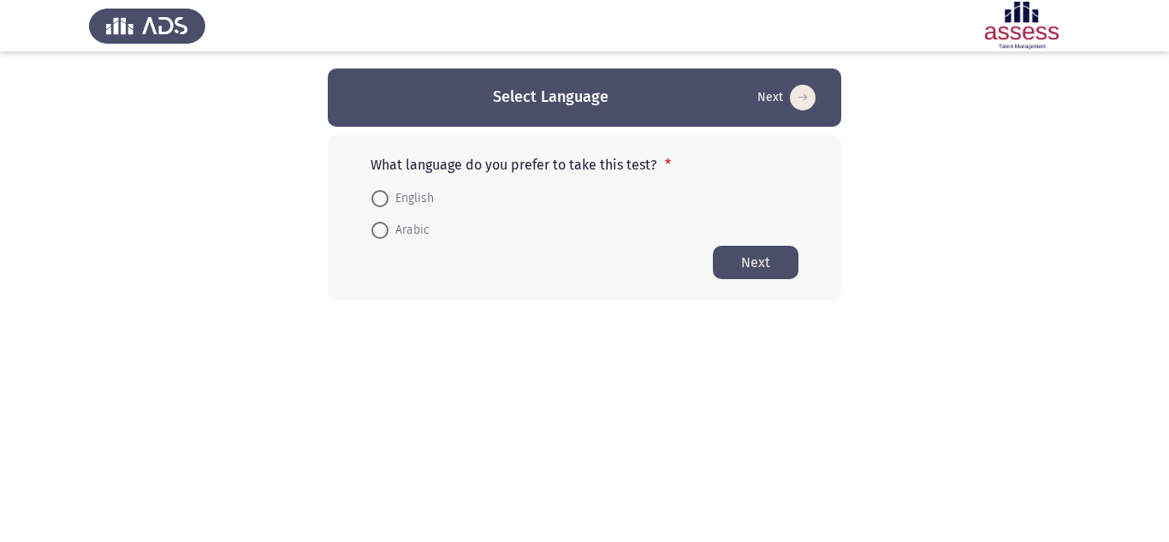
click at [375, 204] on span at bounding box center [379, 198] width 17 height 17
click at [375, 204] on input "English" at bounding box center [379, 198] width 17 height 17
radio input "true"
click at [759, 275] on button "Next" at bounding box center [756, 261] width 86 height 33
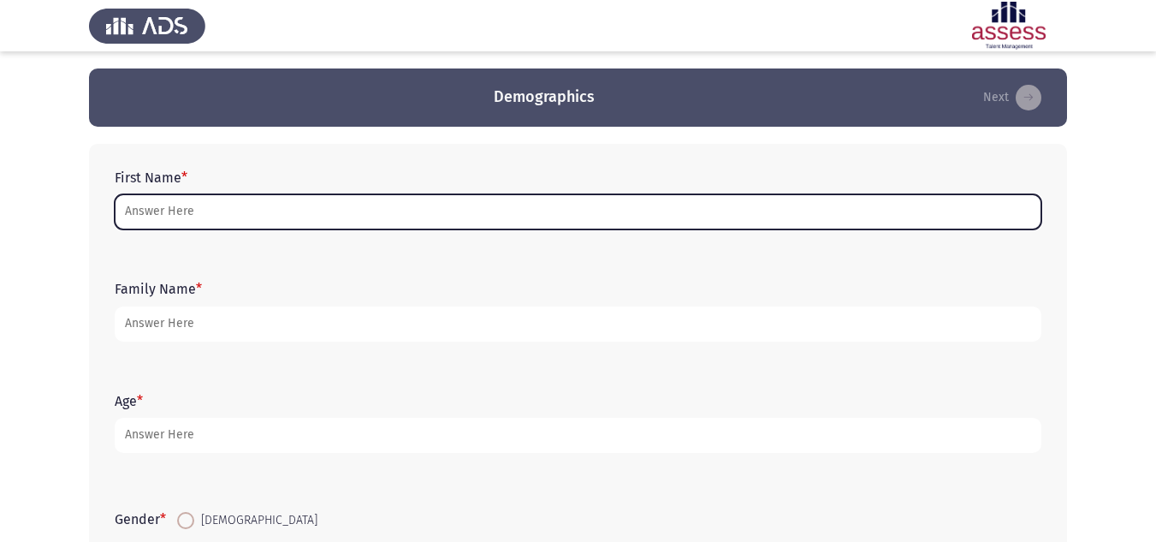
click at [315, 212] on input "First Name *" at bounding box center [578, 211] width 927 height 35
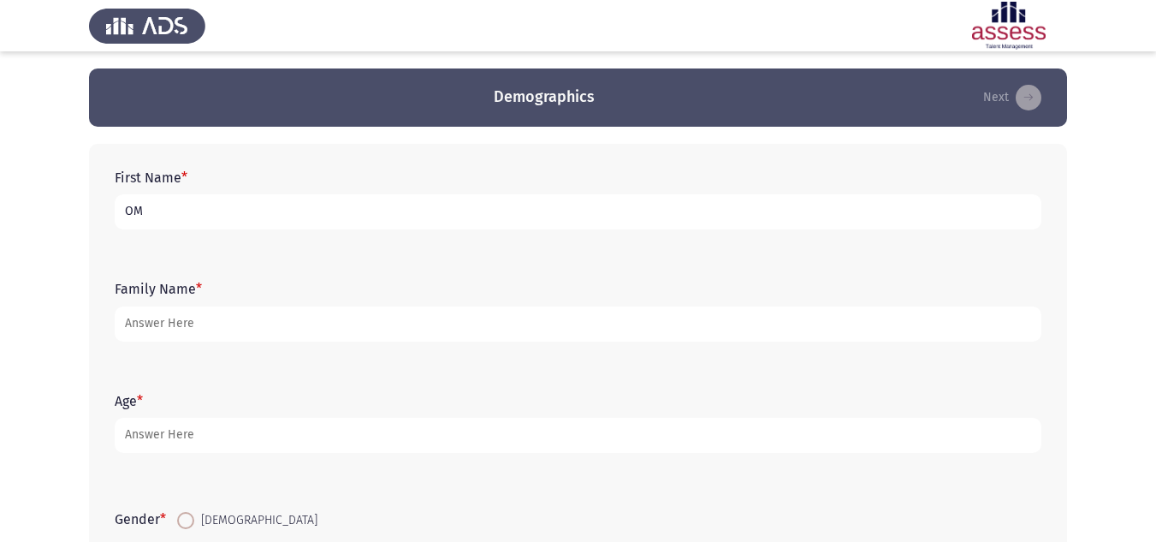
type input "O"
type input "[PERSON_NAME]"
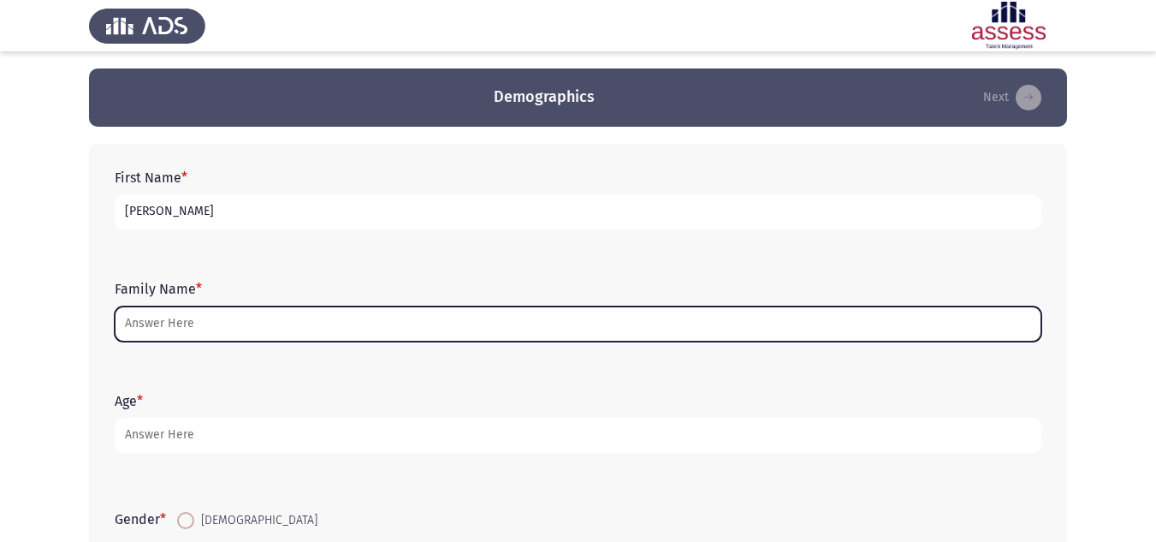
click at [294, 313] on input "Family Name *" at bounding box center [578, 323] width 927 height 35
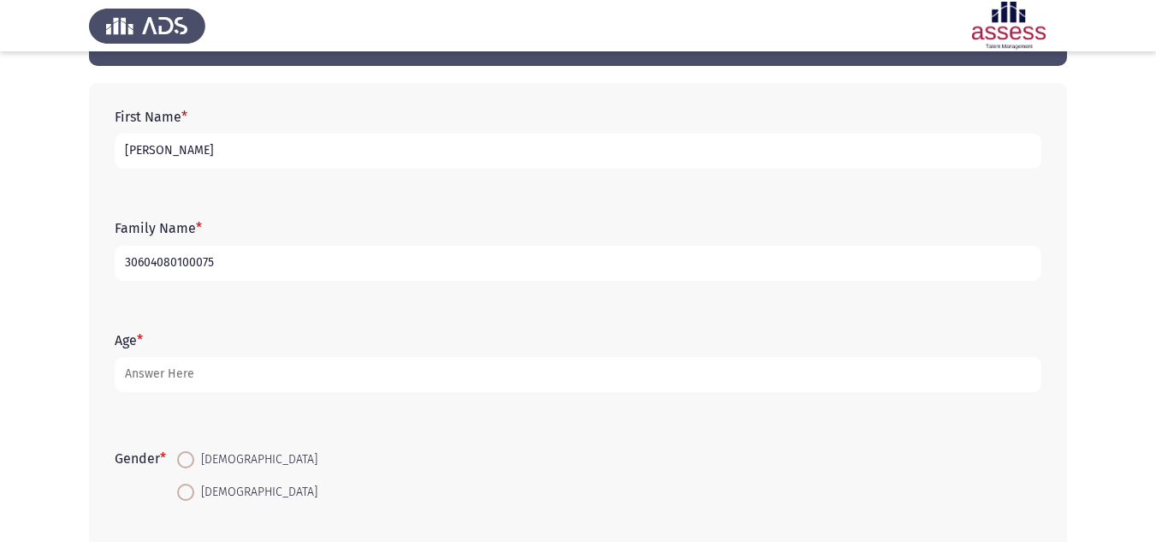
scroll to position [86, 0]
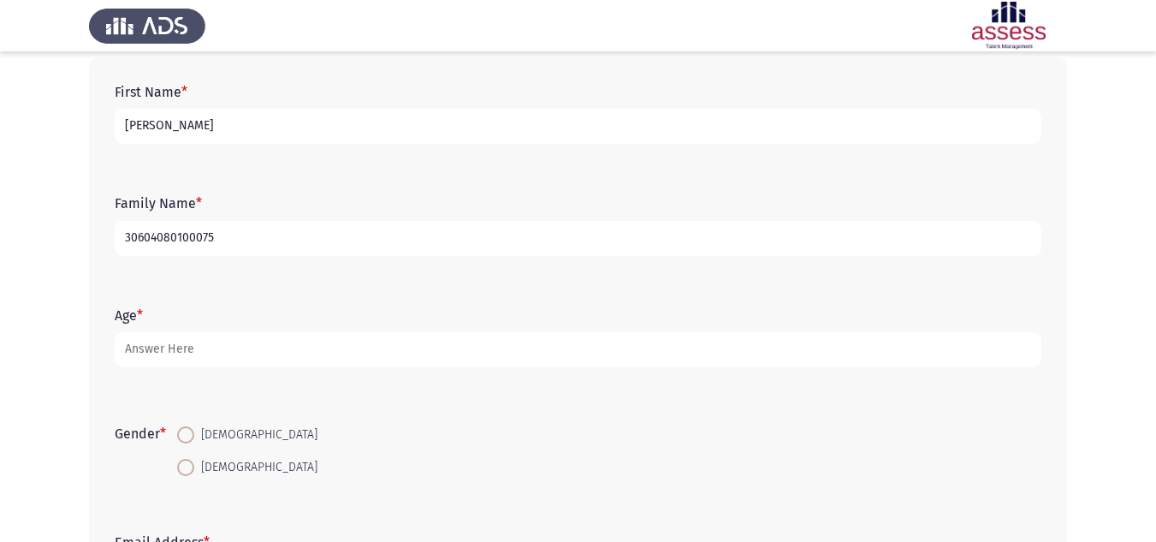
type input "30604080100075"
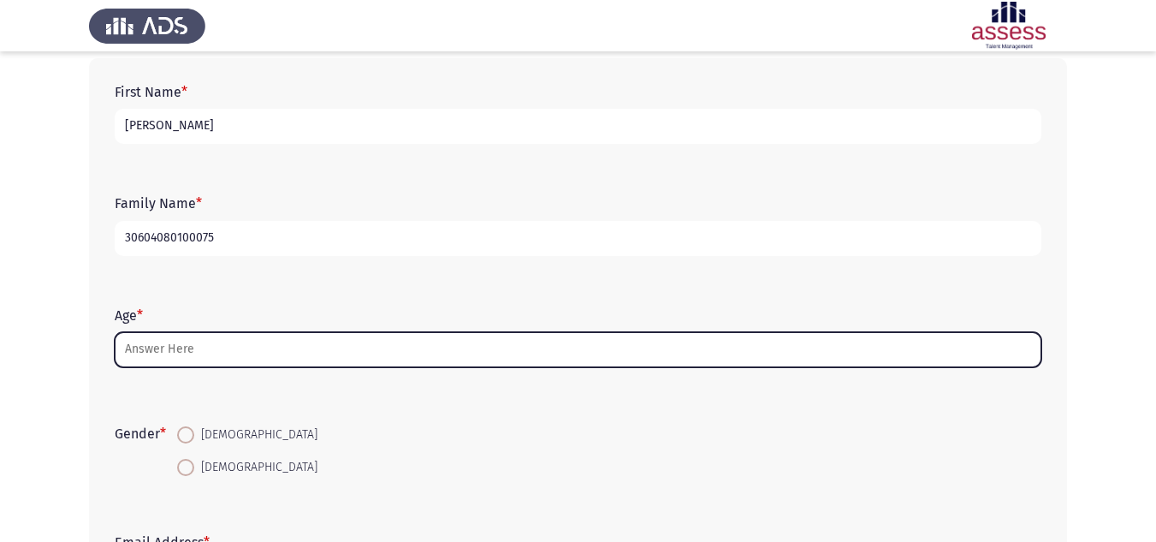
click at [166, 338] on input "Age *" at bounding box center [578, 349] width 927 height 35
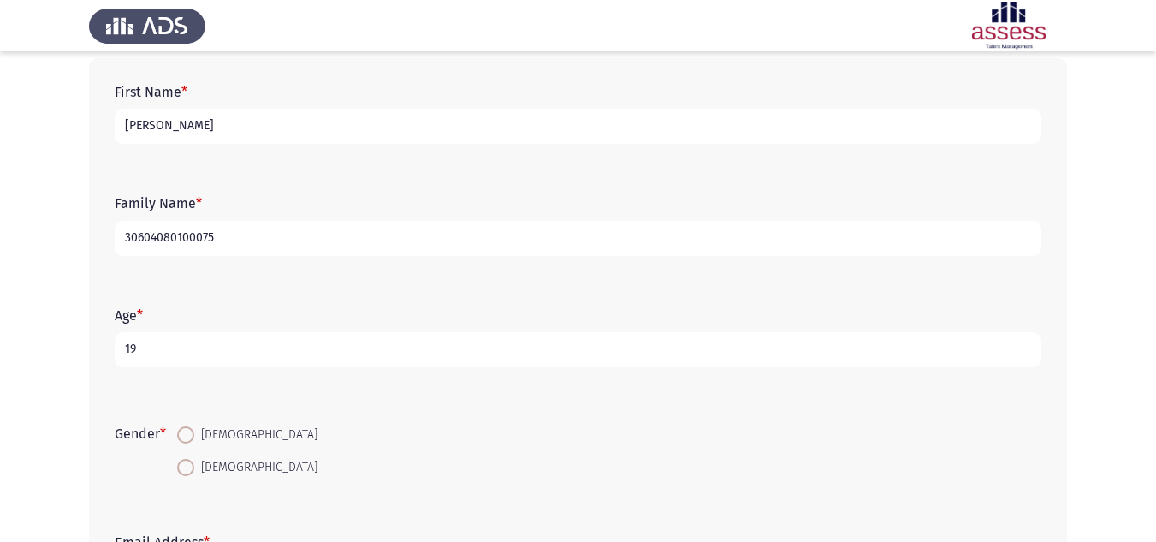
type input "19"
click at [194, 435] on span at bounding box center [185, 434] width 17 height 17
click at [194, 435] on input "[DEMOGRAPHIC_DATA]" at bounding box center [185, 434] width 17 height 17
radio input "true"
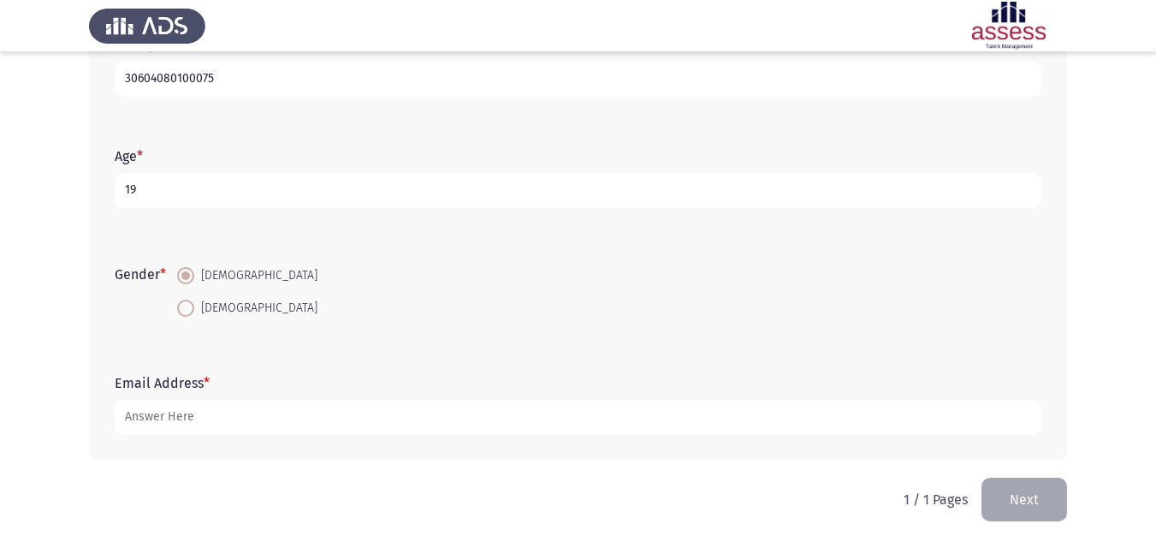
scroll to position [249, 0]
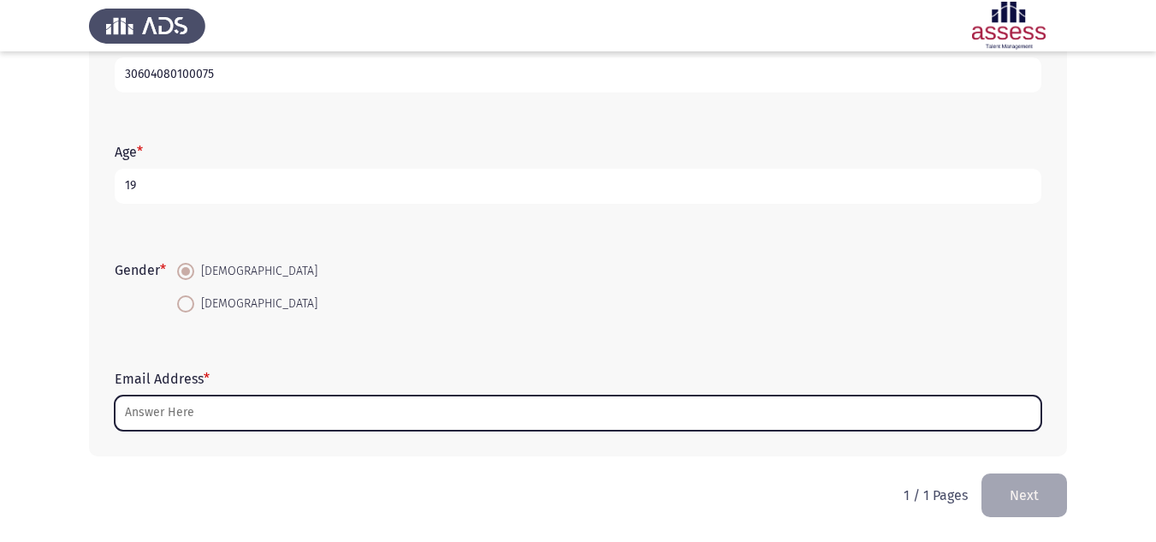
click at [187, 405] on input "Email Address *" at bounding box center [578, 412] width 927 height 35
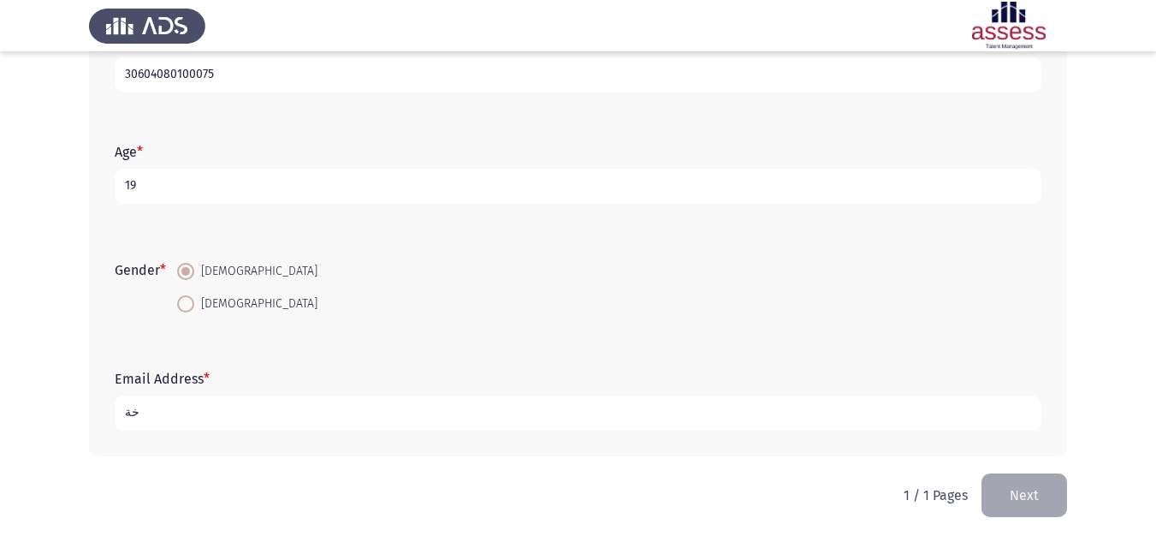
type input "خ"
type input "O"
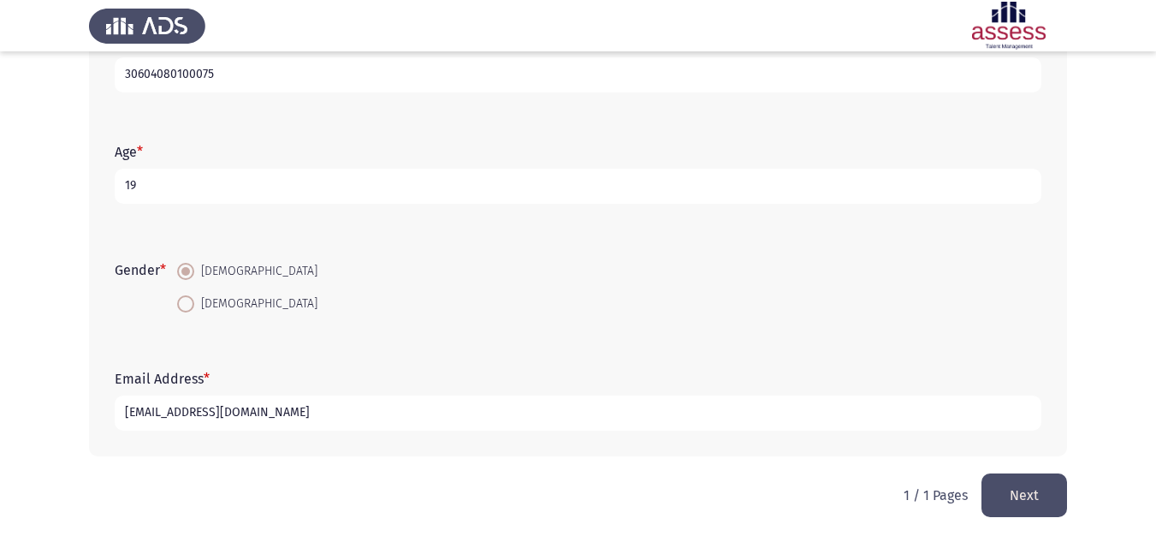
type input "[EMAIL_ADDRESS][DOMAIN_NAME]"
drag, startPoint x: 1028, startPoint y: 496, endPoint x: 1008, endPoint y: 481, distance: 25.0
click at [1029, 496] on button "Next" at bounding box center [1024, 495] width 86 height 44
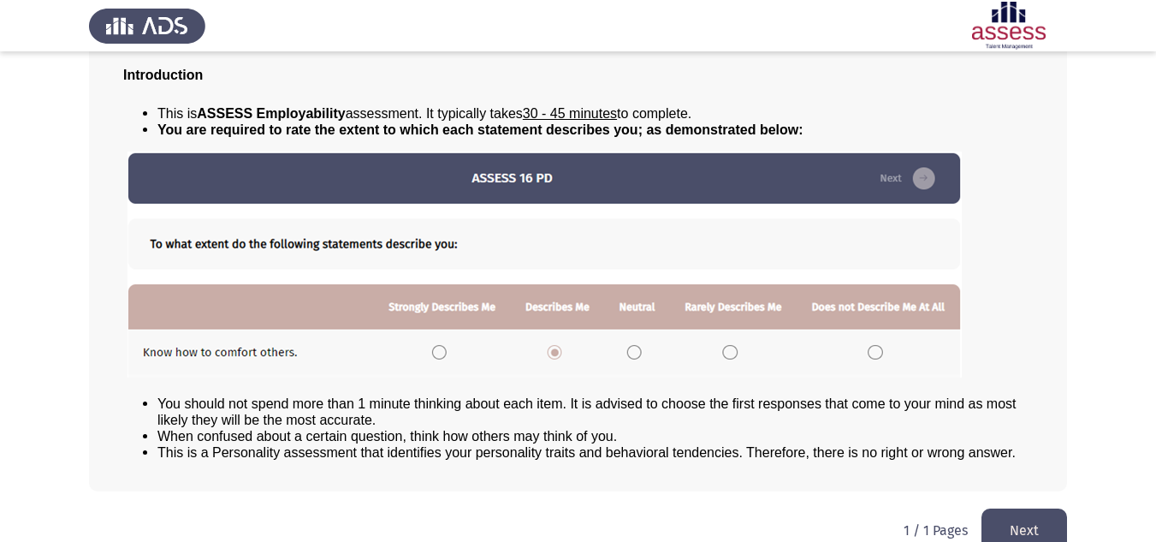
scroll to position [139, 0]
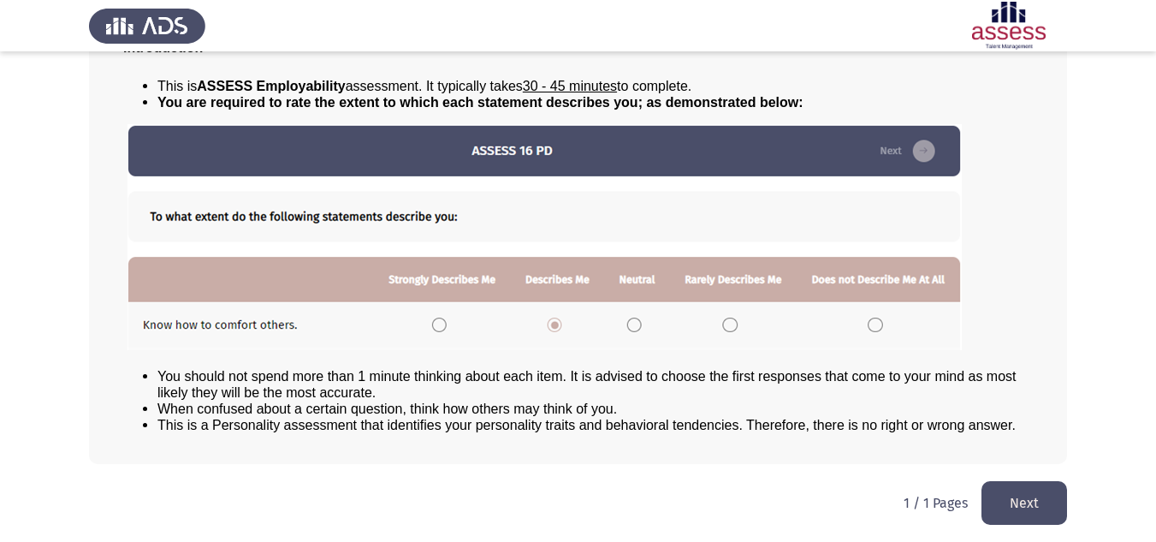
click at [1029, 490] on button "Next" at bounding box center [1024, 503] width 86 height 44
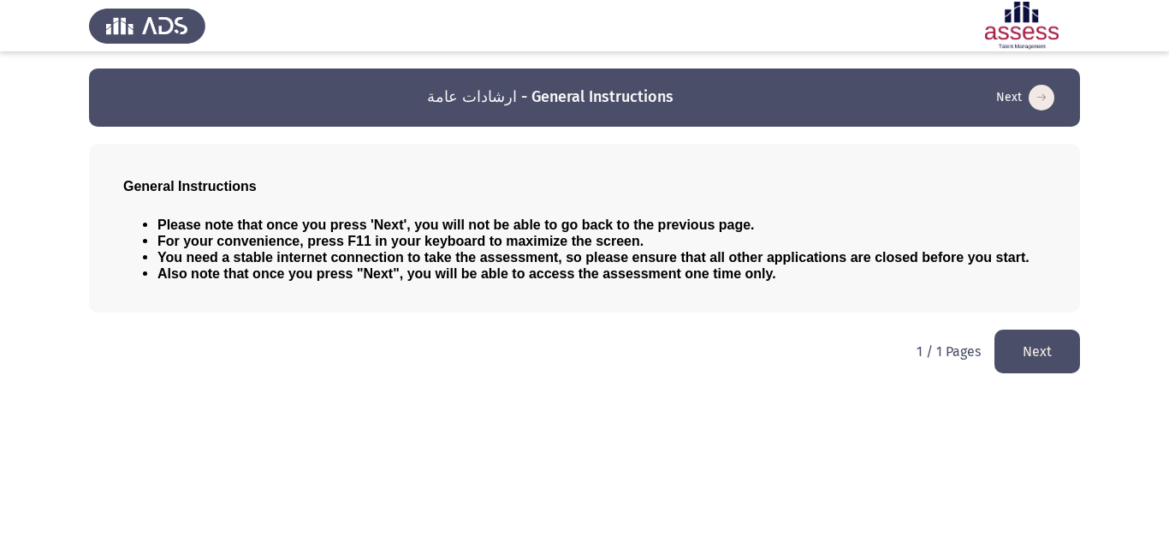
click at [1010, 354] on button "Next" at bounding box center [1037, 351] width 86 height 44
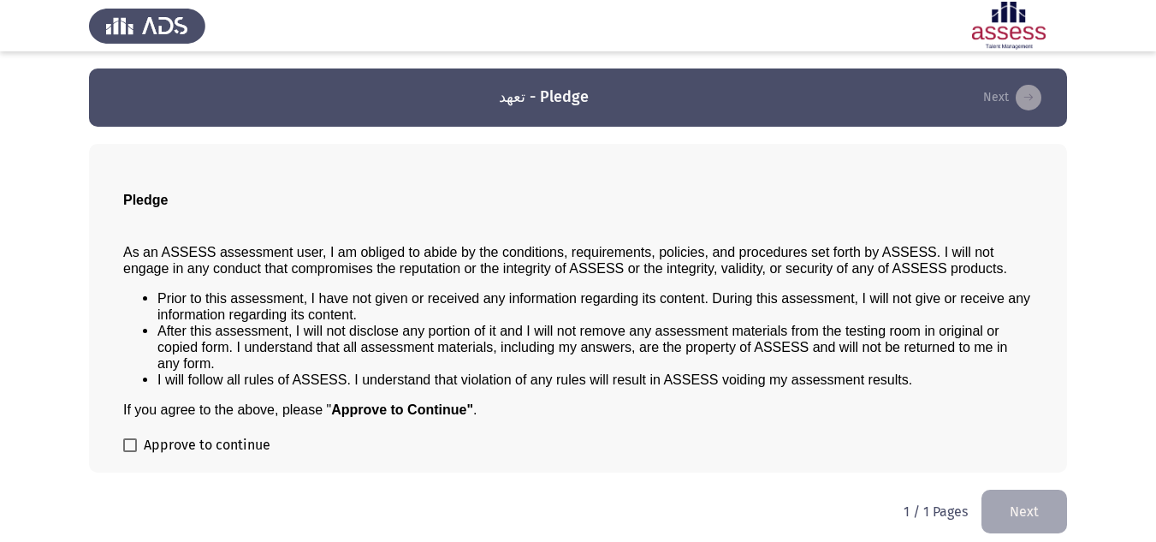
scroll to position [9, 0]
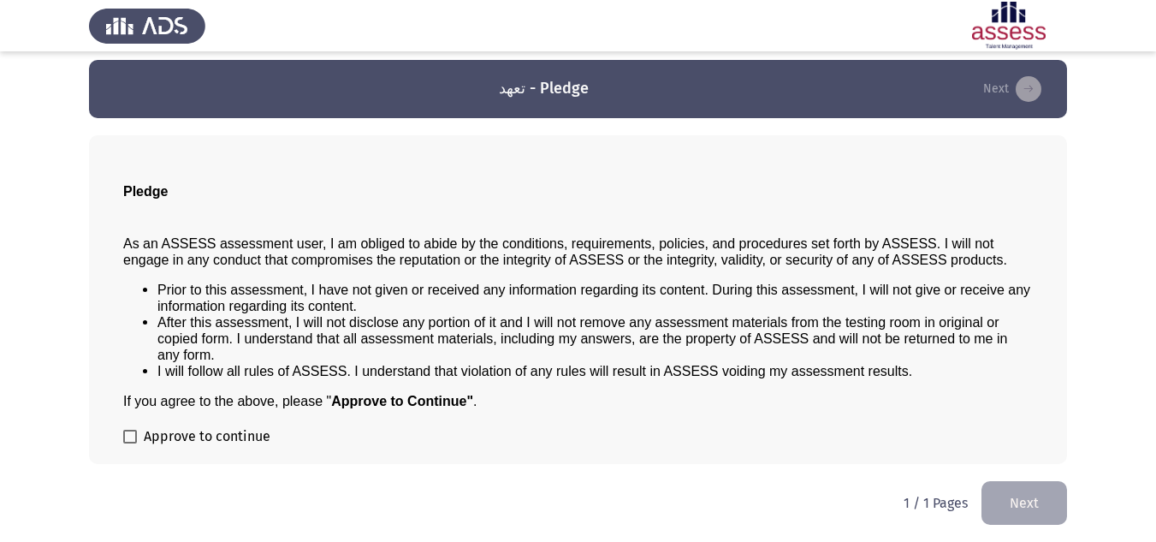
click at [122, 441] on div "Pledge As an ASSESS assessment user, I am obliged to abide by the conditions, r…" at bounding box center [578, 299] width 978 height 329
click at [137, 441] on label "Approve to continue" at bounding box center [196, 436] width 147 height 21
click at [130, 443] on input "Approve to continue" at bounding box center [129, 443] width 1 height 1
checkbox input "true"
click at [1029, 495] on button "Next" at bounding box center [1024, 503] width 86 height 44
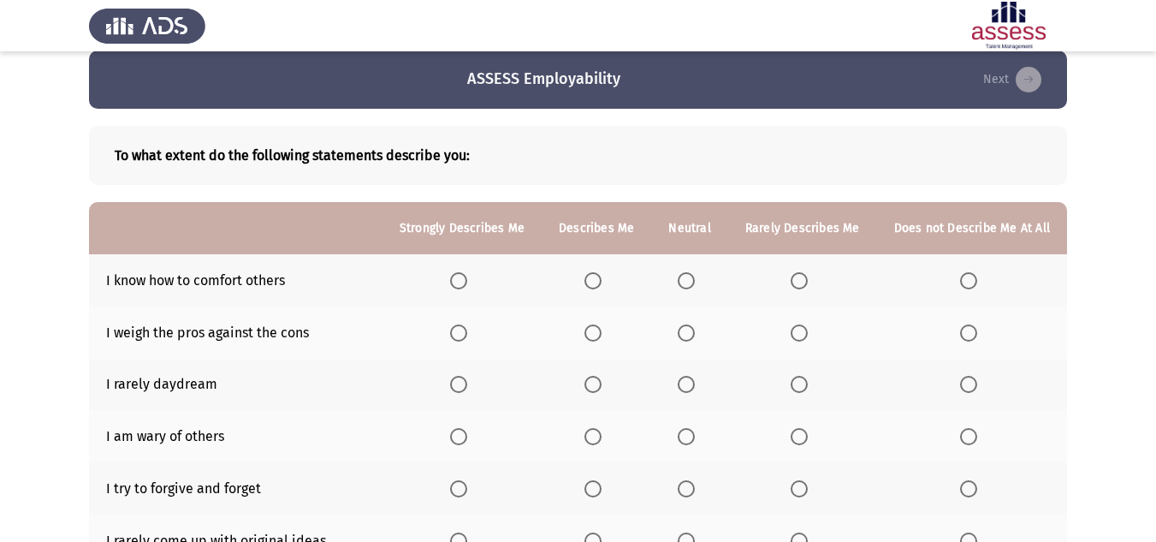
scroll to position [0, 0]
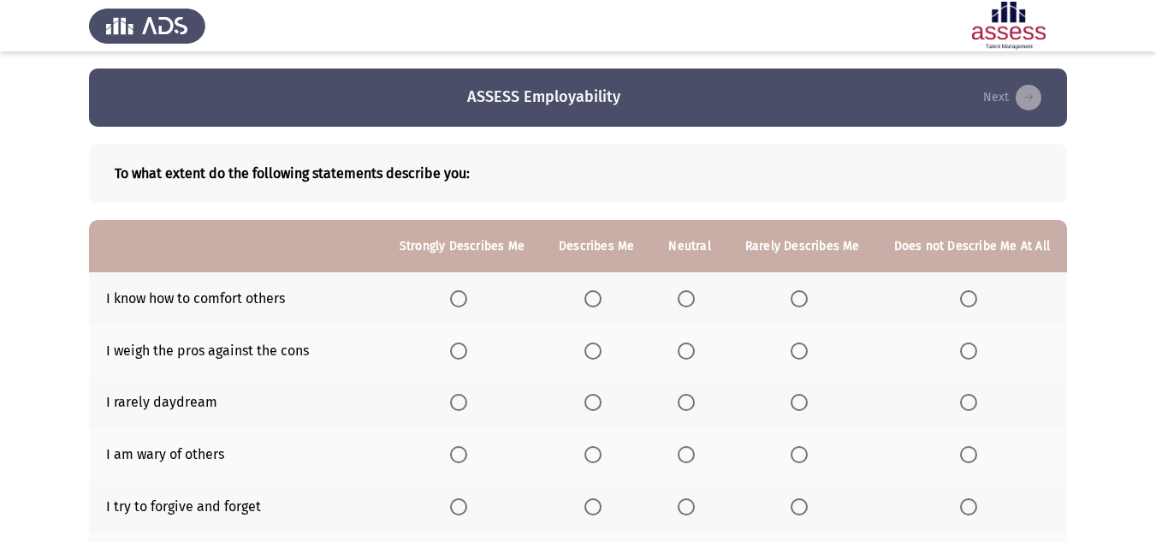
click at [695, 401] on span "Select an option" at bounding box center [686, 402] width 17 height 17
click at [695, 401] on input "Select an option" at bounding box center [686, 402] width 17 height 17
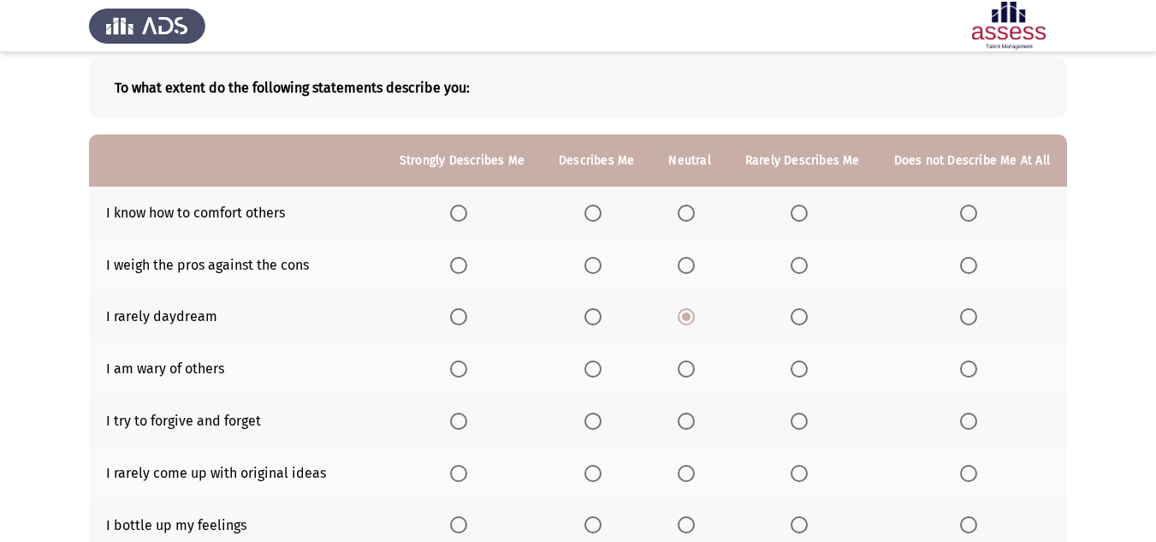
click at [596, 371] on span "Select an option" at bounding box center [592, 368] width 17 height 17
click at [596, 371] on input "Select an option" at bounding box center [592, 368] width 17 height 17
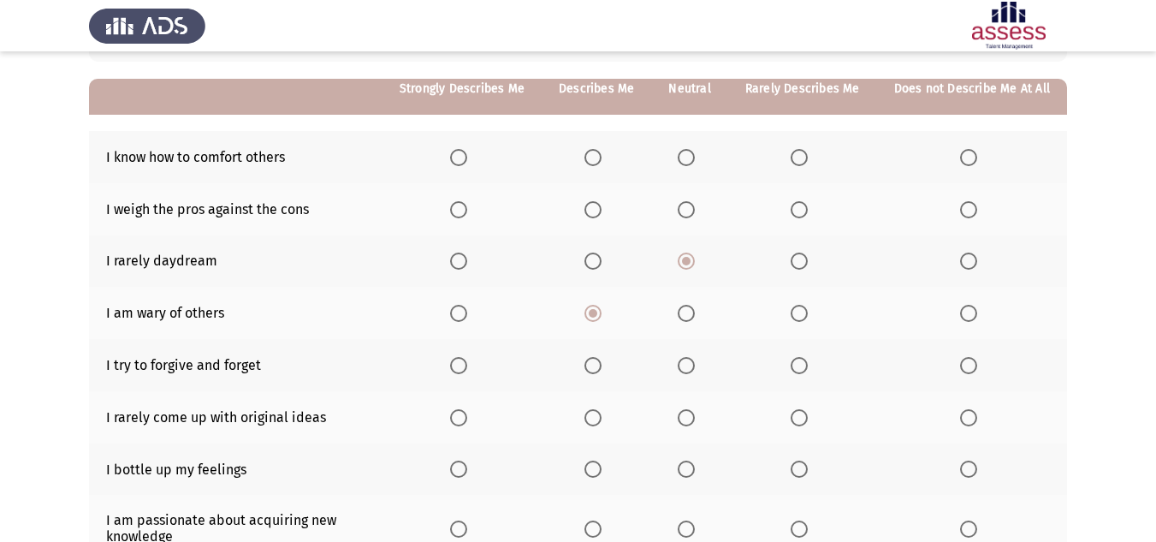
scroll to position [171, 0]
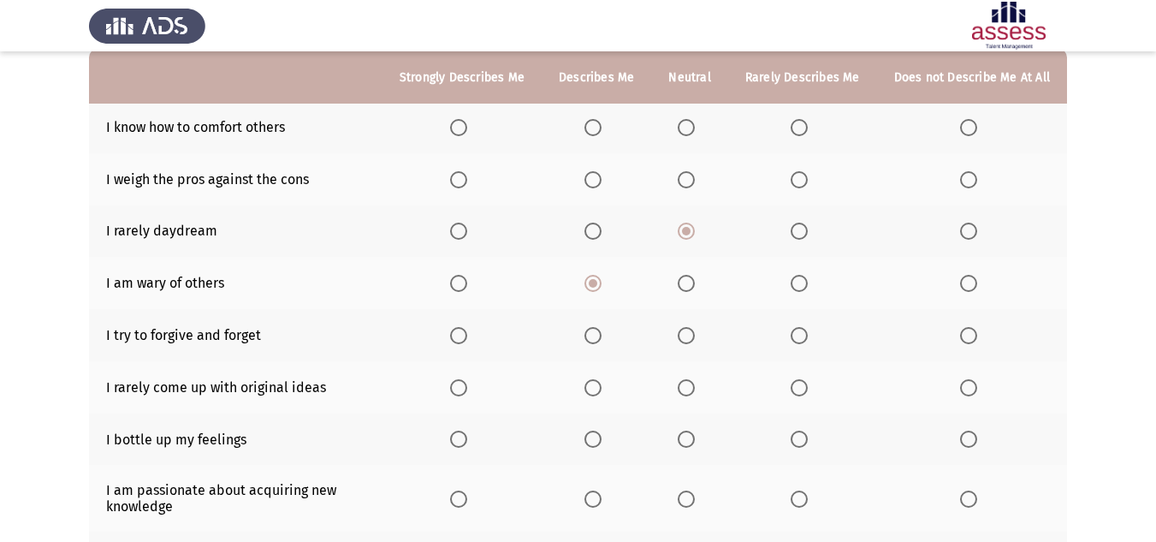
click at [596, 438] on span "Select an option" at bounding box center [592, 438] width 17 height 17
click at [596, 438] on input "Select an option" at bounding box center [592, 438] width 17 height 17
click at [473, 397] on th at bounding box center [461, 387] width 159 height 52
click at [474, 386] on label "Select an option" at bounding box center [462, 387] width 24 height 17
click at [467, 386] on input "Select an option" at bounding box center [458, 387] width 17 height 17
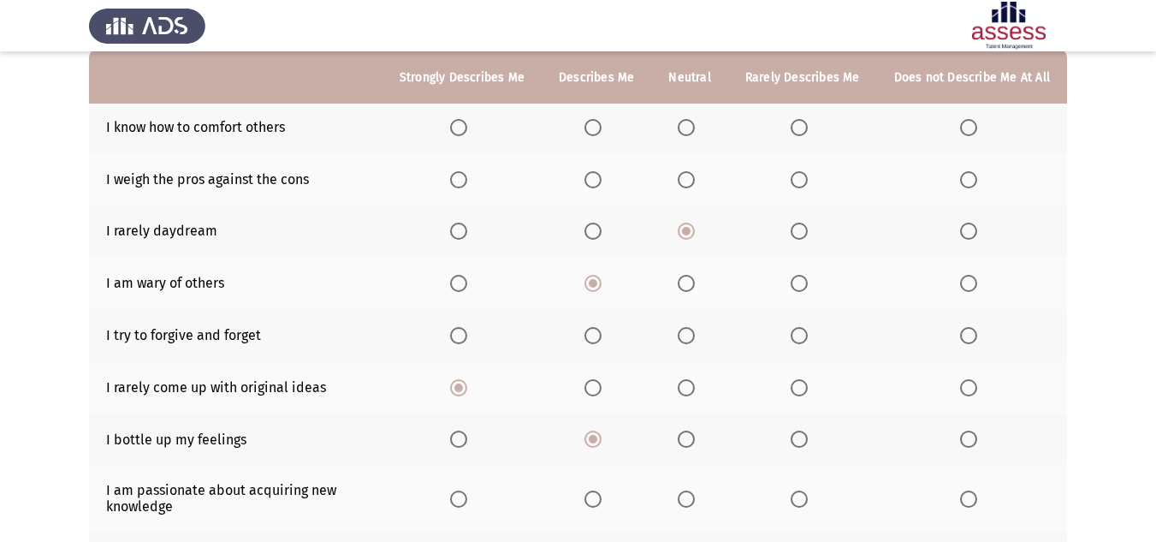
click at [798, 335] on span "Select an option" at bounding box center [799, 335] width 17 height 17
click at [798, 335] on input "Select an option" at bounding box center [799, 335] width 17 height 17
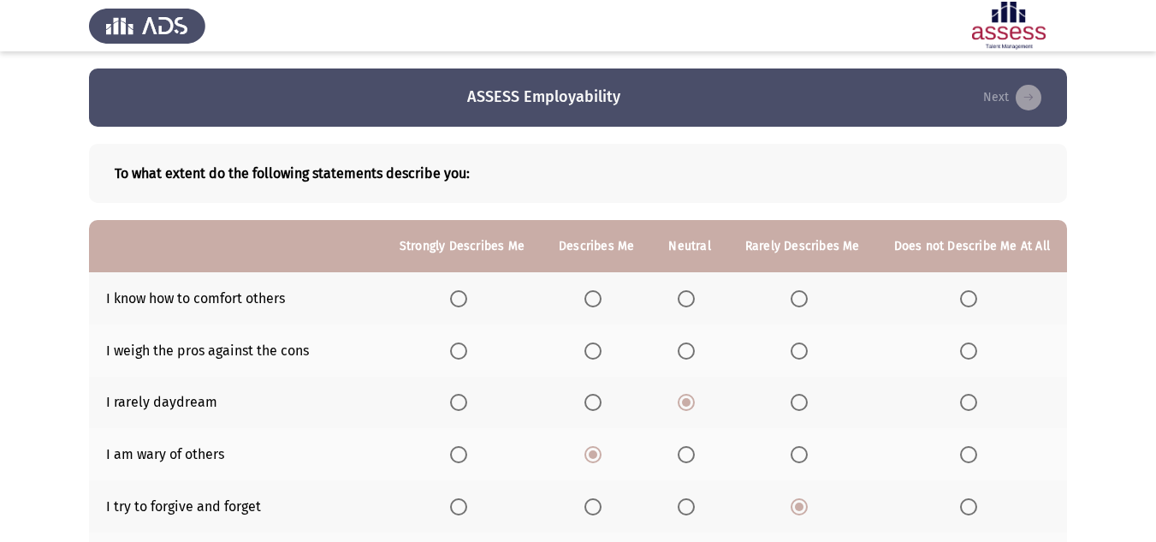
scroll to position [86, 0]
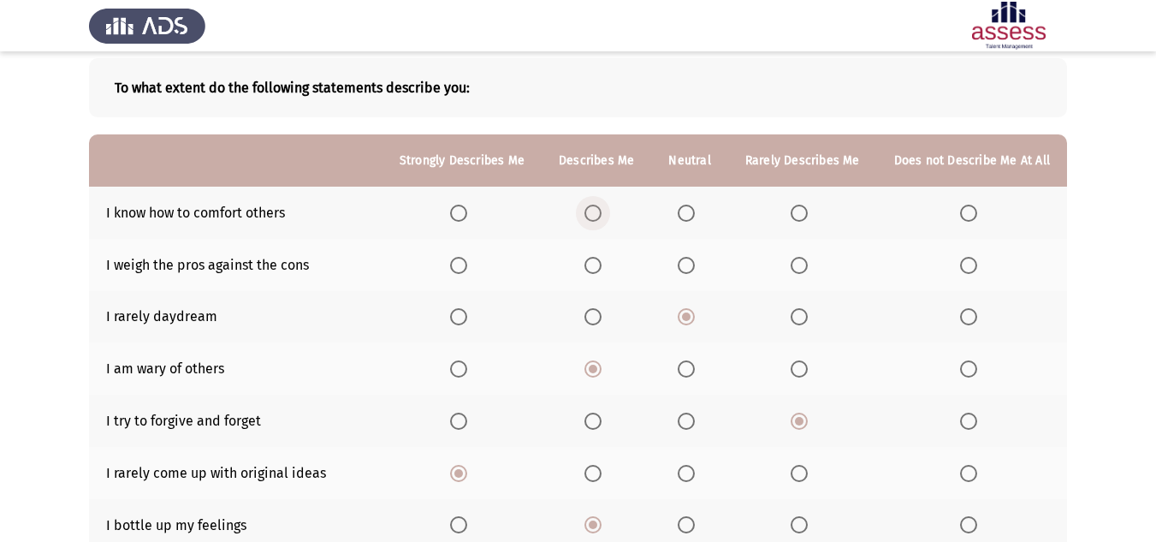
click at [593, 211] on span "Select an option" at bounding box center [592, 213] width 17 height 17
click at [593, 211] on input "Select an option" at bounding box center [592, 213] width 17 height 17
click at [695, 267] on span "Select an option" at bounding box center [686, 265] width 17 height 17
click at [695, 267] on input "Select an option" at bounding box center [686, 265] width 17 height 17
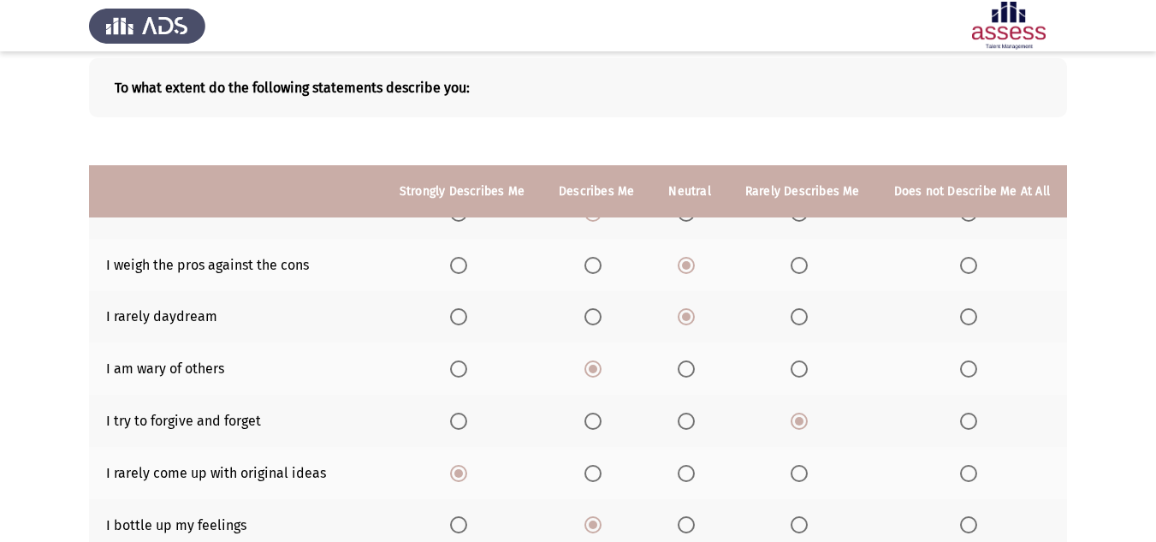
scroll to position [385, 0]
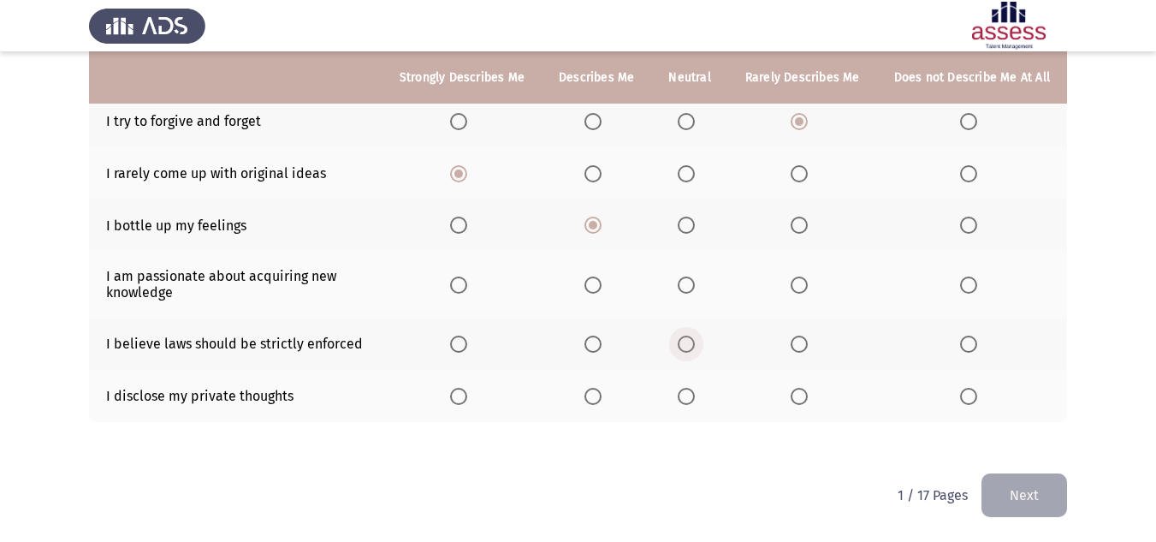
click at [685, 345] on span "Select an option" at bounding box center [686, 343] width 17 height 17
click at [685, 345] on input "Select an option" at bounding box center [686, 343] width 17 height 17
click at [467, 394] on span "Select an option" at bounding box center [458, 396] width 17 height 17
click at [467, 394] on input "Select an option" at bounding box center [458, 396] width 17 height 17
click at [1031, 498] on button "Next" at bounding box center [1024, 495] width 86 height 44
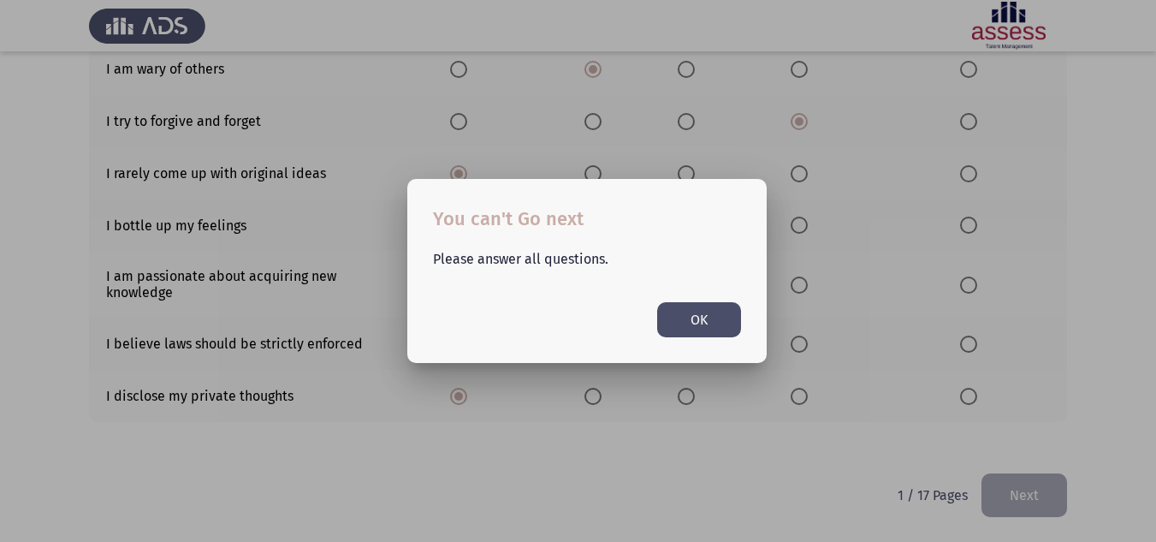
scroll to position [0, 0]
click at [687, 316] on button "OK" at bounding box center [699, 319] width 84 height 35
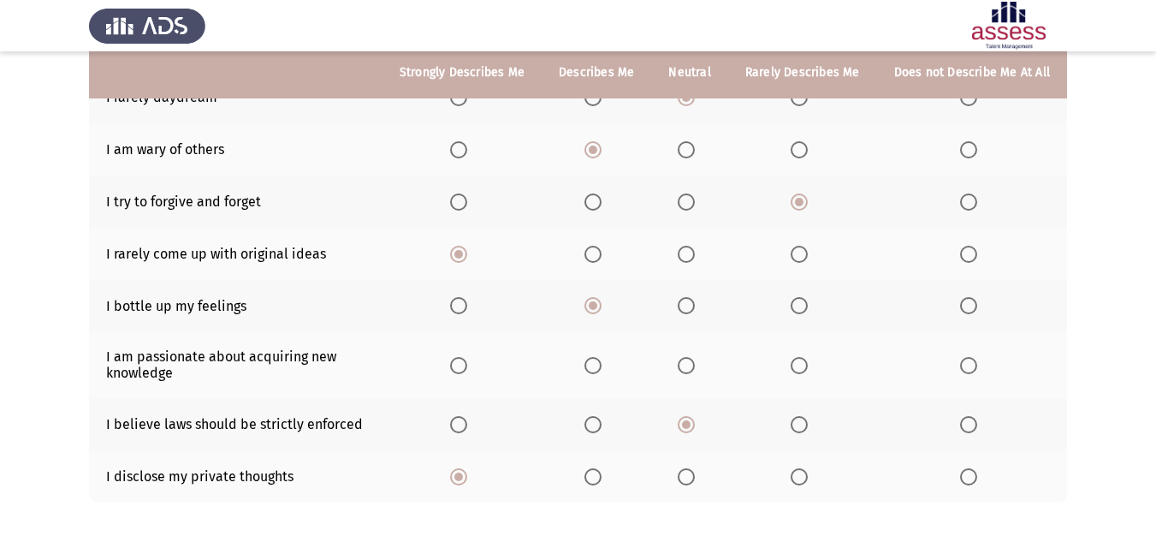
scroll to position [385, 0]
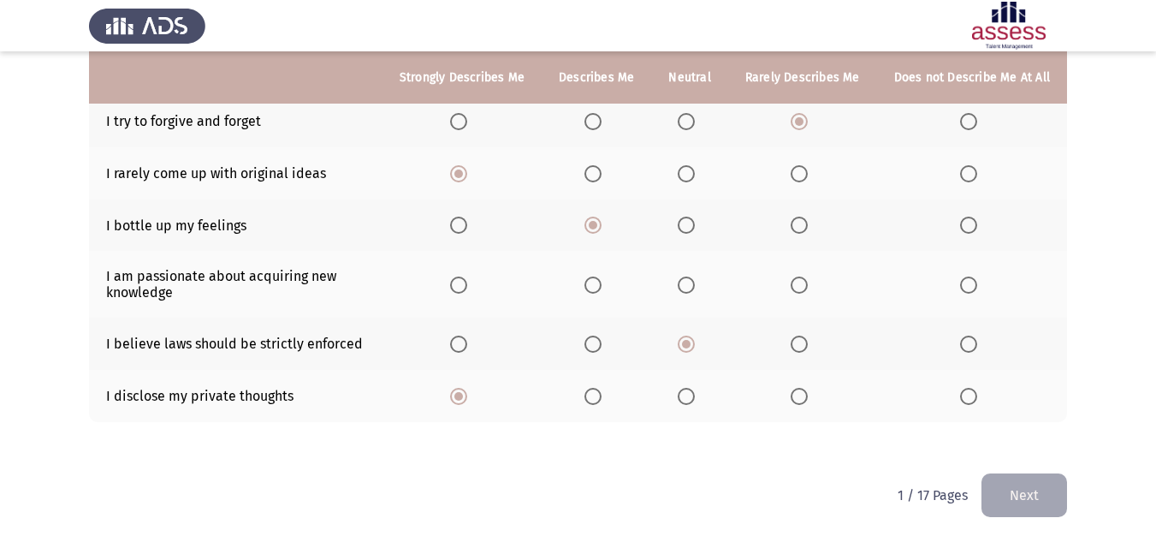
click at [800, 282] on span "Select an option" at bounding box center [799, 284] width 17 height 17
click at [800, 282] on input "Select an option" at bounding box center [799, 284] width 17 height 17
click at [1025, 509] on button "Next" at bounding box center [1024, 495] width 86 height 44
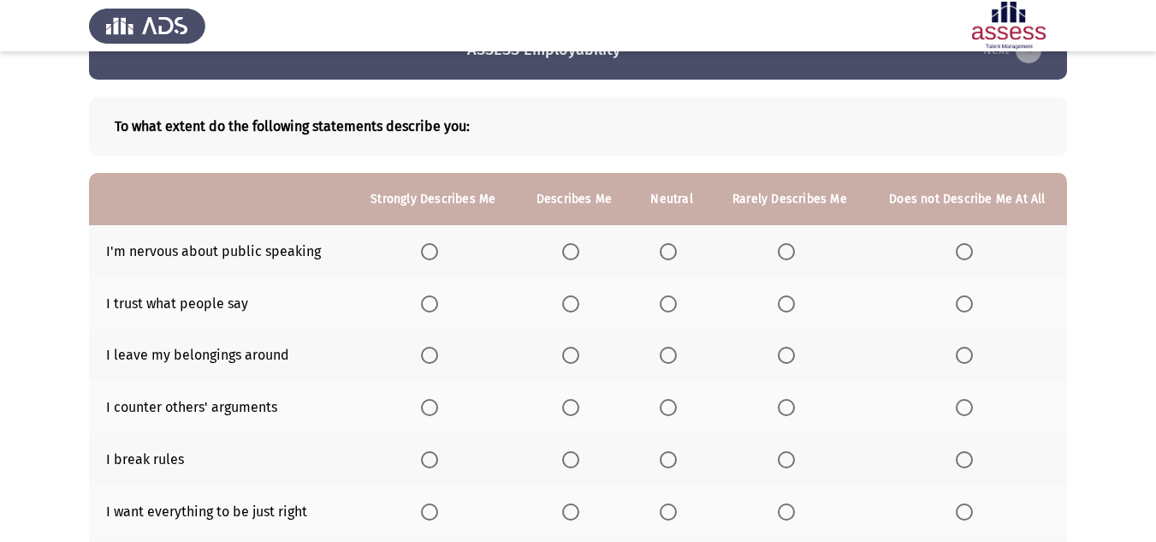
scroll to position [86, 0]
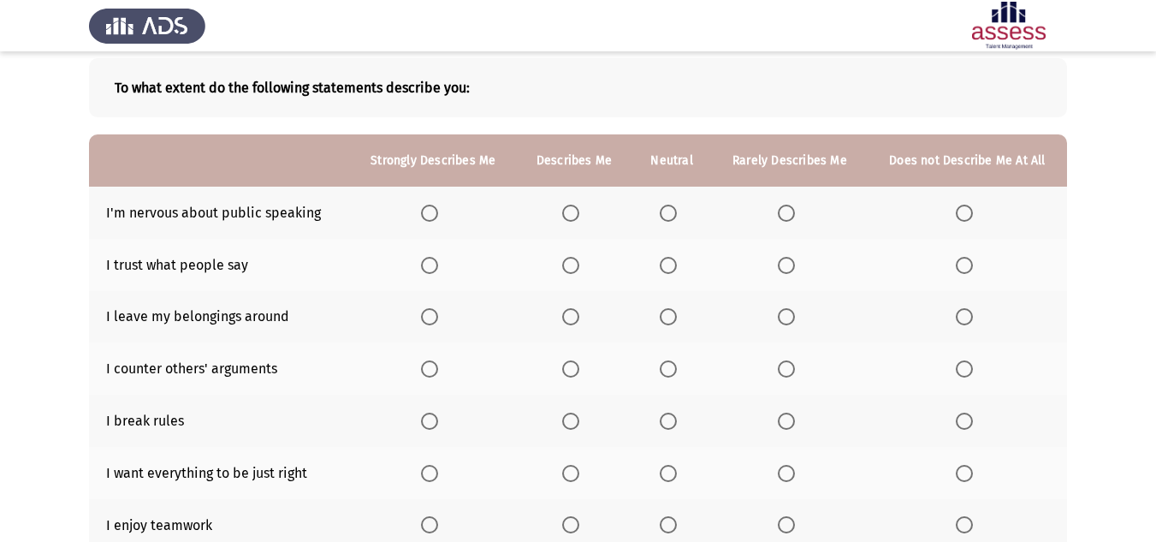
click at [782, 217] on span "Select an option" at bounding box center [786, 213] width 17 height 17
click at [782, 217] on input "Select an option" at bounding box center [786, 213] width 17 height 17
click at [677, 267] on span "Select an option" at bounding box center [668, 265] width 17 height 17
click at [677, 267] on input "Select an option" at bounding box center [668, 265] width 17 height 17
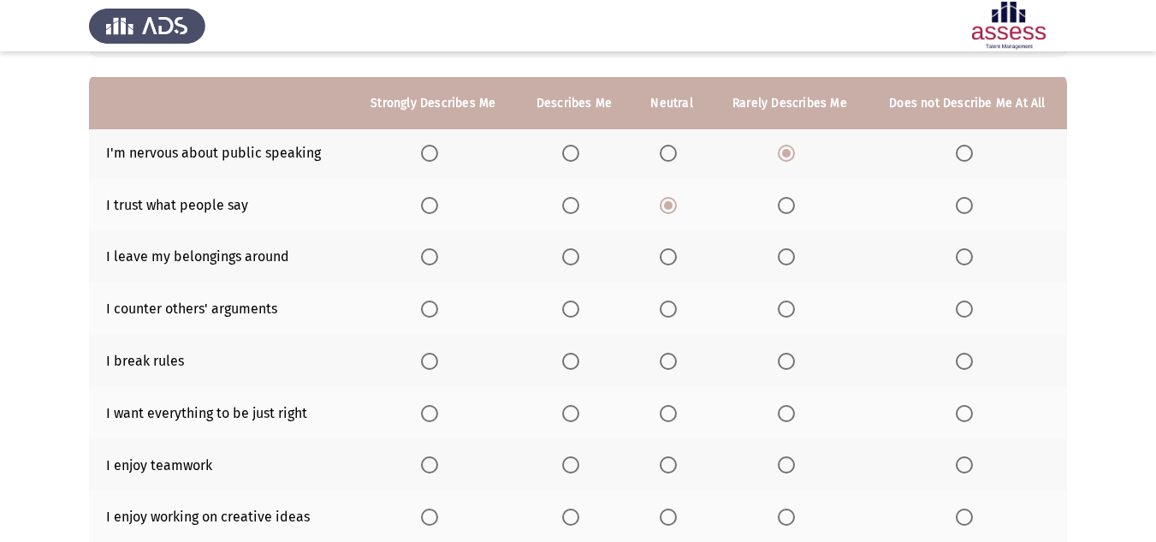
scroll to position [171, 0]
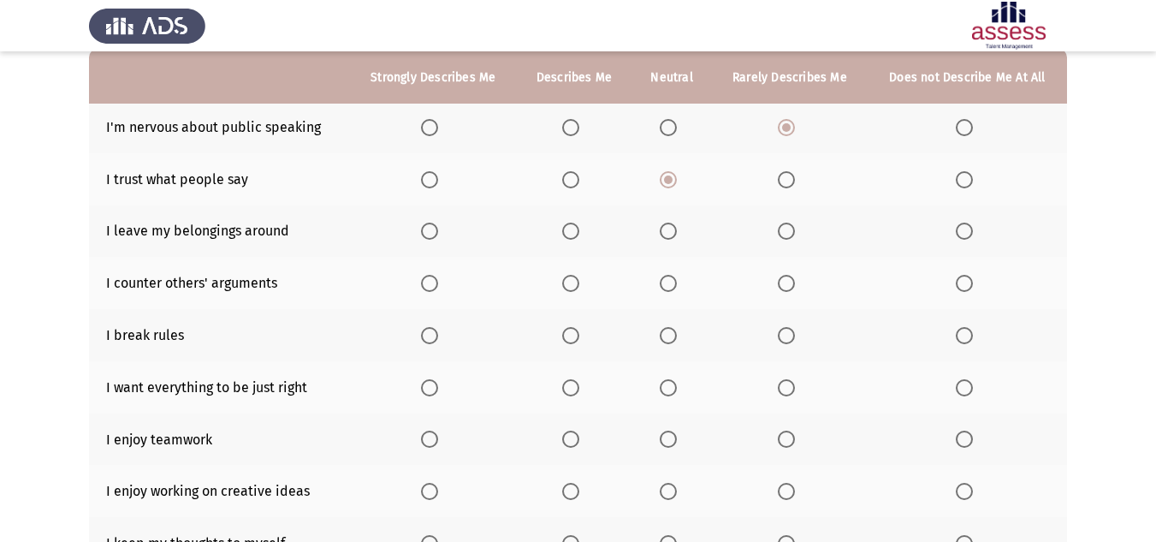
click at [674, 229] on span "Select an option" at bounding box center [668, 230] width 17 height 17
click at [674, 229] on input "Select an option" at bounding box center [668, 230] width 17 height 17
click at [781, 279] on span "Select an option" at bounding box center [786, 283] width 17 height 17
click at [781, 279] on input "Select an option" at bounding box center [786, 283] width 17 height 17
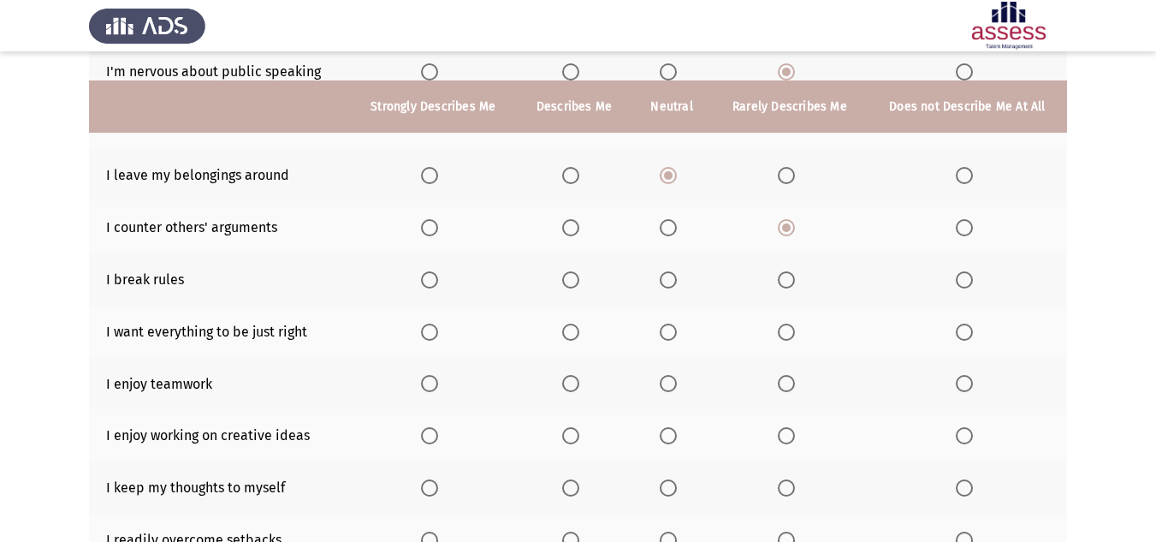
scroll to position [257, 0]
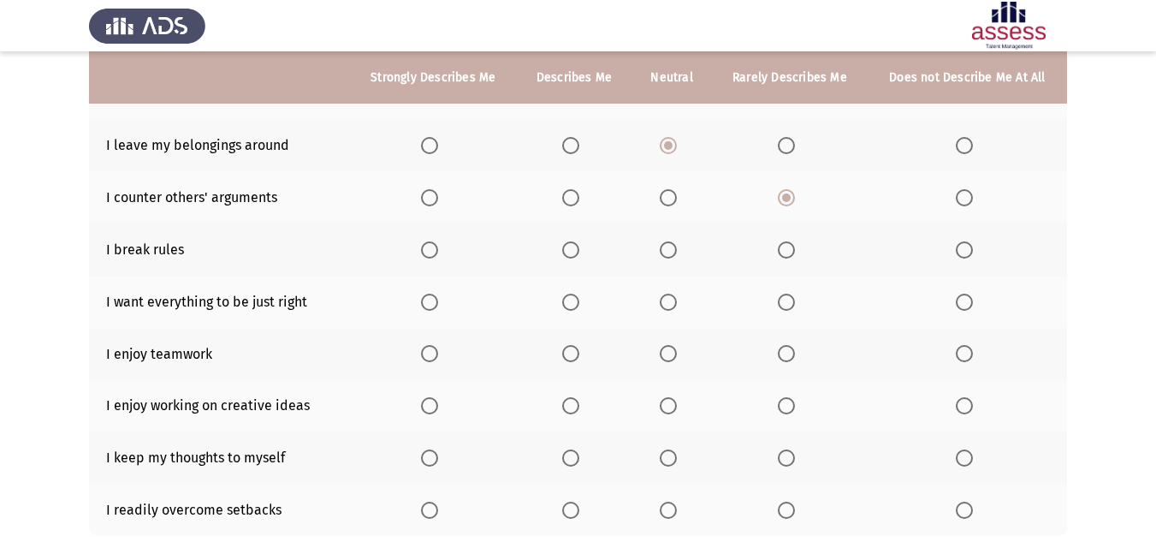
click at [428, 355] on span "Select an option" at bounding box center [429, 353] width 17 height 17
click at [428, 355] on input "Select an option" at bounding box center [429, 353] width 17 height 17
click at [578, 400] on span "Select an option" at bounding box center [570, 405] width 17 height 17
click at [578, 400] on input "Select an option" at bounding box center [570, 405] width 17 height 17
click at [566, 354] on span "Select an option" at bounding box center [570, 353] width 17 height 17
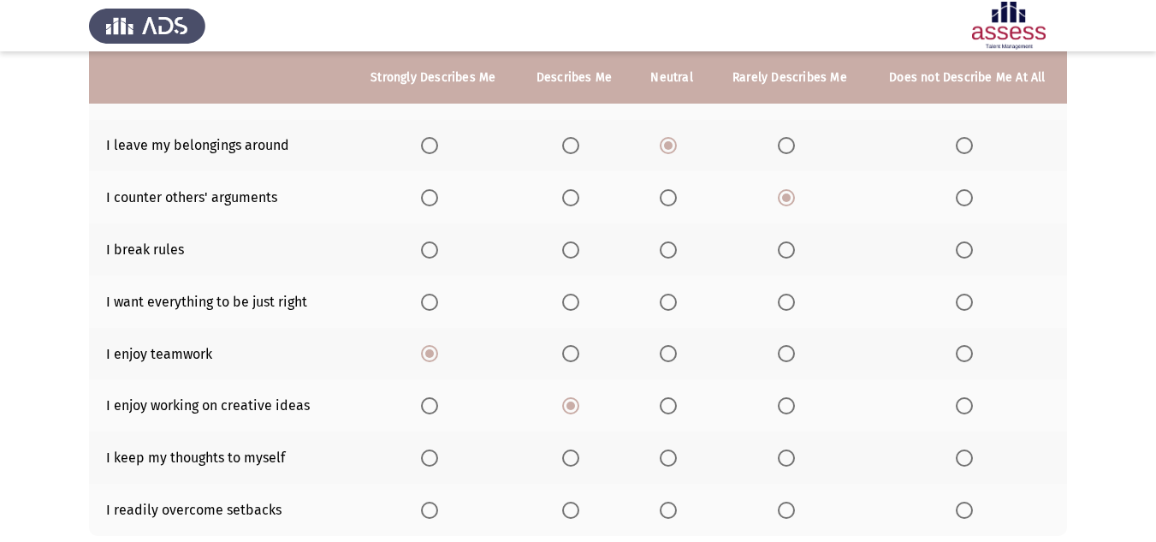
click at [566, 354] on input "Select an option" at bounding box center [570, 353] width 17 height 17
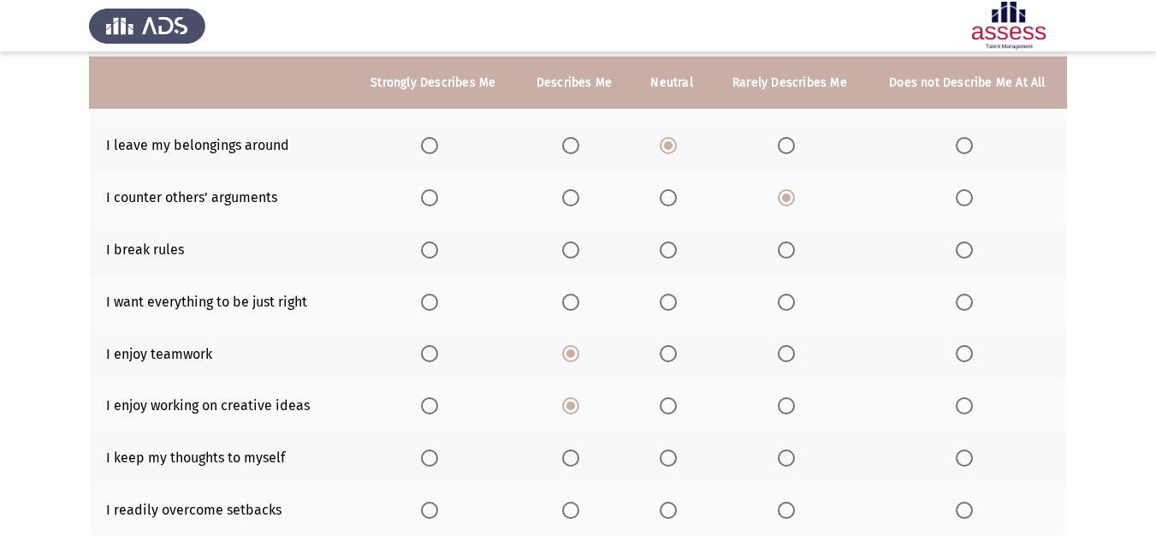
scroll to position [342, 0]
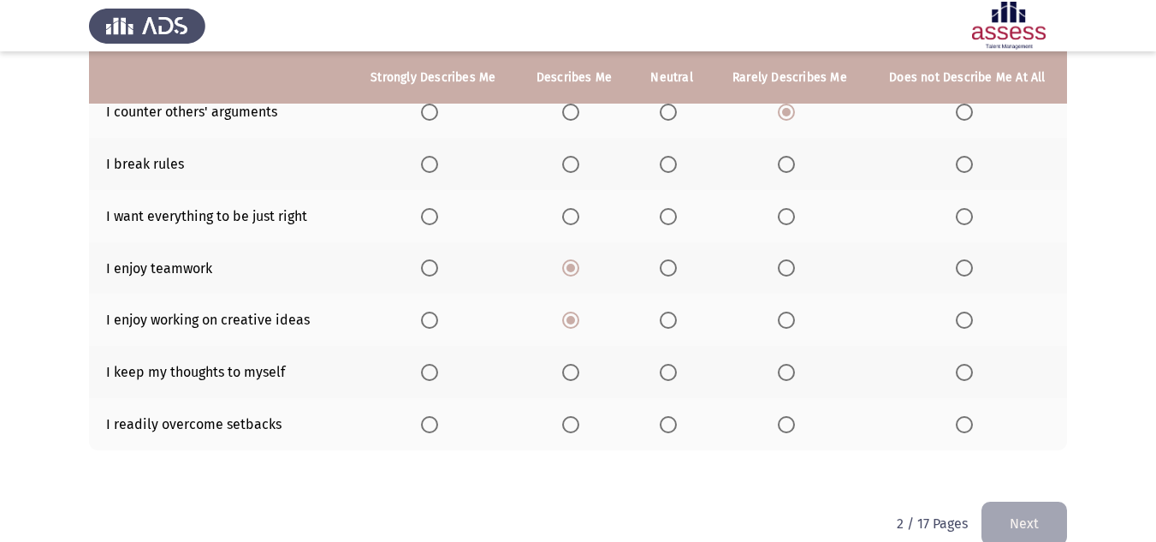
click at [569, 423] on span "Select an option" at bounding box center [570, 424] width 17 height 17
click at [569, 423] on input "Select an option" at bounding box center [570, 424] width 17 height 17
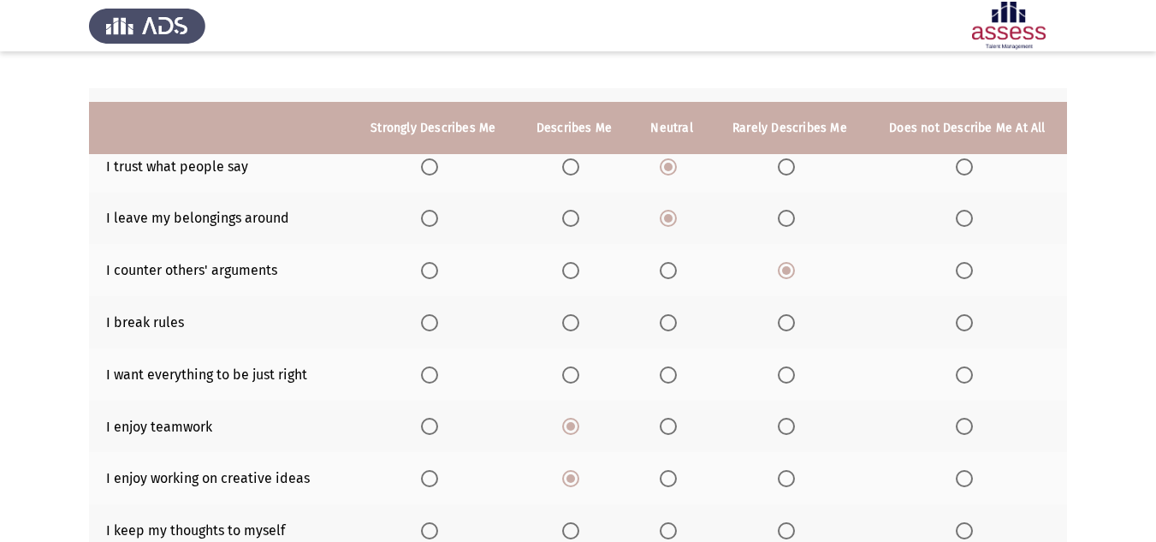
scroll to position [171, 0]
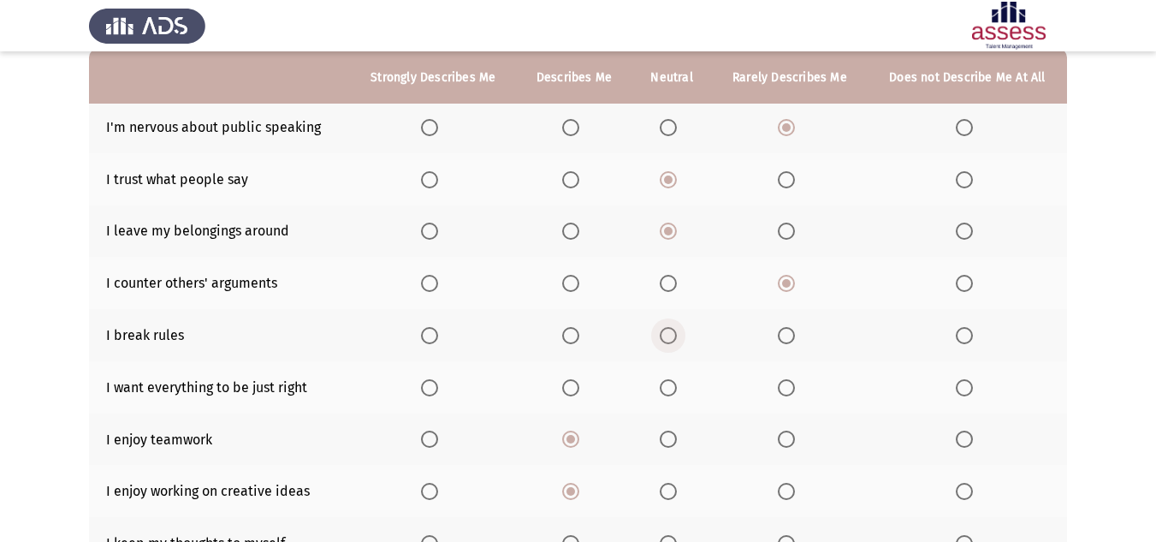
click at [673, 337] on span "Select an option" at bounding box center [668, 335] width 17 height 17
click at [673, 337] on input "Select an option" at bounding box center [668, 335] width 17 height 17
click at [666, 387] on span "Select an option" at bounding box center [668, 387] width 17 height 17
click at [666, 387] on input "Select an option" at bounding box center [668, 387] width 17 height 17
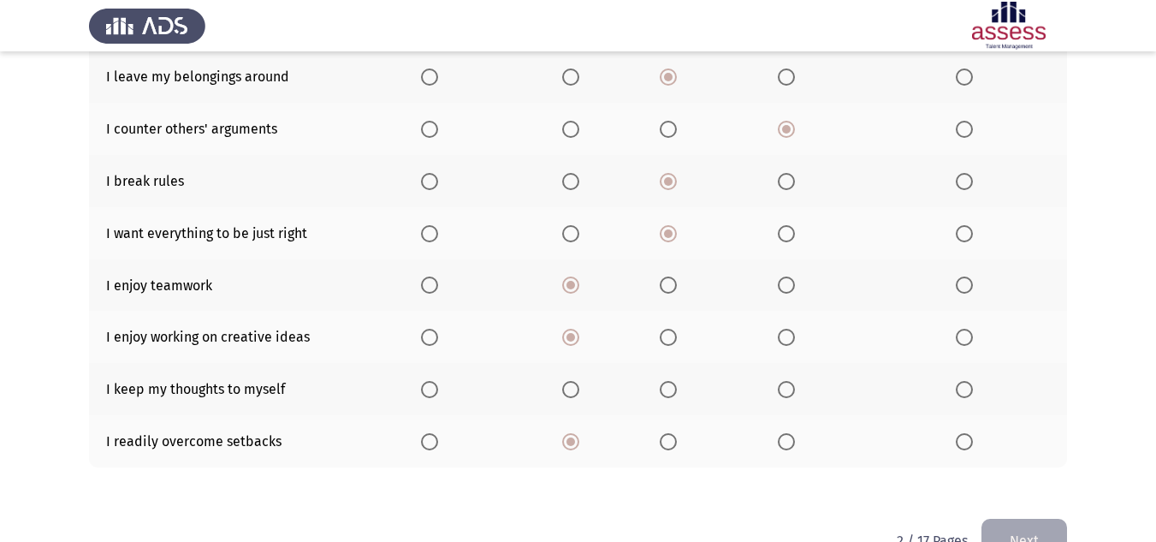
scroll to position [371, 0]
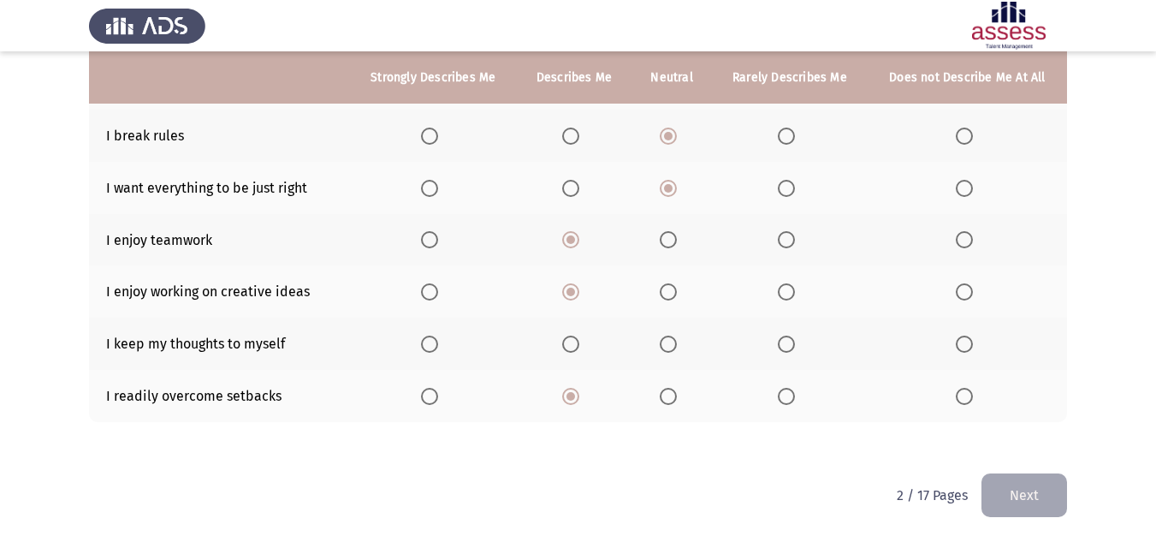
click at [673, 352] on span "Select an option" at bounding box center [668, 343] width 17 height 17
click at [673, 352] on input "Select an option" at bounding box center [668, 343] width 17 height 17
click at [1003, 495] on button "Next" at bounding box center [1024, 495] width 86 height 44
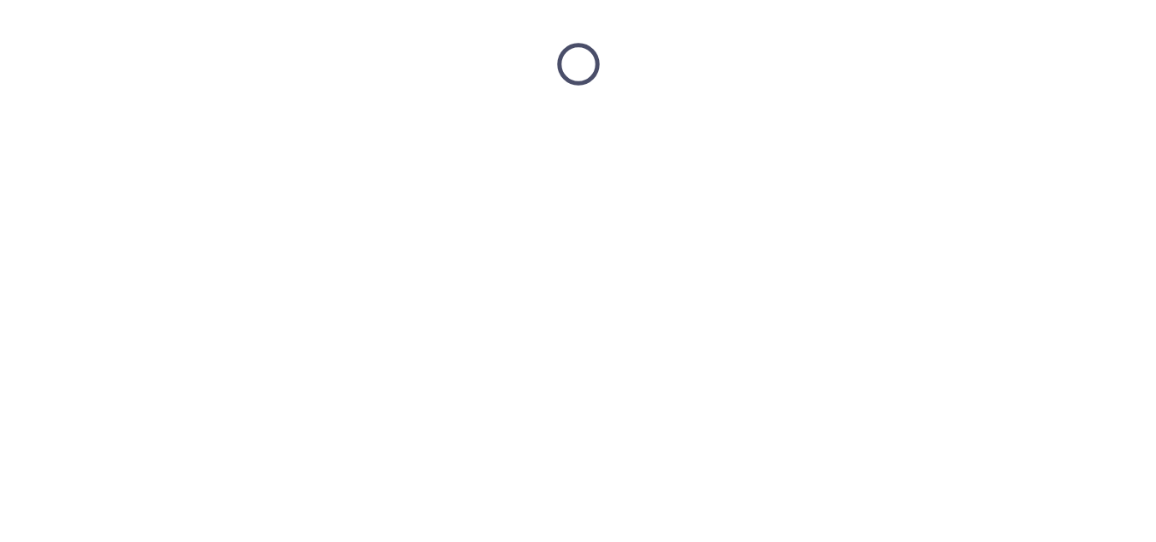
scroll to position [0, 0]
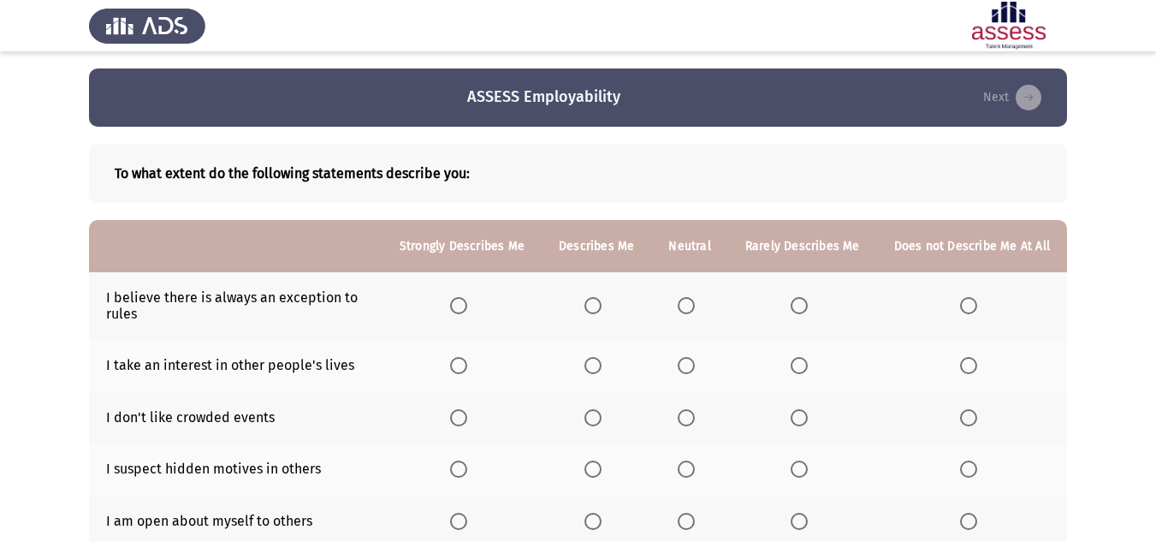
click at [465, 303] on span "Select an option" at bounding box center [458, 305] width 17 height 17
click at [465, 303] on input "Select an option" at bounding box center [458, 305] width 17 height 17
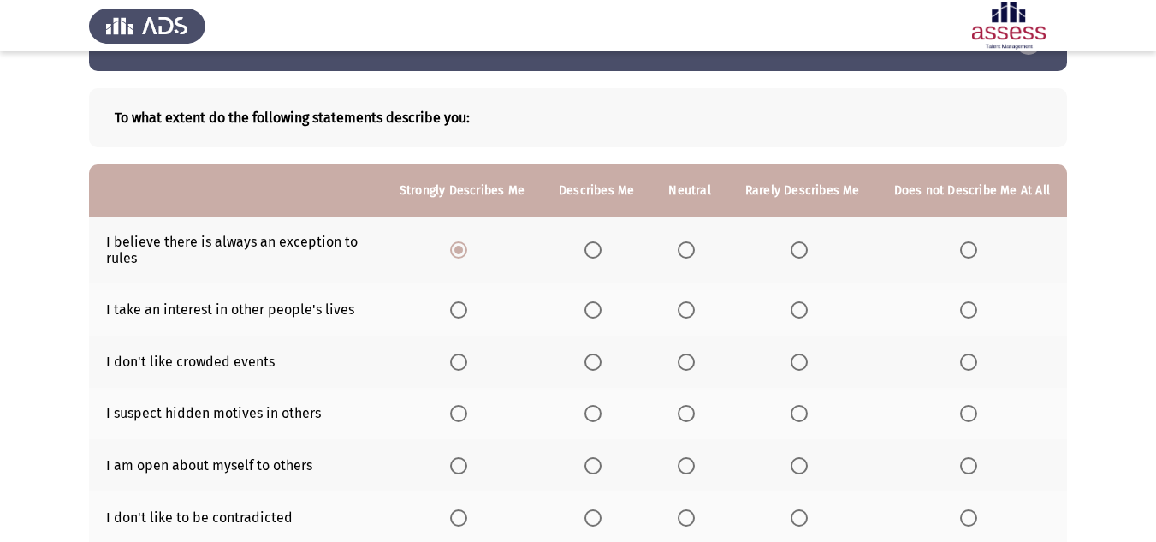
scroll to position [86, 0]
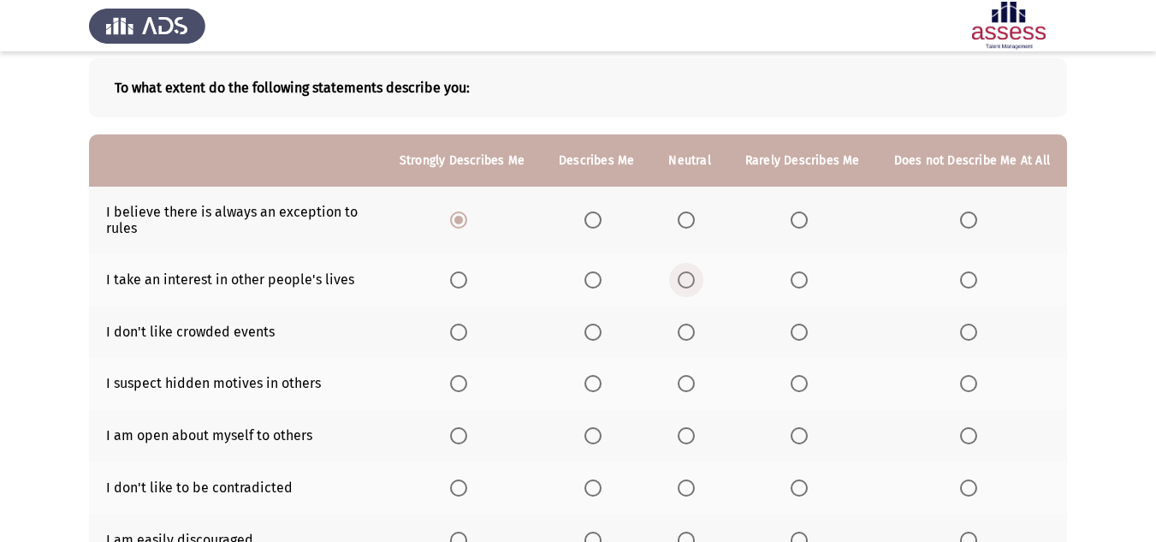
click at [686, 282] on span "Select an option" at bounding box center [686, 279] width 17 height 17
click at [686, 282] on input "Select an option" at bounding box center [686, 279] width 17 height 17
click at [802, 335] on span "Select an option" at bounding box center [799, 331] width 17 height 17
click at [802, 335] on input "Select an option" at bounding box center [799, 331] width 17 height 17
click at [980, 339] on label "Select an option" at bounding box center [972, 331] width 24 height 17
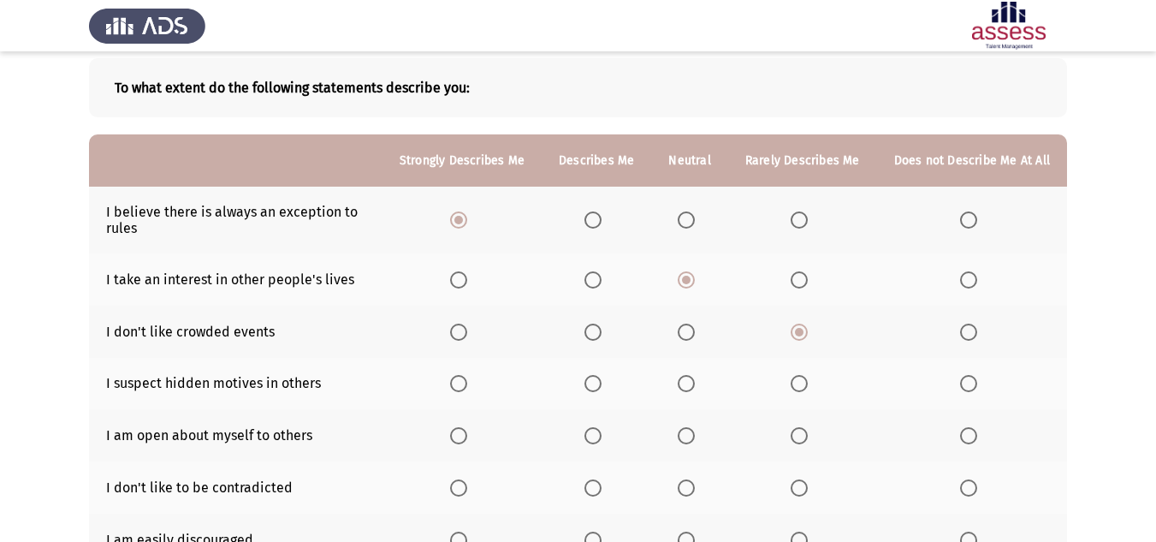
click at [977, 339] on input "Select an option" at bounding box center [968, 331] width 17 height 17
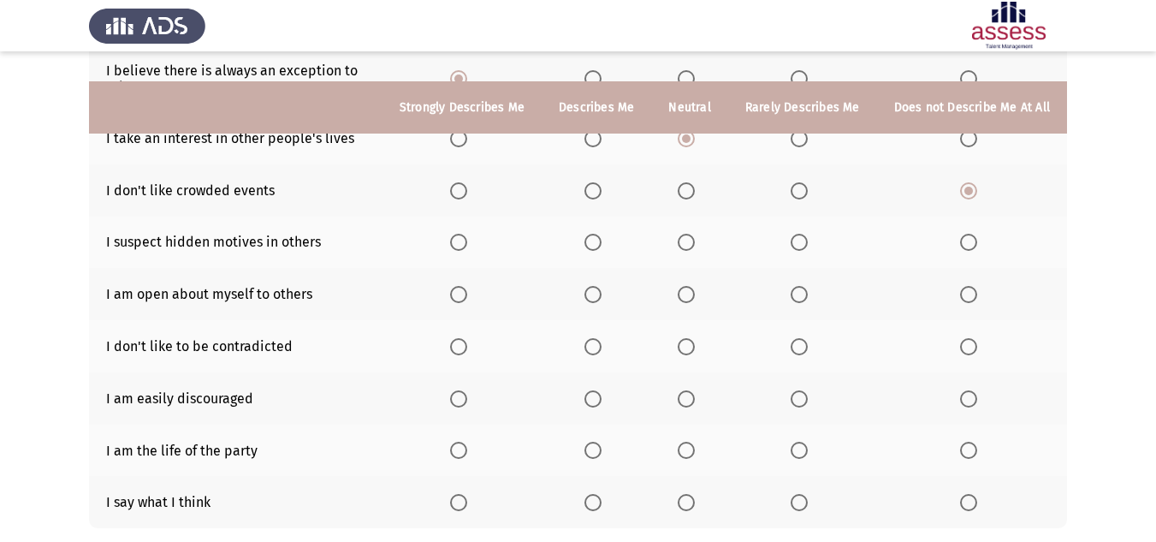
scroll to position [257, 0]
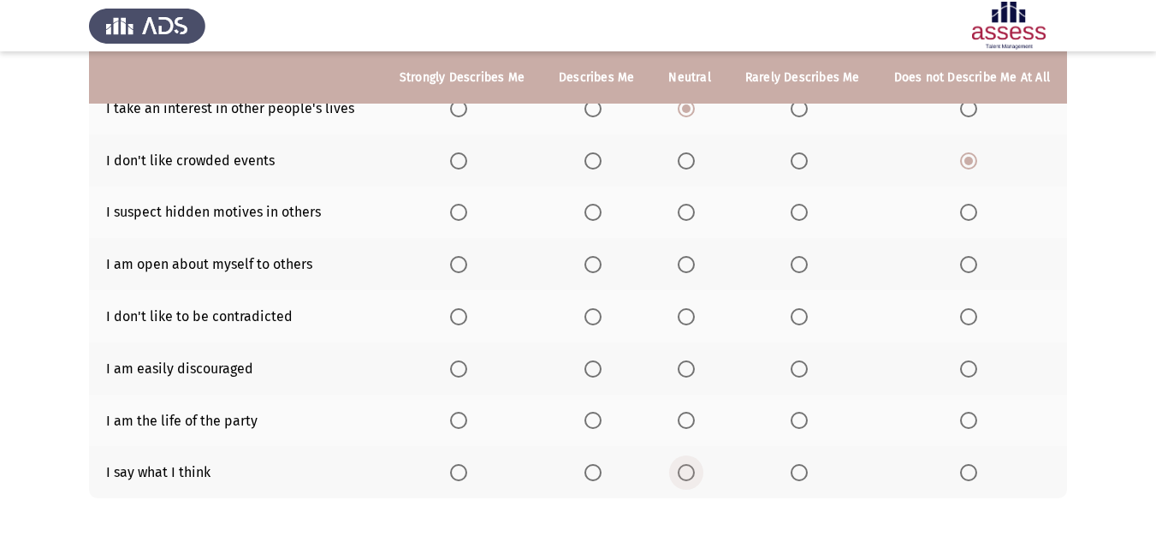
click at [693, 473] on span "Select an option" at bounding box center [686, 472] width 17 height 17
click at [693, 473] on input "Select an option" at bounding box center [686, 472] width 17 height 17
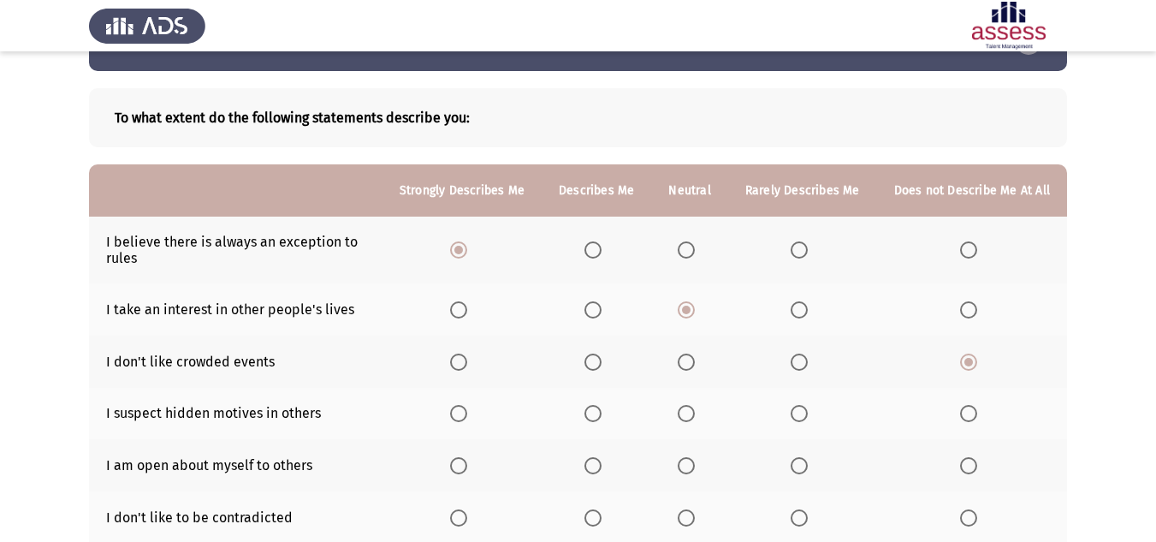
scroll to position [86, 0]
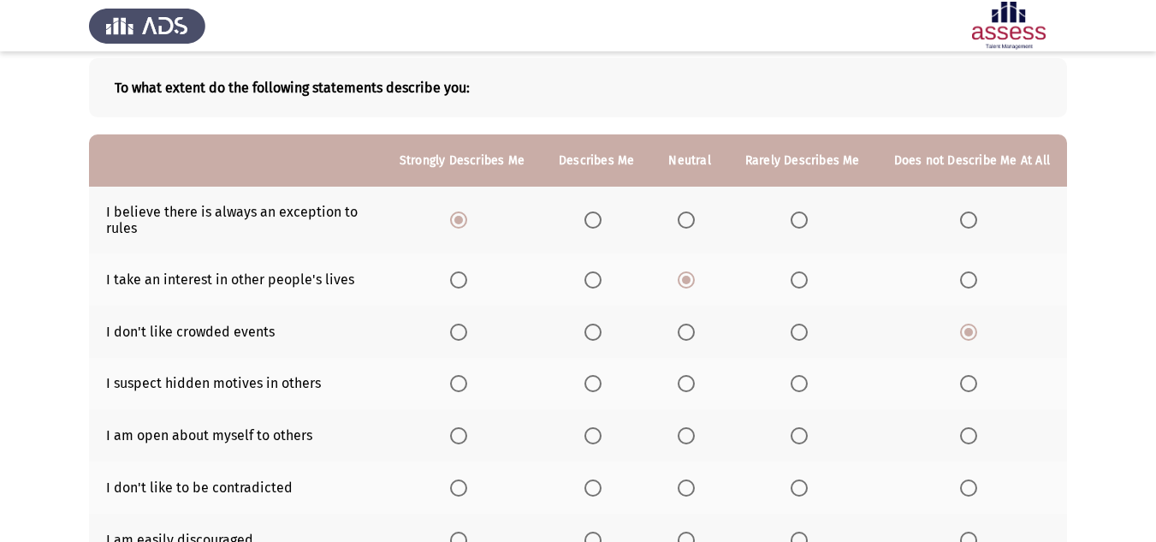
click at [807, 388] on span "Select an option" at bounding box center [799, 383] width 17 height 17
click at [807, 388] on input "Select an option" at bounding box center [799, 383] width 17 height 17
click at [684, 493] on span "Select an option" at bounding box center [686, 487] width 17 height 17
click at [684, 493] on input "Select an option" at bounding box center [686, 487] width 17 height 17
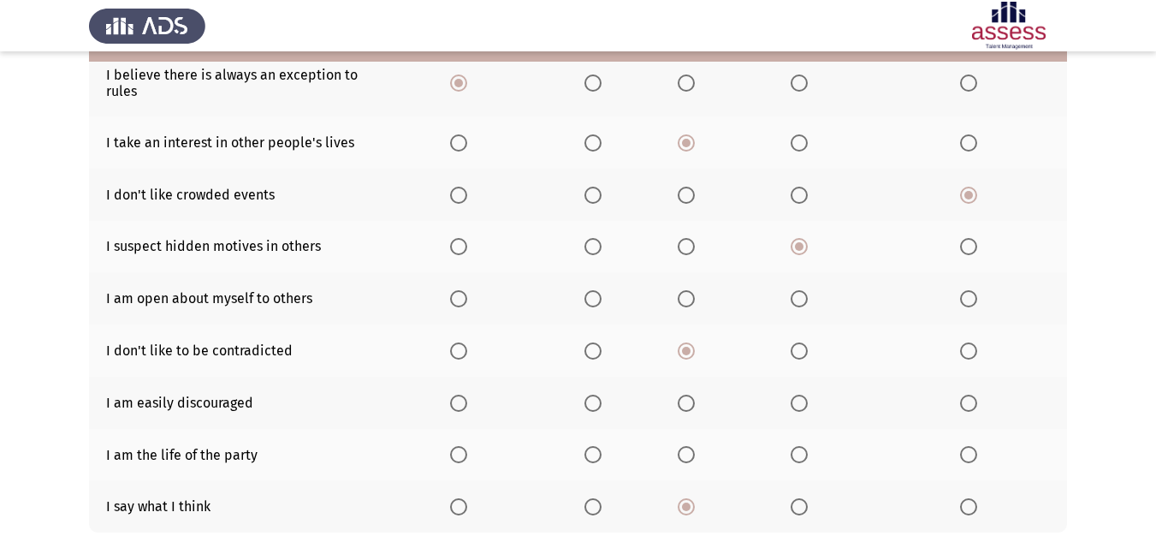
scroll to position [257, 0]
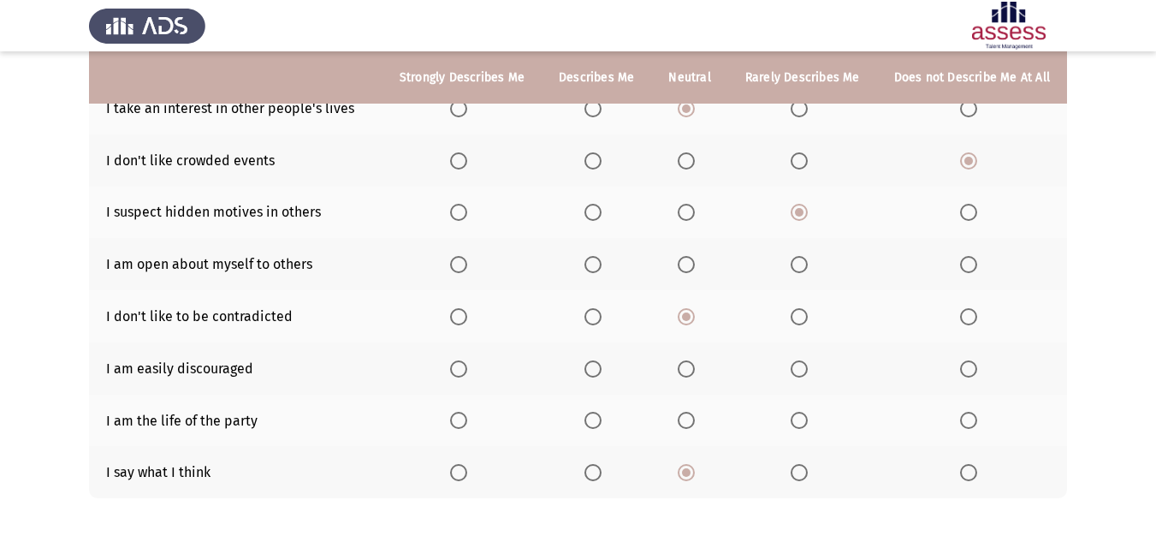
click at [602, 418] on span "Select an option" at bounding box center [592, 420] width 17 height 17
click at [602, 418] on input "Select an option" at bounding box center [592, 420] width 17 height 17
click at [454, 370] on th at bounding box center [461, 368] width 159 height 52
click at [463, 370] on span "Select an option" at bounding box center [458, 368] width 17 height 17
click at [463, 370] on input "Select an option" at bounding box center [458, 368] width 17 height 17
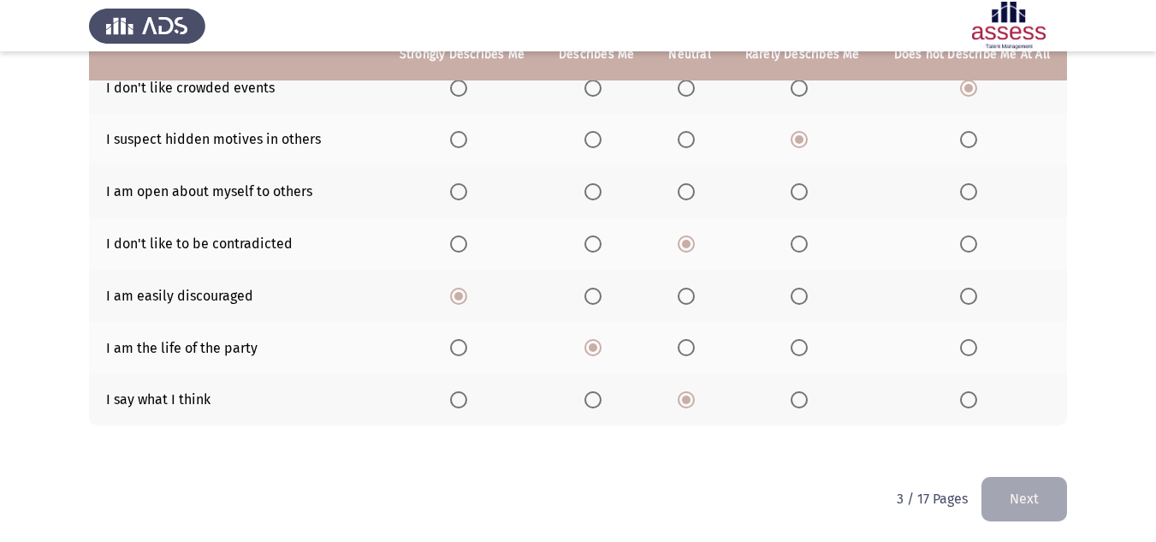
scroll to position [333, 0]
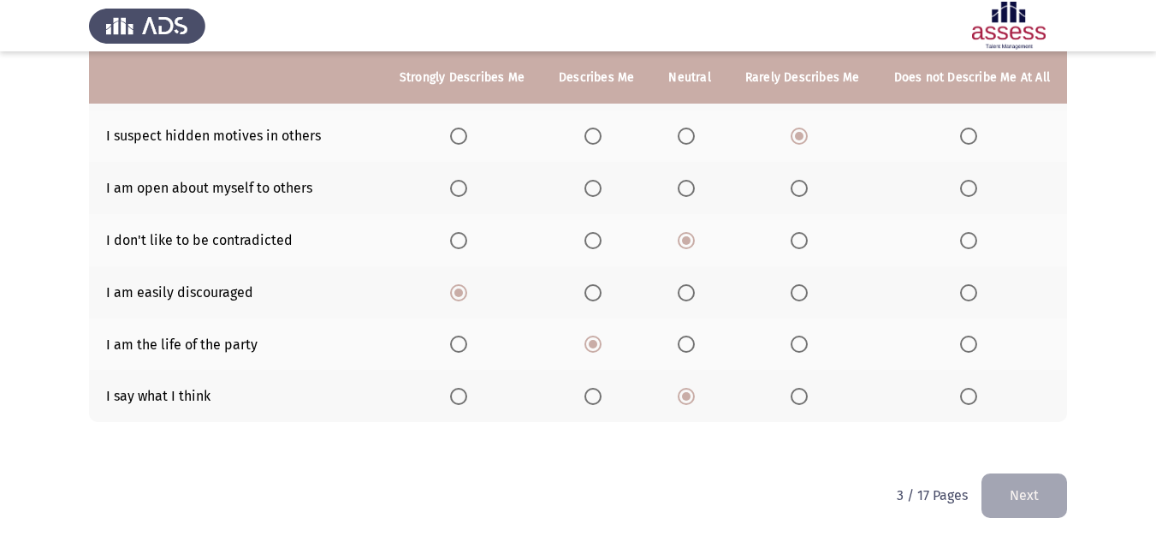
click at [798, 188] on span "Select an option" at bounding box center [799, 188] width 17 height 17
click at [798, 188] on input "Select an option" at bounding box center [799, 188] width 17 height 17
click at [695, 196] on span "Select an option" at bounding box center [686, 188] width 17 height 17
click at [695, 196] on input "Select an option" at bounding box center [686, 188] width 17 height 17
click at [1022, 494] on button "Next" at bounding box center [1024, 495] width 86 height 44
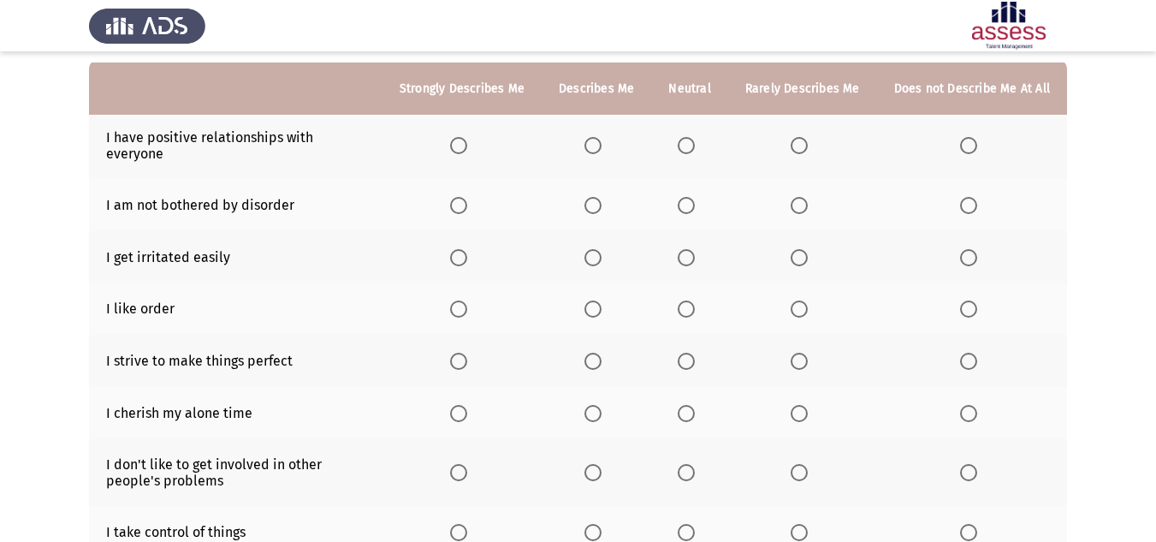
scroll to position [171, 0]
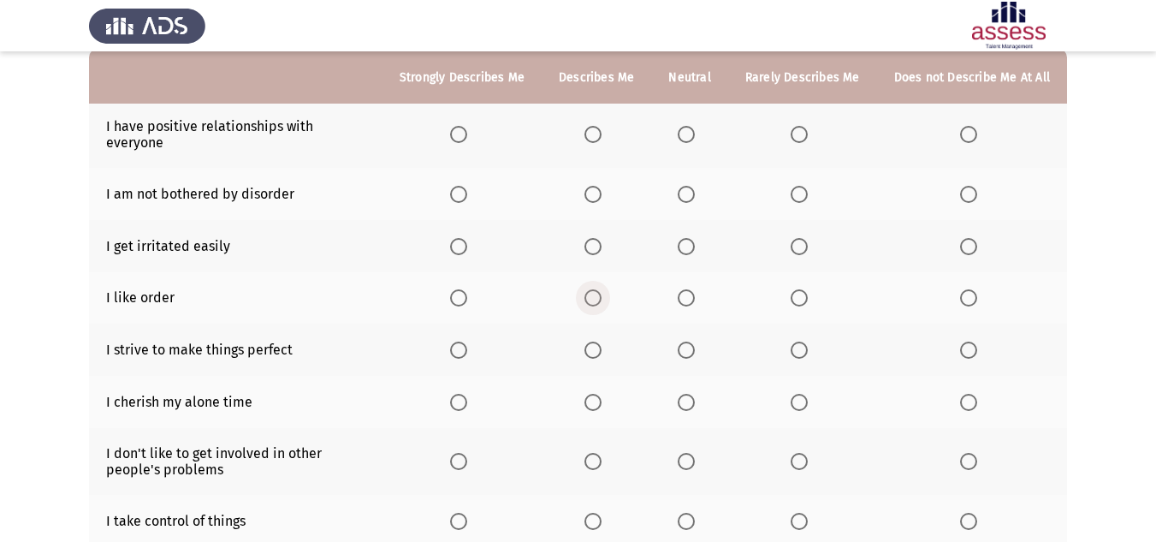
click at [599, 289] on span "Select an option" at bounding box center [592, 297] width 17 height 17
click at [599, 289] on input "Select an option" at bounding box center [592, 297] width 17 height 17
click at [689, 238] on span "Select an option" at bounding box center [686, 246] width 17 height 17
click at [689, 238] on input "Select an option" at bounding box center [686, 246] width 17 height 17
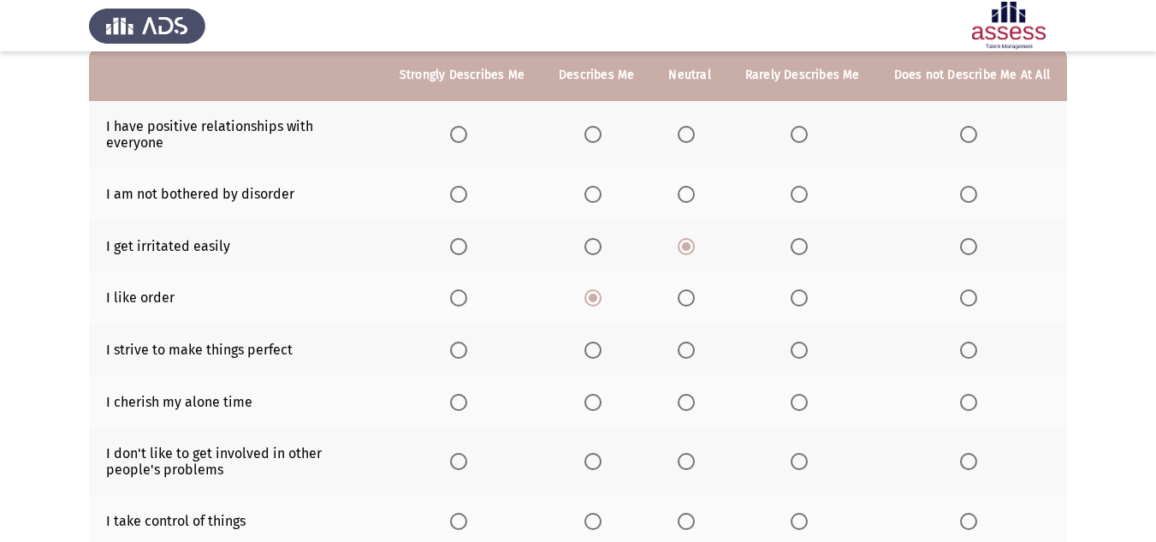
scroll to position [86, 0]
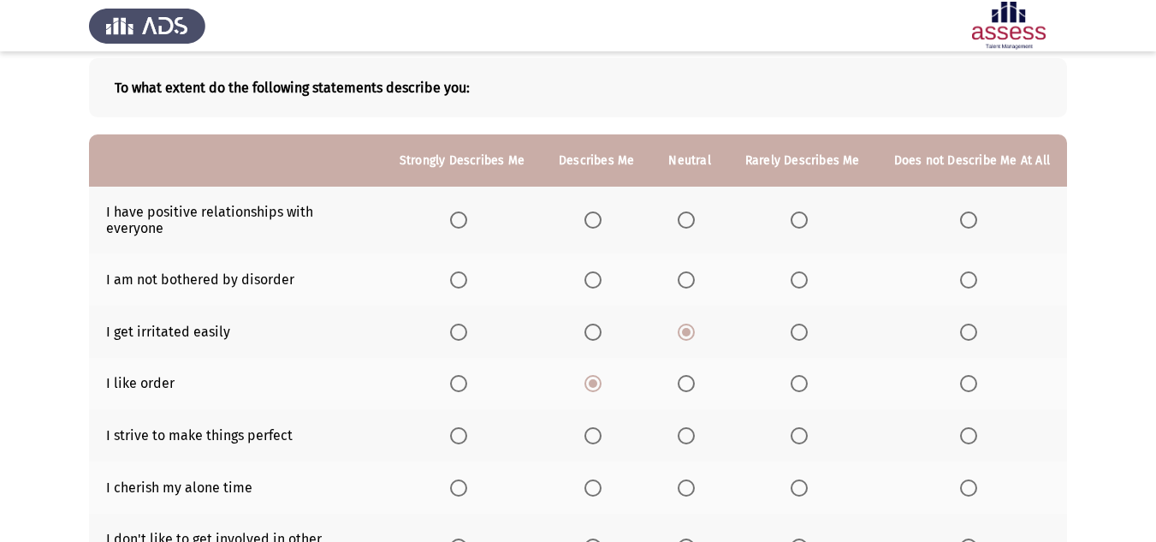
click at [453, 203] on th at bounding box center [461, 220] width 159 height 67
click at [465, 211] on span "Select an option" at bounding box center [458, 219] width 17 height 17
click at [465, 211] on input "Select an option" at bounding box center [458, 219] width 17 height 17
click at [701, 271] on label "Select an option" at bounding box center [690, 279] width 24 height 17
click at [695, 271] on input "Select an option" at bounding box center [686, 279] width 17 height 17
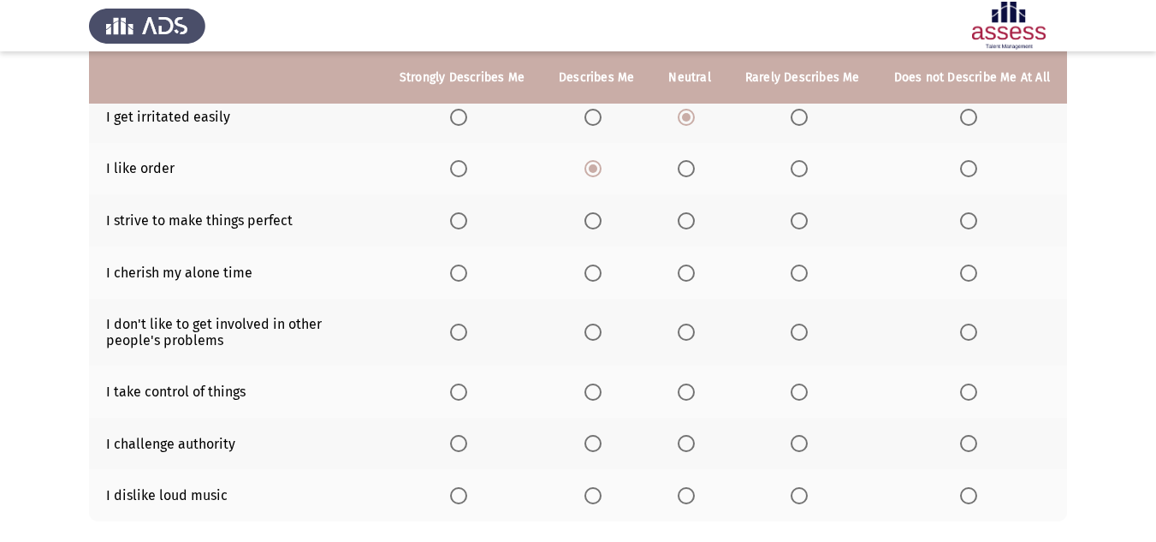
scroll to position [342, 0]
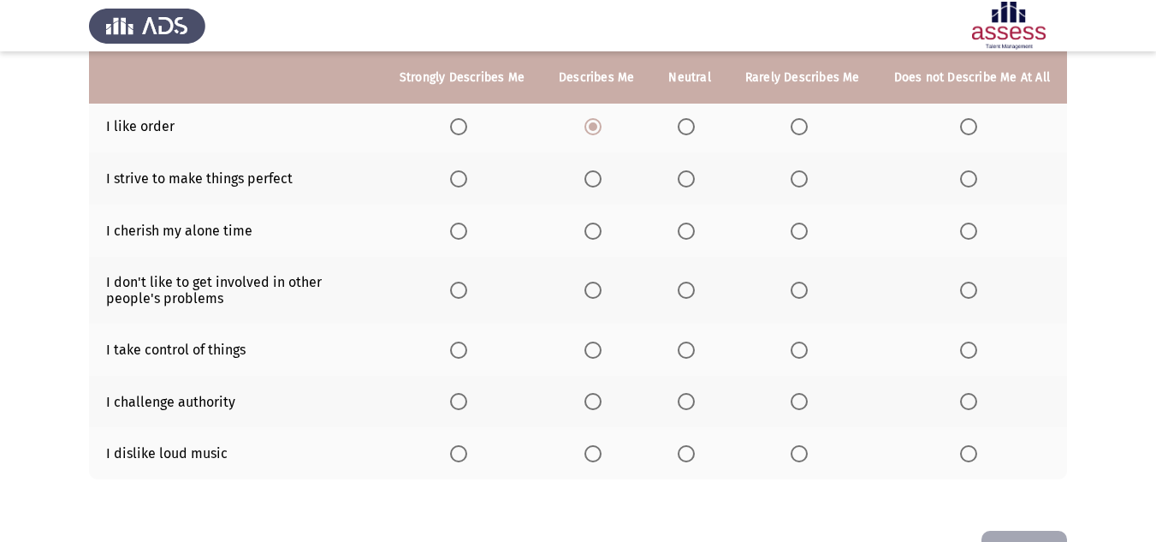
click at [803, 445] on span "Select an option" at bounding box center [799, 453] width 17 height 17
click at [803, 445] on input "Select an option" at bounding box center [799, 453] width 17 height 17
click at [593, 393] on span "Select an option" at bounding box center [592, 401] width 17 height 17
click at [593, 393] on input "Select an option" at bounding box center [592, 401] width 17 height 17
click at [598, 341] on span "Select an option" at bounding box center [592, 349] width 17 height 17
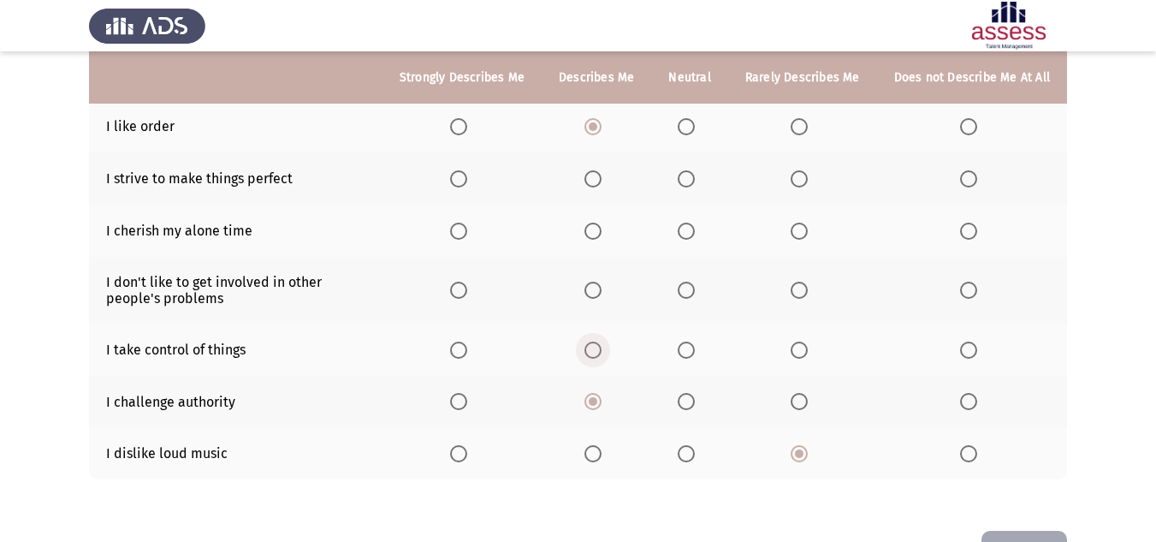
click at [598, 341] on input "Select an option" at bounding box center [592, 349] width 17 height 17
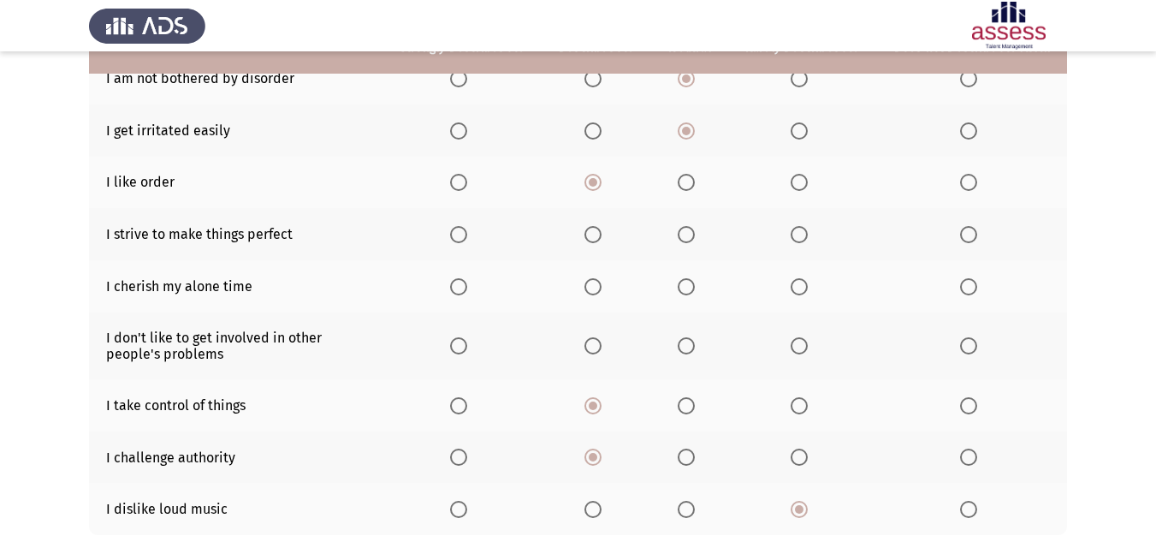
scroll to position [257, 0]
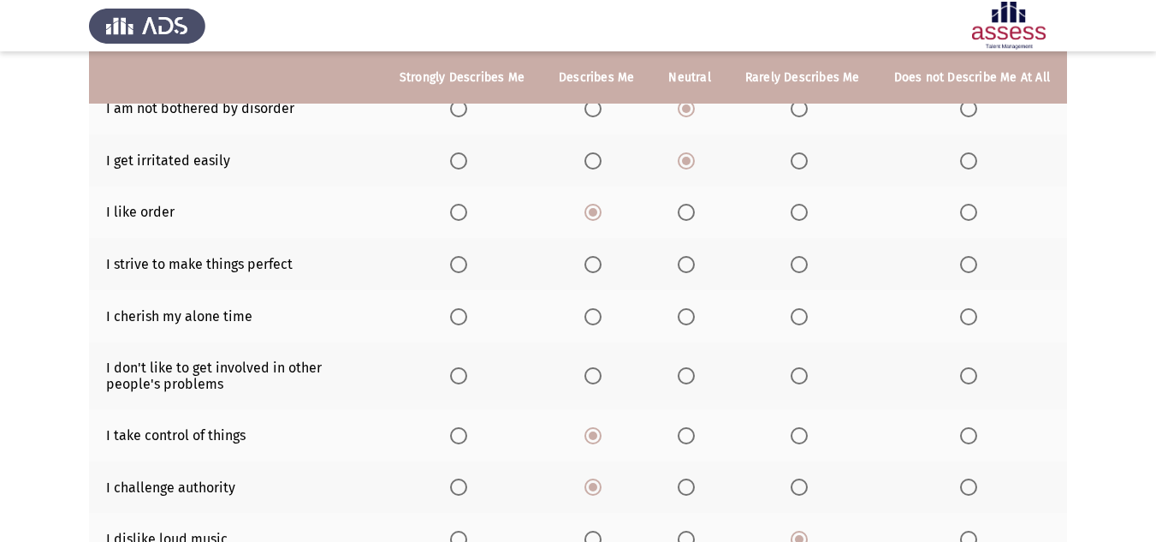
click at [808, 367] on span "Select an option" at bounding box center [799, 375] width 17 height 17
click at [808, 367] on input "Select an option" at bounding box center [799, 375] width 17 height 17
click at [694, 311] on th at bounding box center [689, 316] width 76 height 52
click at [693, 308] on span "Select an option" at bounding box center [686, 316] width 17 height 17
click at [693, 308] on input "Select an option" at bounding box center [686, 316] width 17 height 17
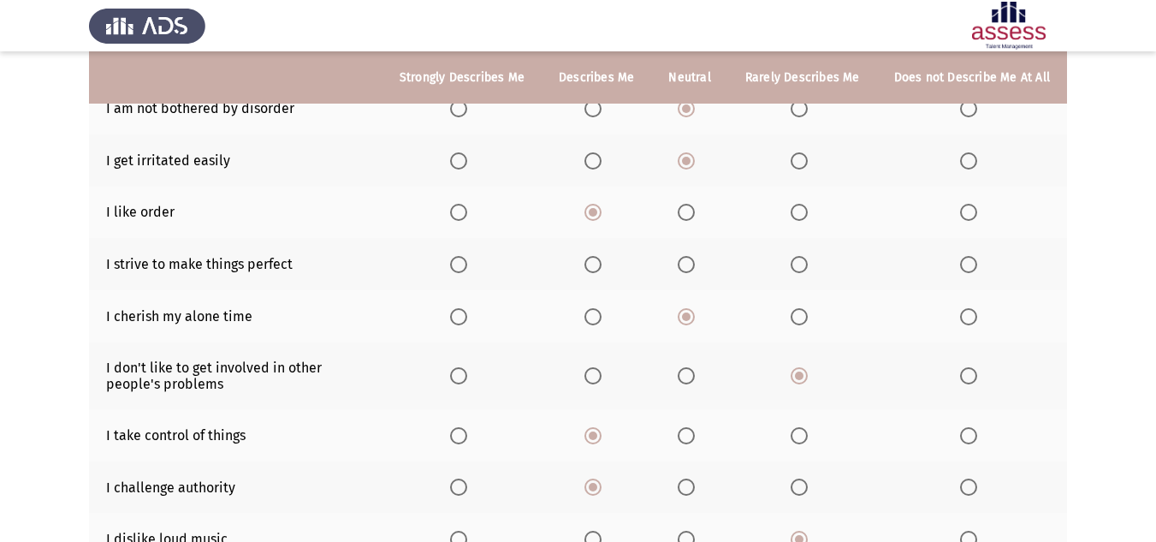
click at [691, 256] on span "Select an option" at bounding box center [686, 264] width 17 height 17
click at [691, 256] on input "Select an option" at bounding box center [686, 264] width 17 height 17
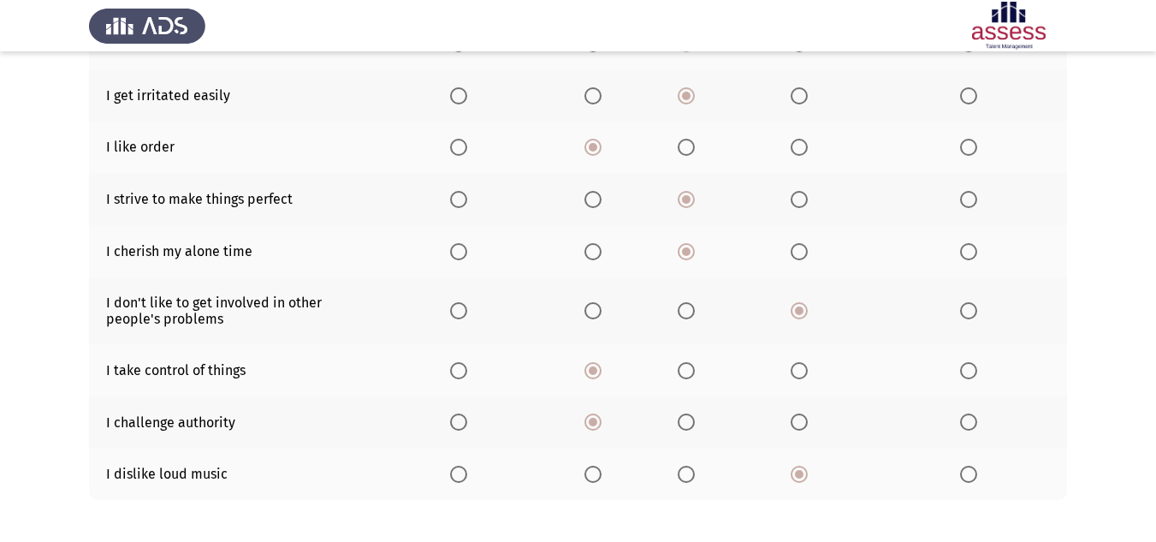
scroll to position [385, 0]
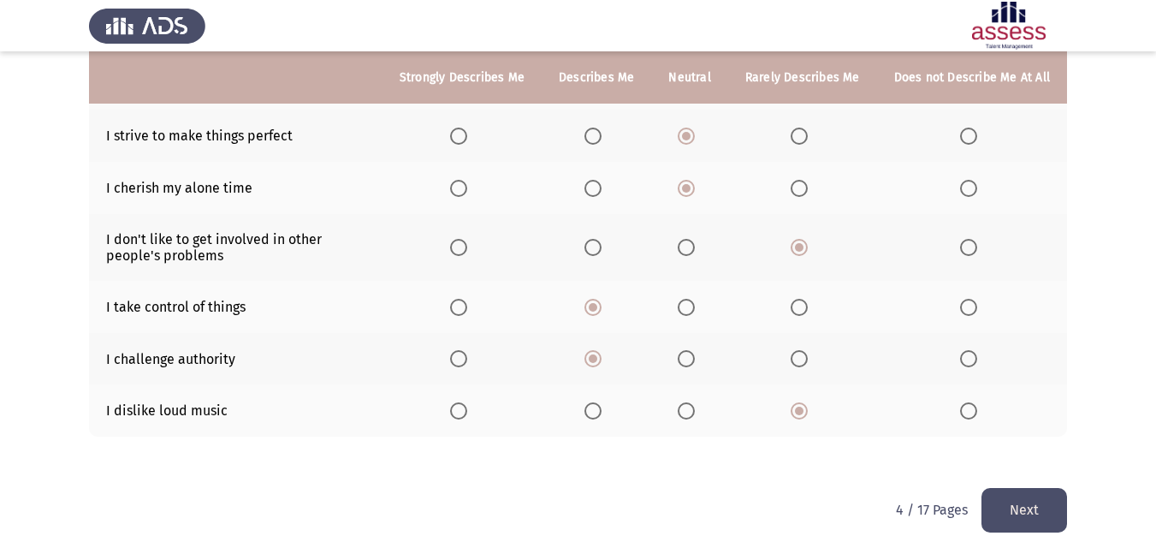
click at [1008, 467] on div "To what extent do the following statements describe you: Strongly Describes Me …" at bounding box center [578, 115] width 978 height 746
click at [987, 495] on button "Next" at bounding box center [1024, 510] width 86 height 44
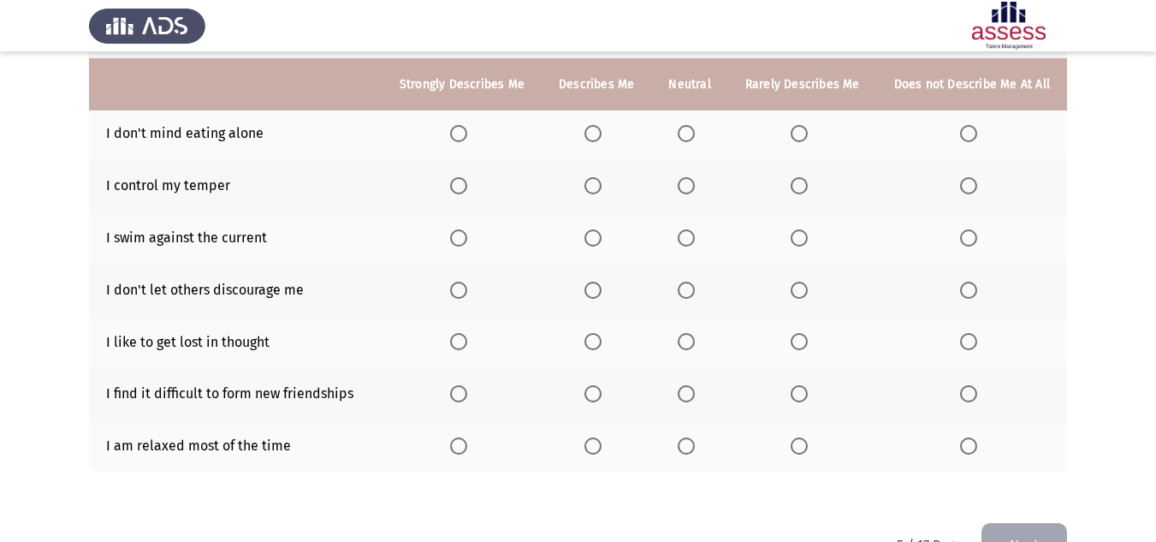
scroll to position [342, 0]
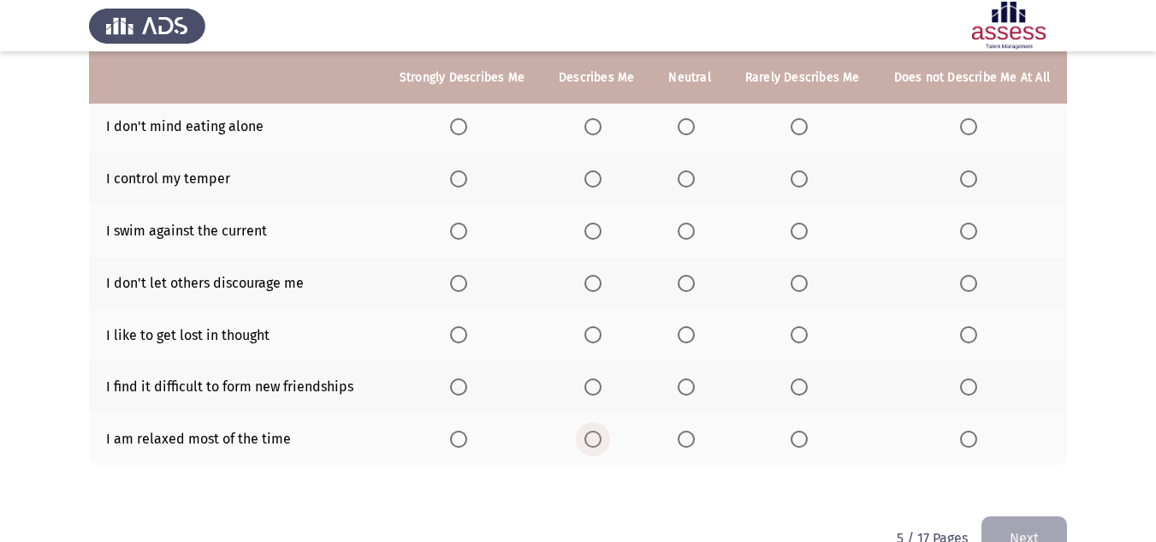
click at [596, 430] on span "Select an option" at bounding box center [592, 438] width 17 height 17
click at [596, 430] on input "Select an option" at bounding box center [592, 438] width 17 height 17
click at [594, 378] on span "Select an option" at bounding box center [592, 386] width 17 height 17
click at [594, 378] on input "Select an option" at bounding box center [592, 386] width 17 height 17
click at [796, 378] on span "Select an option" at bounding box center [799, 386] width 17 height 17
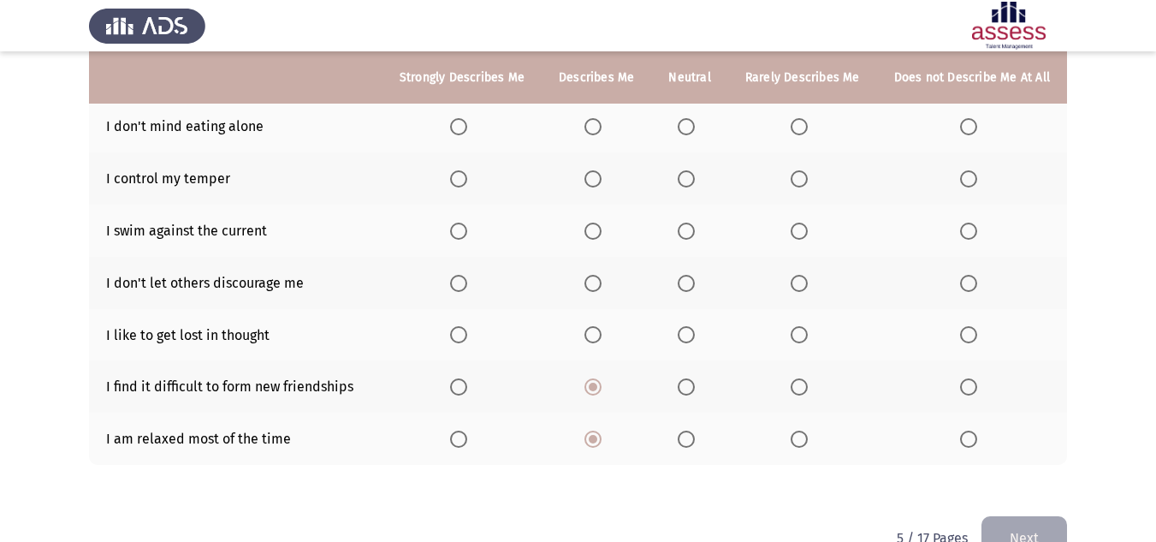
click at [796, 378] on input "Select an option" at bounding box center [799, 386] width 17 height 17
click at [687, 378] on span "Select an option" at bounding box center [686, 386] width 17 height 17
click at [687, 378] on input "Select an option" at bounding box center [686, 386] width 17 height 17
click at [798, 326] on span "Select an option" at bounding box center [799, 334] width 17 height 17
click at [798, 326] on input "Select an option" at bounding box center [799, 334] width 17 height 17
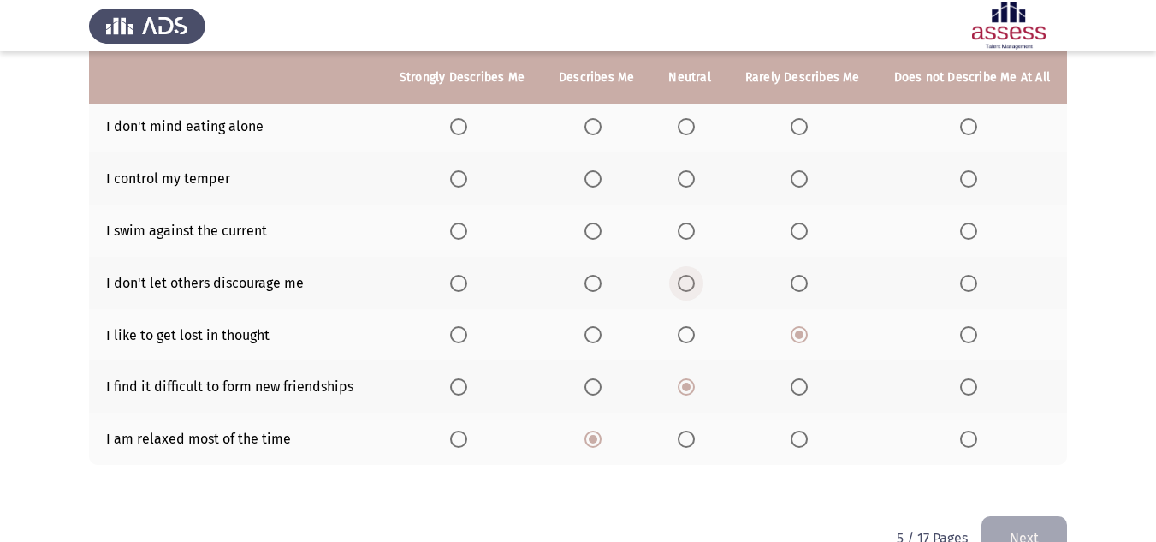
click at [687, 275] on span "Select an option" at bounding box center [686, 283] width 17 height 17
click at [687, 275] on input "Select an option" at bounding box center [686, 283] width 17 height 17
click at [963, 257] on th at bounding box center [972, 283] width 190 height 52
click at [687, 222] on span "Select an option" at bounding box center [686, 230] width 17 height 17
click at [687, 222] on input "Select an option" at bounding box center [686, 230] width 17 height 17
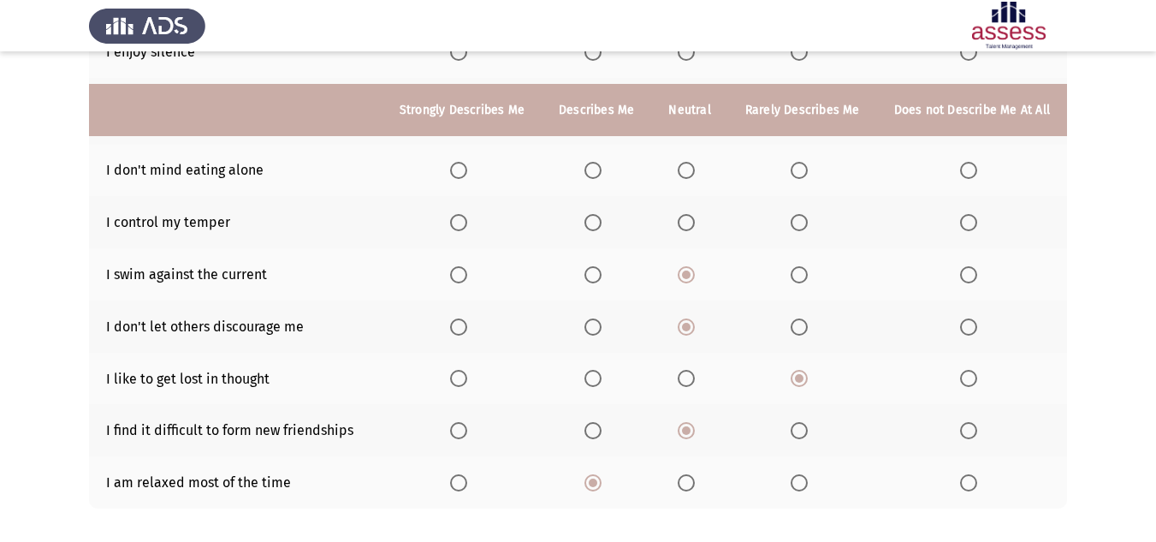
scroll to position [257, 0]
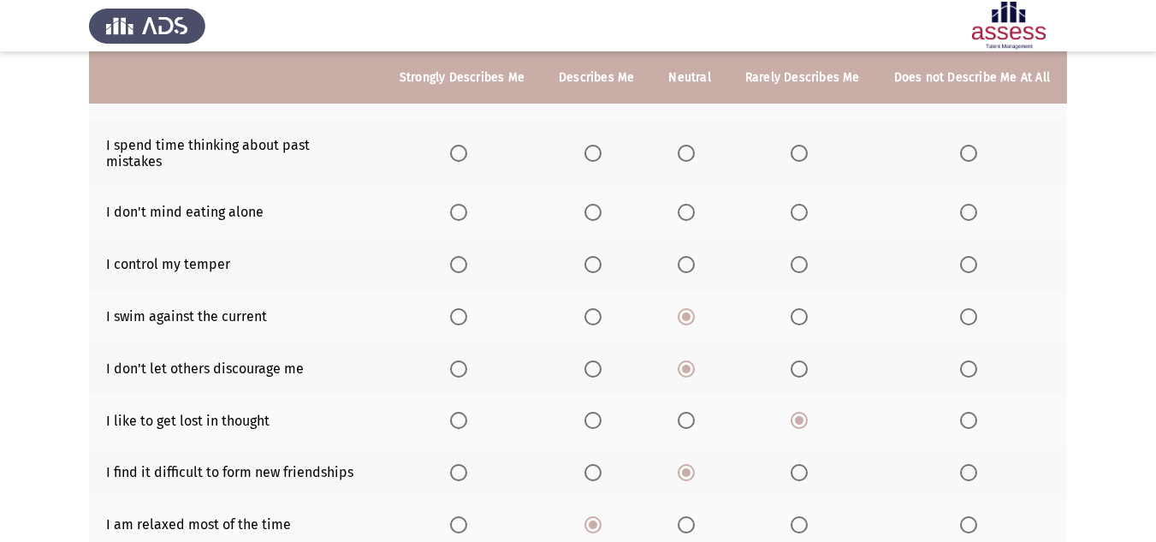
click at [596, 256] on span "Select an option" at bounding box center [592, 264] width 17 height 17
click at [596, 256] on input "Select an option" at bounding box center [592, 264] width 17 height 17
click at [446, 207] on th at bounding box center [461, 213] width 159 height 52
click at [465, 204] on span "Select an option" at bounding box center [458, 212] width 17 height 17
click at [465, 204] on input "Select an option" at bounding box center [458, 212] width 17 height 17
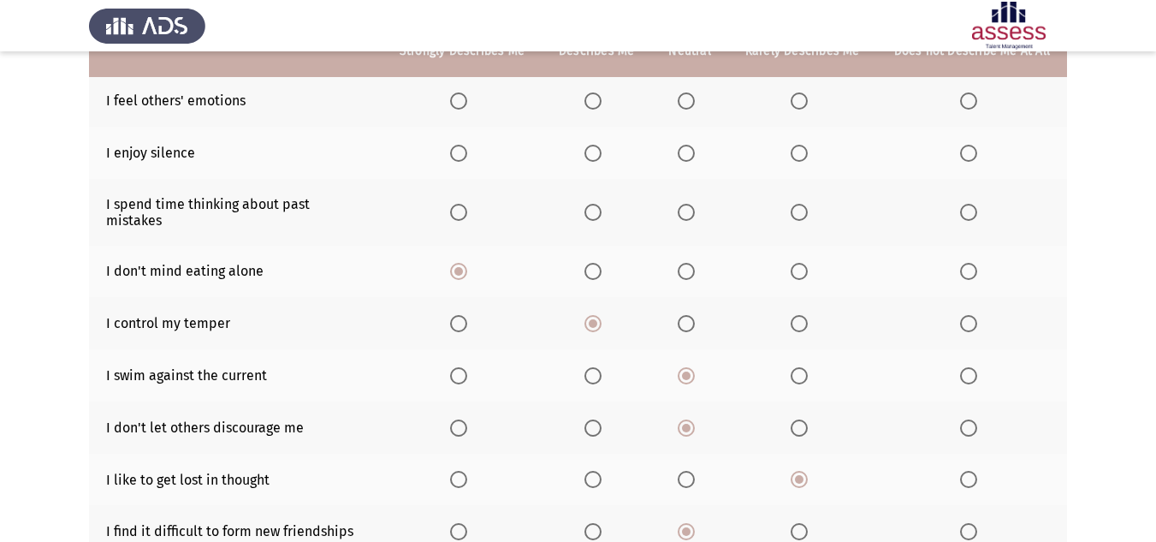
scroll to position [171, 0]
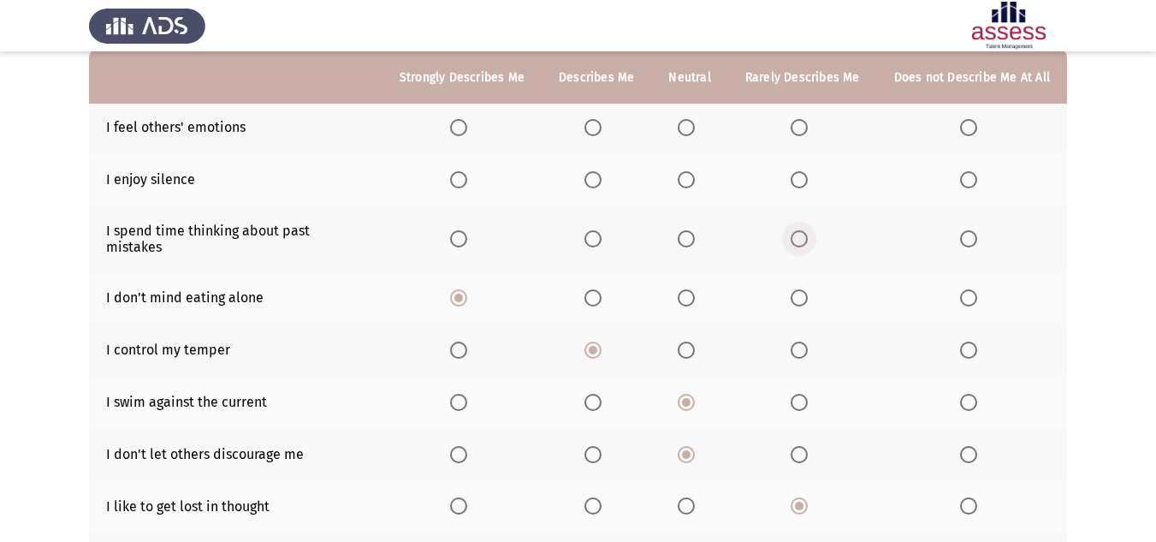
click at [807, 235] on span "Select an option" at bounding box center [799, 238] width 17 height 17
click at [807, 235] on input "Select an option" at bounding box center [799, 238] width 17 height 17
click at [680, 230] on span "Select an option" at bounding box center [686, 238] width 17 height 17
click at [680, 230] on input "Select an option" at bounding box center [686, 238] width 17 height 17
click at [688, 186] on span "Select an option" at bounding box center [686, 179] width 17 height 17
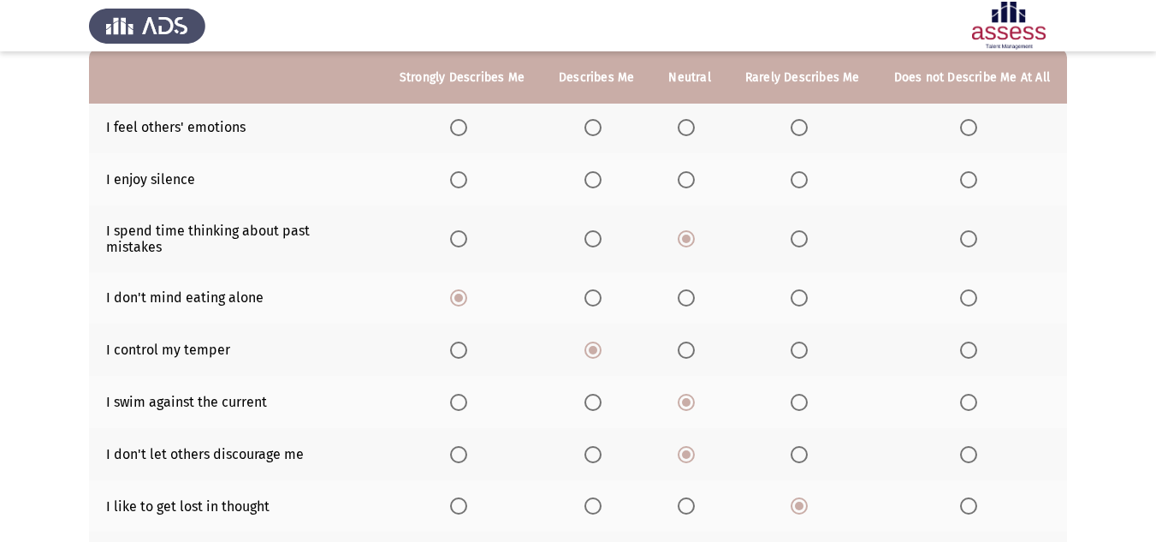
click at [688, 186] on input "Select an option" at bounding box center [686, 179] width 17 height 17
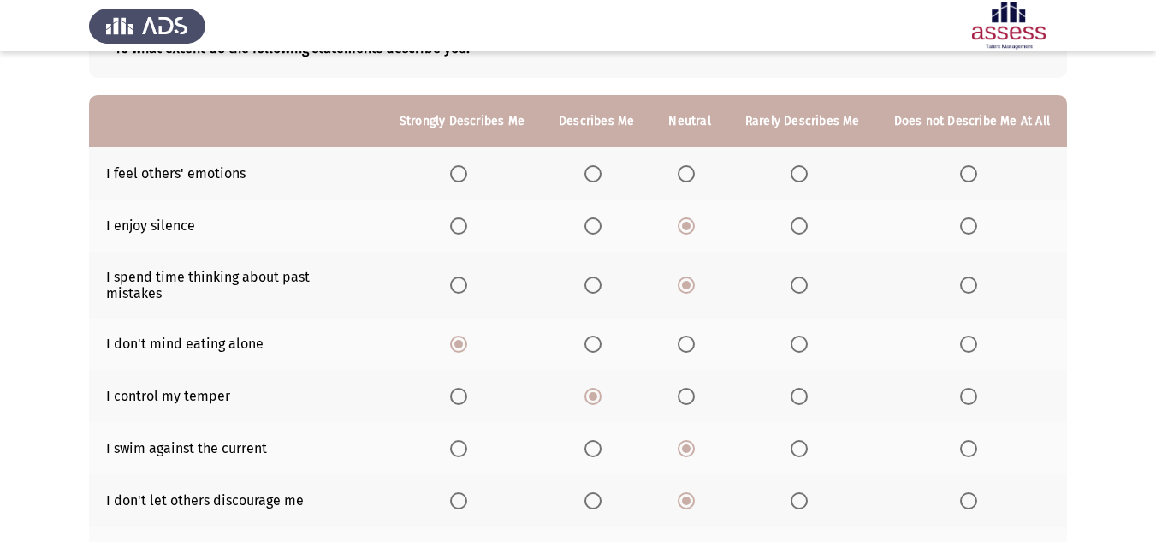
scroll to position [86, 0]
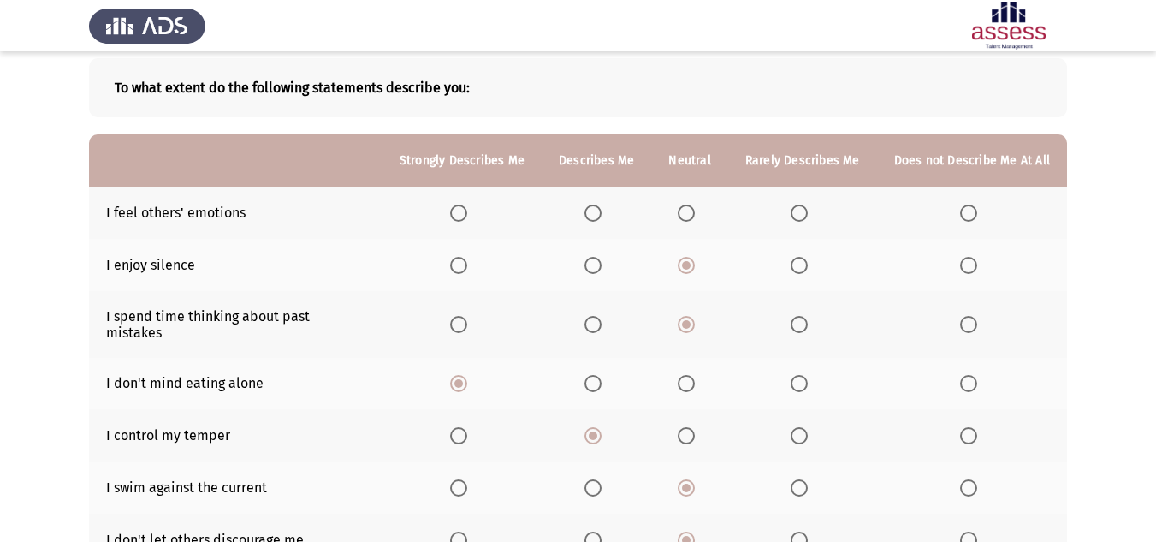
click at [790, 215] on th at bounding box center [802, 213] width 149 height 52
click at [798, 211] on span "Select an option" at bounding box center [799, 213] width 17 height 17
click at [798, 211] on input "Select an option" at bounding box center [799, 213] width 17 height 17
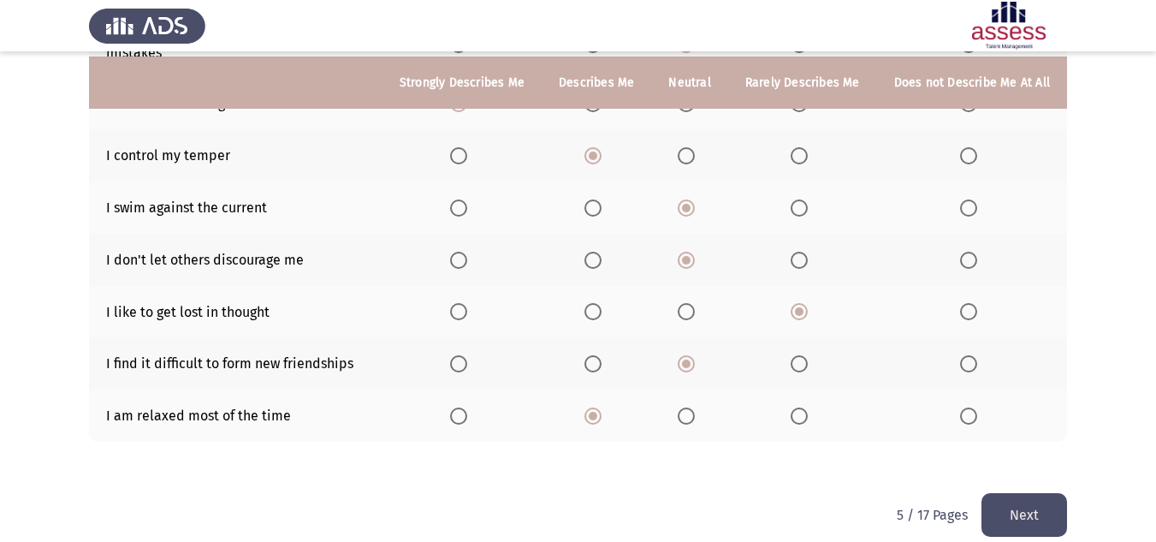
scroll to position [371, 0]
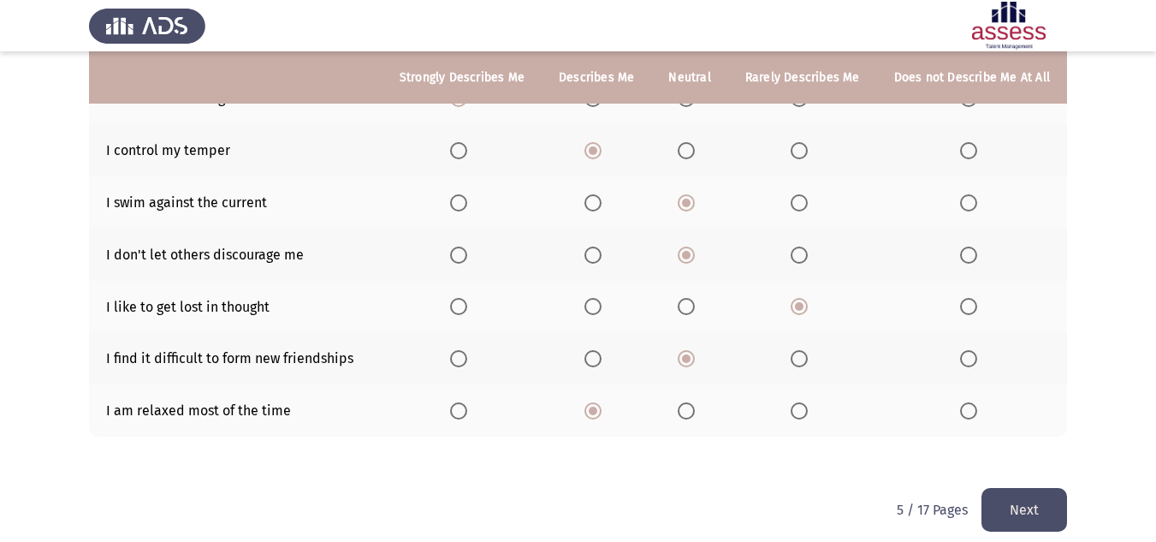
click at [1003, 496] on button "Next" at bounding box center [1024, 510] width 86 height 44
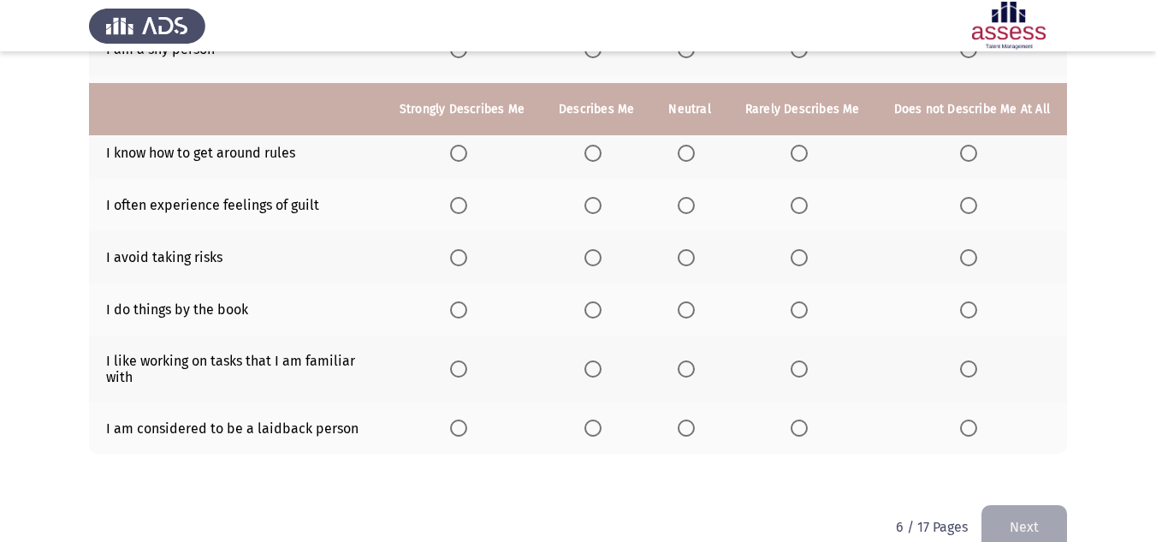
scroll to position [414, 0]
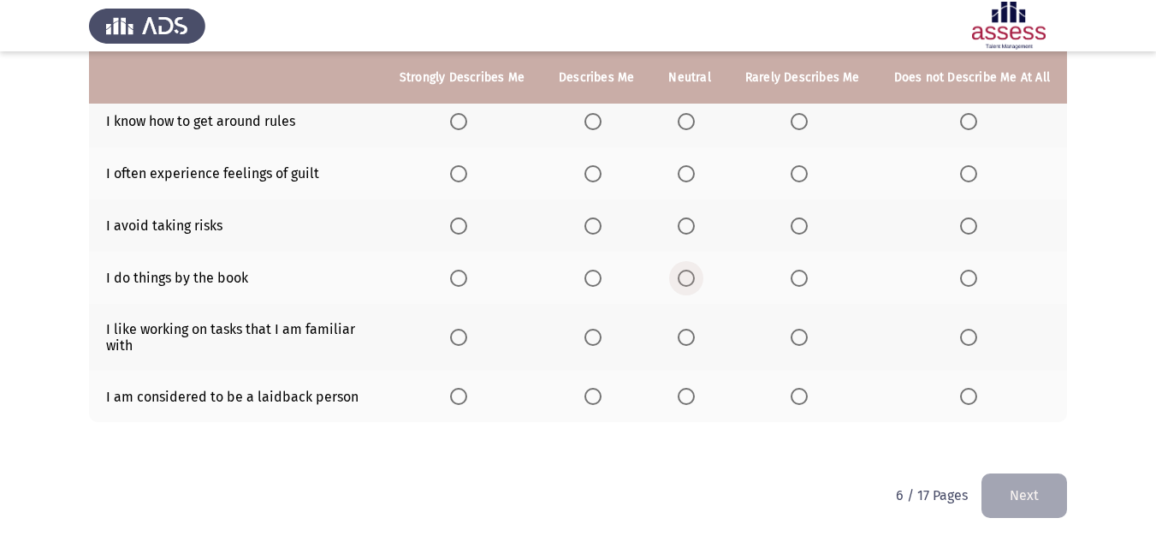
click at [694, 277] on span "Select an option" at bounding box center [686, 278] width 17 height 17
click at [694, 277] on input "Select an option" at bounding box center [686, 278] width 17 height 17
click at [594, 222] on span "Select an option" at bounding box center [592, 225] width 17 height 17
click at [594, 222] on input "Select an option" at bounding box center [592, 225] width 17 height 17
click at [685, 335] on span "Select an option" at bounding box center [686, 337] width 17 height 17
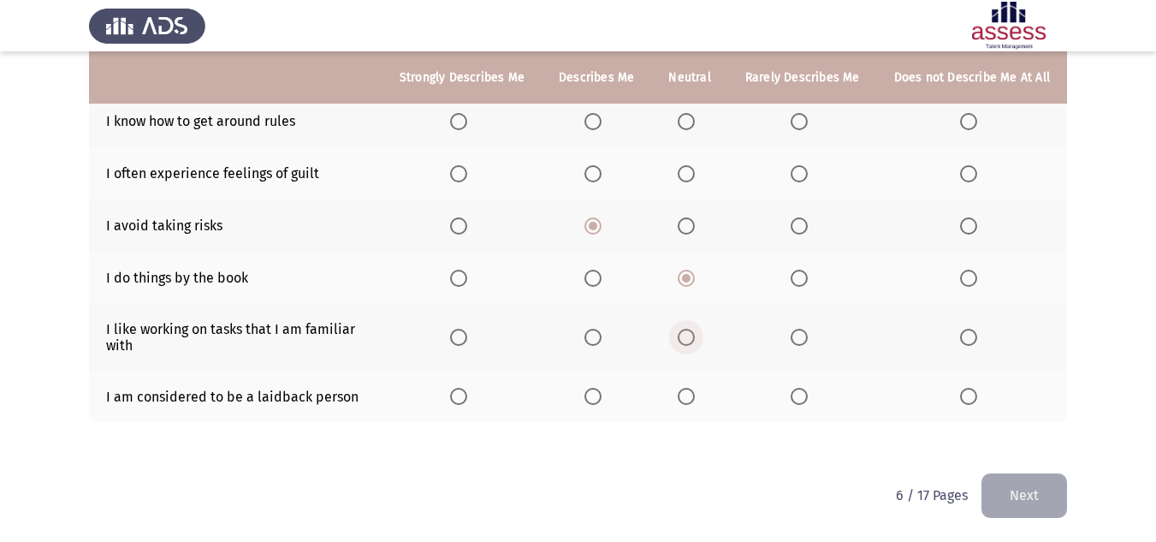
click at [685, 335] on input "Select an option" at bounding box center [686, 337] width 17 height 17
click at [676, 398] on th at bounding box center [689, 397] width 76 height 52
click at [685, 399] on span "Select an option" at bounding box center [686, 396] width 17 height 17
click at [685, 399] on input "Select an option" at bounding box center [686, 396] width 17 height 17
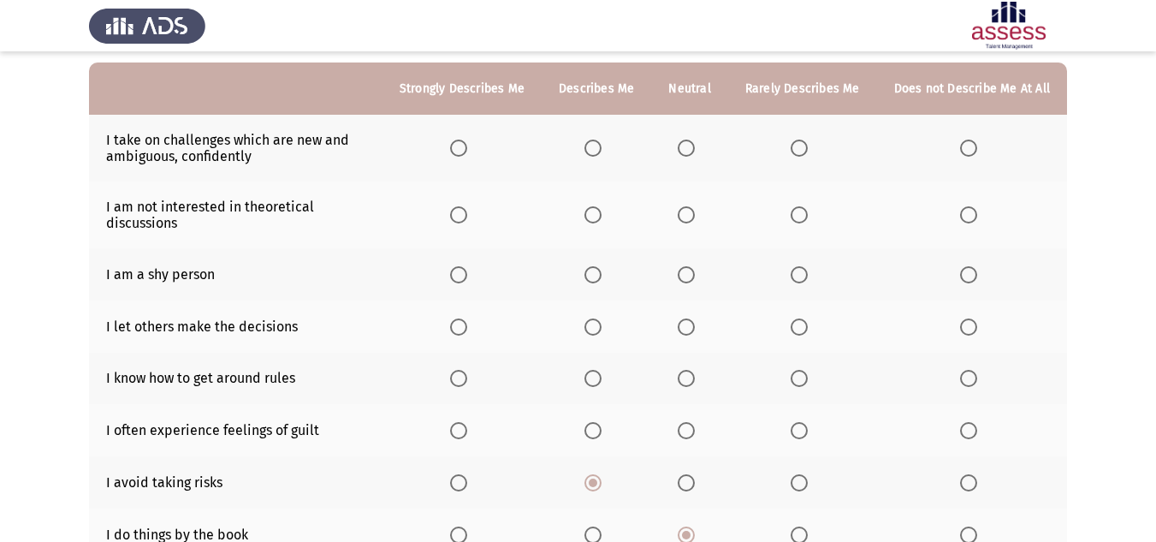
scroll to position [72, 0]
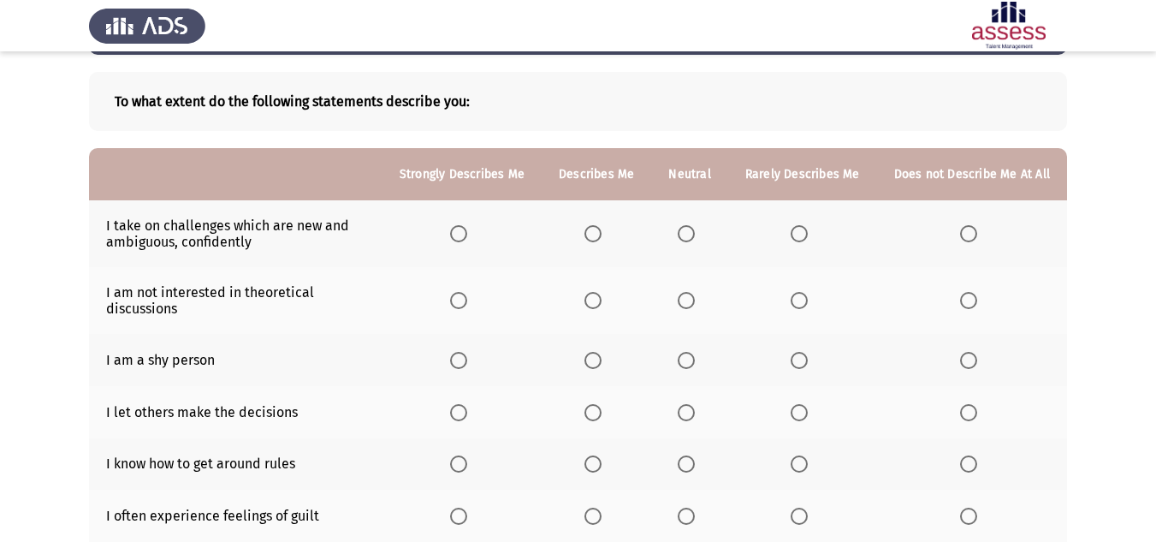
click at [806, 370] on th at bounding box center [802, 360] width 149 height 52
click at [808, 366] on span "Select an option" at bounding box center [799, 360] width 17 height 17
click at [808, 366] on input "Select an option" at bounding box center [799, 360] width 17 height 17
click at [597, 467] on span "Select an option" at bounding box center [592, 463] width 17 height 17
click at [597, 467] on input "Select an option" at bounding box center [592, 463] width 17 height 17
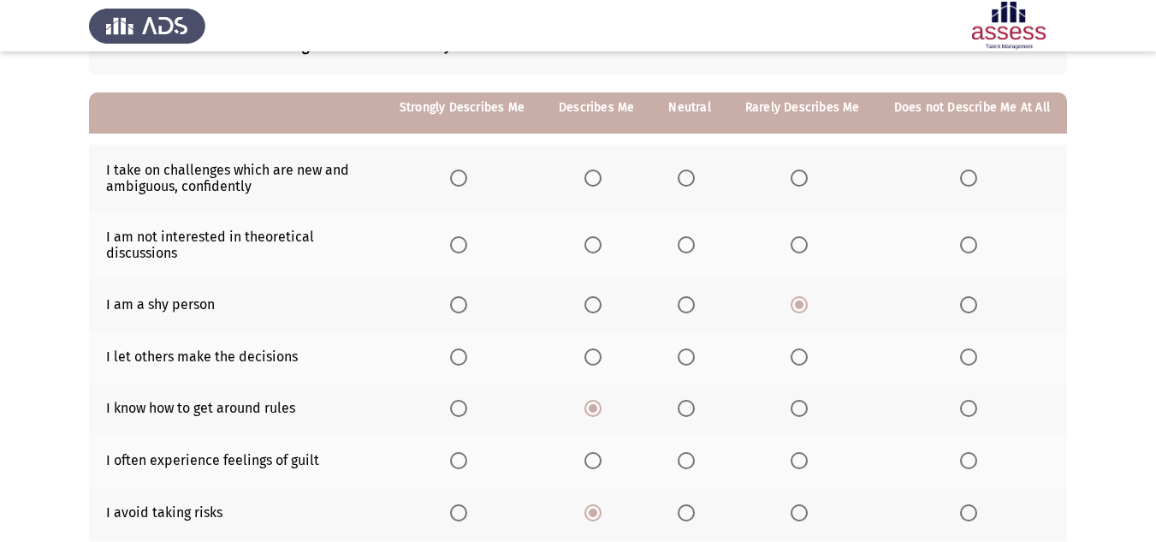
scroll to position [157, 0]
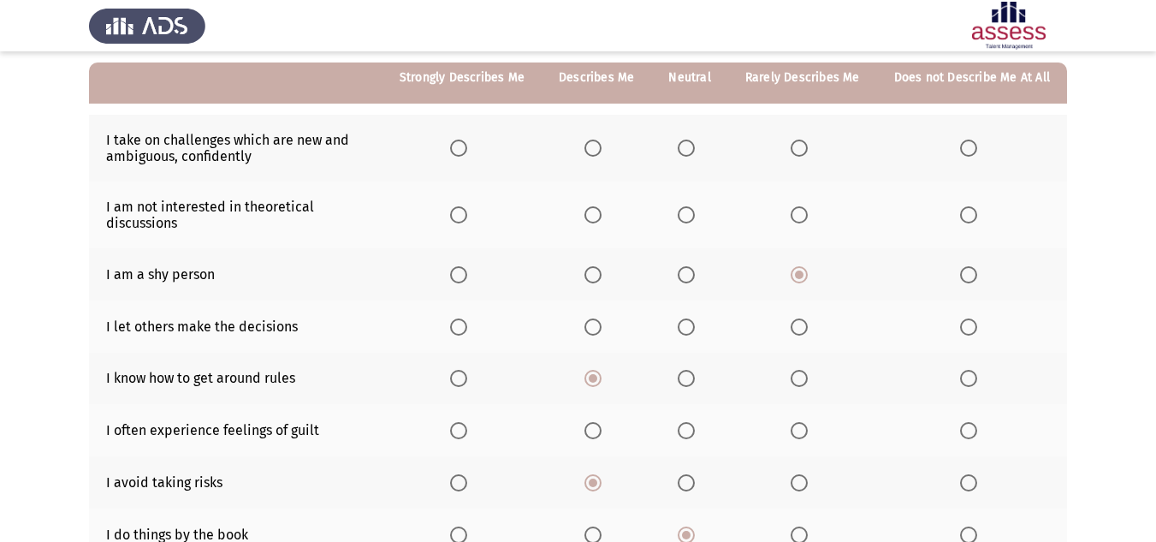
click at [802, 381] on span "Select an option" at bounding box center [799, 378] width 17 height 17
click at [802, 381] on input "Select an option" at bounding box center [799, 378] width 17 height 17
click at [602, 375] on span "Select an option" at bounding box center [592, 378] width 17 height 17
click at [602, 375] on input "Select an option" at bounding box center [592, 378] width 17 height 17
click at [794, 424] on span "Select an option" at bounding box center [799, 430] width 17 height 17
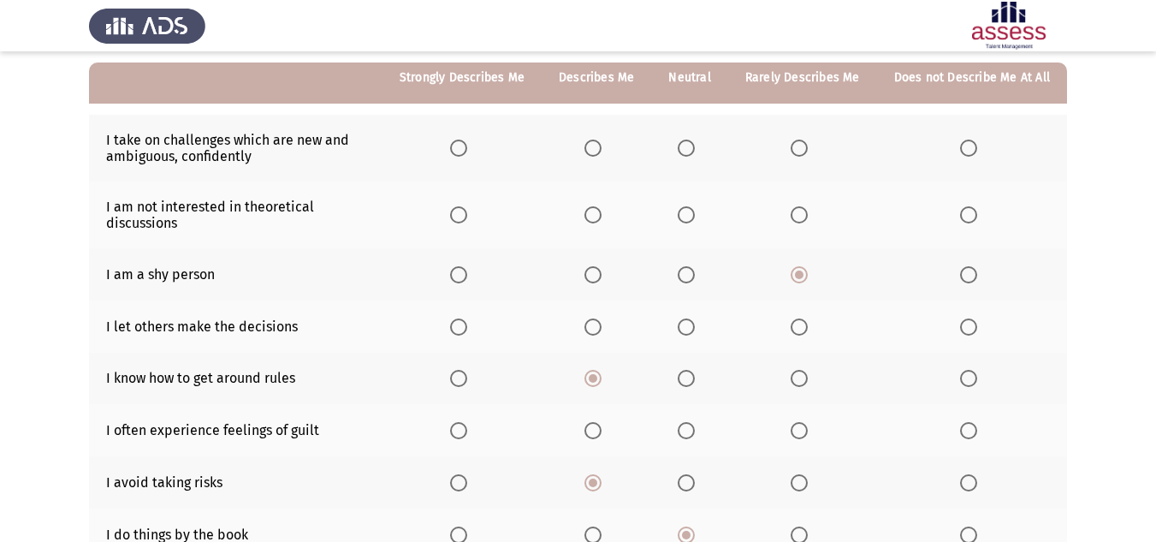
click at [794, 424] on input "Select an option" at bounding box center [799, 430] width 17 height 17
click at [595, 151] on span "Select an option" at bounding box center [592, 147] width 17 height 17
click at [595, 151] on input "Select an option" at bounding box center [592, 147] width 17 height 17
click at [808, 217] on span "Select an option" at bounding box center [799, 214] width 17 height 17
click at [808, 217] on input "Select an option" at bounding box center [799, 214] width 17 height 17
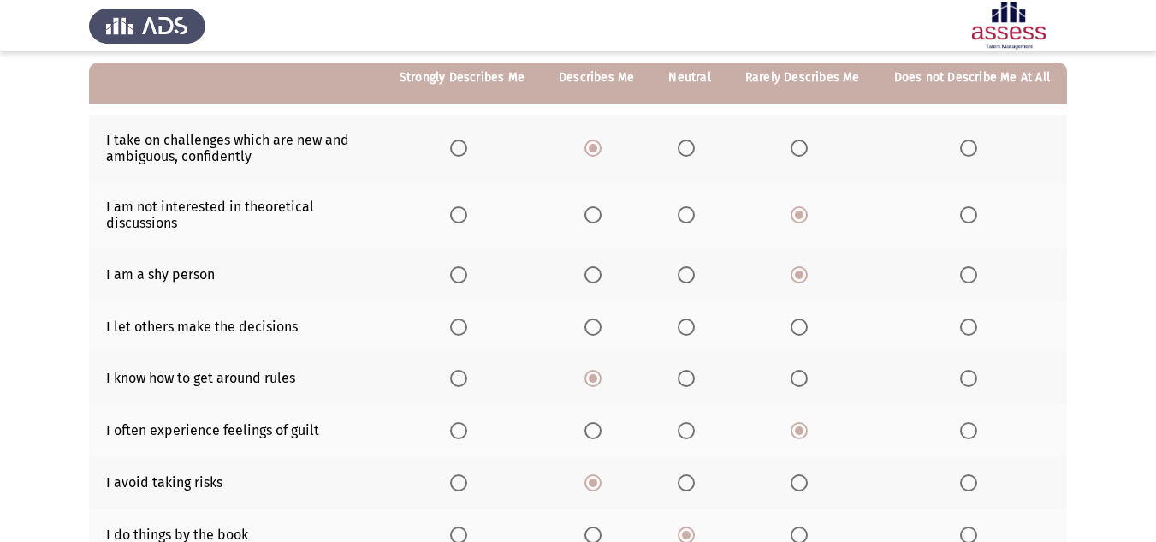
click at [702, 211] on label "Select an option" at bounding box center [690, 214] width 24 height 17
click at [695, 211] on input "Select an option" at bounding box center [686, 214] width 17 height 17
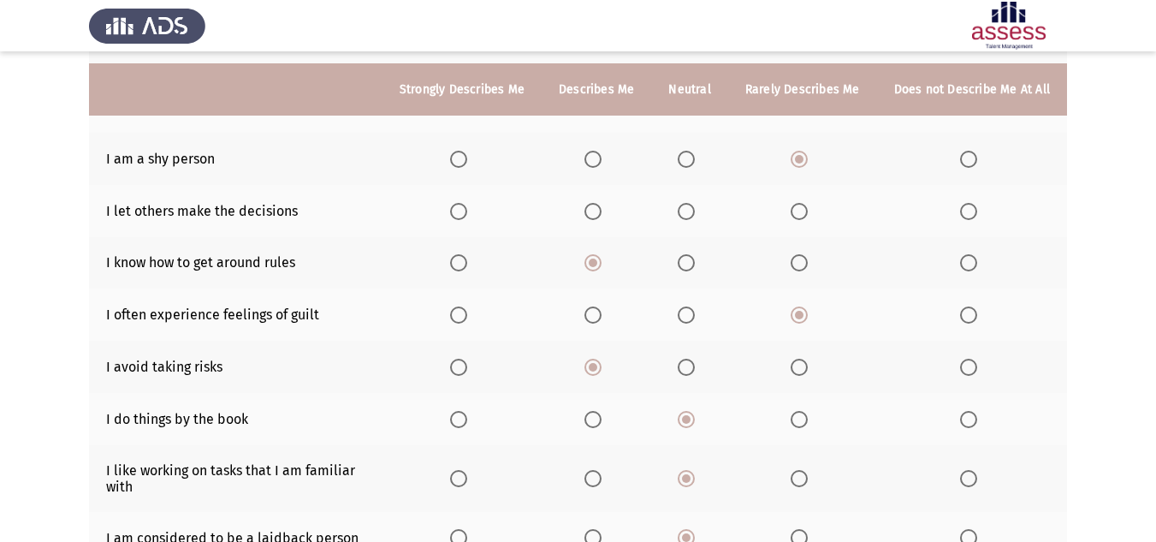
scroll to position [243, 0]
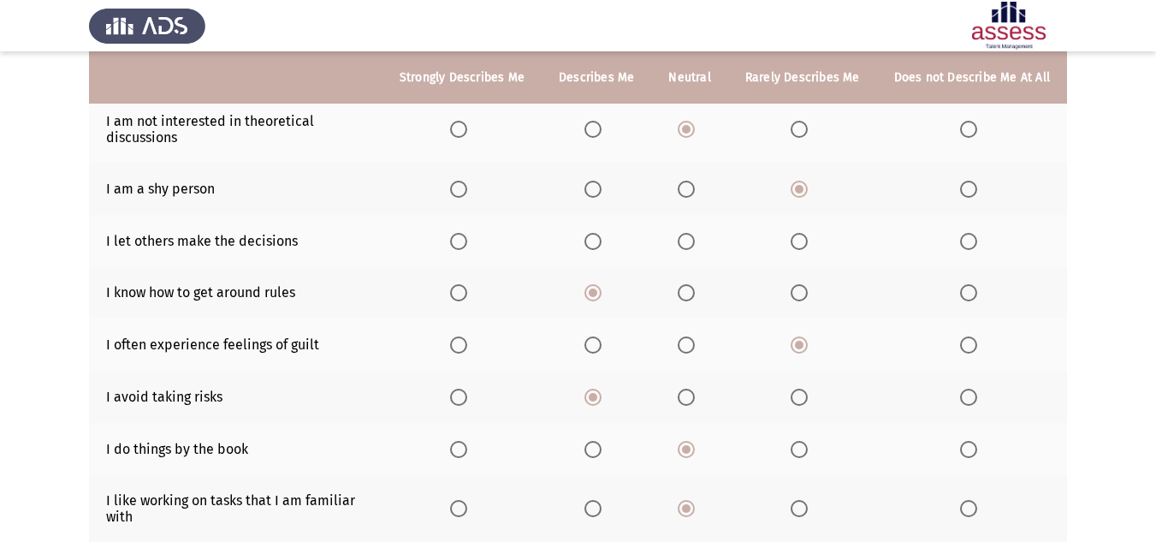
click at [694, 241] on span "Select an option" at bounding box center [686, 241] width 17 height 17
click at [694, 241] on input "Select an option" at bounding box center [686, 241] width 17 height 17
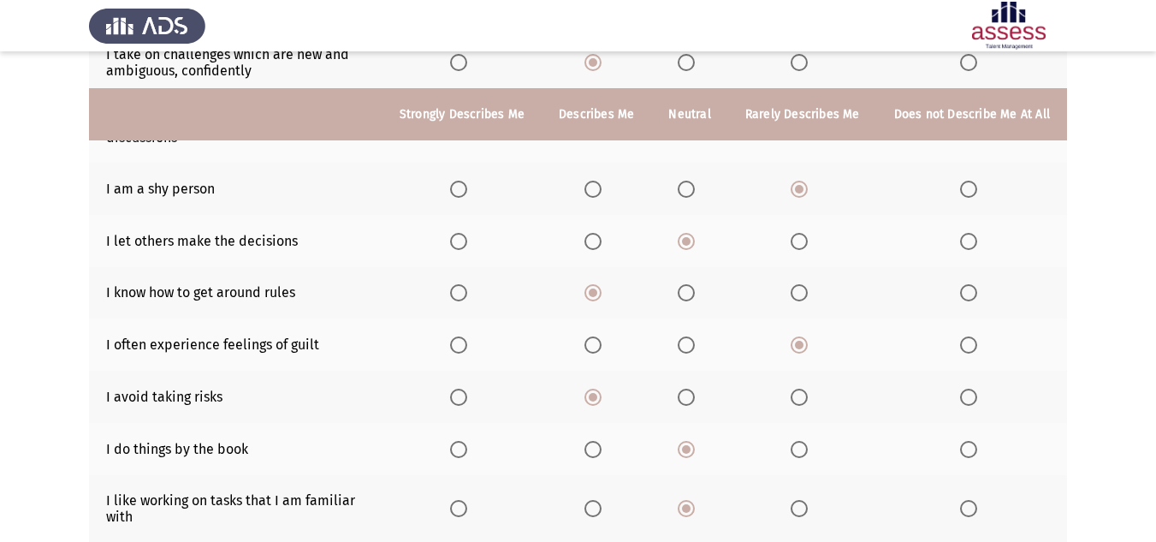
scroll to position [414, 0]
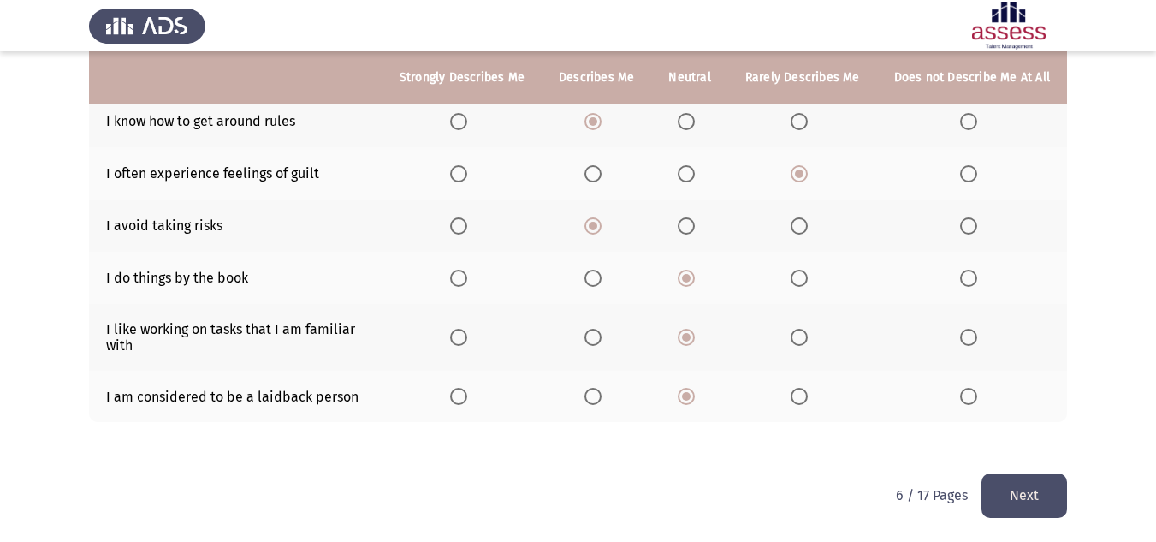
drag, startPoint x: 1034, startPoint y: 514, endPoint x: 1024, endPoint y: 506, distance: 12.7
click at [1031, 514] on button "Next" at bounding box center [1024, 495] width 86 height 44
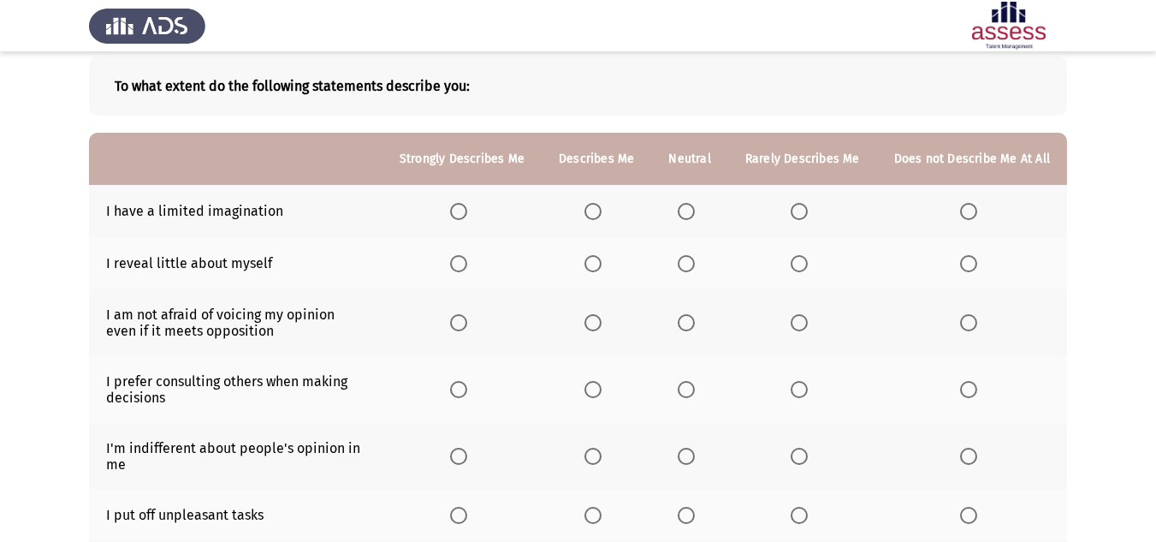
scroll to position [87, 0]
click at [680, 261] on th at bounding box center [689, 263] width 76 height 52
click at [695, 263] on span "Select an option" at bounding box center [686, 263] width 17 height 17
click at [695, 263] on input "Select an option" at bounding box center [686, 263] width 17 height 17
click at [596, 215] on span "Select an option" at bounding box center [592, 211] width 17 height 17
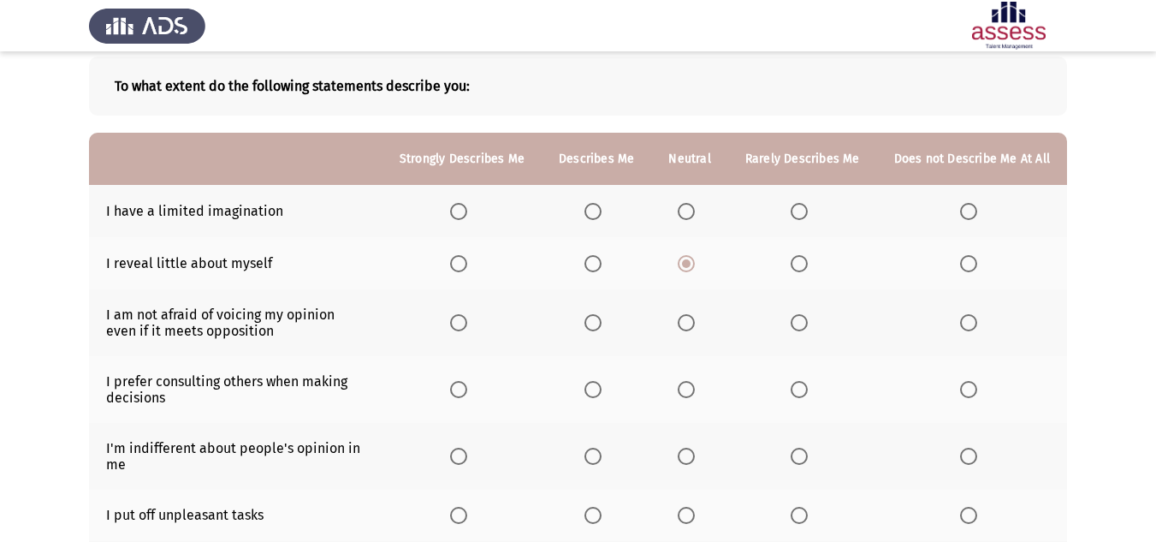
click at [596, 215] on input "Select an option" at bounding box center [592, 211] width 17 height 17
click at [680, 330] on th at bounding box center [689, 322] width 76 height 67
click at [688, 332] on th at bounding box center [689, 322] width 76 height 67
click at [689, 324] on span "Select an option" at bounding box center [686, 322] width 17 height 17
click at [689, 324] on input "Select an option" at bounding box center [686, 322] width 17 height 17
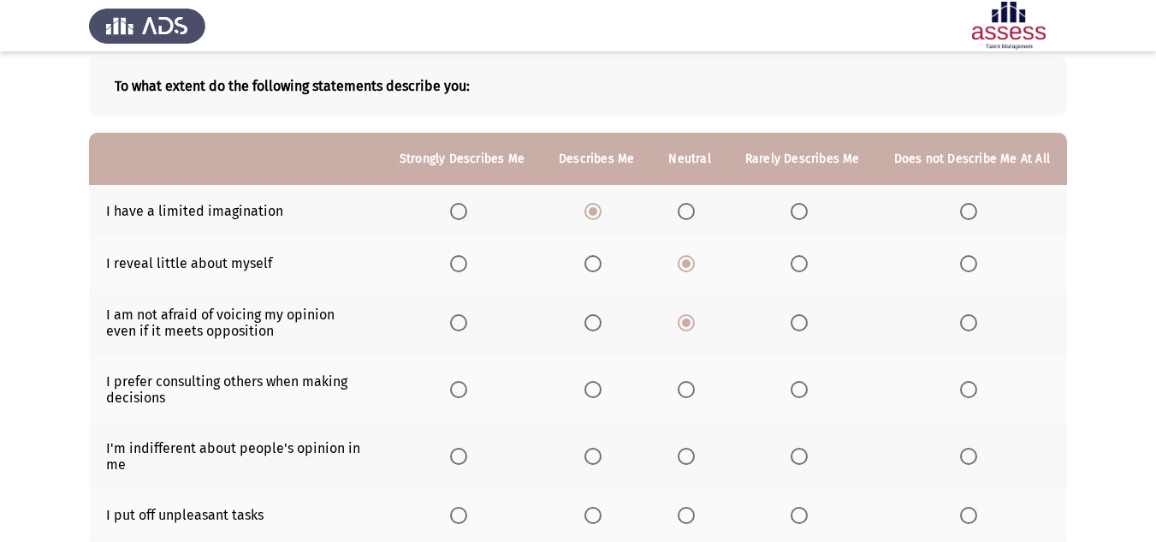
click at [688, 381] on span "Select an option" at bounding box center [686, 389] width 17 height 17
click at [688, 381] on input "Select an option" at bounding box center [686, 389] width 17 height 17
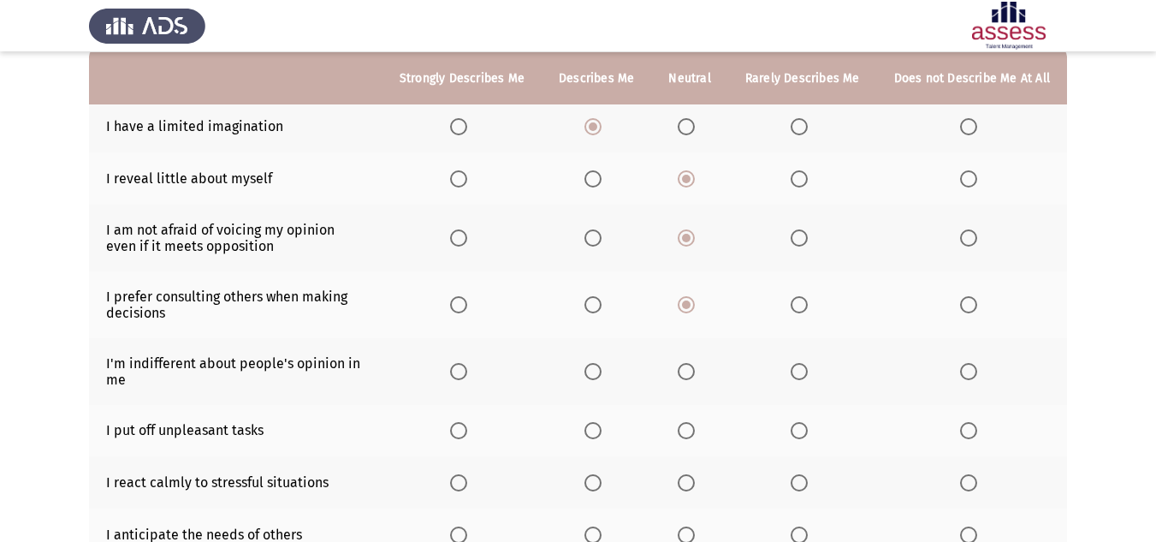
scroll to position [173, 0]
click at [794, 362] on span "Select an option" at bounding box center [799, 370] width 17 height 17
click at [794, 362] on input "Select an option" at bounding box center [799, 370] width 17 height 17
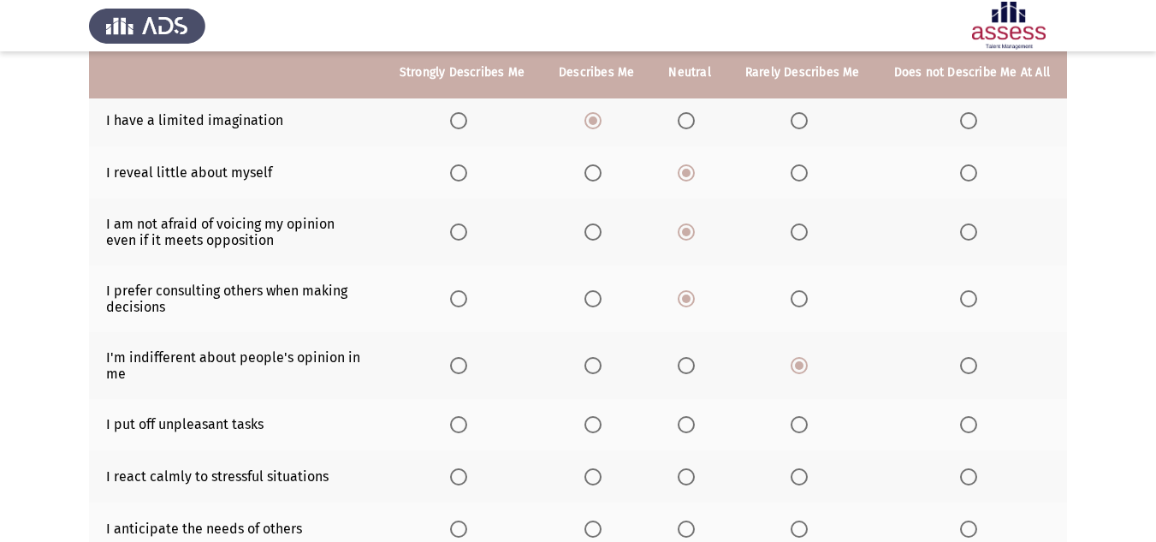
scroll to position [344, 0]
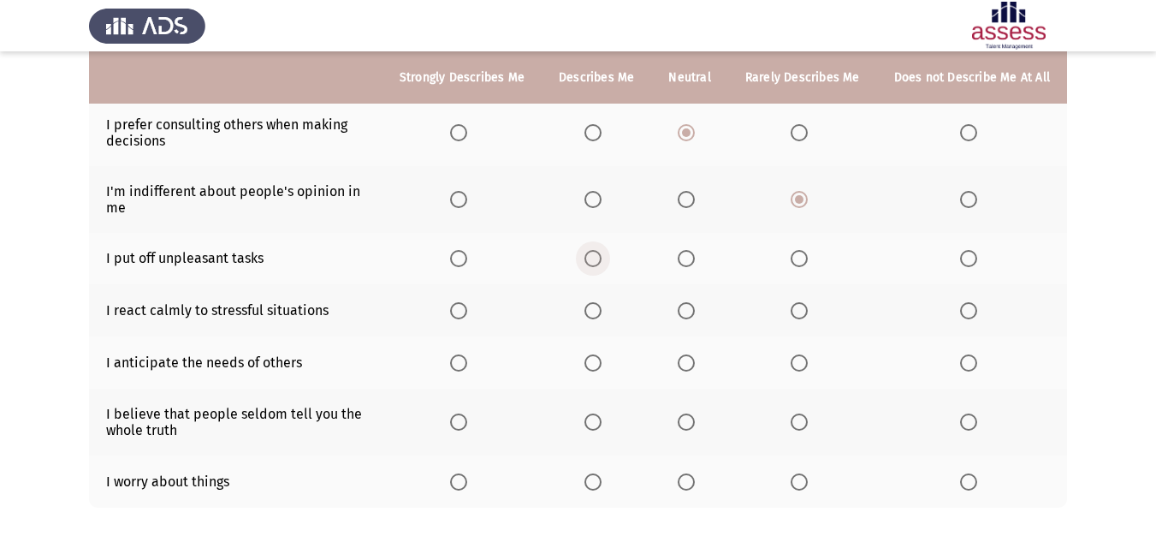
click at [602, 257] on span "Select an option" at bounding box center [592, 258] width 17 height 17
click at [602, 257] on input "Select an option" at bounding box center [592, 258] width 17 height 17
click at [691, 305] on span "Select an option" at bounding box center [686, 310] width 17 height 17
click at [691, 305] on input "Select an option" at bounding box center [686, 310] width 17 height 17
click at [808, 359] on span "Select an option" at bounding box center [799, 362] width 17 height 17
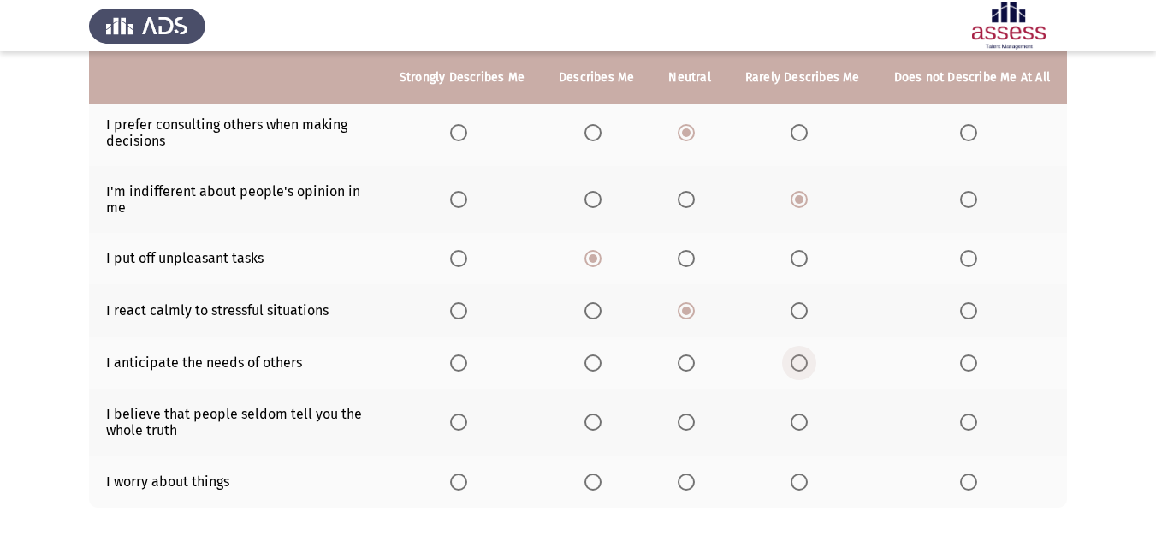
click at [808, 359] on input "Select an option" at bounding box center [799, 362] width 17 height 17
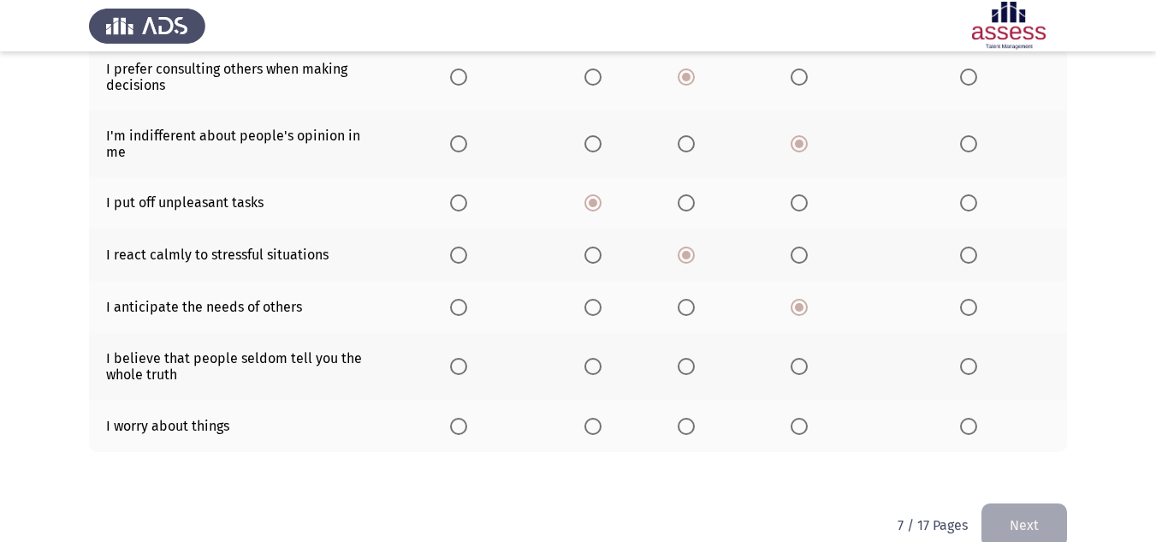
scroll to position [430, 0]
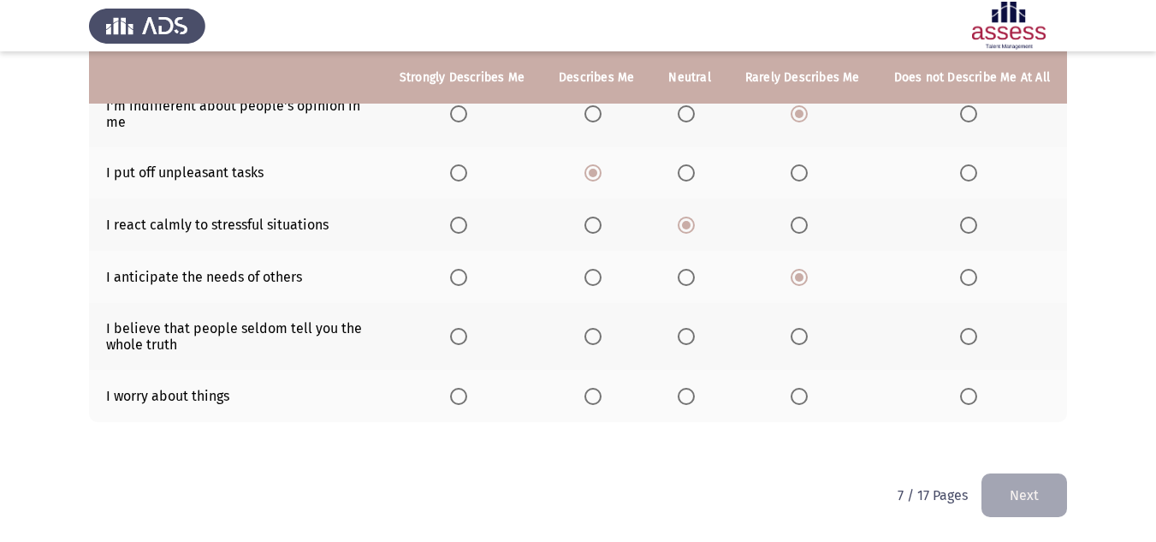
click at [808, 333] on span "Select an option" at bounding box center [799, 336] width 17 height 17
click at [808, 333] on input "Select an option" at bounding box center [799, 336] width 17 height 17
click at [701, 393] on label "Select an option" at bounding box center [690, 396] width 24 height 17
click at [695, 393] on input "Select an option" at bounding box center [686, 396] width 17 height 17
click at [1018, 489] on button "Next" at bounding box center [1024, 495] width 86 height 44
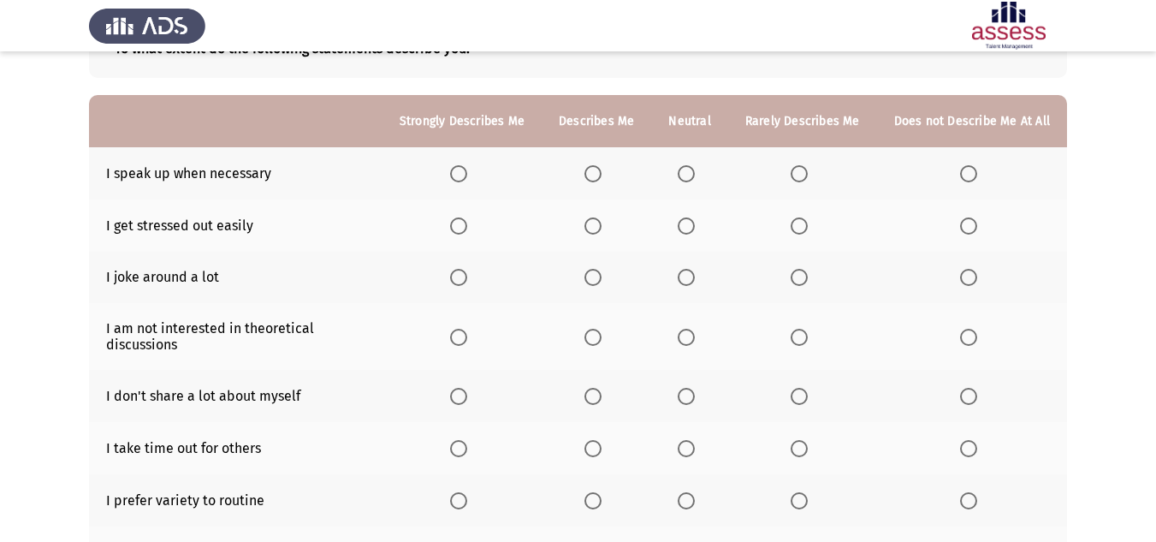
scroll to position [86, 0]
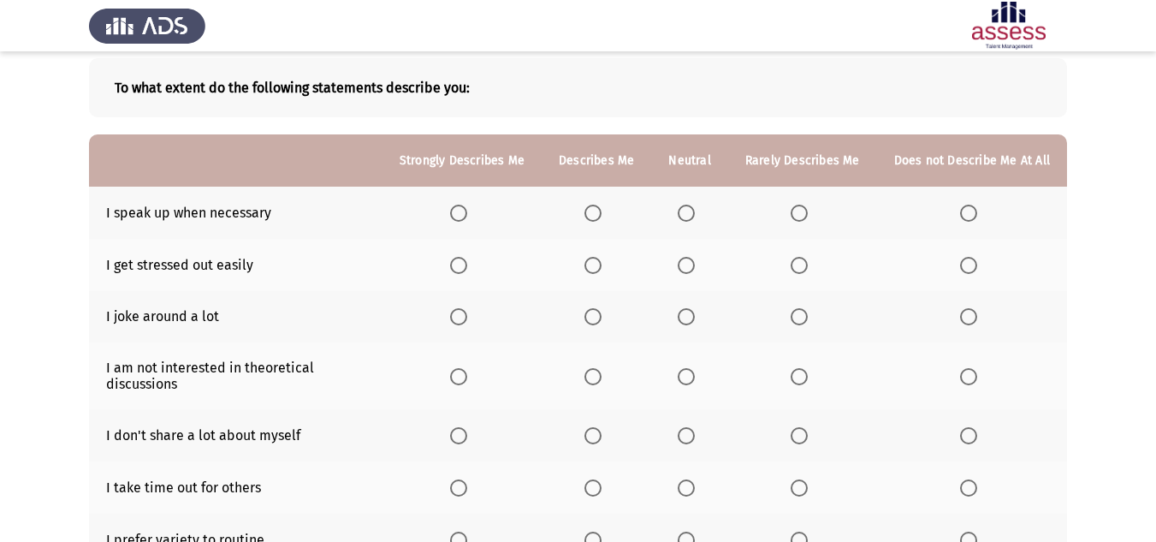
drag, startPoint x: 785, startPoint y: 208, endPoint x: 803, endPoint y: 214, distance: 19.8
click at [786, 212] on th at bounding box center [802, 213] width 149 height 52
click at [802, 211] on span "Select an option" at bounding box center [799, 213] width 17 height 17
click at [802, 211] on input "Select an option" at bounding box center [799, 213] width 17 height 17
click at [797, 264] on span "Select an option" at bounding box center [799, 265] width 17 height 17
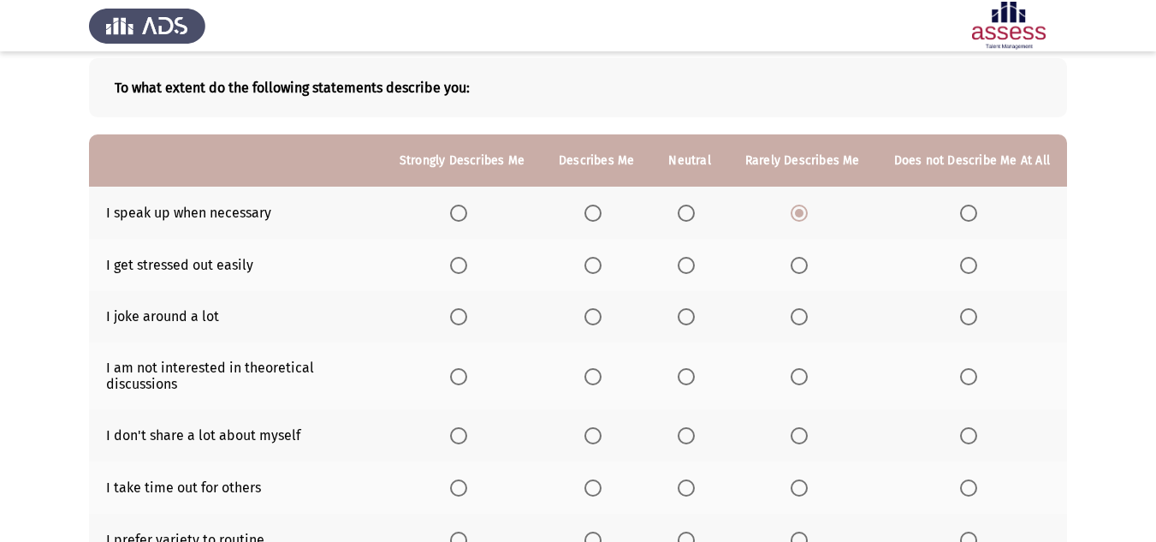
click at [797, 264] on input "Select an option" at bounding box center [799, 265] width 17 height 17
click at [695, 311] on span "Select an option" at bounding box center [686, 316] width 17 height 17
click at [695, 311] on input "Select an option" at bounding box center [686, 316] width 17 height 17
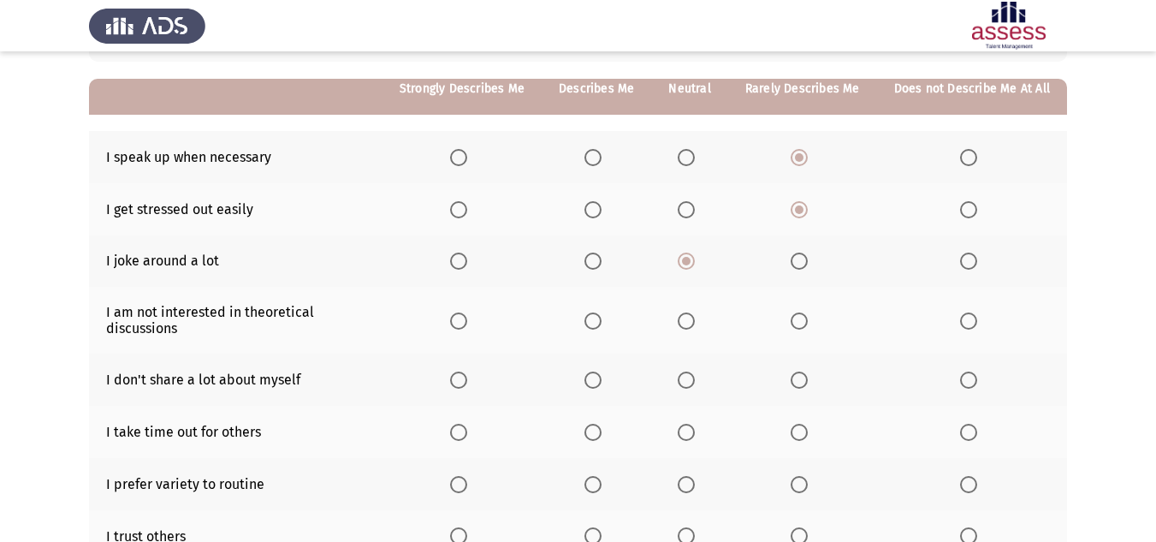
scroll to position [171, 0]
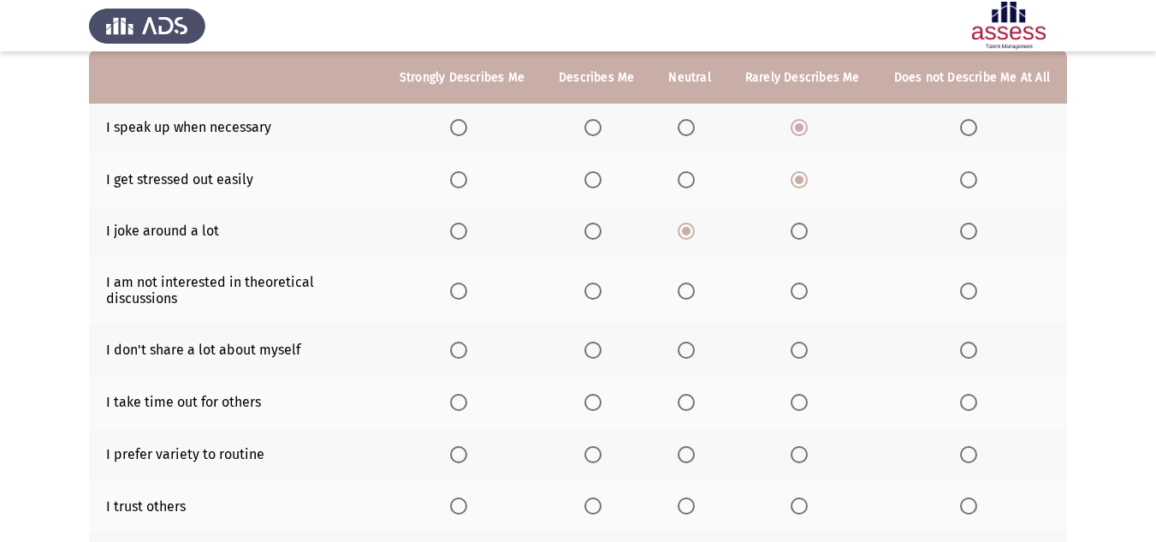
click at [690, 292] on span "Select an option" at bounding box center [686, 290] width 17 height 17
click at [690, 292] on input "Select an option" at bounding box center [686, 290] width 17 height 17
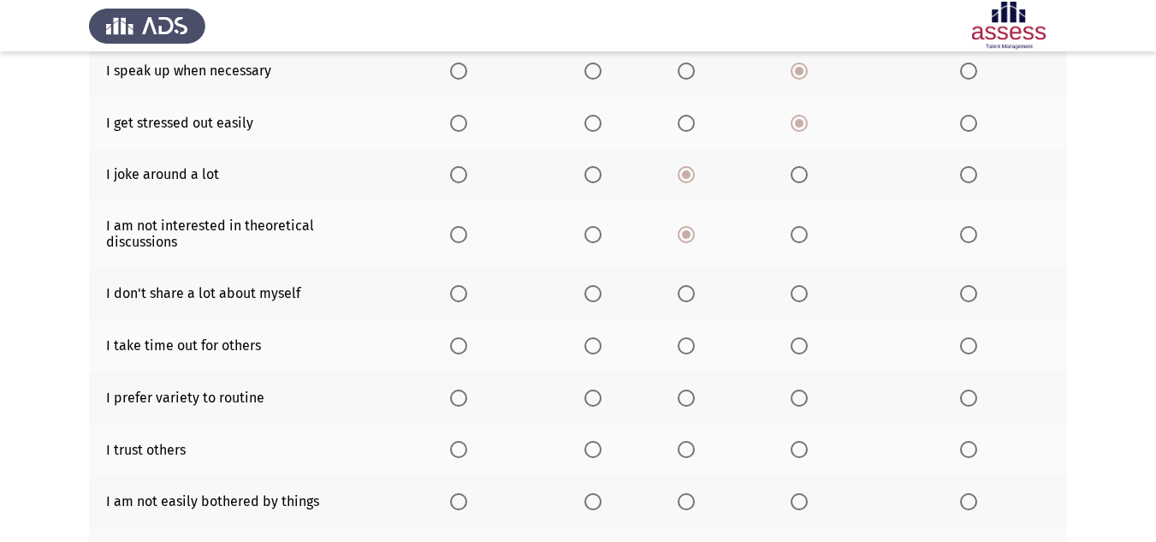
scroll to position [257, 0]
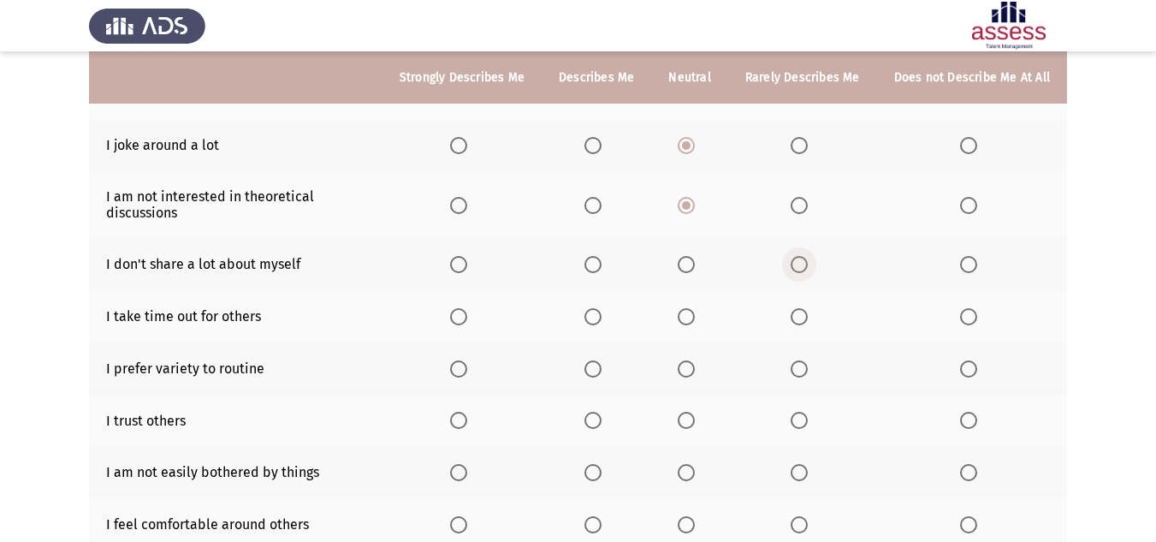
click at [806, 269] on span "Select an option" at bounding box center [799, 264] width 17 height 17
click at [806, 269] on input "Select an option" at bounding box center [799, 264] width 17 height 17
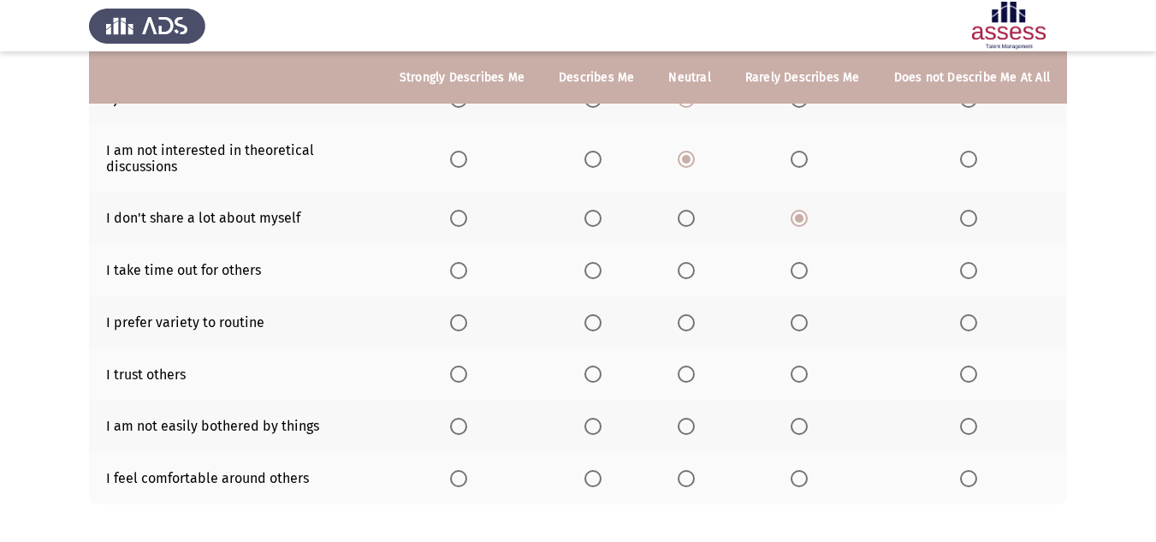
scroll to position [342, 0]
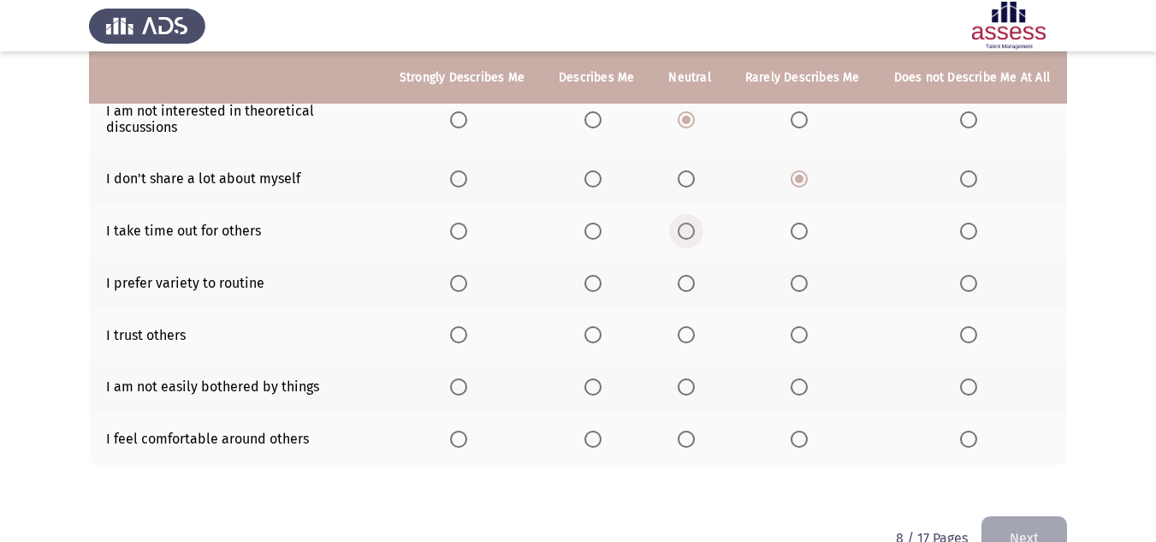
click at [692, 229] on span "Select an option" at bounding box center [686, 230] width 17 height 17
click at [692, 229] on input "Select an option" at bounding box center [686, 230] width 17 height 17
click at [598, 386] on span "Select an option" at bounding box center [592, 386] width 17 height 17
click at [598, 386] on input "Select an option" at bounding box center [592, 386] width 17 height 17
click at [689, 438] on span "Select an option" at bounding box center [686, 438] width 17 height 17
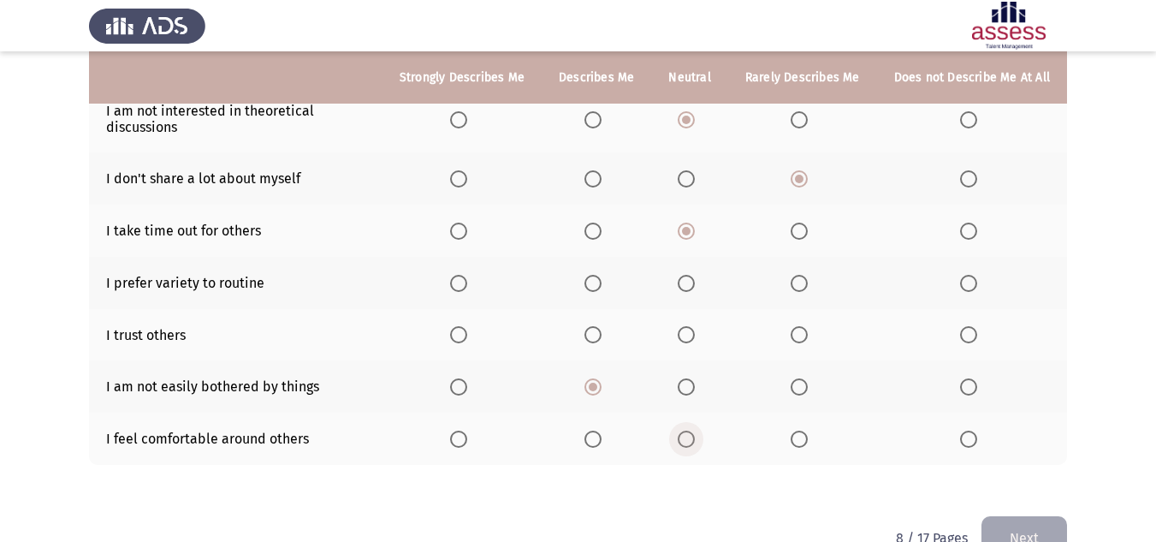
click at [689, 438] on input "Select an option" at bounding box center [686, 438] width 17 height 17
click at [697, 335] on label "Select an option" at bounding box center [690, 334] width 24 height 17
click at [695, 335] on input "Select an option" at bounding box center [686, 334] width 17 height 17
click at [799, 339] on span "Select an option" at bounding box center [799, 334] width 17 height 17
click at [799, 339] on input "Select an option" at bounding box center [799, 334] width 17 height 17
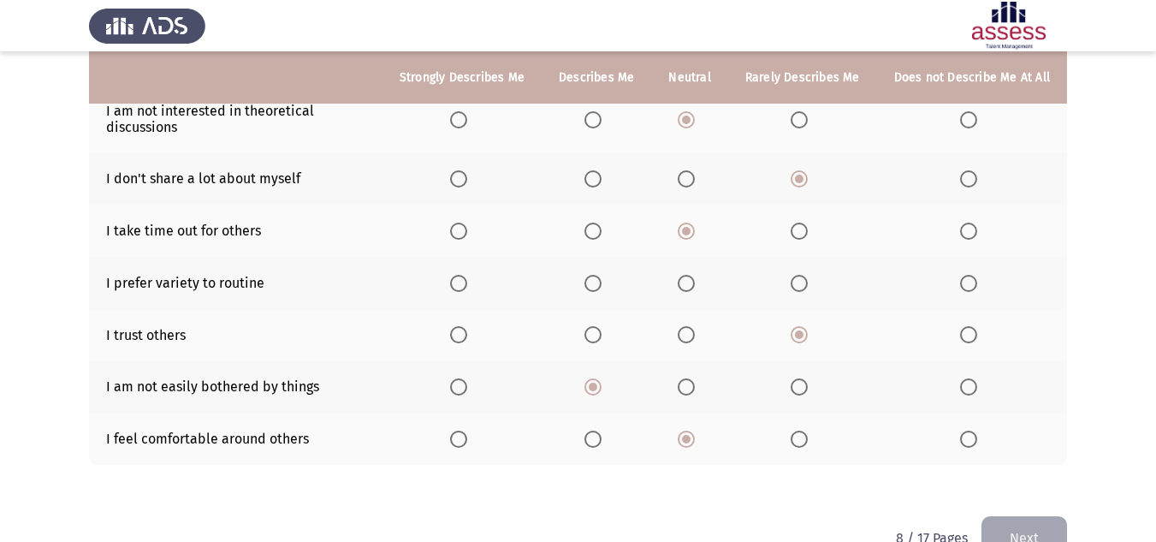
click at [695, 287] on span "Select an option" at bounding box center [686, 283] width 17 height 17
click at [695, 287] on input "Select an option" at bounding box center [686, 283] width 17 height 17
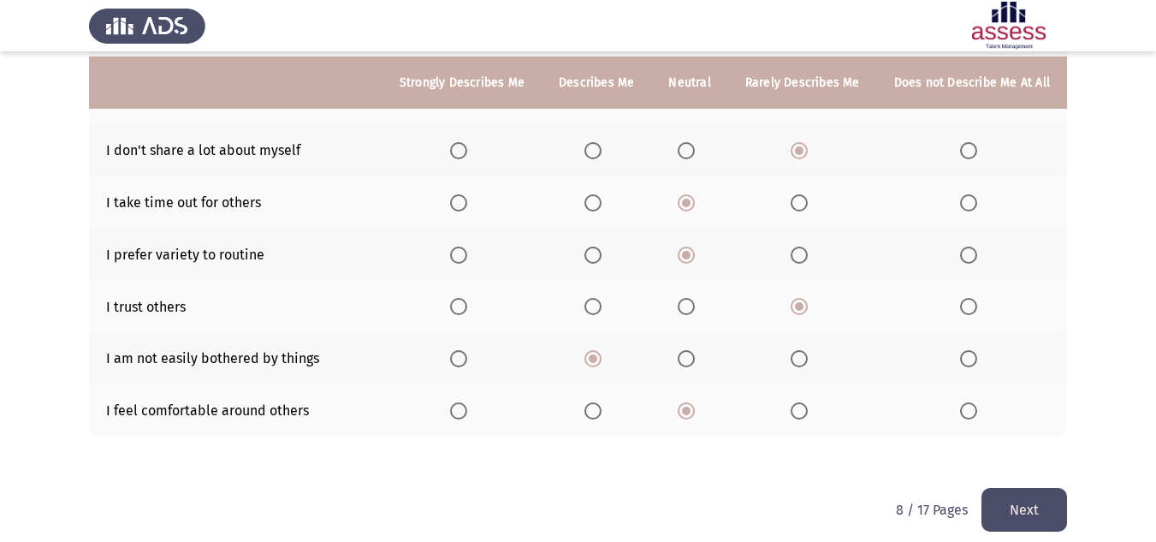
scroll to position [385, 0]
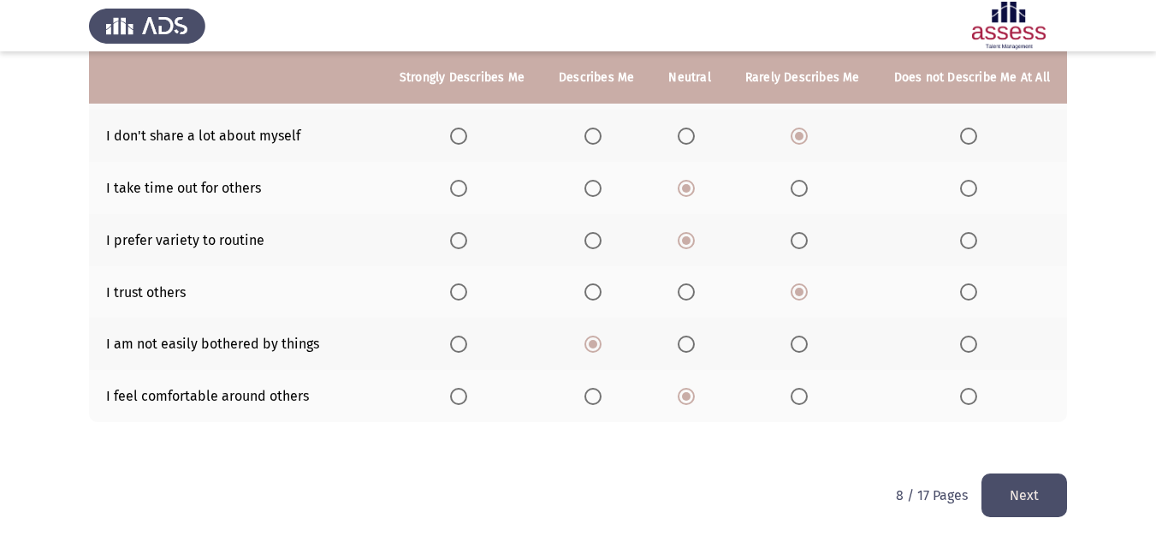
click at [1014, 491] on button "Next" at bounding box center [1024, 495] width 86 height 44
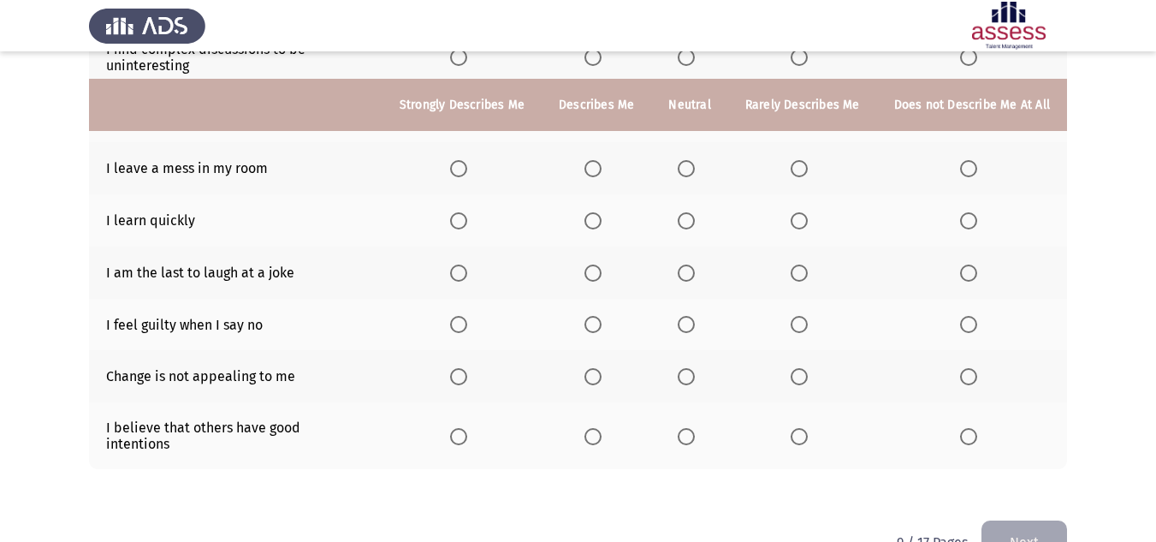
scroll to position [299, 0]
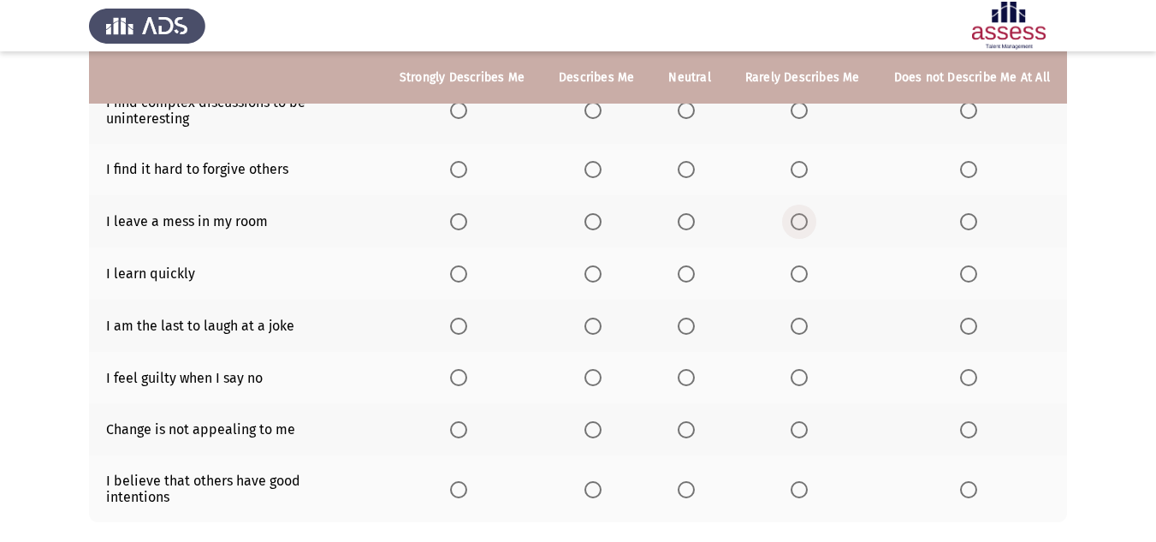
click at [813, 215] on label "Select an option" at bounding box center [803, 221] width 24 height 17
click at [808, 215] on input "Select an option" at bounding box center [799, 221] width 17 height 17
click at [797, 270] on span "Select an option" at bounding box center [799, 273] width 17 height 17
click at [797, 270] on input "Select an option" at bounding box center [799, 273] width 17 height 17
click at [695, 220] on span "Select an option" at bounding box center [686, 221] width 17 height 17
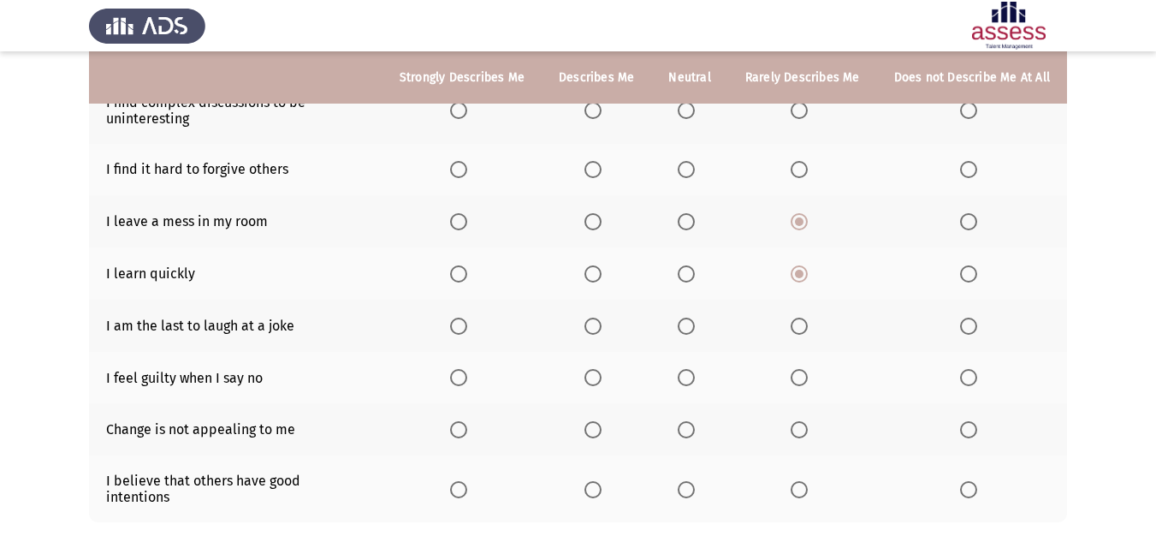
click at [695, 220] on input "Select an option" at bounding box center [686, 221] width 17 height 17
click at [695, 175] on span "Select an option" at bounding box center [686, 169] width 17 height 17
click at [695, 175] on input "Select an option" at bounding box center [686, 169] width 17 height 17
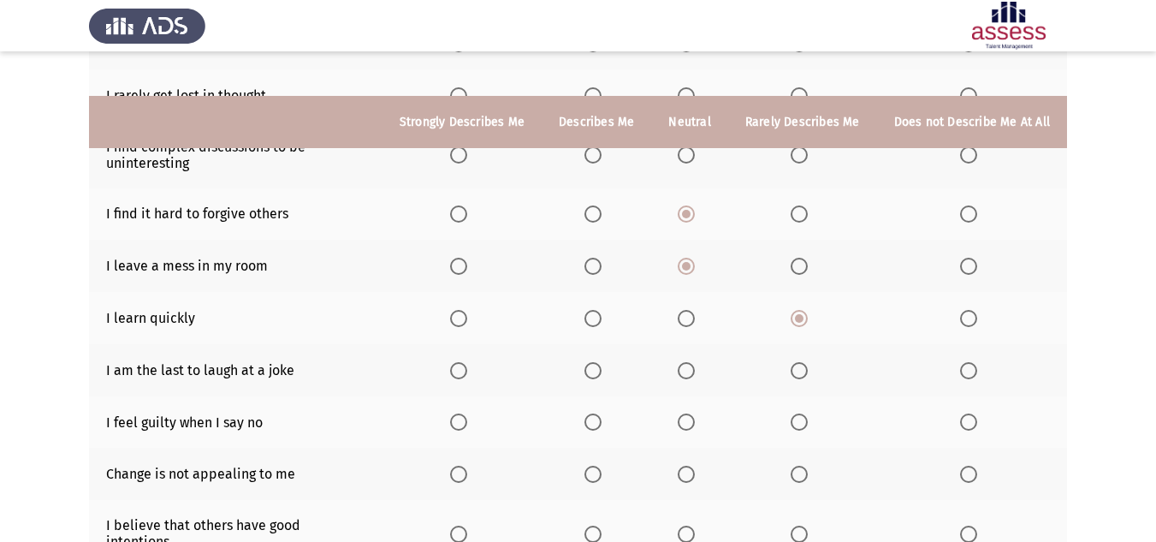
scroll to position [214, 0]
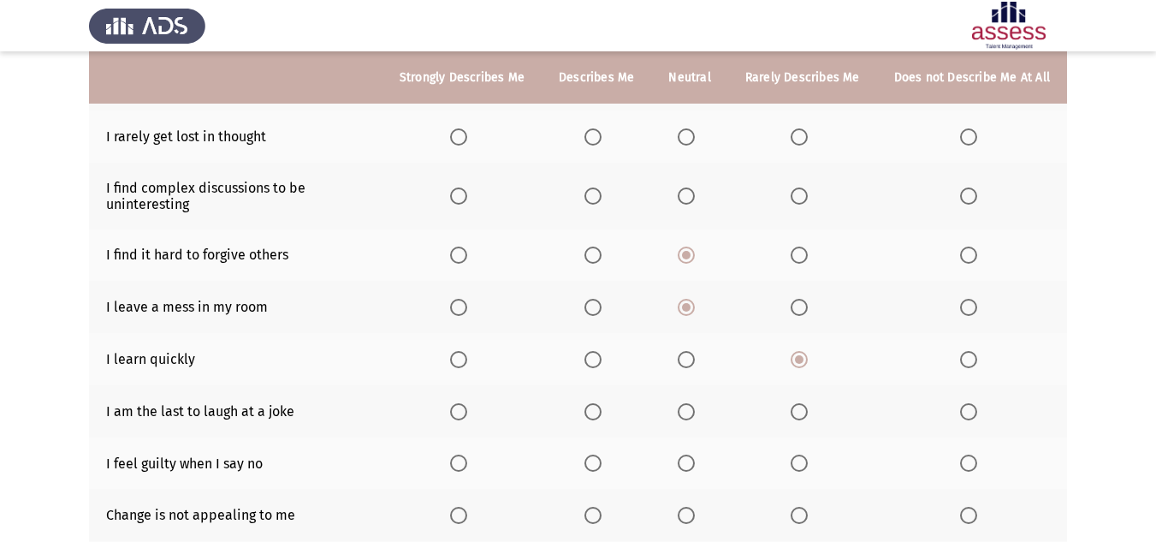
click at [695, 199] on span "Select an option" at bounding box center [686, 195] width 17 height 17
click at [695, 199] on input "Select an option" at bounding box center [686, 195] width 17 height 17
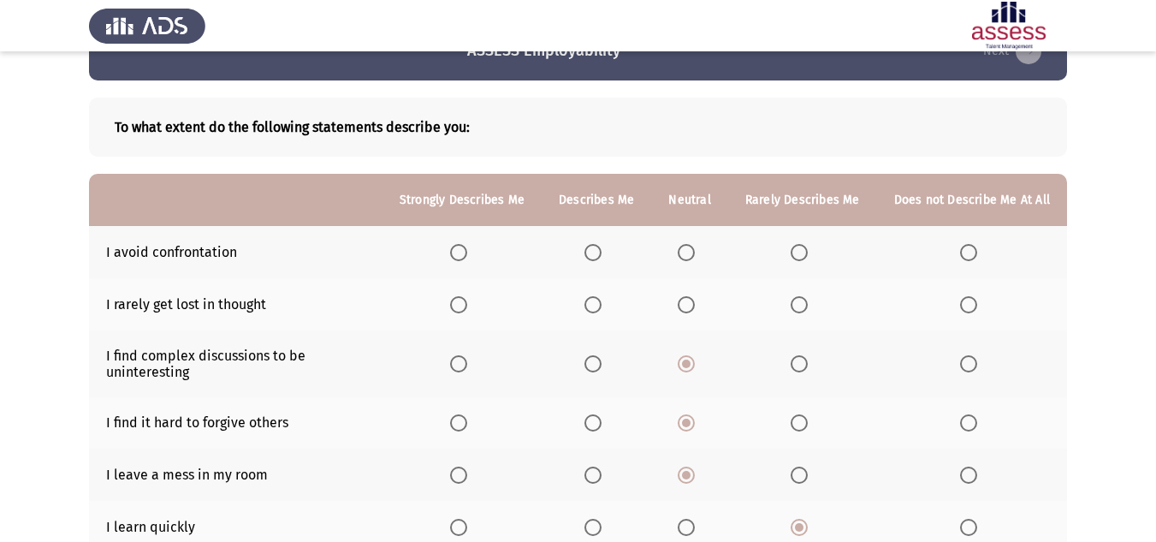
scroll to position [43, 0]
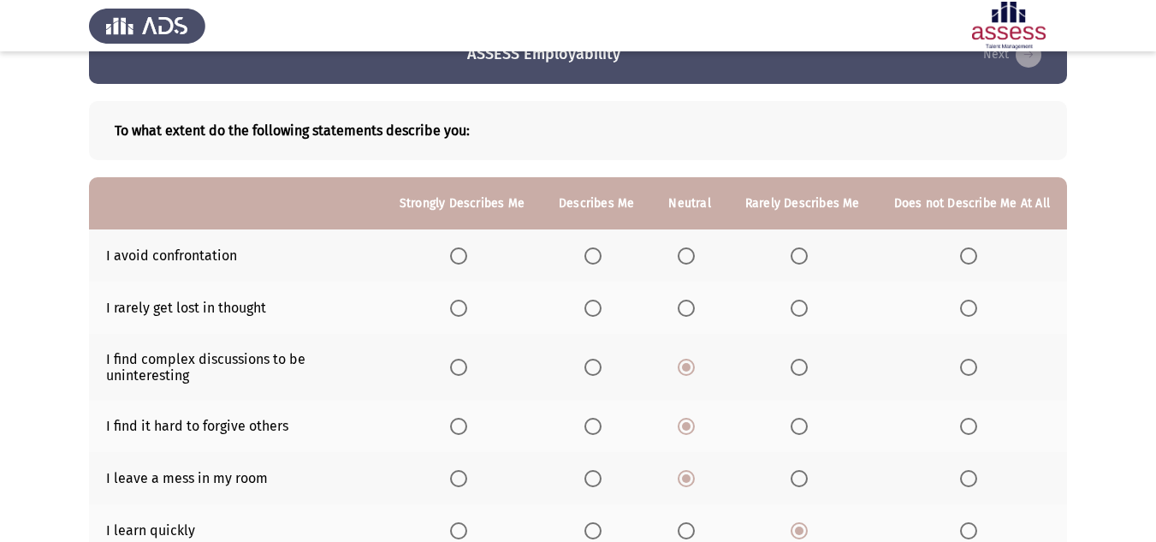
click at [588, 255] on th at bounding box center [597, 255] width 110 height 52
click at [695, 252] on span "Select an option" at bounding box center [686, 255] width 17 height 17
click at [695, 252] on input "Select an option" at bounding box center [686, 255] width 17 height 17
click at [815, 305] on label "Select an option" at bounding box center [803, 307] width 24 height 17
click at [808, 305] on input "Select an option" at bounding box center [799, 307] width 17 height 17
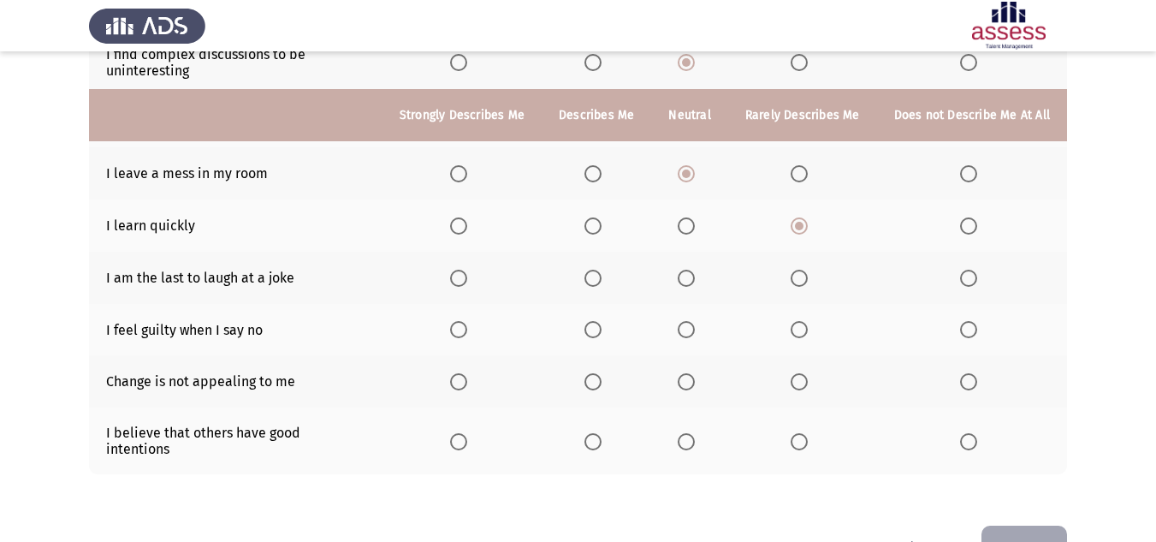
scroll to position [385, 0]
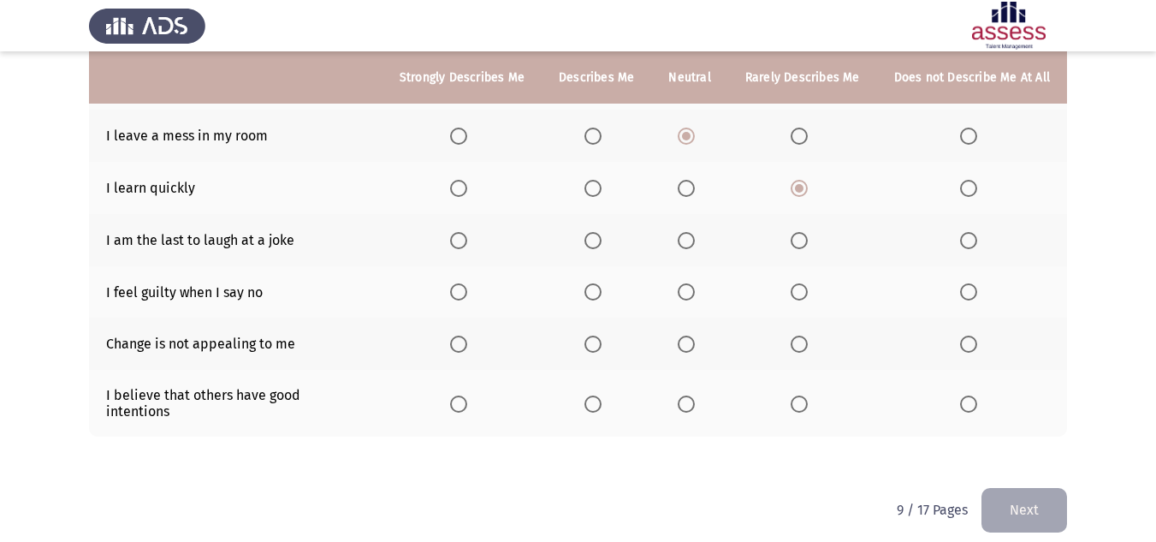
click at [695, 239] on span "Select an option" at bounding box center [686, 240] width 17 height 17
click at [695, 239] on input "Select an option" at bounding box center [686, 240] width 17 height 17
click at [808, 297] on span "Select an option" at bounding box center [799, 291] width 17 height 17
click at [808, 297] on input "Select an option" at bounding box center [799, 291] width 17 height 17
click at [692, 350] on span "Select an option" at bounding box center [686, 343] width 17 height 17
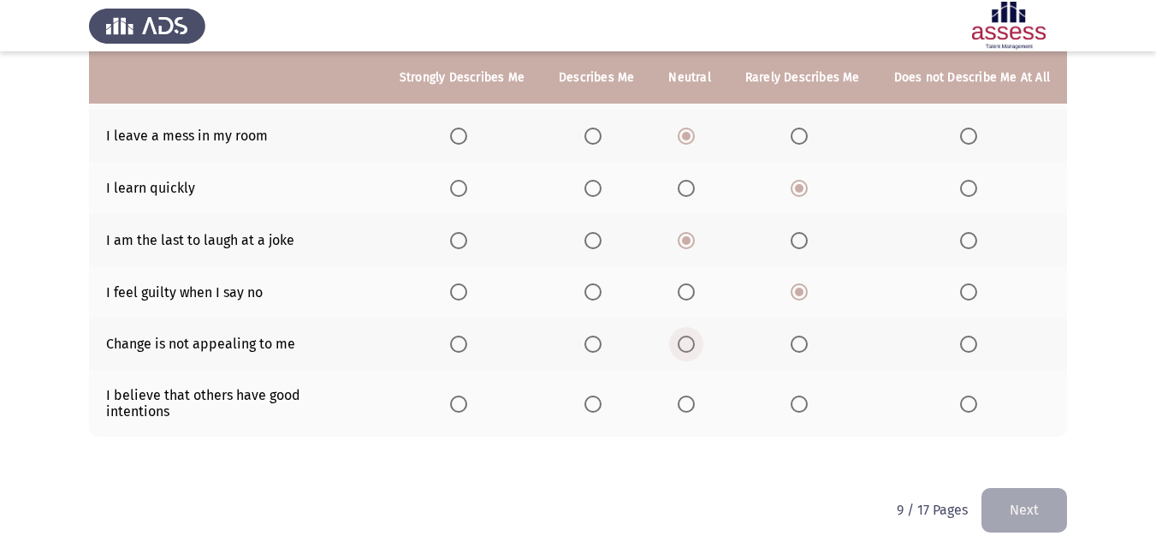
click at [692, 350] on input "Select an option" at bounding box center [686, 343] width 17 height 17
click at [693, 396] on span "Select an option" at bounding box center [686, 403] width 17 height 17
click at [693, 396] on input "Select an option" at bounding box center [686, 403] width 17 height 17
click at [1039, 493] on button "Next" at bounding box center [1024, 510] width 86 height 44
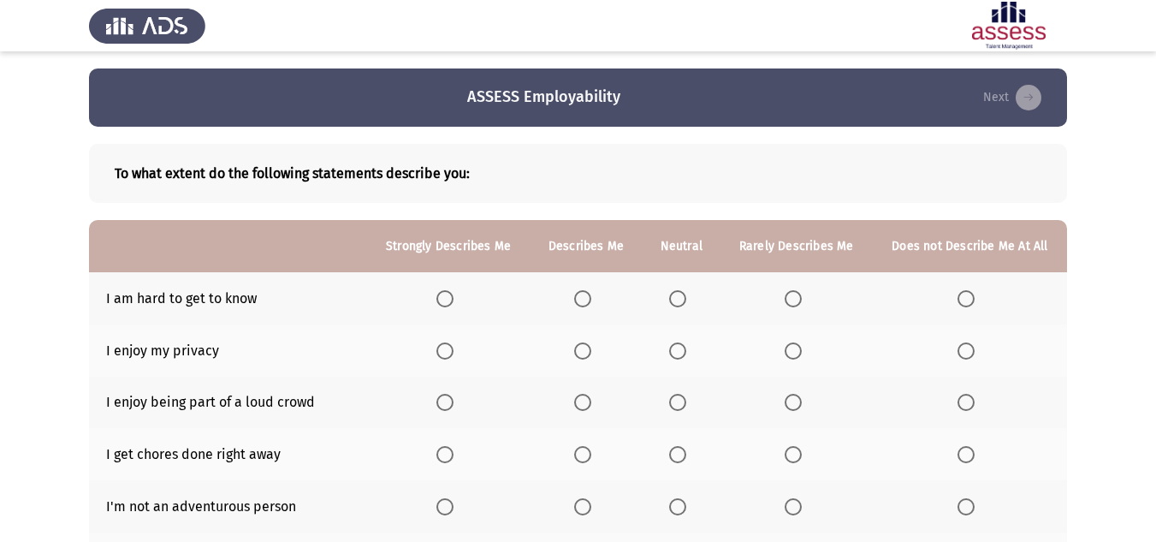
scroll to position [86, 0]
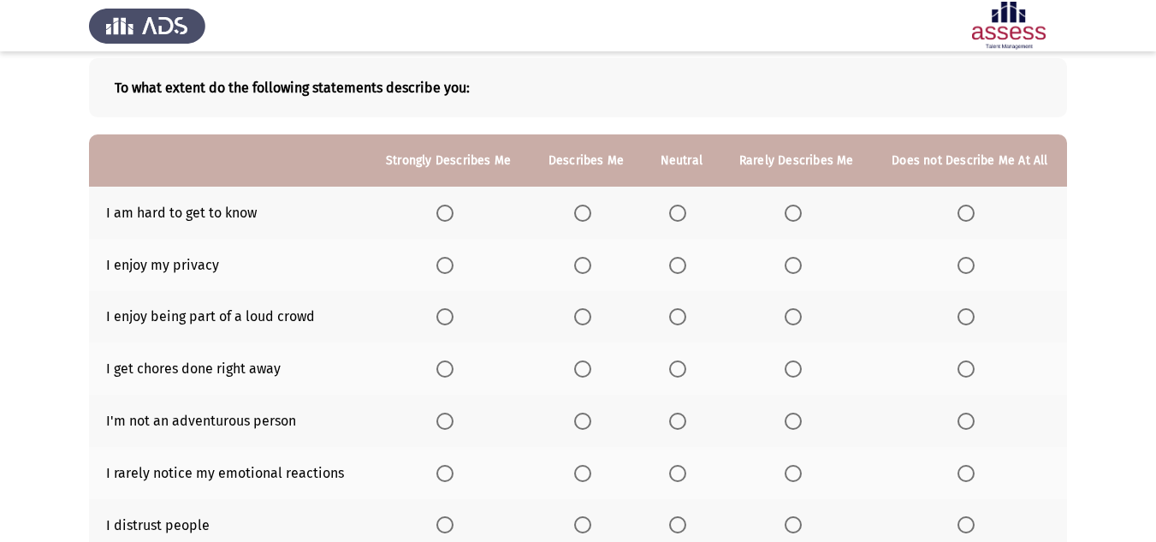
click at [584, 215] on span "Select an option" at bounding box center [582, 213] width 17 height 17
click at [584, 215] on input "Select an option" at bounding box center [582, 213] width 17 height 17
click at [674, 273] on span "Select an option" at bounding box center [677, 265] width 17 height 17
click at [674, 273] on input "Select an option" at bounding box center [677, 265] width 17 height 17
click at [785, 321] on span "Select an option" at bounding box center [793, 316] width 17 height 17
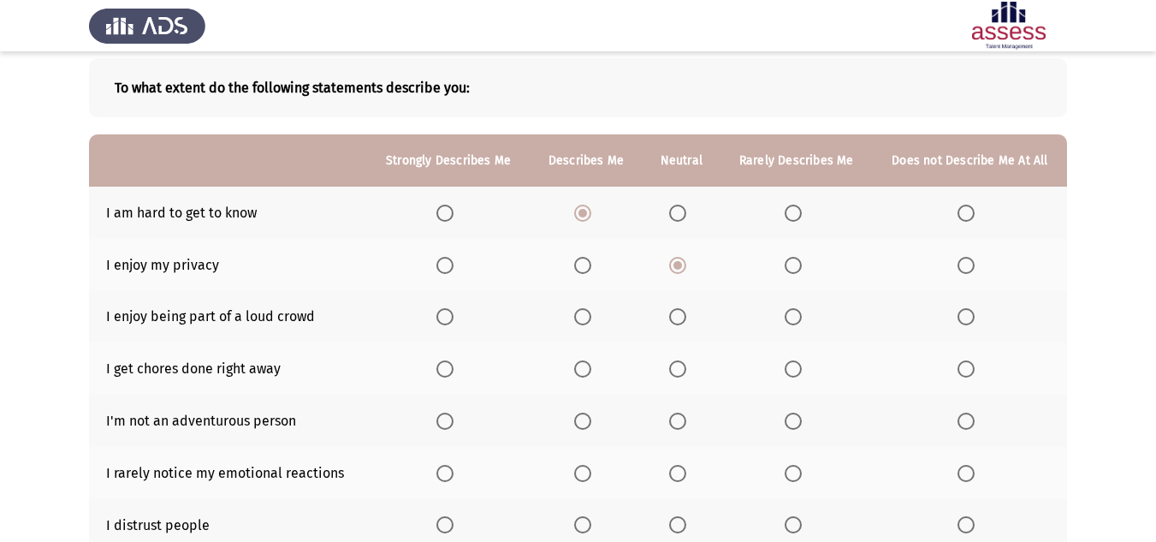
click at [785, 321] on input "Select an option" at bounding box center [793, 316] width 17 height 17
click at [805, 369] on label "Select an option" at bounding box center [797, 368] width 24 height 17
click at [802, 369] on input "Select an option" at bounding box center [793, 368] width 17 height 17
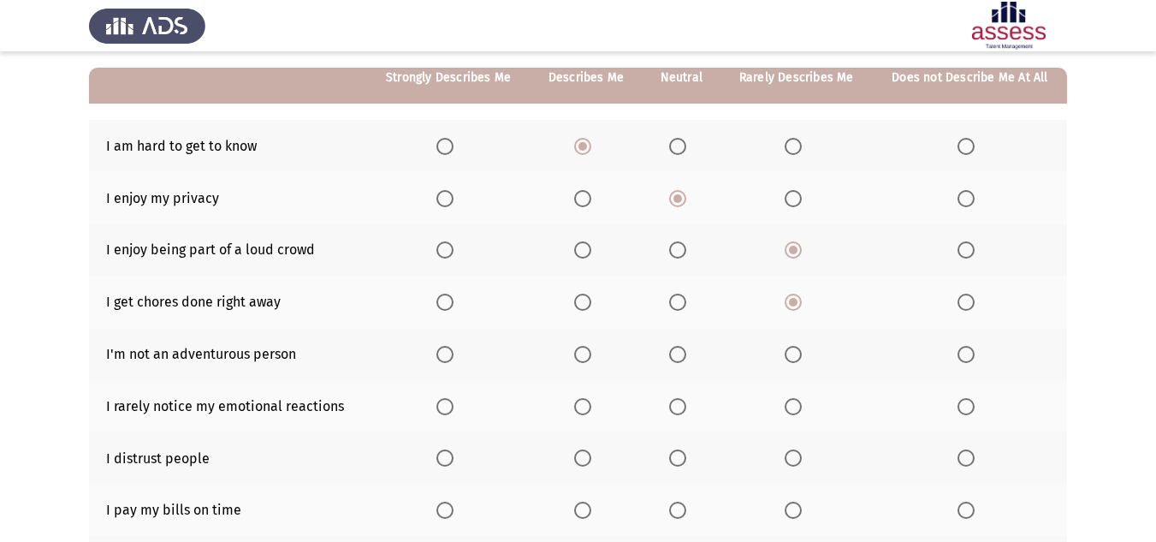
scroll to position [257, 0]
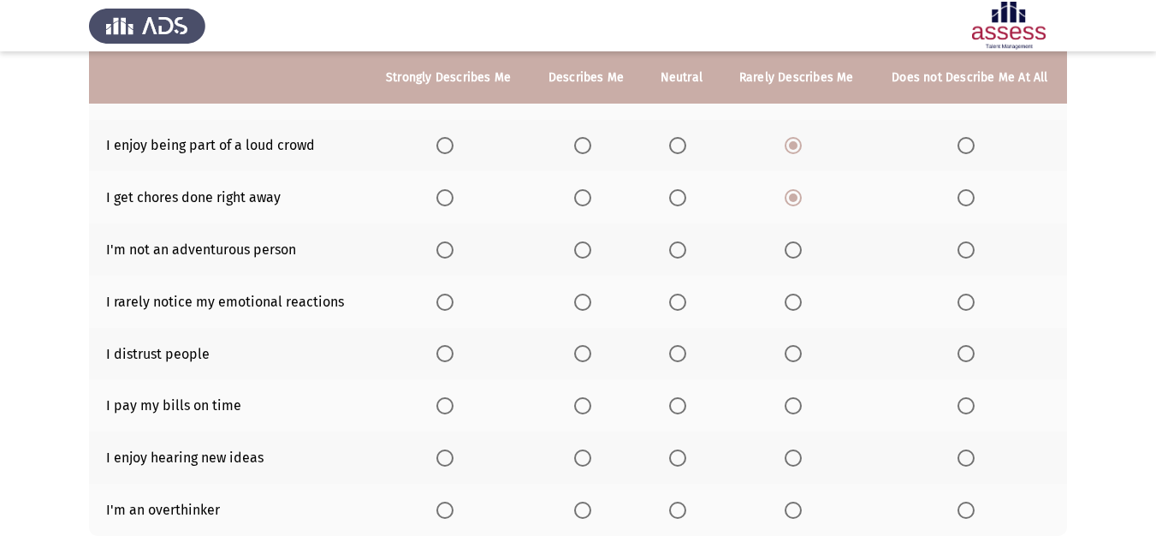
click at [578, 250] on span "Select an option" at bounding box center [582, 249] width 17 height 17
click at [578, 250] on input "Select an option" at bounding box center [582, 249] width 17 height 17
click at [672, 249] on span "Select an option" at bounding box center [677, 249] width 17 height 17
click at [672, 249] on input "Select an option" at bounding box center [677, 249] width 17 height 17
click at [584, 298] on span "Select an option" at bounding box center [582, 302] width 17 height 17
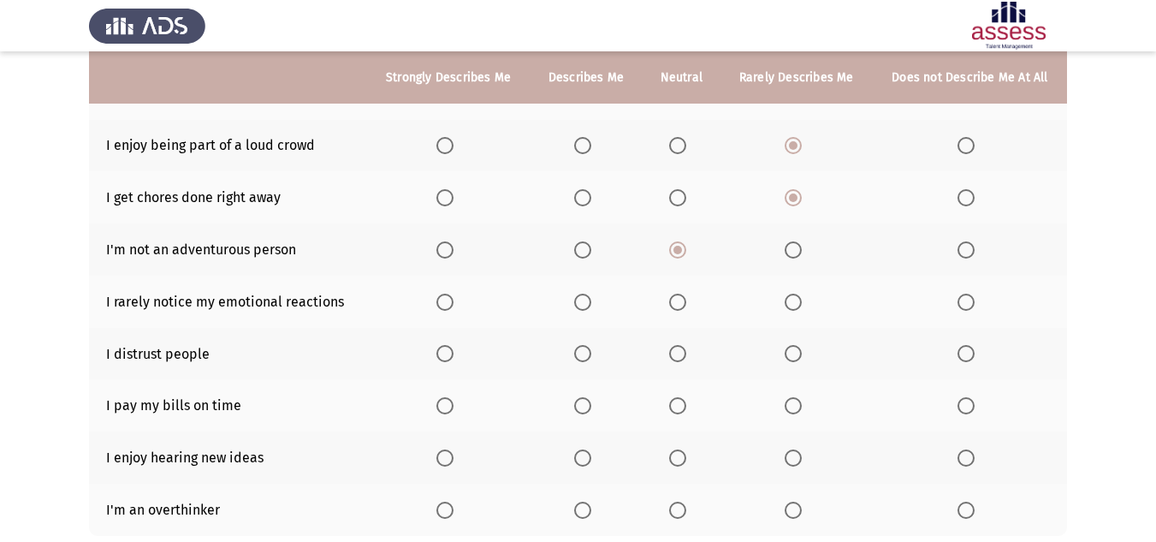
click at [584, 298] on input "Select an option" at bounding box center [582, 302] width 17 height 17
click at [673, 296] on span "Select an option" at bounding box center [677, 302] width 17 height 17
click at [673, 296] on input "Select an option" at bounding box center [677, 302] width 17 height 17
click at [795, 353] on span "Select an option" at bounding box center [793, 353] width 17 height 17
click at [795, 353] on input "Select an option" at bounding box center [793, 353] width 17 height 17
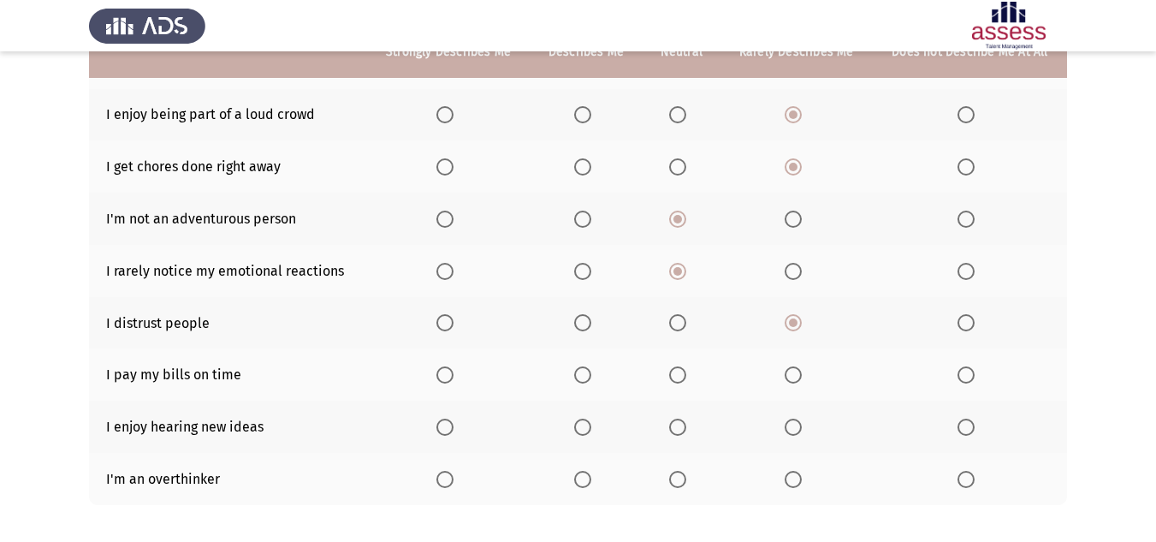
scroll to position [342, 0]
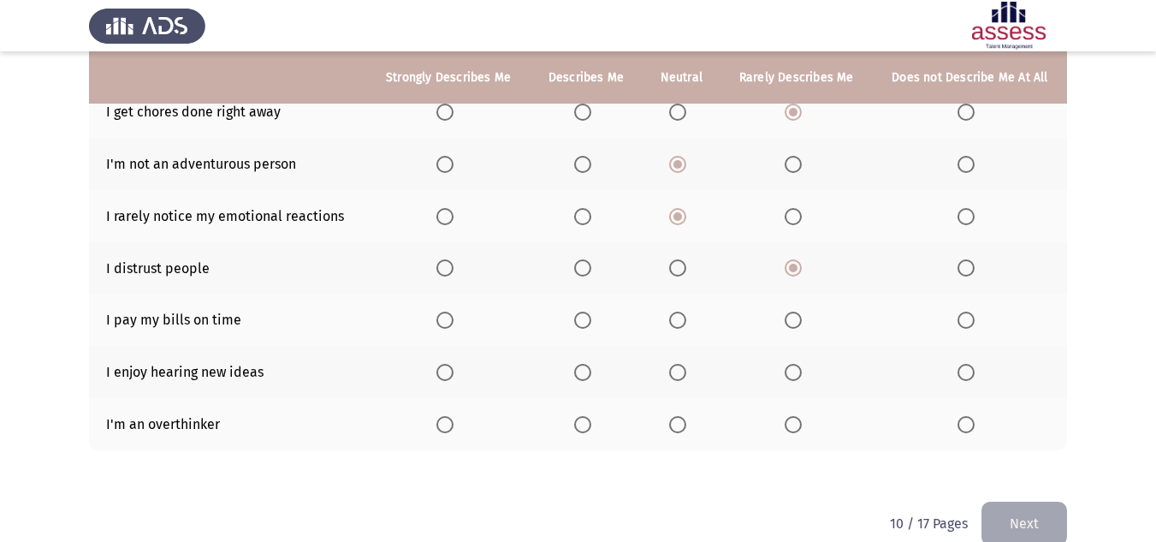
click at [782, 317] on th at bounding box center [796, 320] width 152 height 52
click at [788, 318] on span "Select an option" at bounding box center [793, 319] width 17 height 17
click at [788, 318] on input "Select an option" at bounding box center [793, 319] width 17 height 17
click at [673, 372] on span "Select an option" at bounding box center [677, 372] width 17 height 17
click at [673, 372] on input "Select an option" at bounding box center [677, 372] width 17 height 17
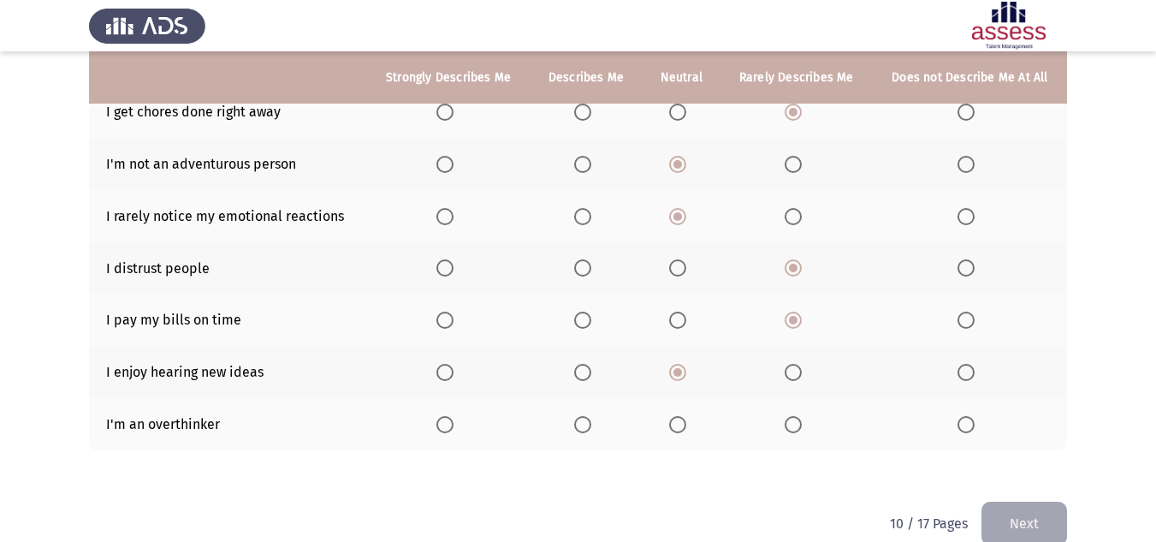
click at [968, 422] on span "Select an option" at bounding box center [966, 424] width 17 height 17
click at [968, 422] on input "Select an option" at bounding box center [966, 424] width 17 height 17
click at [1035, 513] on button "Next" at bounding box center [1024, 523] width 86 height 44
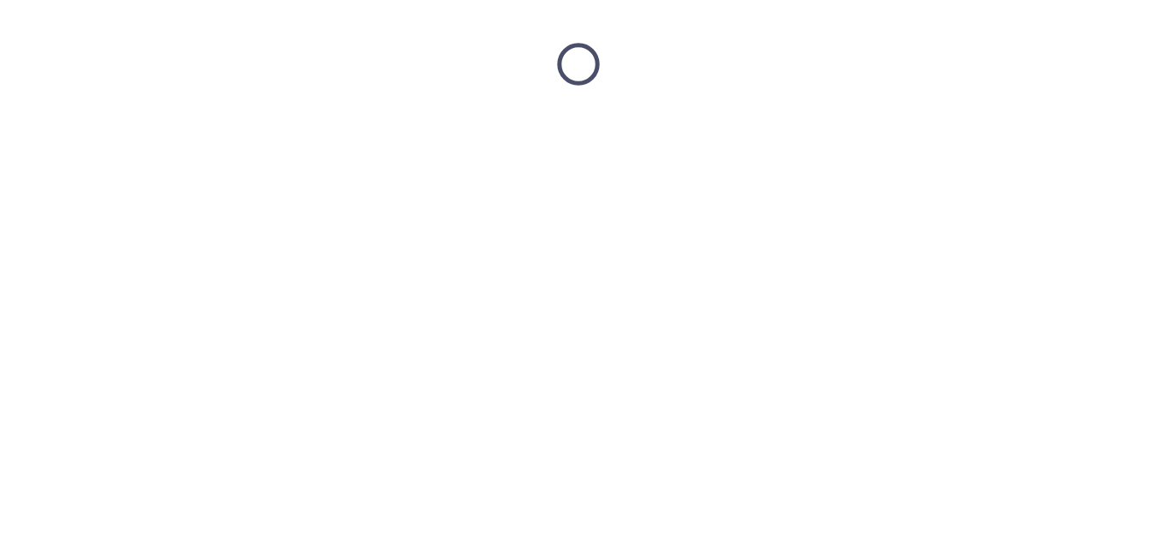
scroll to position [0, 0]
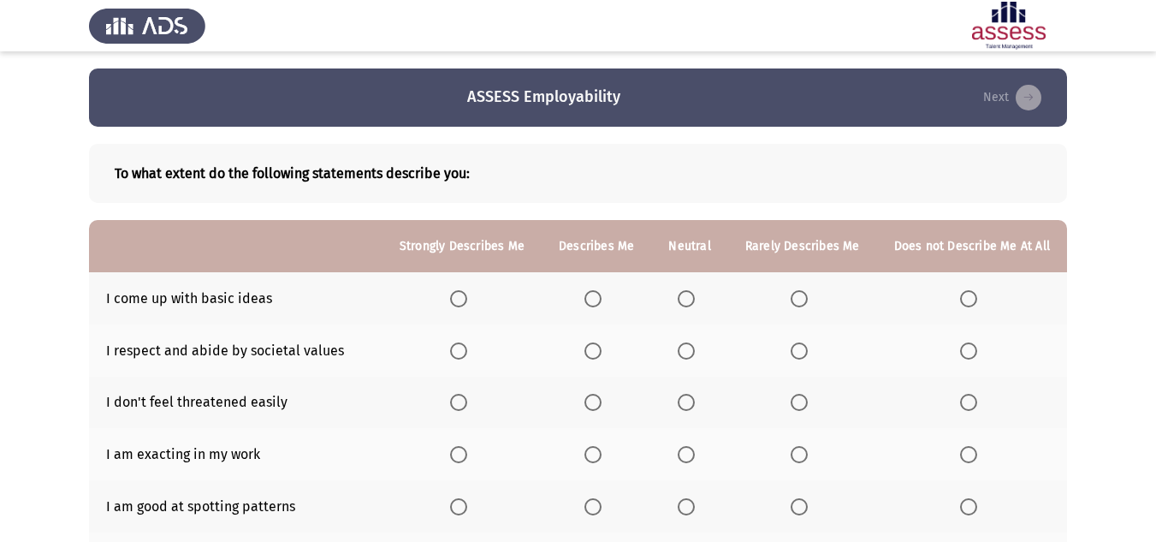
click at [686, 288] on th at bounding box center [689, 298] width 76 height 52
click at [687, 293] on span "Select an option" at bounding box center [686, 298] width 17 height 17
click at [687, 293] on input "Select an option" at bounding box center [686, 298] width 17 height 17
click at [799, 352] on span "Select an option" at bounding box center [799, 350] width 17 height 17
click at [799, 352] on input "Select an option" at bounding box center [799, 350] width 17 height 17
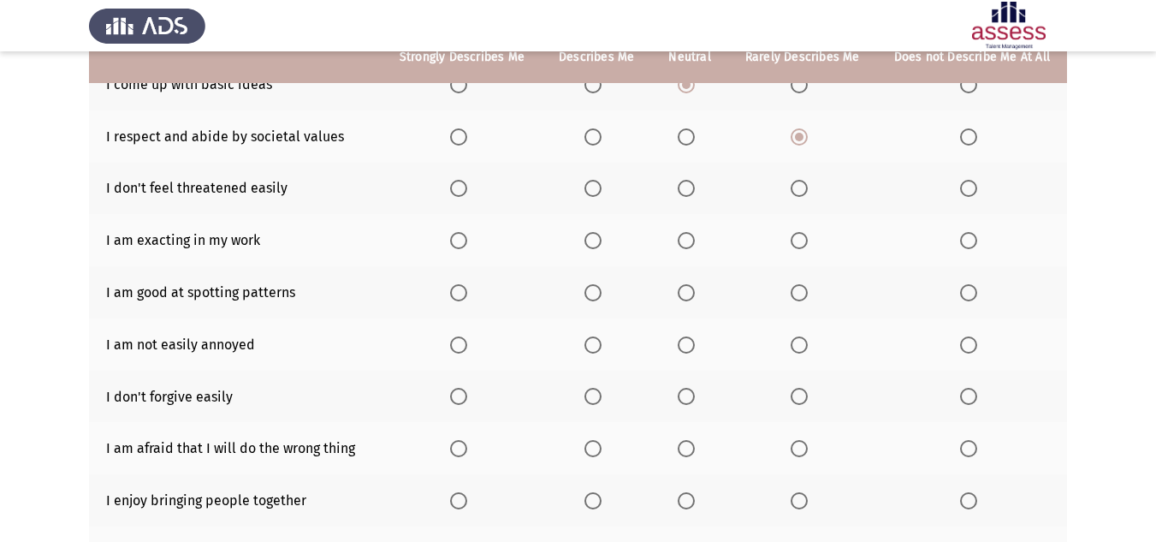
scroll to position [128, 0]
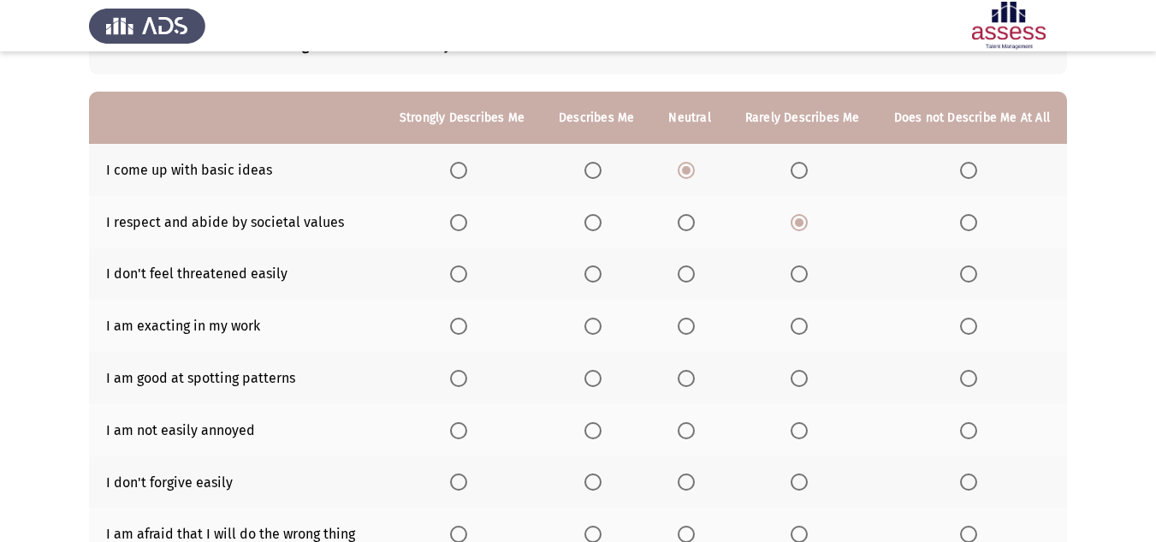
click at [799, 272] on span "Select an option" at bounding box center [799, 273] width 17 height 17
click at [799, 272] on input "Select an option" at bounding box center [799, 273] width 17 height 17
click at [596, 323] on span "Select an option" at bounding box center [592, 325] width 17 height 17
click at [596, 323] on input "Select an option" at bounding box center [592, 325] width 17 height 17
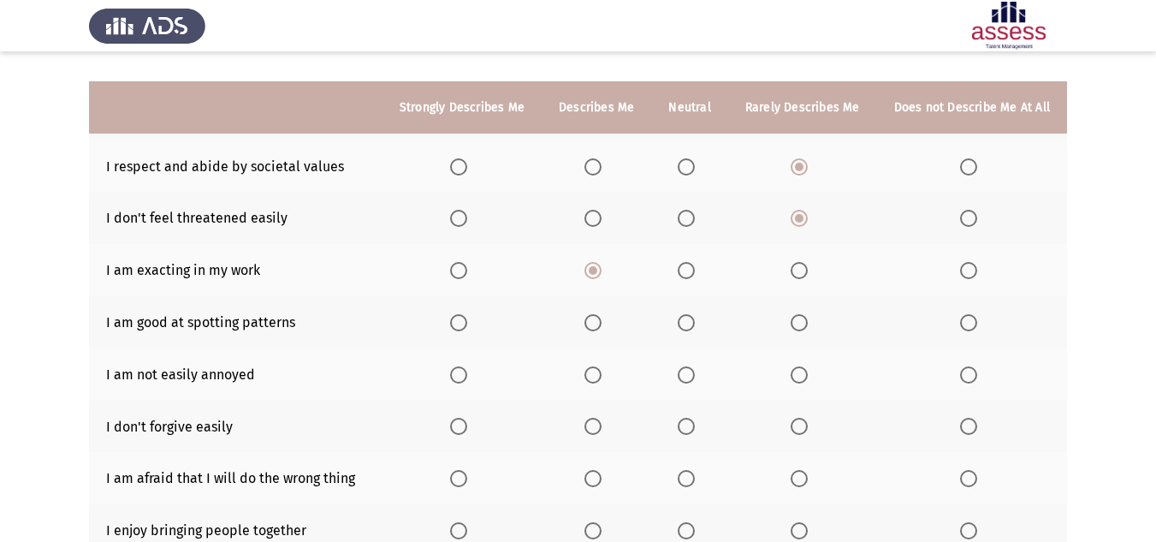
scroll to position [214, 0]
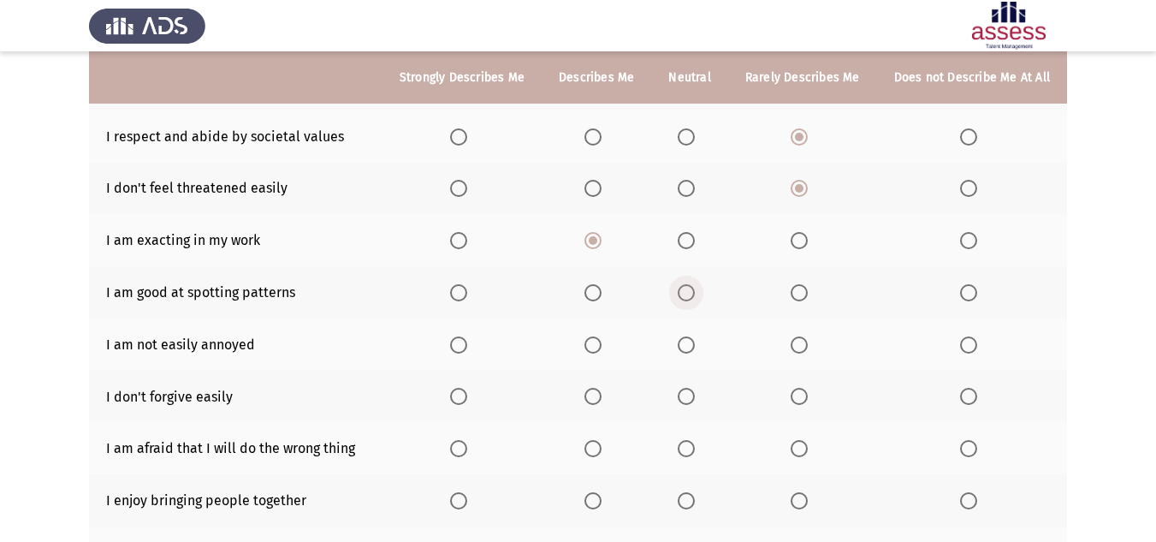
click at [686, 295] on span "Select an option" at bounding box center [686, 292] width 17 height 17
click at [686, 295] on input "Select an option" at bounding box center [686, 292] width 17 height 17
click at [799, 345] on span "Select an option" at bounding box center [799, 345] width 0 height 0
click at [802, 345] on input "Select an option" at bounding box center [799, 344] width 17 height 17
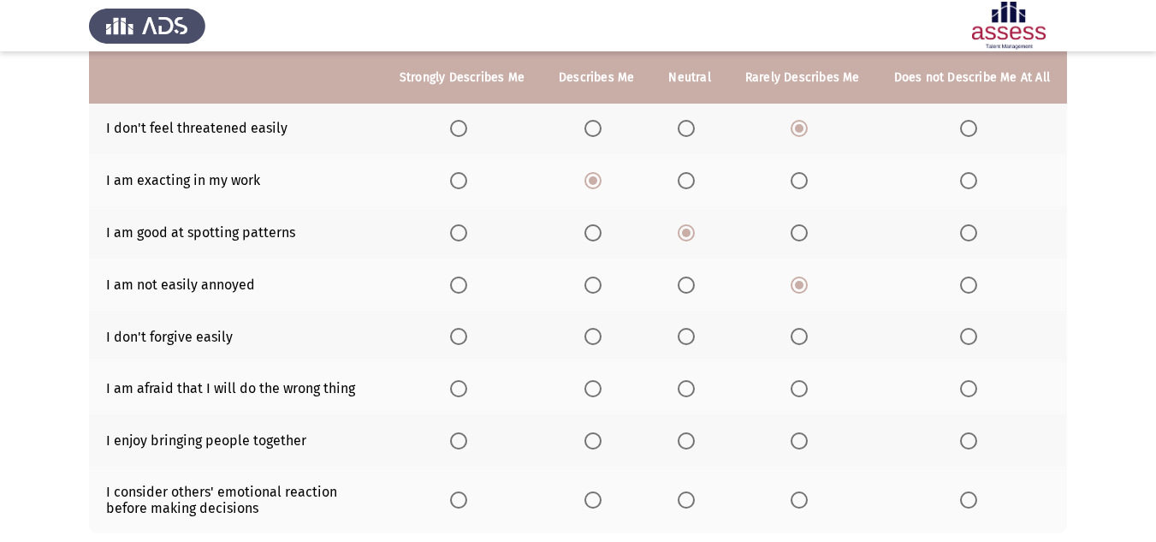
scroll to position [299, 0]
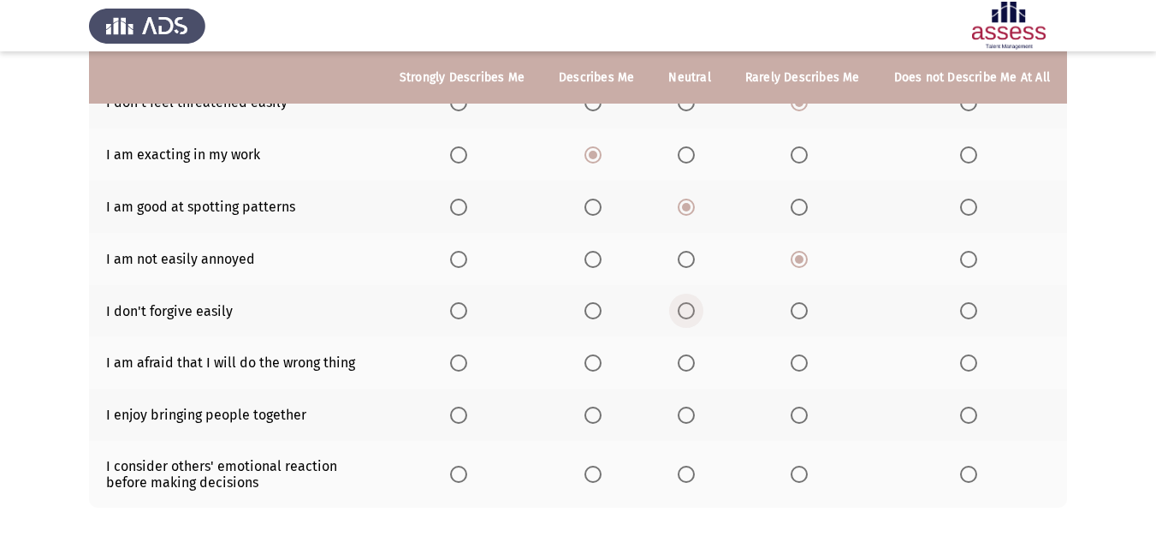
click at [686, 313] on span "Select an option" at bounding box center [686, 310] width 17 height 17
click at [686, 313] on input "Select an option" at bounding box center [686, 310] width 17 height 17
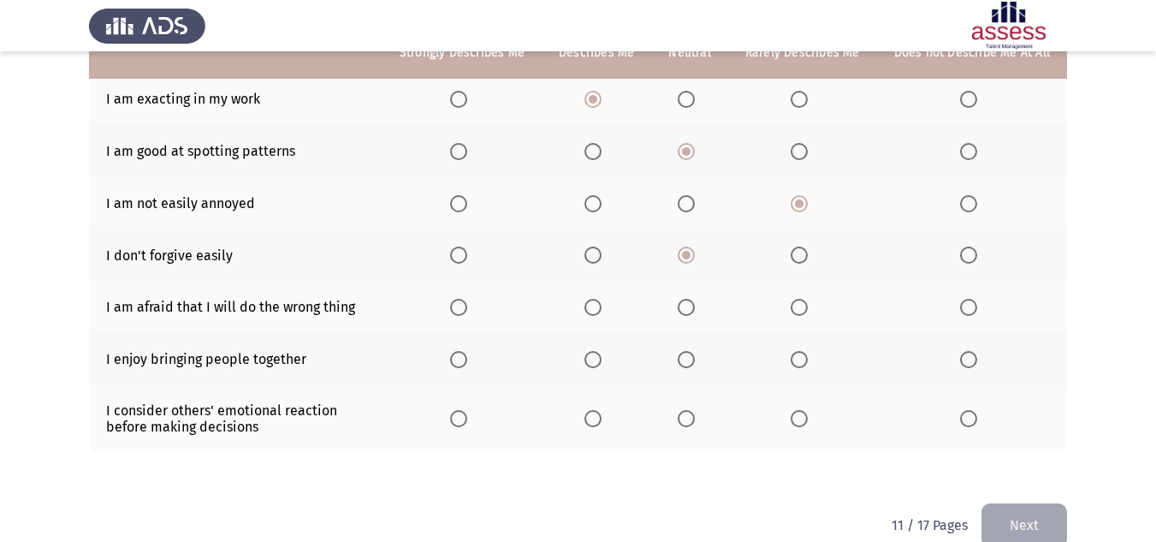
scroll to position [385, 0]
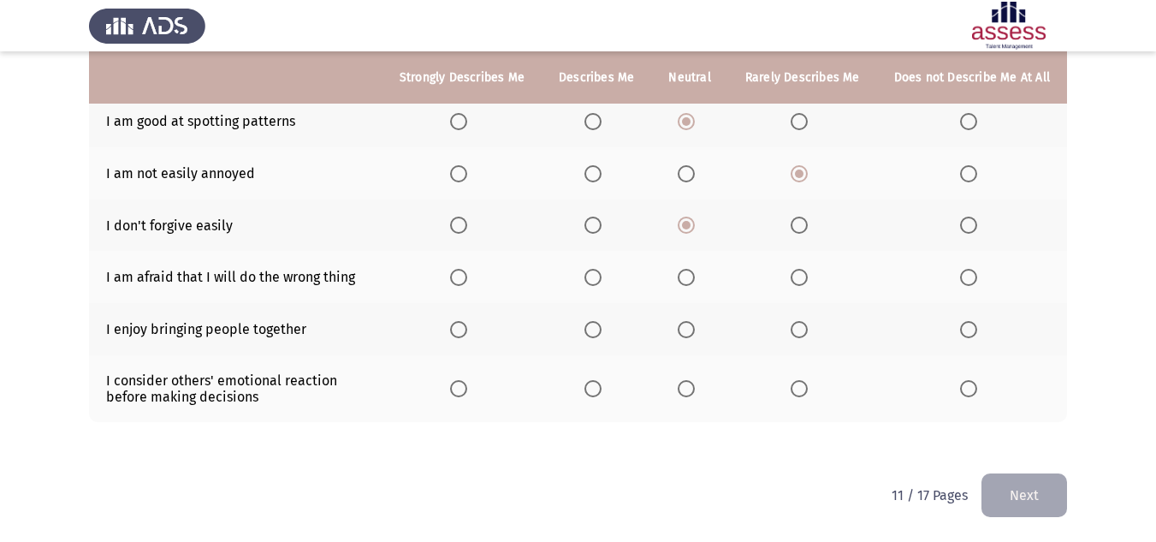
click at [964, 275] on span "Select an option" at bounding box center [968, 277] width 17 height 17
click at [964, 275] on input "Select an option" at bounding box center [968, 277] width 17 height 17
click at [808, 340] on th at bounding box center [802, 329] width 149 height 52
click at [802, 337] on span "Select an option" at bounding box center [799, 329] width 17 height 17
click at [802, 337] on input "Select an option" at bounding box center [799, 329] width 17 height 17
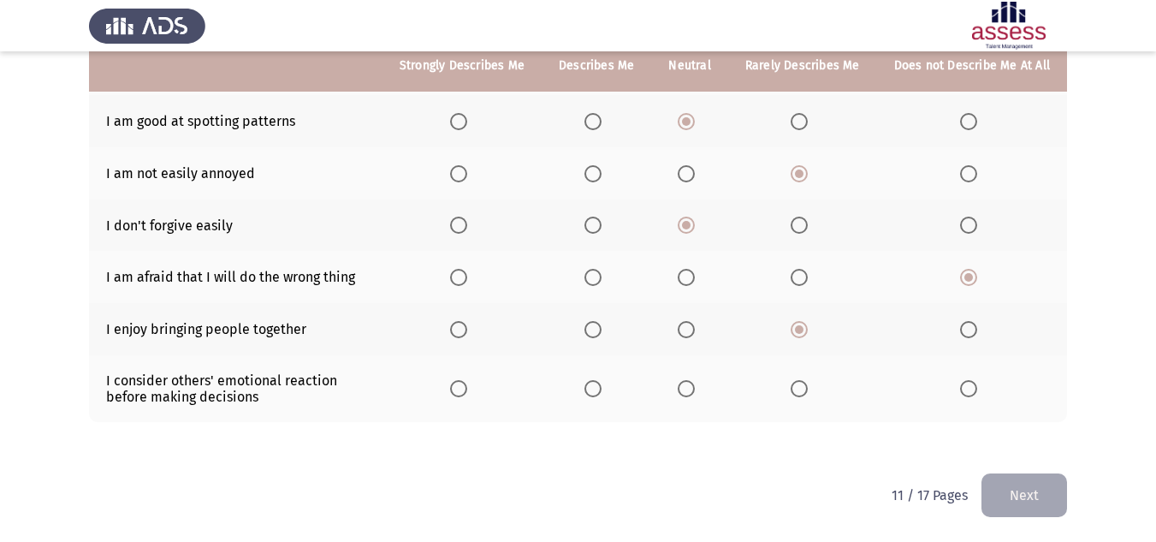
scroll to position [299, 0]
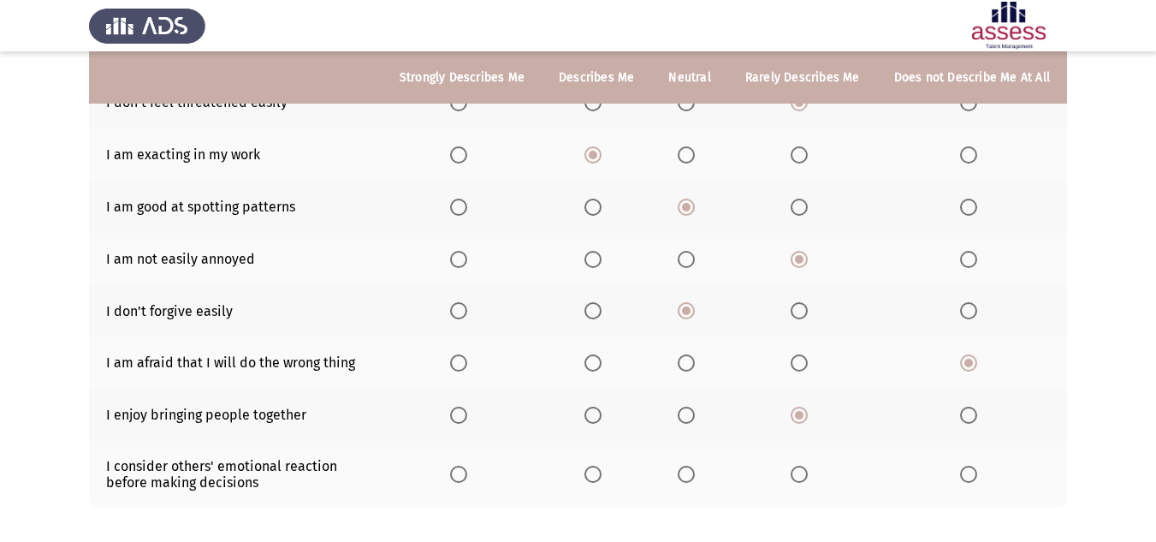
click at [460, 157] on span "Select an option" at bounding box center [458, 154] width 17 height 17
click at [460, 157] on input "Select an option" at bounding box center [458, 154] width 17 height 17
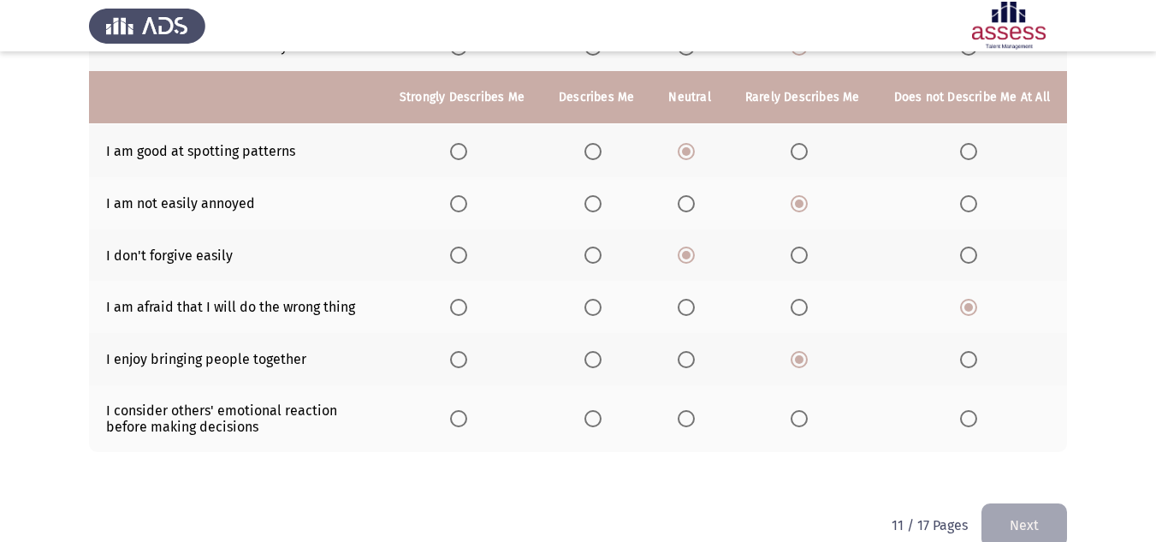
scroll to position [385, 0]
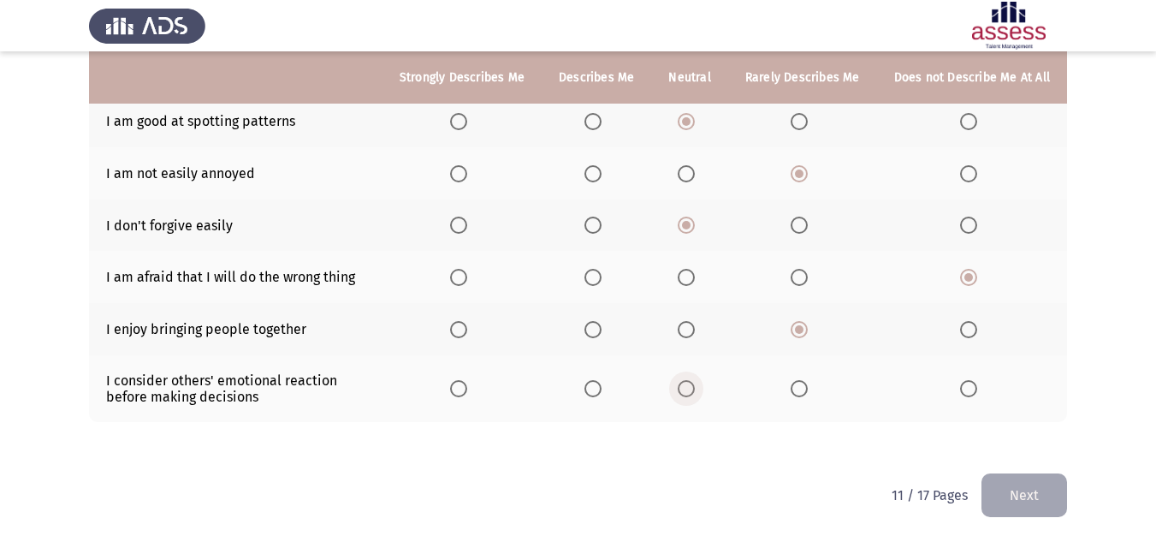
click at [692, 390] on span "Select an option" at bounding box center [686, 388] width 17 height 17
click at [692, 390] on input "Select an option" at bounding box center [686, 388] width 17 height 17
click at [800, 391] on span "Select an option" at bounding box center [799, 388] width 17 height 17
click at [800, 391] on input "Select an option" at bounding box center [799, 388] width 17 height 17
click at [1029, 483] on button "Next" at bounding box center [1024, 495] width 86 height 44
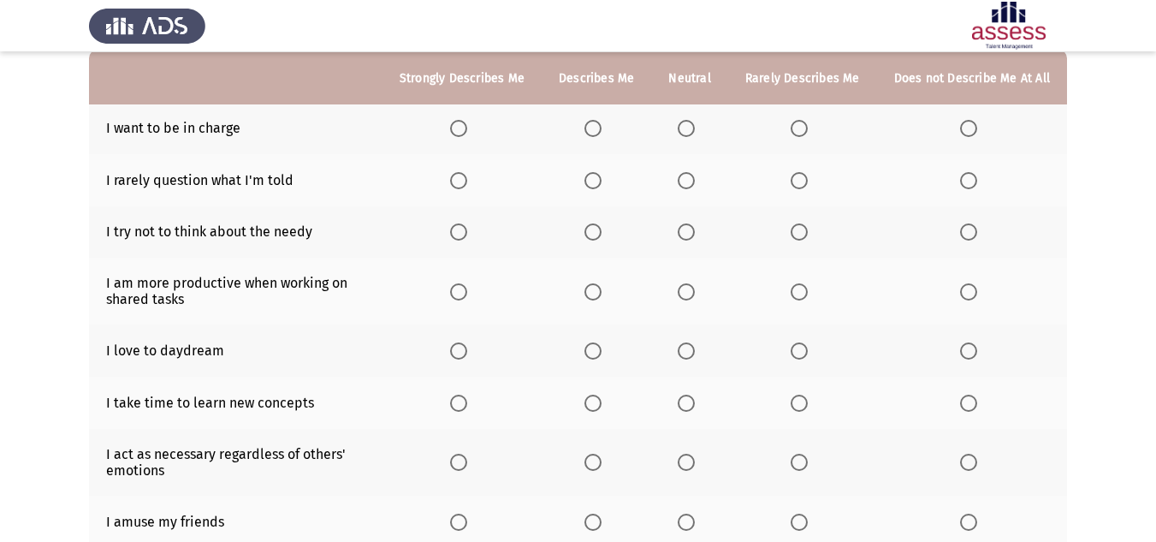
scroll to position [171, 0]
click at [684, 345] on span "Select an option" at bounding box center [686, 349] width 17 height 17
click at [684, 345] on input "Select an option" at bounding box center [686, 349] width 17 height 17
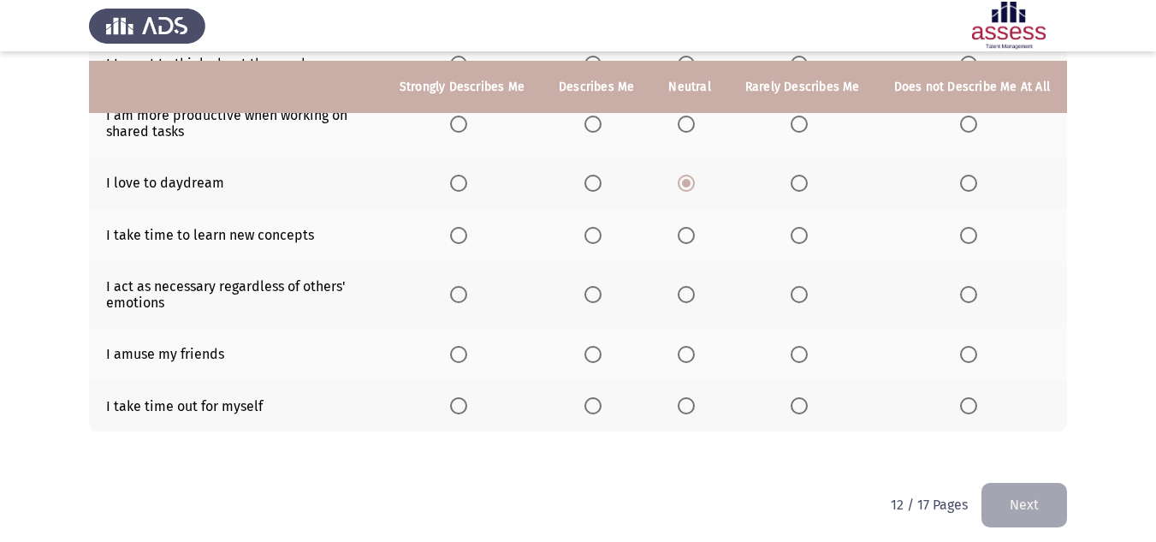
scroll to position [347, 0]
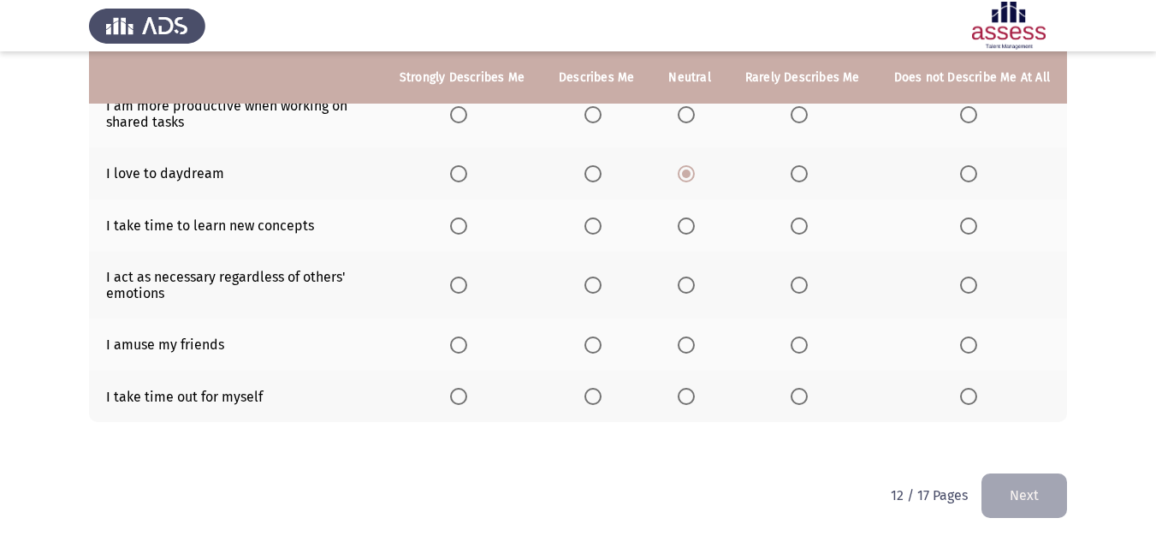
click at [803, 336] on span "Select an option" at bounding box center [799, 344] width 17 height 17
click at [803, 336] on input "Select an option" at bounding box center [799, 344] width 17 height 17
click at [695, 396] on span "Select an option" at bounding box center [686, 396] width 17 height 17
click at [695, 396] on input "Select an option" at bounding box center [686, 396] width 17 height 17
click at [602, 394] on span "Select an option" at bounding box center [592, 396] width 17 height 17
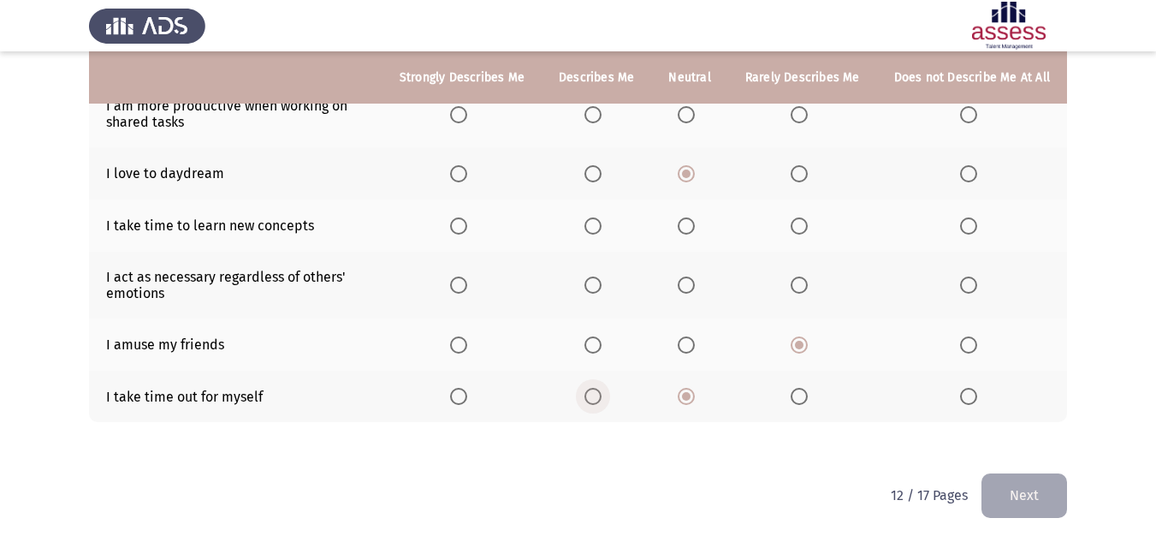
click at [602, 394] on input "Select an option" at bounding box center [592, 396] width 17 height 17
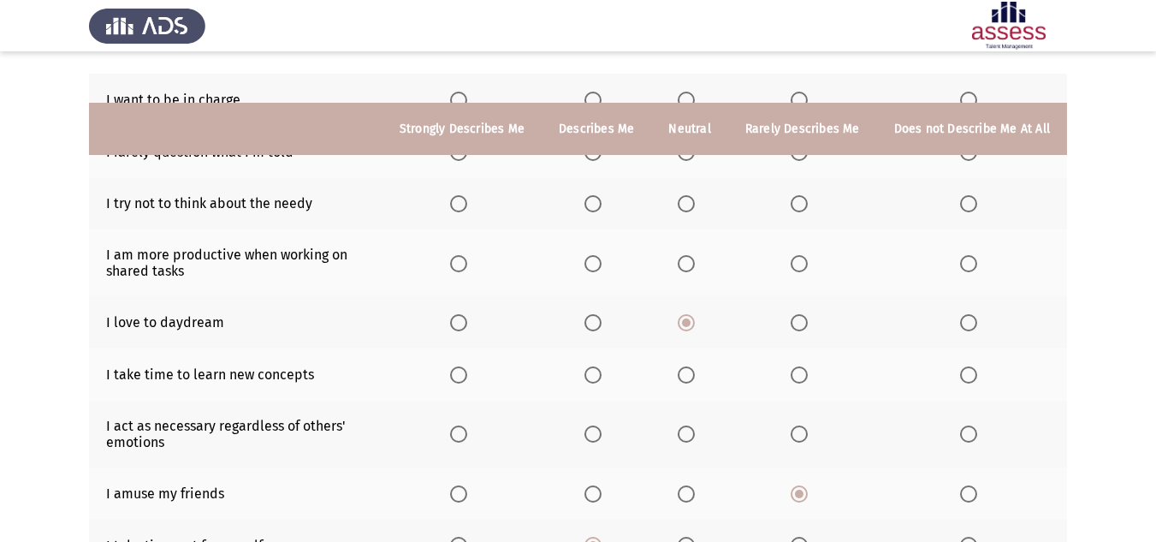
scroll to position [176, 0]
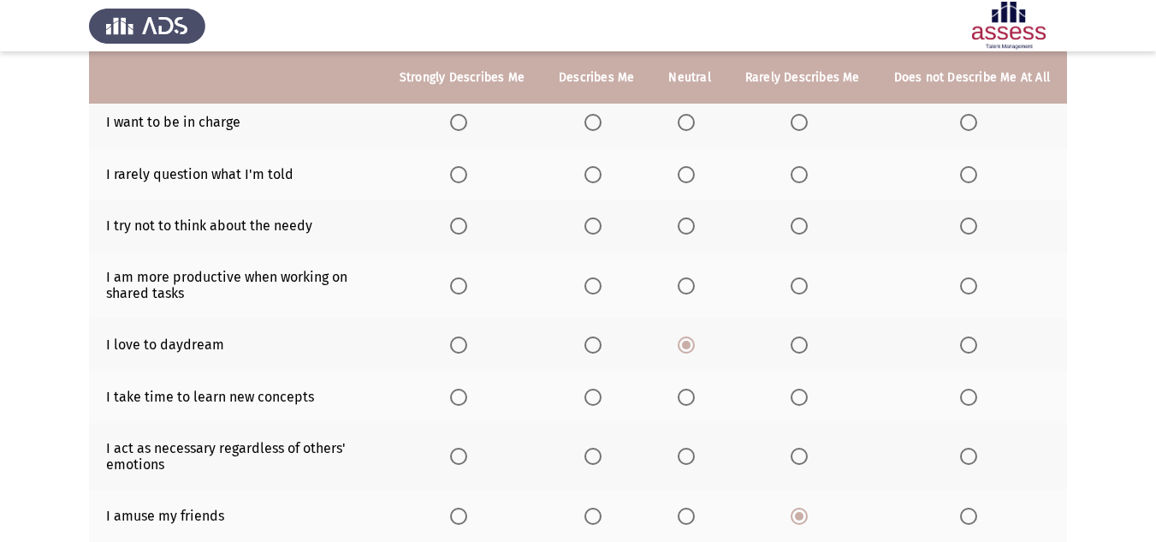
click at [688, 288] on span "Select an option" at bounding box center [686, 285] width 17 height 17
click at [688, 288] on input "Select an option" at bounding box center [686, 285] width 17 height 17
click at [679, 401] on th at bounding box center [689, 397] width 76 height 52
click at [702, 403] on label "Select an option" at bounding box center [690, 396] width 24 height 17
click at [695, 403] on input "Select an option" at bounding box center [686, 396] width 17 height 17
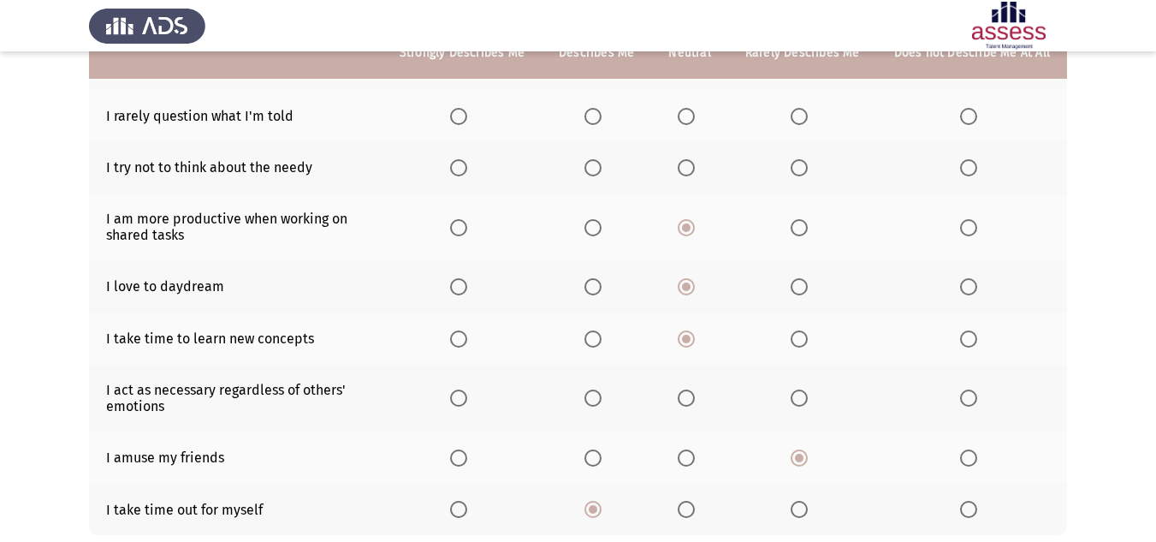
scroll to position [262, 0]
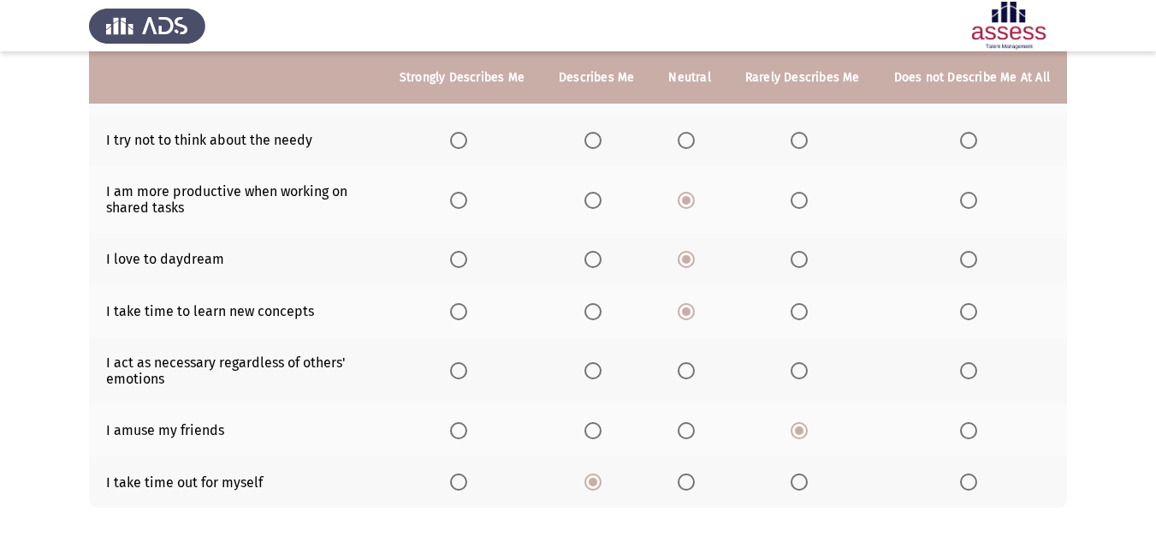
click at [593, 375] on span "Select an option" at bounding box center [592, 370] width 17 height 17
click at [593, 375] on input "Select an option" at bounding box center [592, 370] width 17 height 17
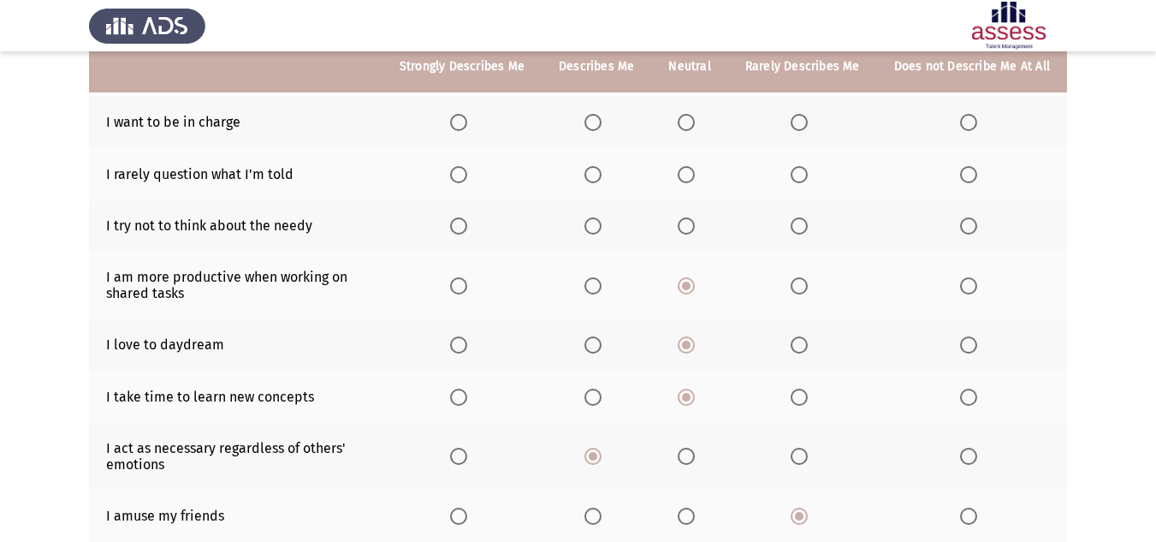
scroll to position [91, 0]
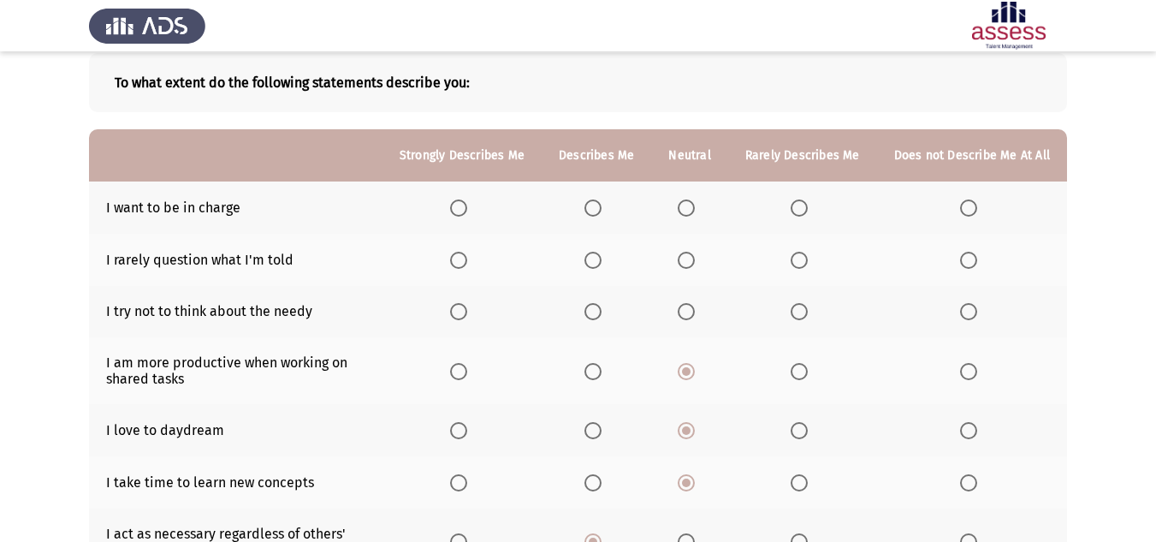
click at [798, 319] on span "Select an option" at bounding box center [799, 311] width 17 height 17
click at [798, 319] on input "Select an option" at bounding box center [799, 311] width 17 height 17
click at [683, 257] on span "Select an option" at bounding box center [686, 260] width 17 height 17
click at [683, 257] on input "Select an option" at bounding box center [686, 260] width 17 height 17
click at [815, 199] on label "Select an option" at bounding box center [803, 207] width 24 height 17
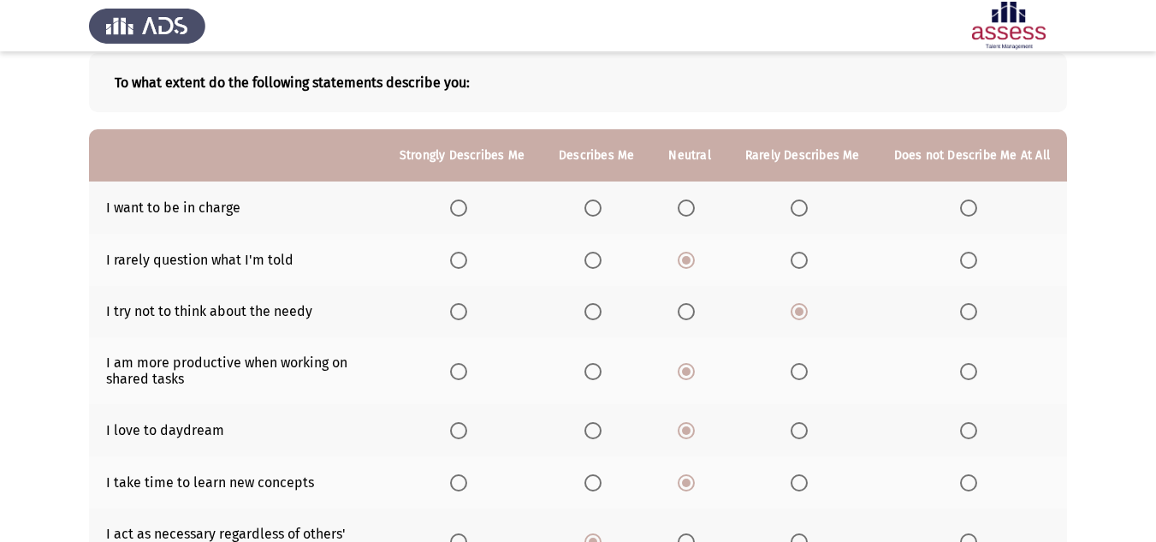
click at [808, 199] on input "Select an option" at bounding box center [799, 207] width 17 height 17
click at [815, 199] on label "Select an option" at bounding box center [803, 207] width 24 height 17
click at [808, 199] on input "Select an option" at bounding box center [799, 207] width 17 height 17
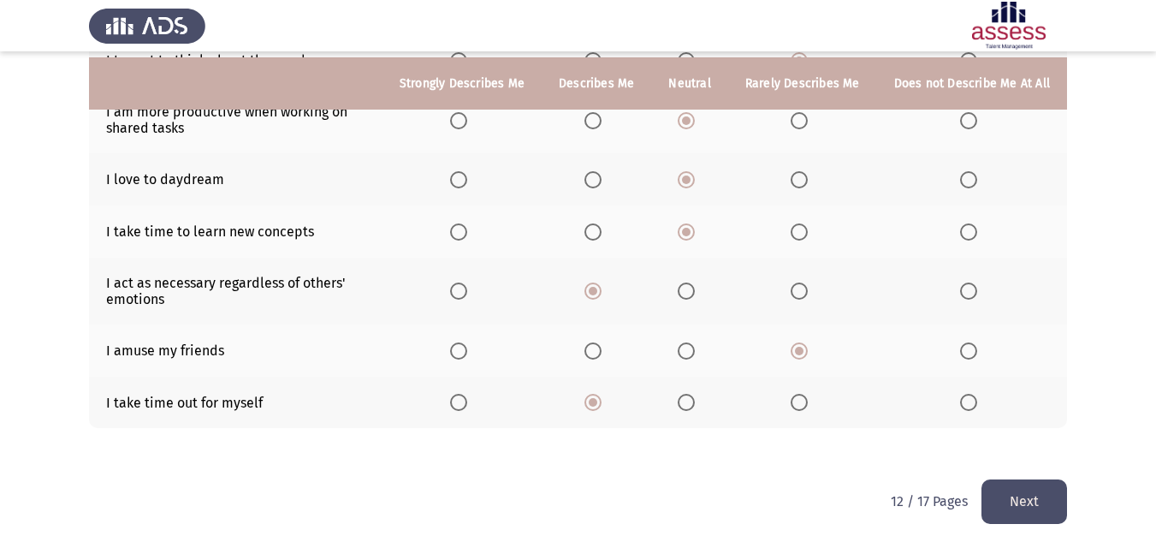
scroll to position [347, 0]
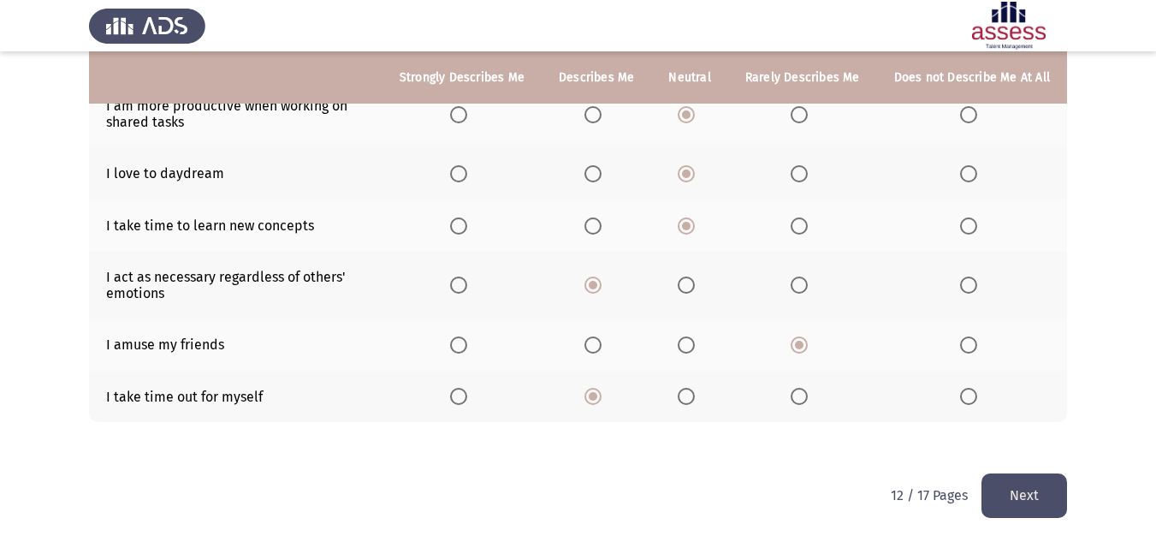
click at [1029, 494] on button "Next" at bounding box center [1024, 495] width 86 height 44
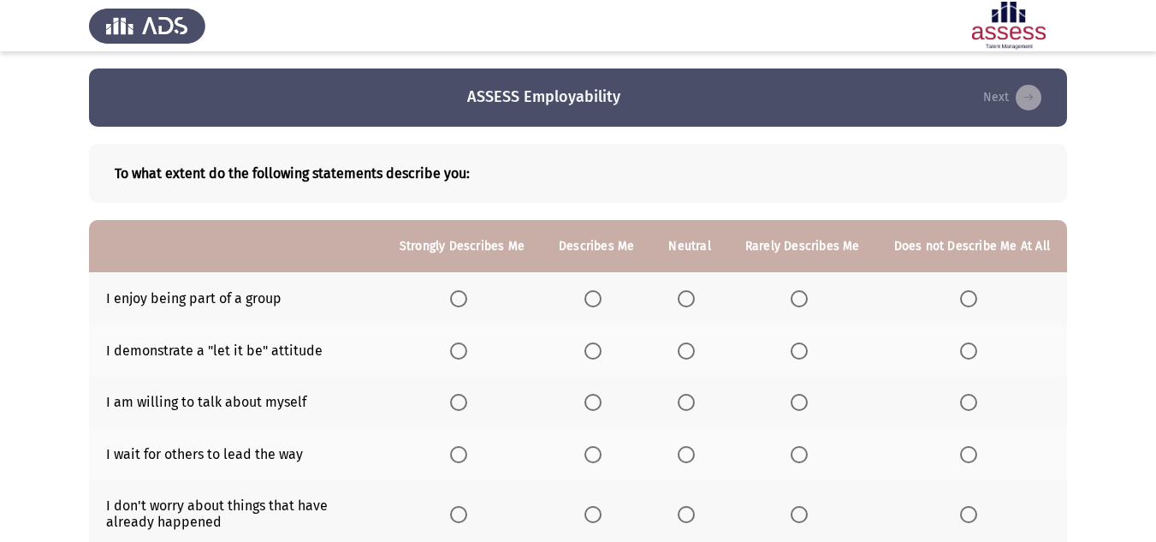
click at [679, 300] on th at bounding box center [689, 298] width 76 height 52
click at [695, 305] on span "Select an option" at bounding box center [686, 298] width 17 height 17
click at [695, 305] on input "Select an option" at bounding box center [686, 298] width 17 height 17
click at [805, 347] on span "Select an option" at bounding box center [799, 350] width 17 height 17
click at [805, 347] on input "Select an option" at bounding box center [799, 350] width 17 height 17
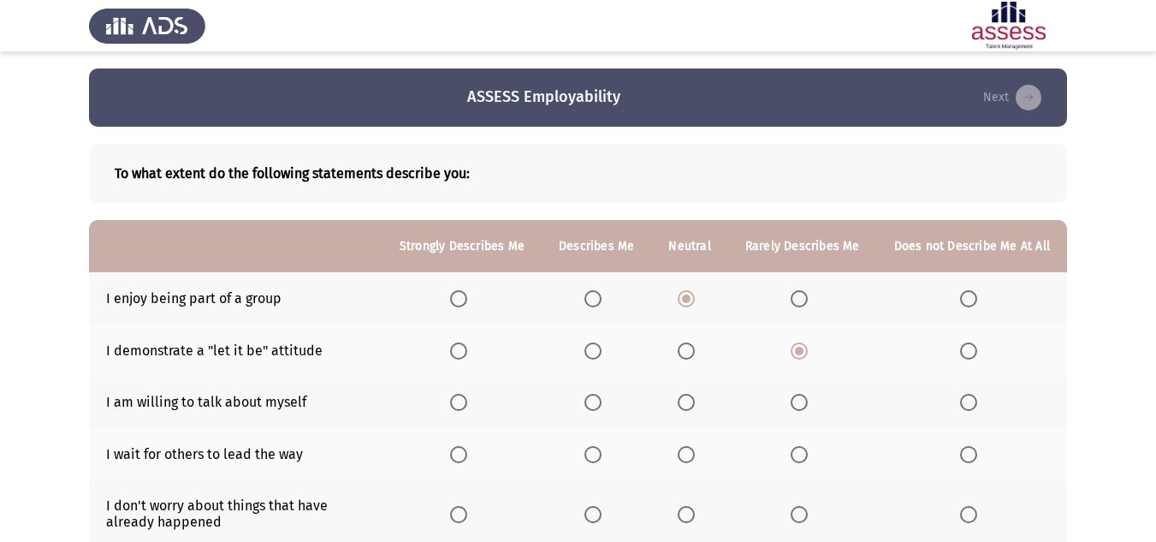
scroll to position [86, 0]
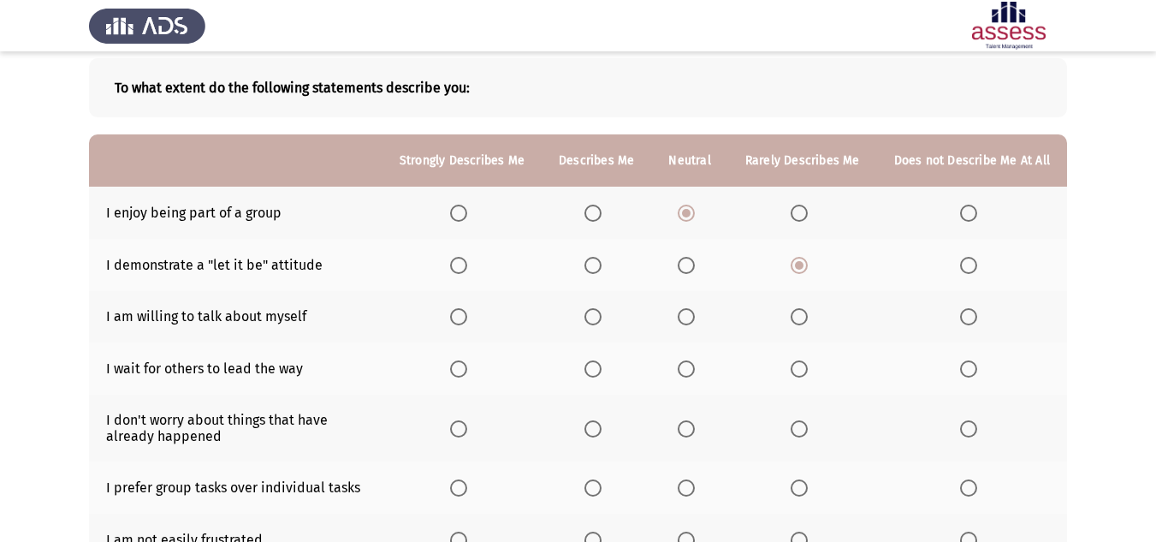
click at [691, 311] on span "Select an option" at bounding box center [686, 316] width 17 height 17
click at [691, 311] on input "Select an option" at bounding box center [686, 316] width 17 height 17
click at [695, 368] on span "Select an option" at bounding box center [686, 368] width 17 height 17
click at [695, 368] on input "Select an option" at bounding box center [686, 368] width 17 height 17
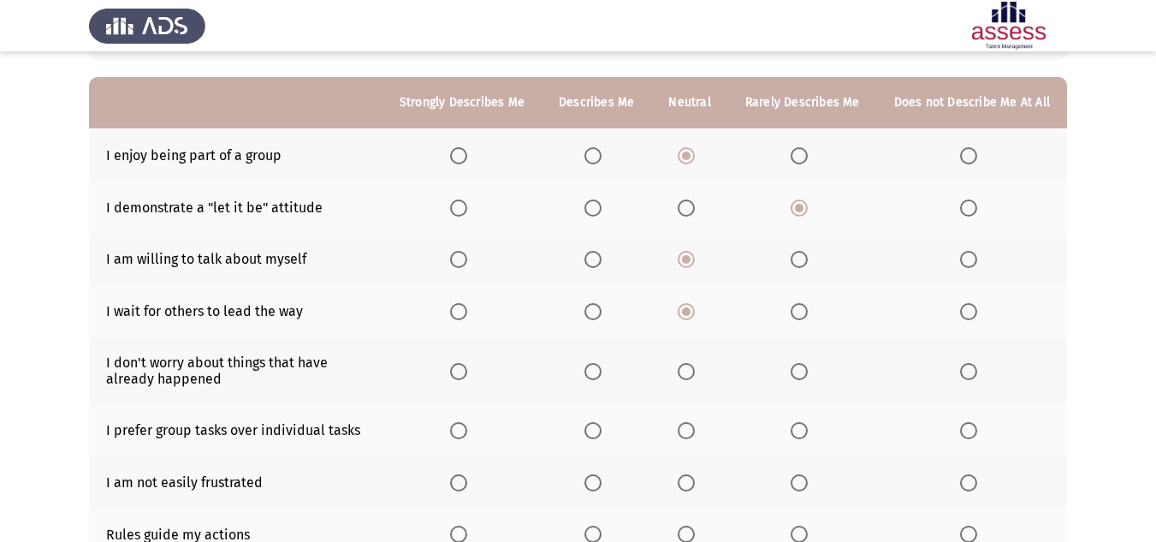
scroll to position [171, 0]
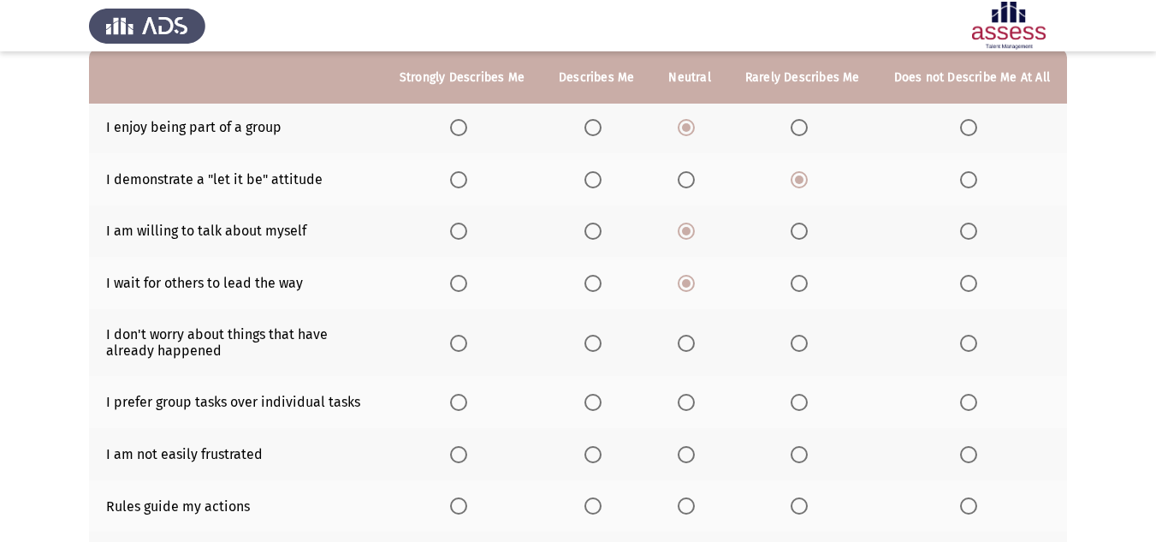
click at [808, 339] on span "Select an option" at bounding box center [799, 343] width 17 height 17
click at [808, 339] on input "Select an option" at bounding box center [799, 343] width 17 height 17
click at [690, 406] on span "Select an option" at bounding box center [686, 402] width 17 height 17
click at [690, 406] on input "Select an option" at bounding box center [686, 402] width 17 height 17
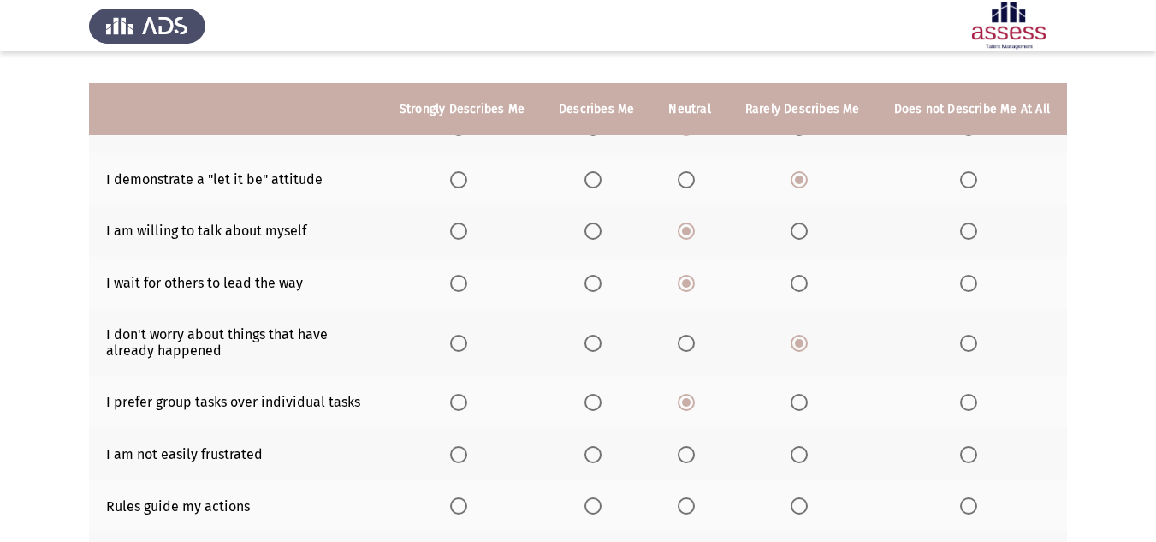
scroll to position [257, 0]
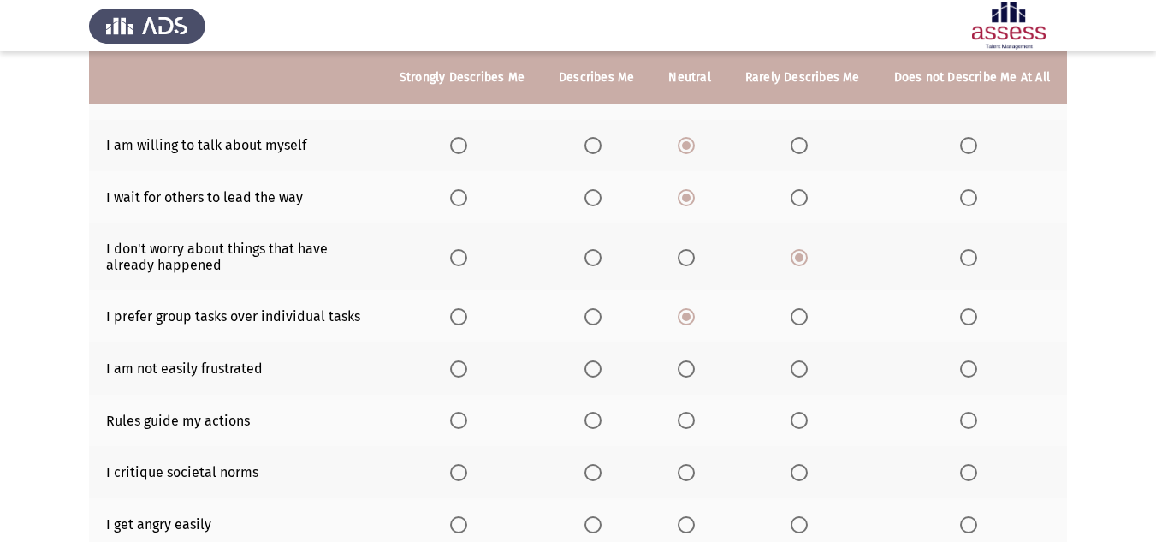
click at [798, 373] on span "Select an option" at bounding box center [799, 368] width 17 height 17
click at [798, 373] on input "Select an option" at bounding box center [799, 368] width 17 height 17
click at [600, 421] on span "Select an option" at bounding box center [592, 420] width 17 height 17
click at [600, 421] on input "Select an option" at bounding box center [592, 420] width 17 height 17
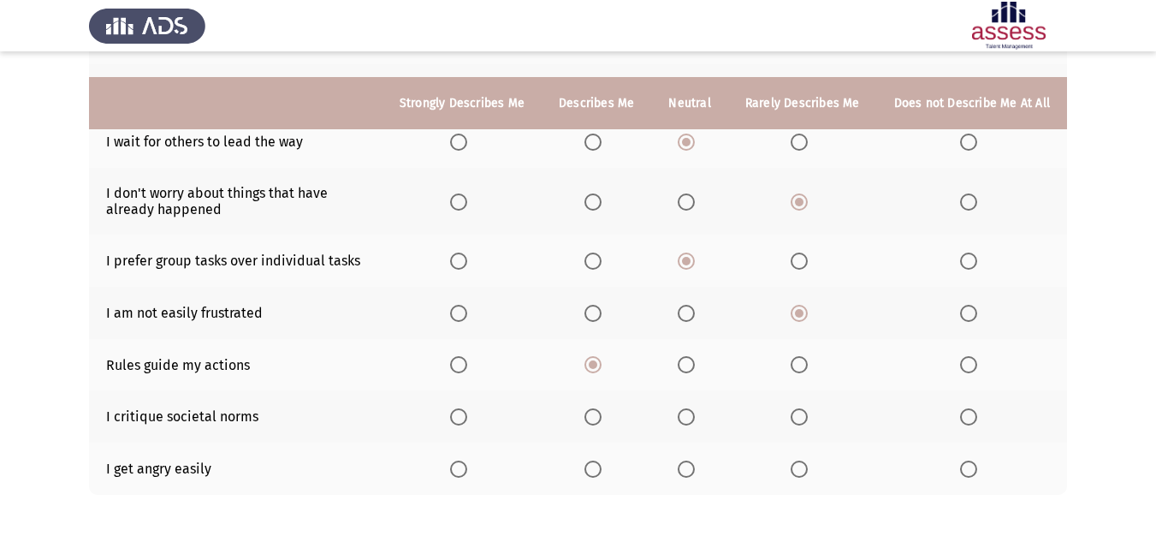
scroll to position [342, 0]
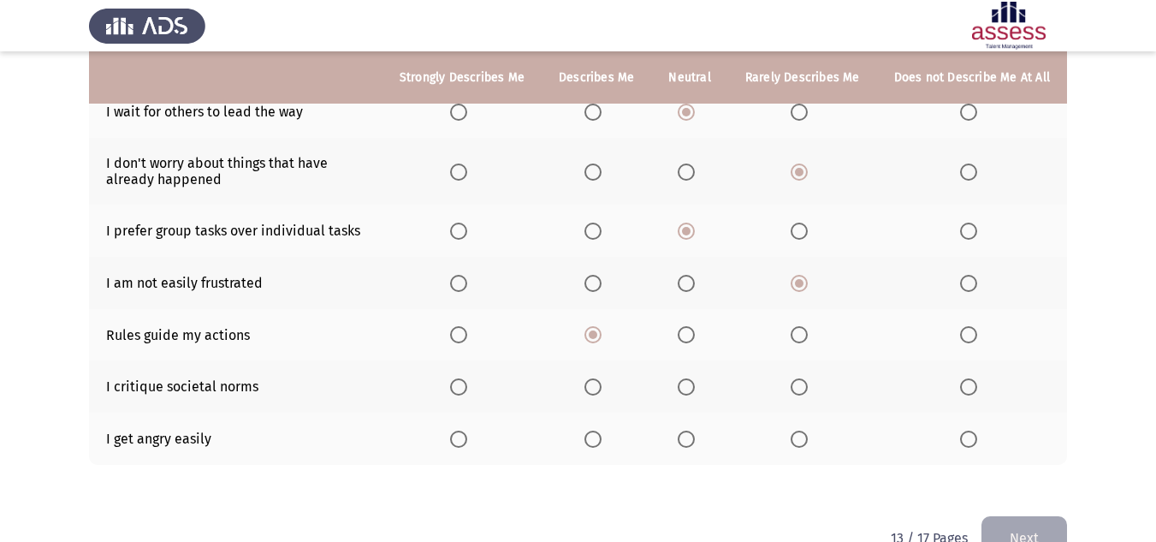
click at [798, 442] on span "Select an option" at bounding box center [799, 438] width 17 height 17
click at [798, 442] on input "Select an option" at bounding box center [799, 438] width 17 height 17
click at [812, 383] on label "Select an option" at bounding box center [803, 386] width 24 height 17
click at [808, 383] on input "Select an option" at bounding box center [799, 386] width 17 height 17
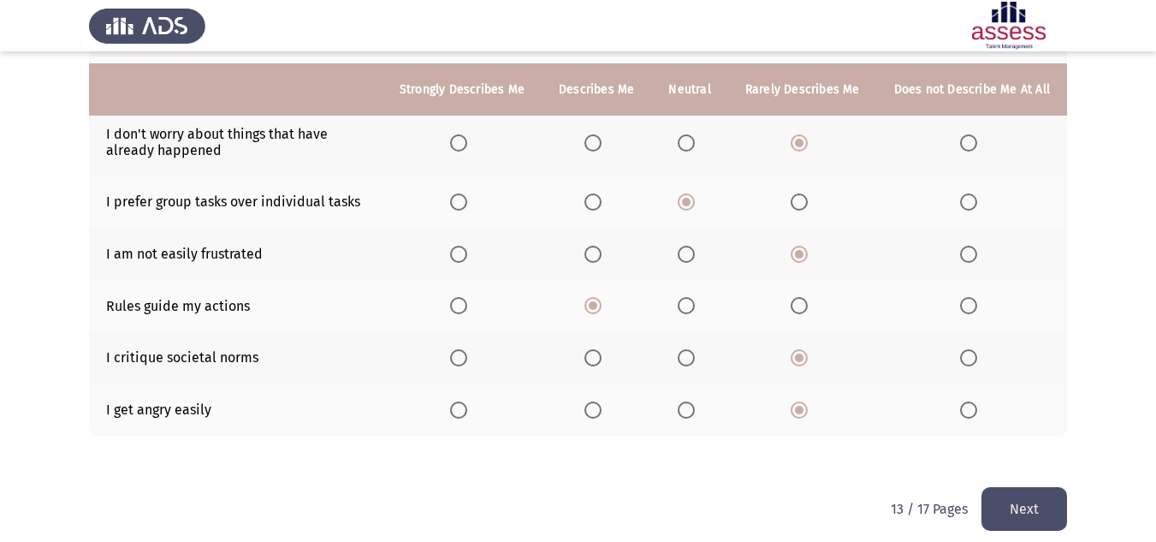
scroll to position [385, 0]
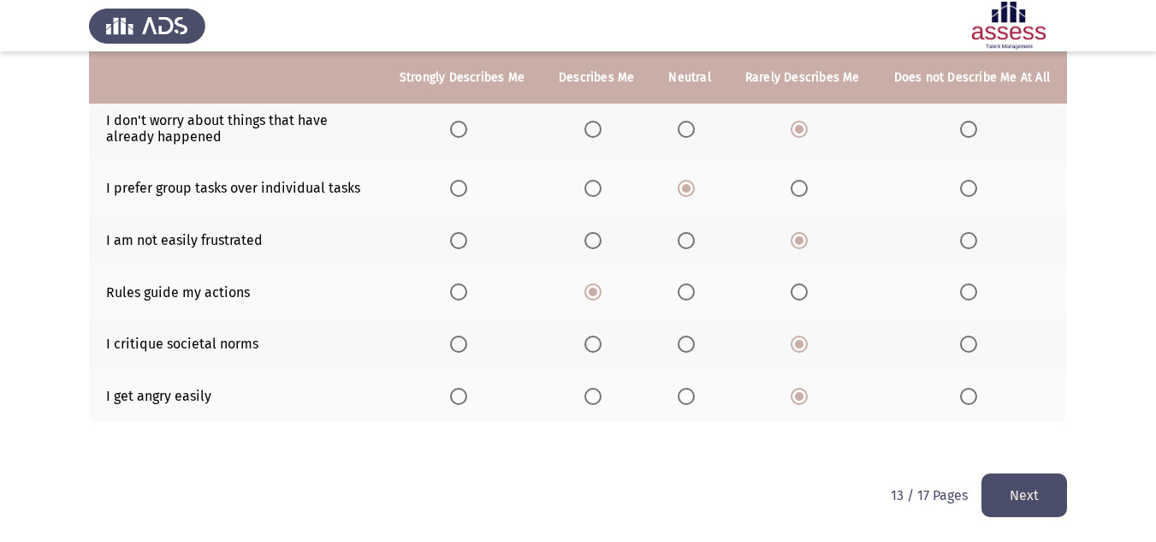
click at [695, 339] on span "Select an option" at bounding box center [686, 343] width 17 height 17
click at [695, 339] on input "Select an option" at bounding box center [686, 343] width 17 height 17
click at [808, 341] on span "Select an option" at bounding box center [799, 343] width 17 height 17
click at [808, 341] on input "Select an option" at bounding box center [799, 343] width 17 height 17
click at [1011, 497] on button "Next" at bounding box center [1024, 495] width 86 height 44
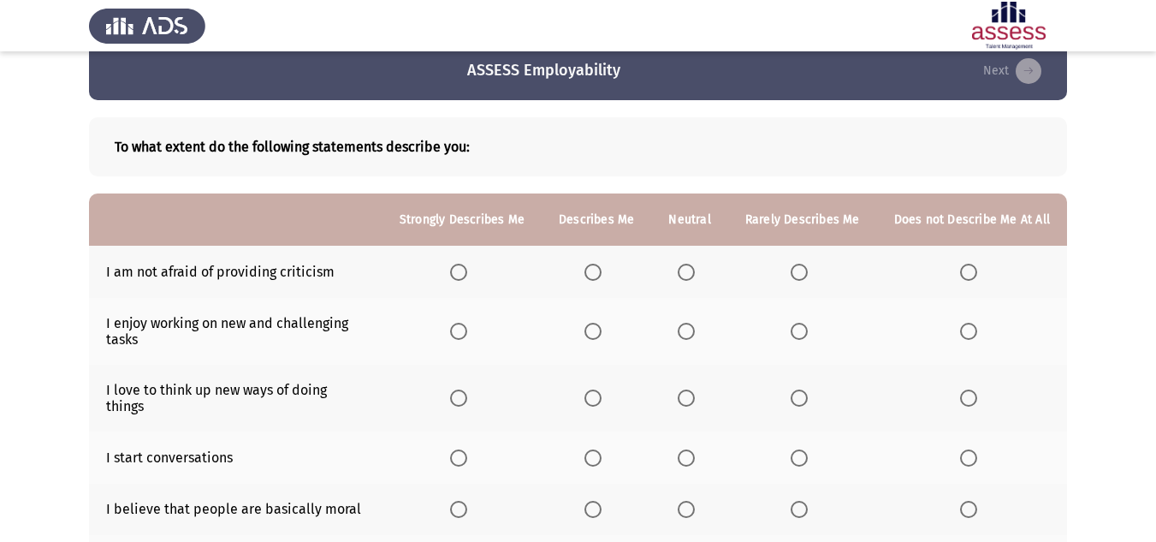
scroll to position [0, 0]
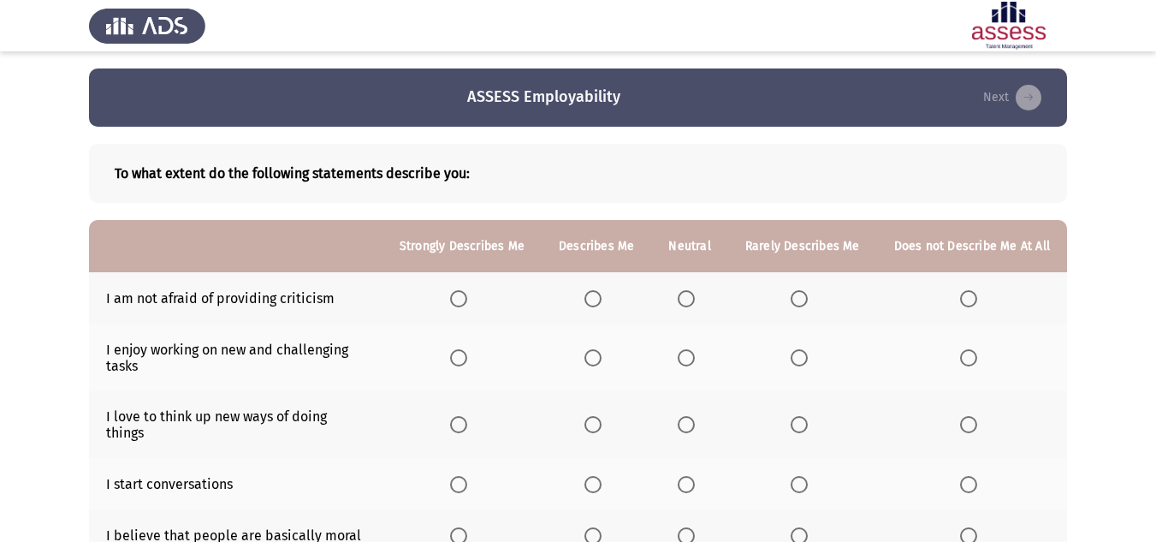
click at [685, 356] on span "Select an option" at bounding box center [686, 357] width 17 height 17
click at [685, 356] on input "Select an option" at bounding box center [686, 357] width 17 height 17
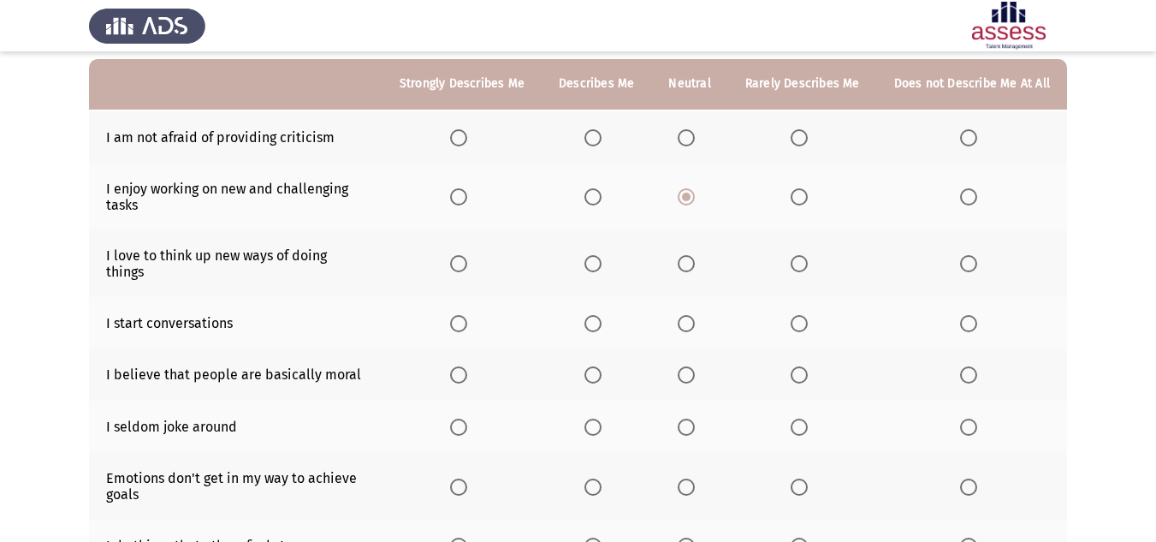
scroll to position [171, 0]
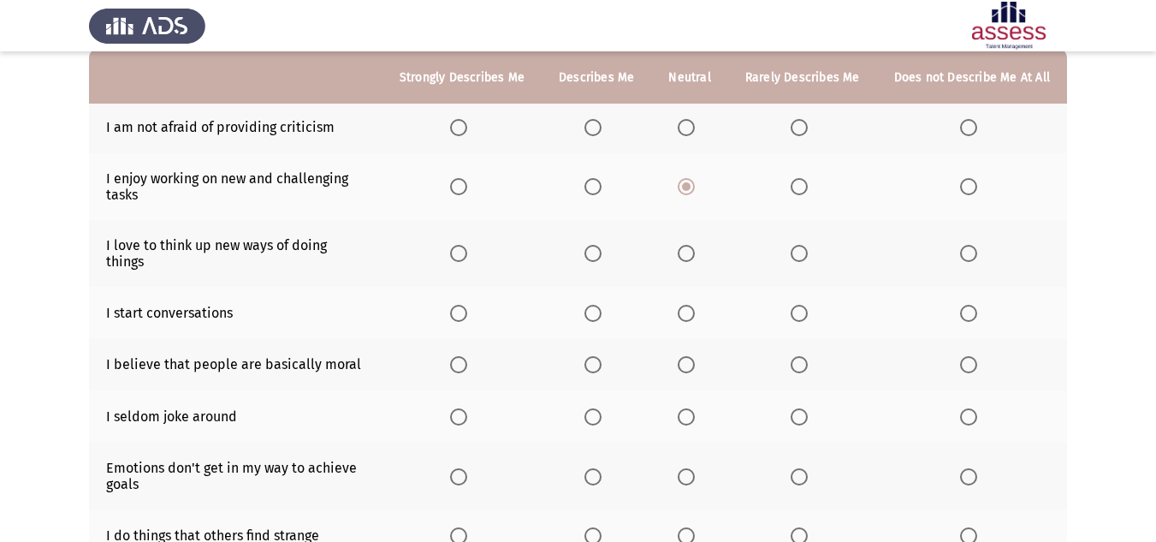
click at [686, 253] on span "Select an option" at bounding box center [686, 253] width 0 height 0
click at [691, 246] on input "Select an option" at bounding box center [686, 253] width 17 height 17
click at [800, 305] on span "Select an option" at bounding box center [799, 313] width 17 height 17
click at [800, 305] on input "Select an option" at bounding box center [799, 313] width 17 height 17
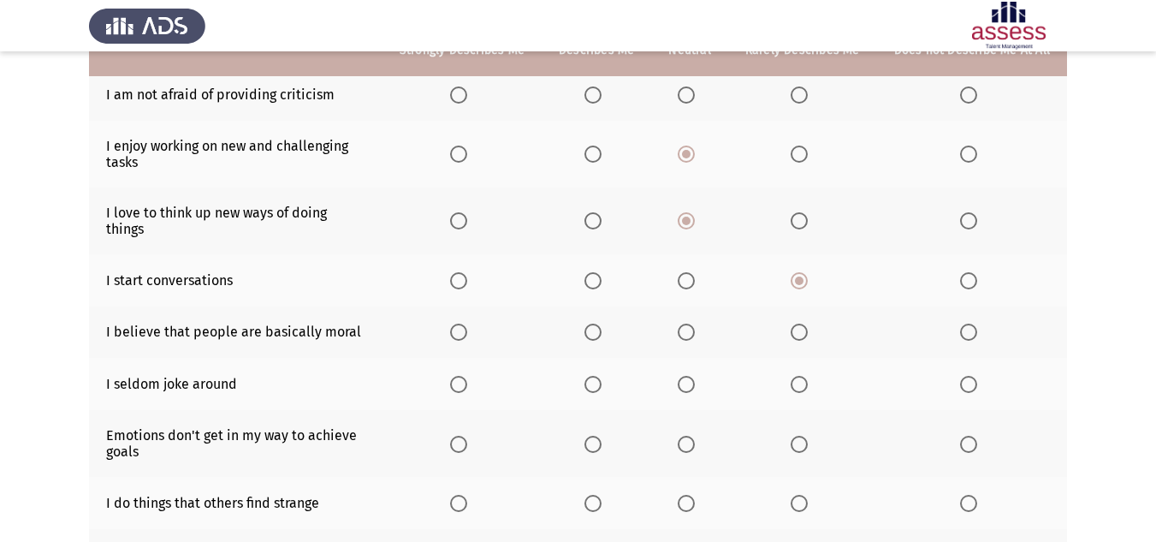
scroll to position [257, 0]
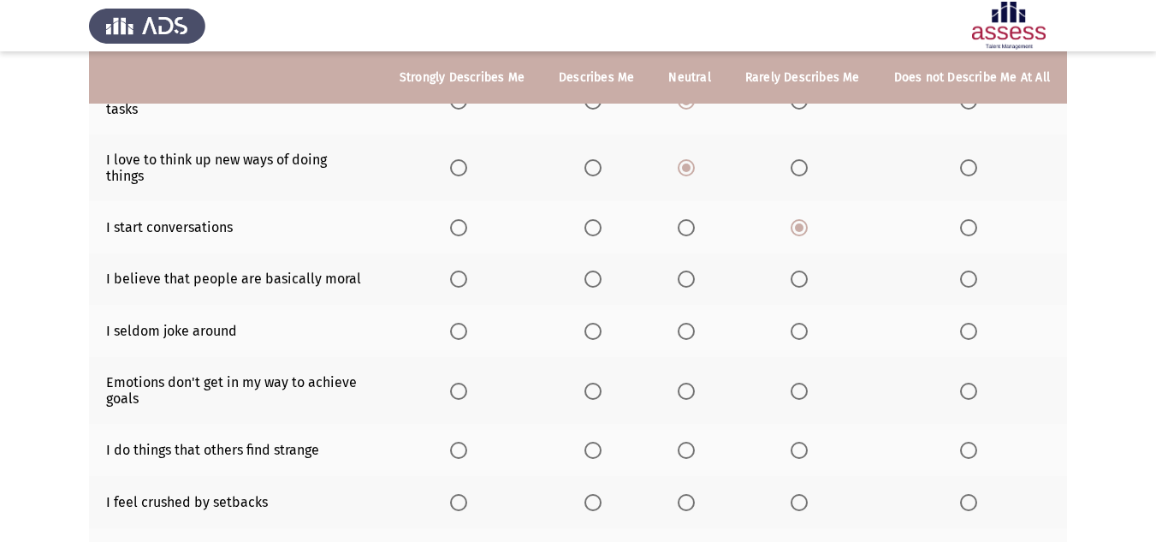
click at [794, 323] on span "Select an option" at bounding box center [799, 331] width 17 height 17
click at [794, 323] on input "Select an option" at bounding box center [799, 331] width 17 height 17
click at [797, 382] on span "Select an option" at bounding box center [799, 390] width 17 height 17
click at [797, 382] on input "Select an option" at bounding box center [799, 390] width 17 height 17
click at [793, 270] on span "Select an option" at bounding box center [799, 278] width 17 height 17
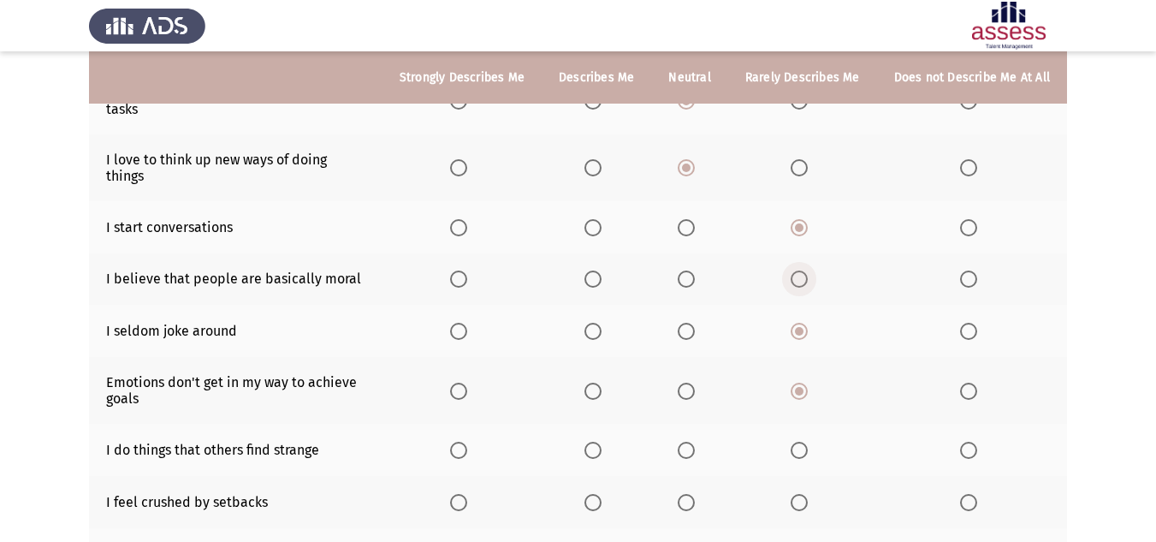
click at [793, 270] on input "Select an option" at bounding box center [799, 278] width 17 height 17
click at [596, 272] on span "Select an option" at bounding box center [592, 278] width 17 height 17
click at [596, 272] on input "Select an option" at bounding box center [592, 278] width 17 height 17
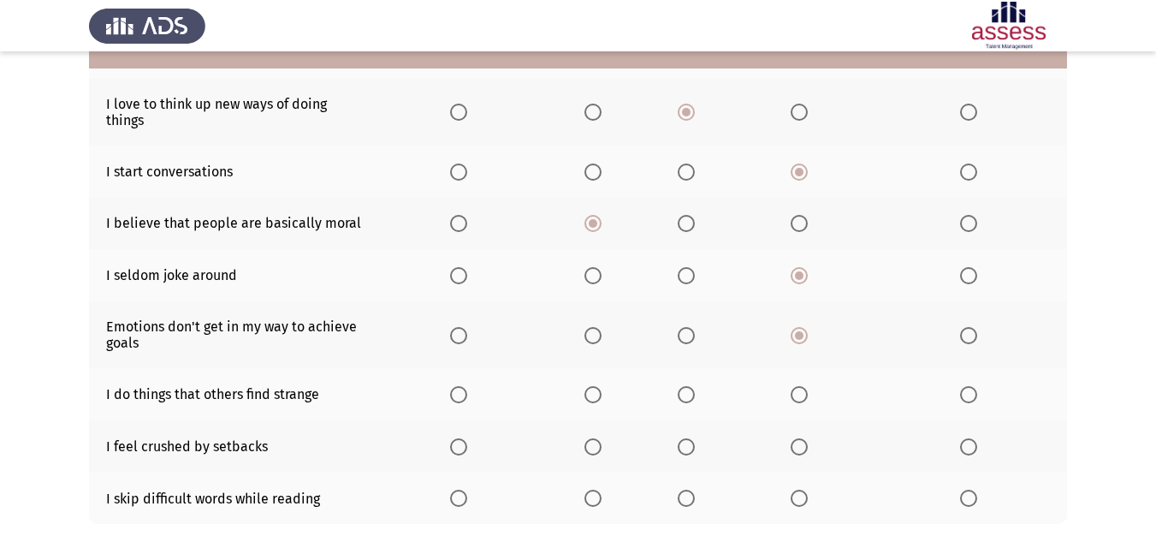
scroll to position [342, 0]
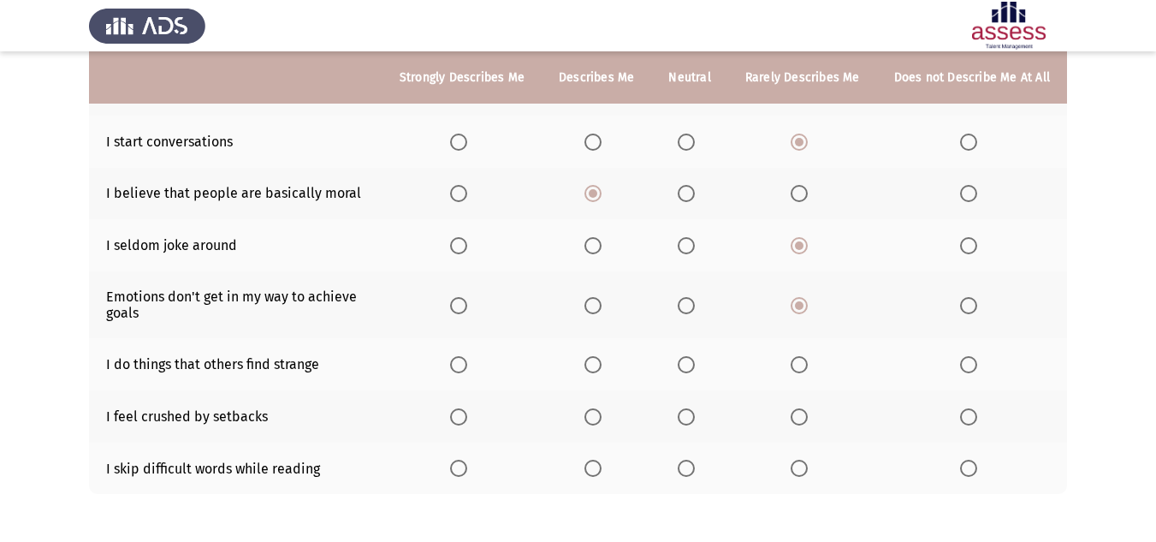
click at [685, 460] on span "Select an option" at bounding box center [686, 468] width 17 height 17
click at [685, 460] on input "Select an option" at bounding box center [686, 468] width 17 height 17
click at [807, 408] on span "Select an option" at bounding box center [799, 416] width 17 height 17
click at [807, 408] on input "Select an option" at bounding box center [799, 416] width 17 height 17
click at [687, 356] on span "Select an option" at bounding box center [686, 364] width 17 height 17
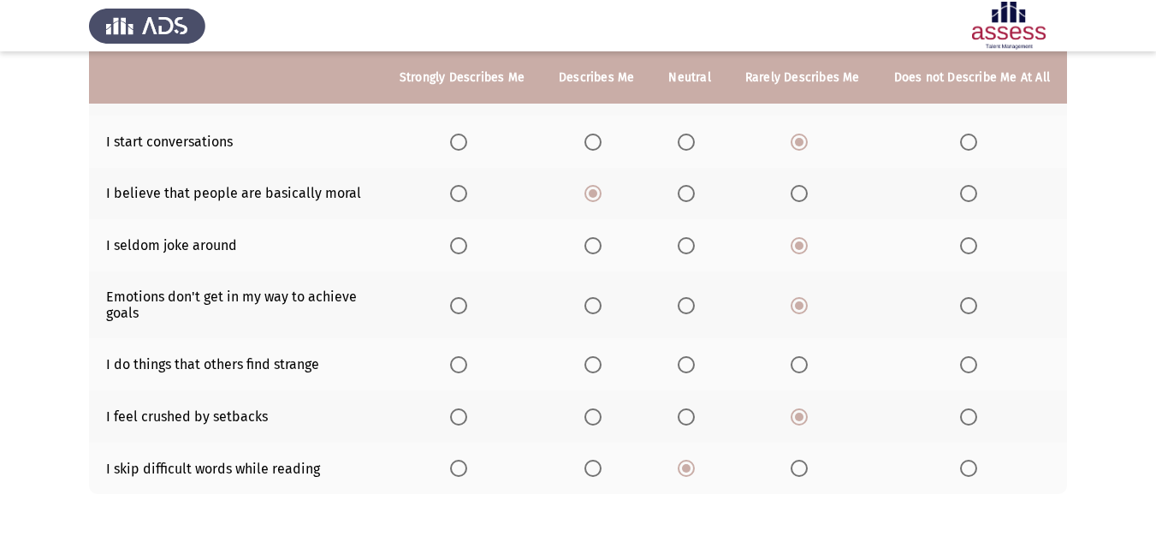
click at [687, 356] on input "Select an option" at bounding box center [686, 364] width 17 height 17
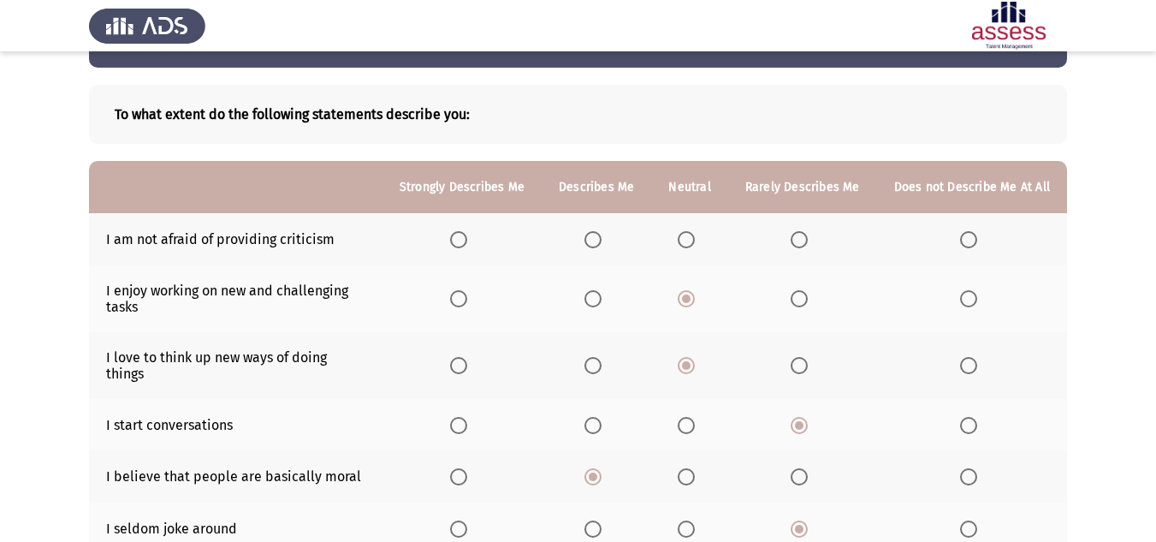
scroll to position [57, 0]
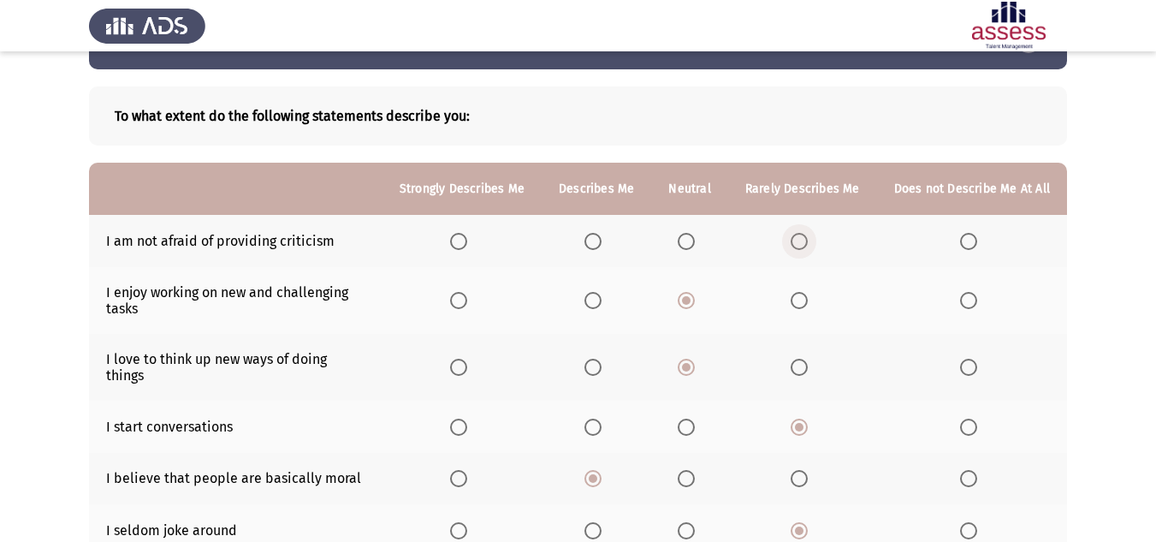
click at [808, 239] on span "Select an option" at bounding box center [799, 241] width 17 height 17
click at [808, 239] on input "Select an option" at bounding box center [799, 241] width 17 height 17
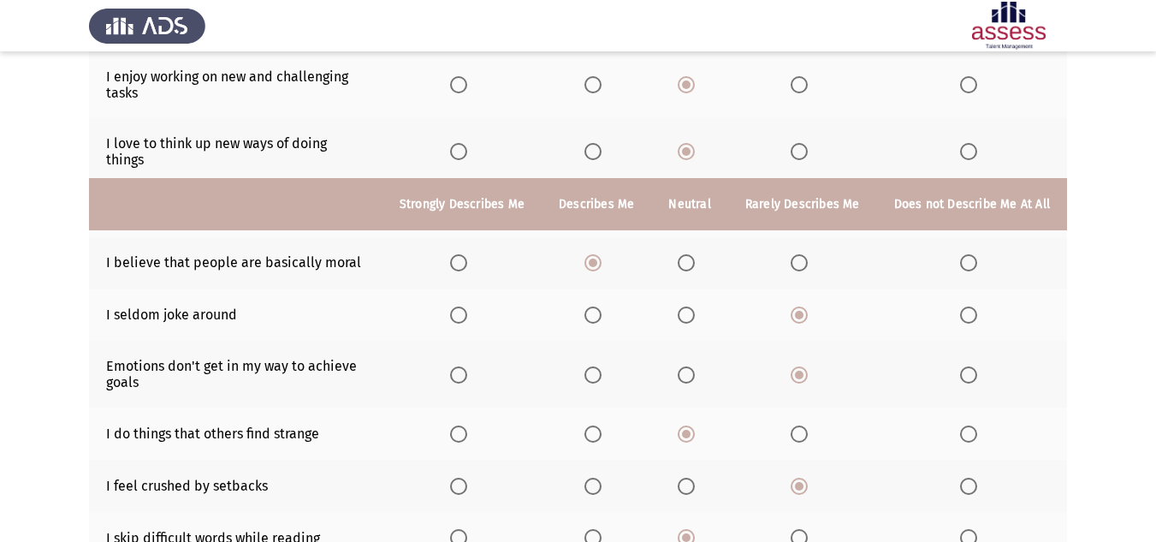
scroll to position [400, 0]
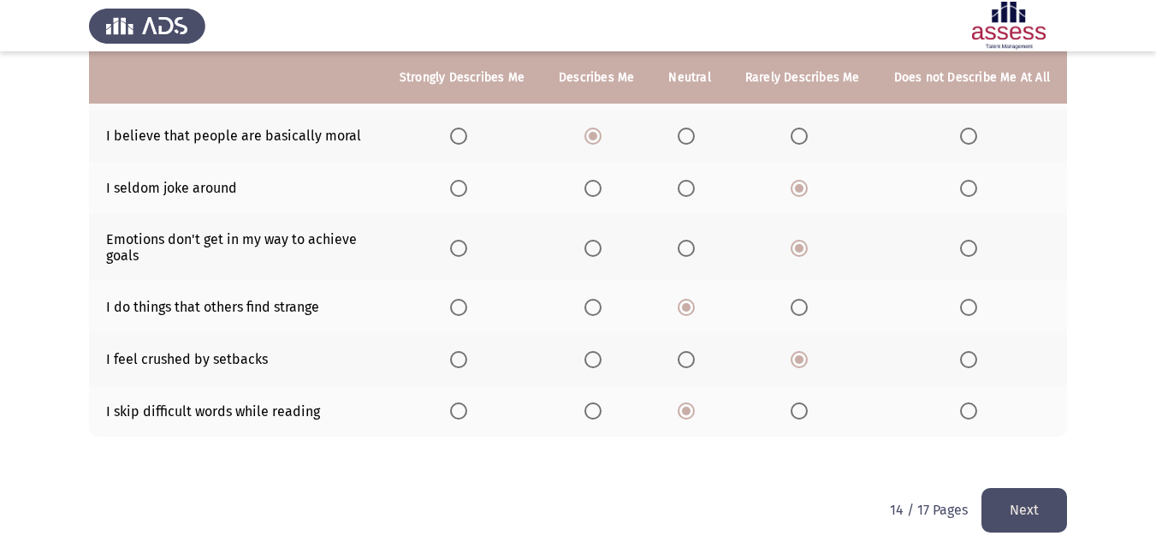
click at [1025, 489] on button "Next" at bounding box center [1024, 510] width 86 height 44
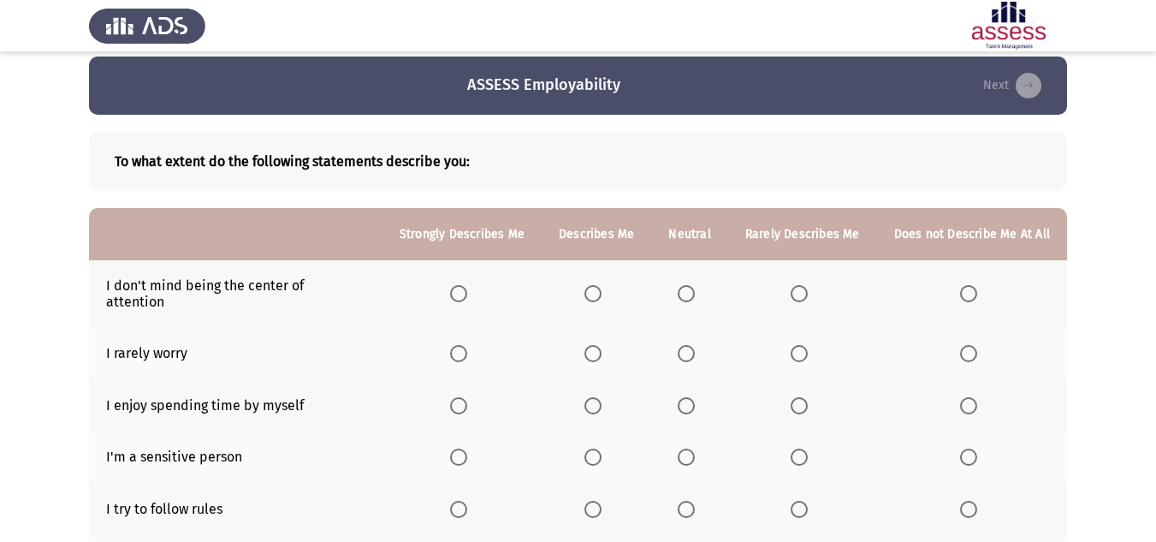
scroll to position [0, 0]
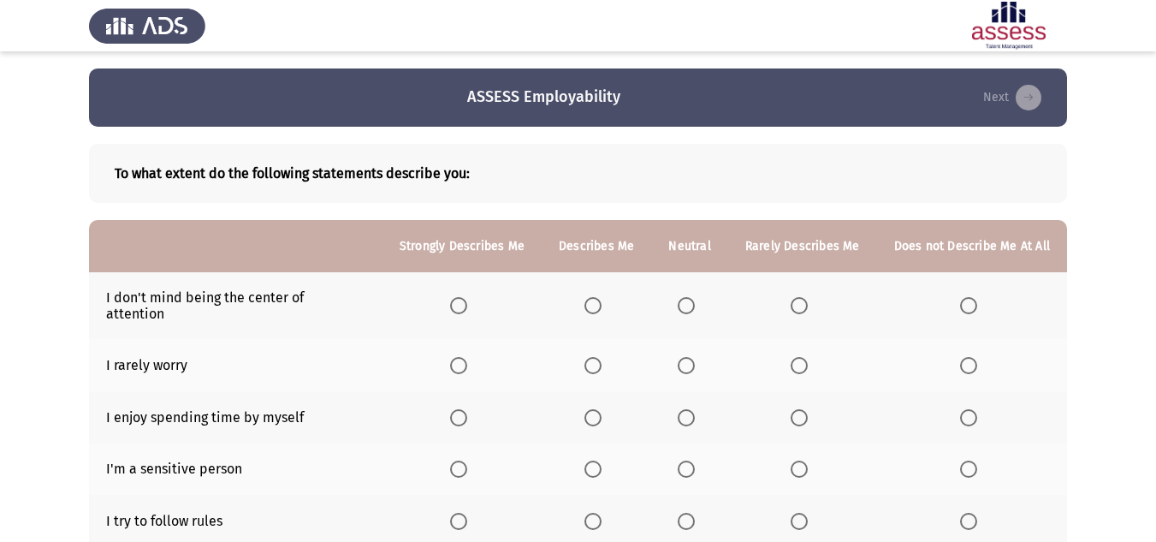
click at [802, 297] on span "Select an option" at bounding box center [799, 305] width 17 height 17
click at [802, 297] on input "Select an option" at bounding box center [799, 305] width 17 height 17
click at [695, 297] on span "Select an option" at bounding box center [686, 305] width 17 height 17
click at [695, 297] on input "Select an option" at bounding box center [686, 305] width 17 height 17
click at [687, 357] on span "Select an option" at bounding box center [686, 365] width 17 height 17
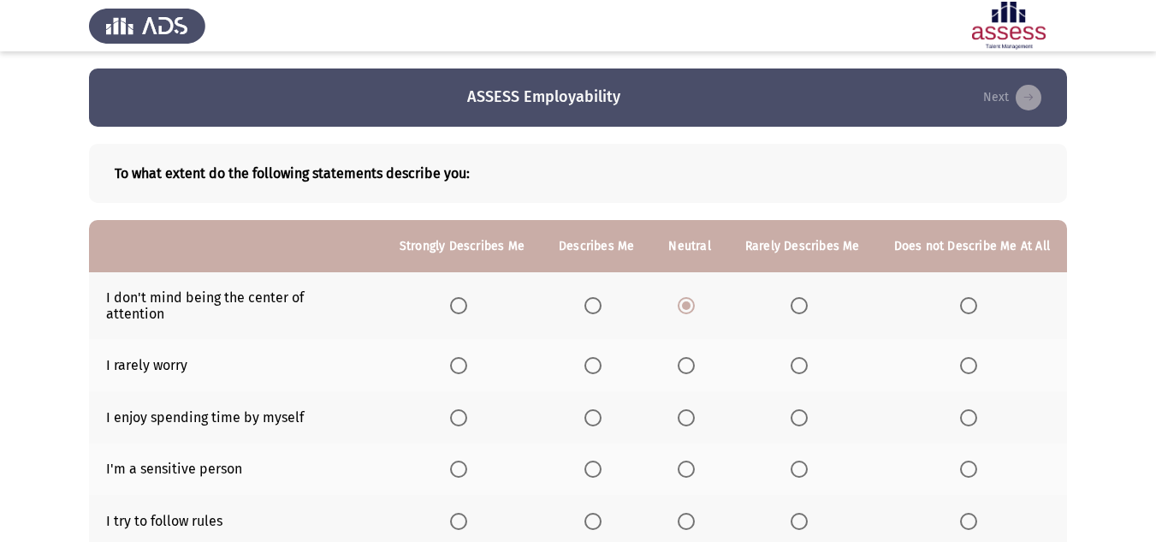
click at [687, 357] on input "Select an option" at bounding box center [686, 365] width 17 height 17
click at [808, 409] on span "Select an option" at bounding box center [799, 417] width 17 height 17
click at [808, 409] on input "Select an option" at bounding box center [799, 417] width 17 height 17
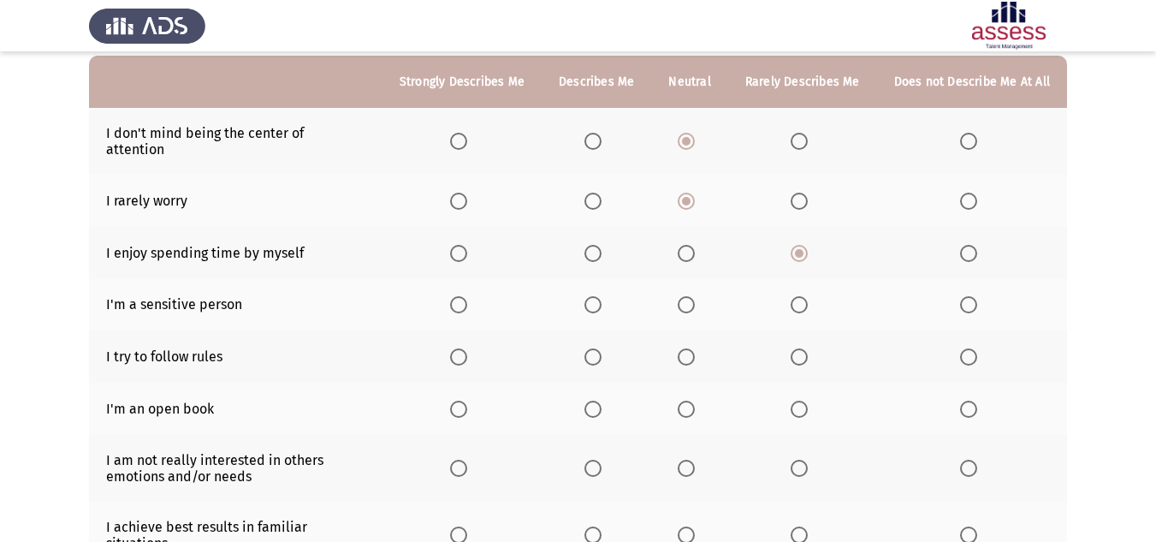
scroll to position [171, 0]
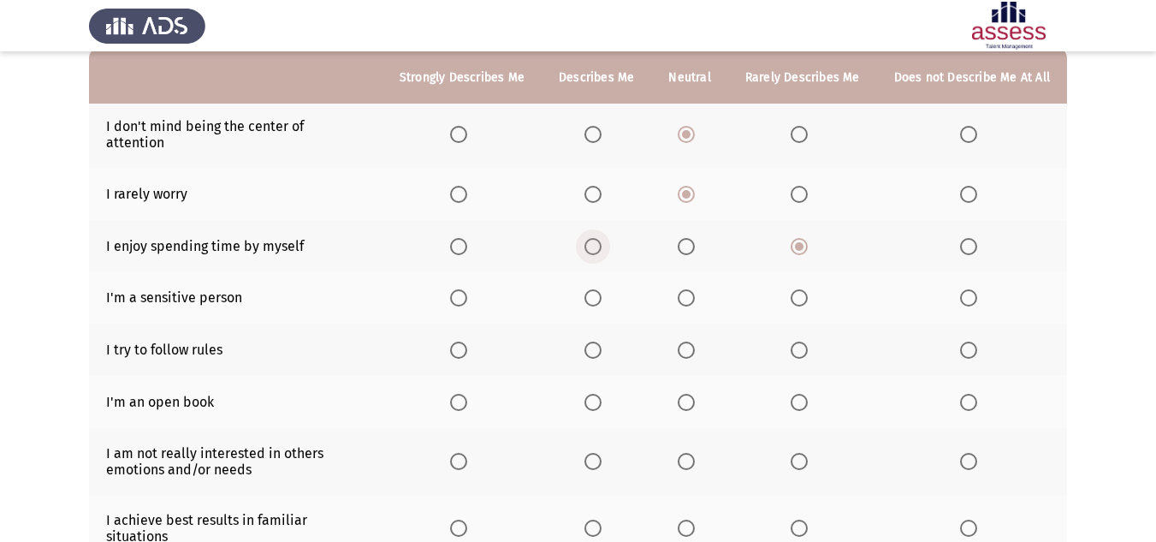
click at [602, 238] on span "Select an option" at bounding box center [592, 246] width 17 height 17
click at [602, 238] on input "Select an option" at bounding box center [592, 246] width 17 height 17
click at [690, 289] on span "Select an option" at bounding box center [686, 297] width 17 height 17
click at [690, 289] on input "Select an option" at bounding box center [686, 297] width 17 height 17
click at [592, 341] on span "Select an option" at bounding box center [592, 349] width 17 height 17
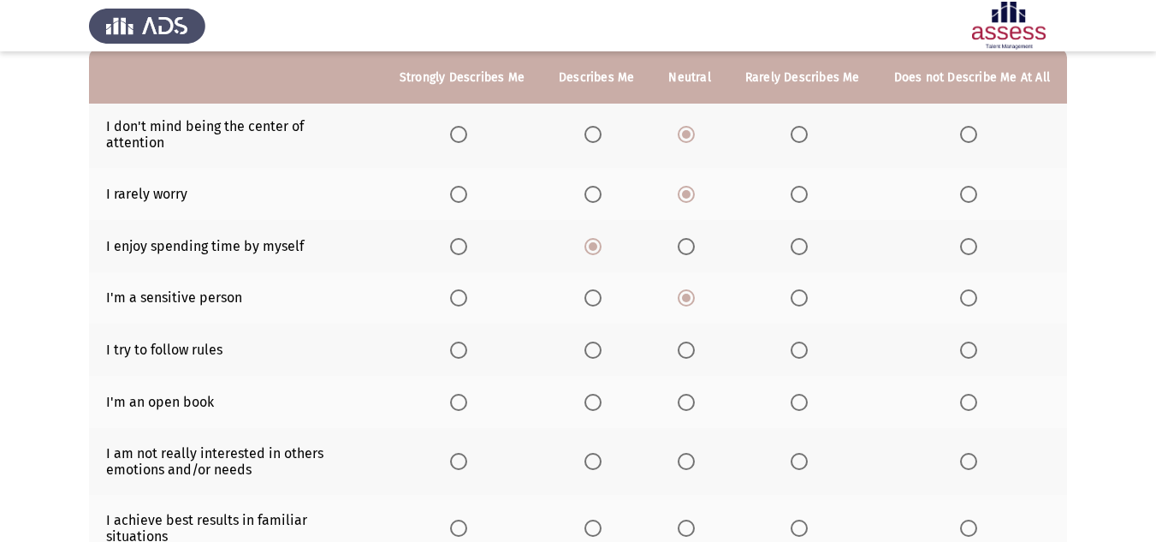
click at [592, 341] on input "Select an option" at bounding box center [592, 349] width 17 height 17
click at [463, 394] on span "Select an option" at bounding box center [458, 402] width 17 height 17
click at [463, 394] on input "Select an option" at bounding box center [458, 402] width 17 height 17
click at [459, 350] on span "Select an option" at bounding box center [459, 350] width 0 height 0
click at [467, 341] on input "Select an option" at bounding box center [458, 349] width 17 height 17
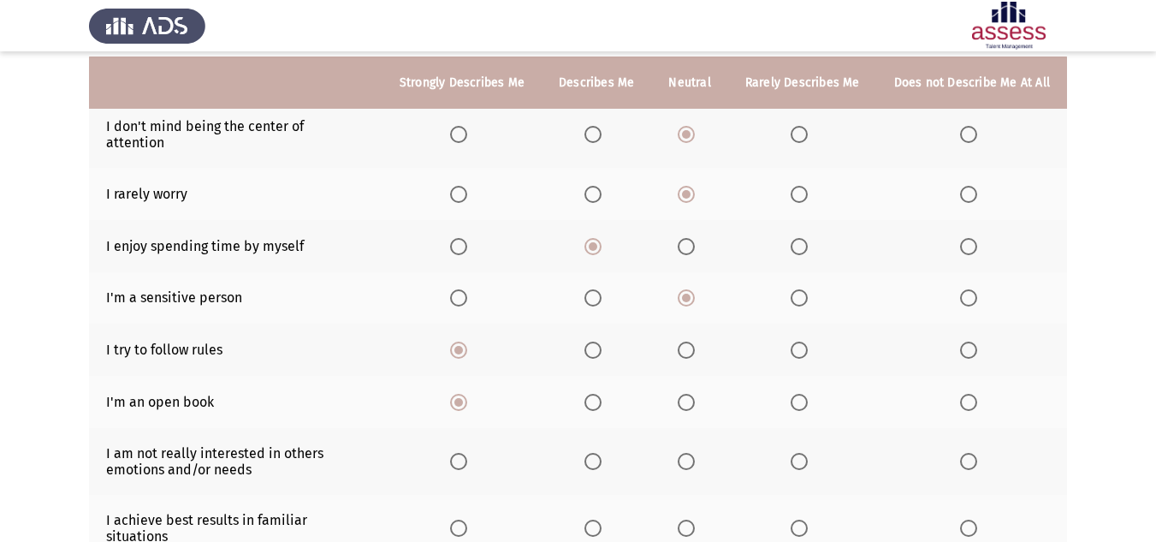
scroll to position [257, 0]
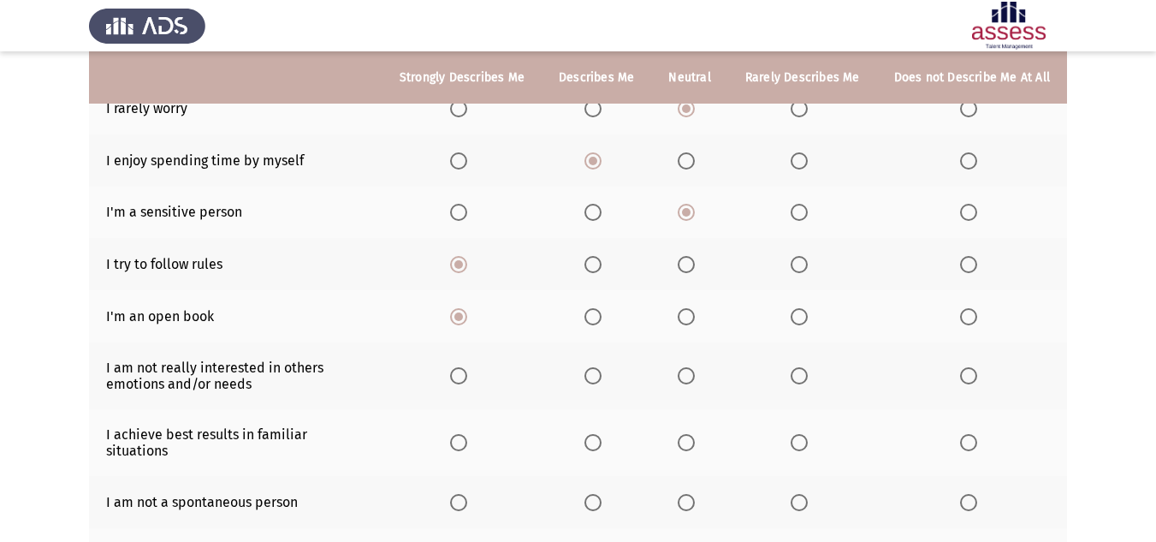
click at [608, 308] on label "Select an option" at bounding box center [596, 316] width 24 height 17
click at [602, 308] on input "Select an option" at bounding box center [592, 316] width 17 height 17
click at [801, 367] on span "Select an option" at bounding box center [799, 375] width 17 height 17
click at [801, 367] on input "Select an option" at bounding box center [799, 375] width 17 height 17
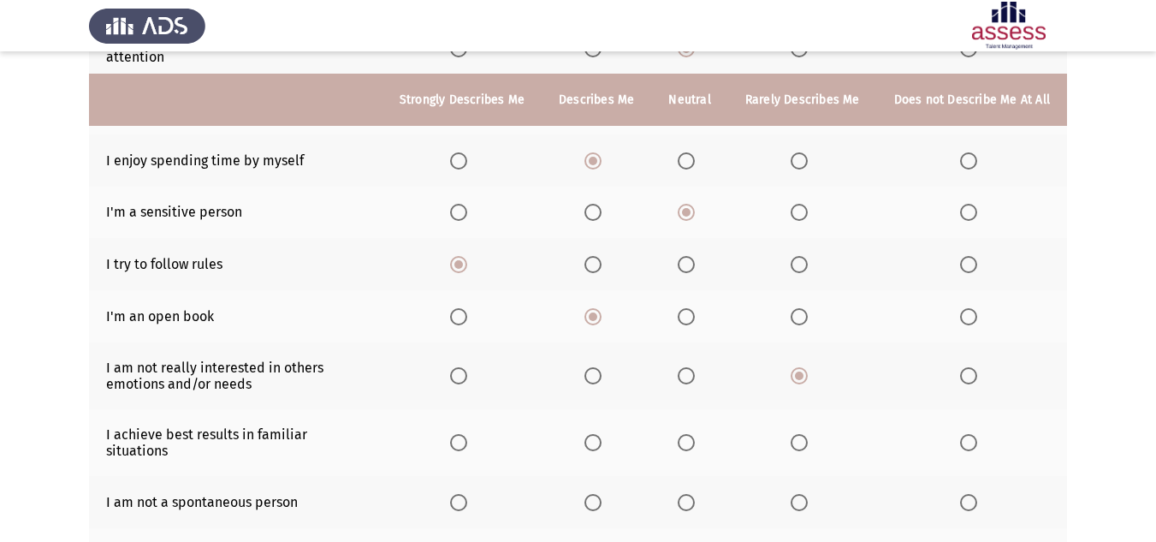
scroll to position [342, 0]
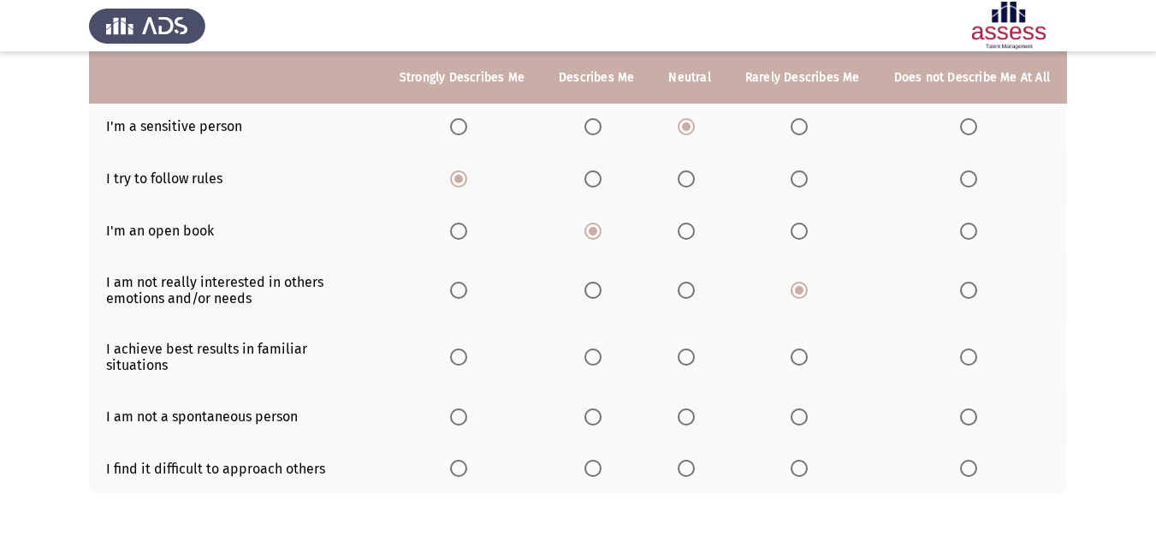
click at [700, 348] on label "Select an option" at bounding box center [690, 356] width 24 height 17
click at [695, 348] on input "Select an option" at bounding box center [686, 356] width 17 height 17
click at [688, 408] on span "Select an option" at bounding box center [686, 416] width 17 height 17
click at [688, 408] on input "Select an option" at bounding box center [686, 416] width 17 height 17
click at [795, 460] on span "Select an option" at bounding box center [799, 468] width 17 height 17
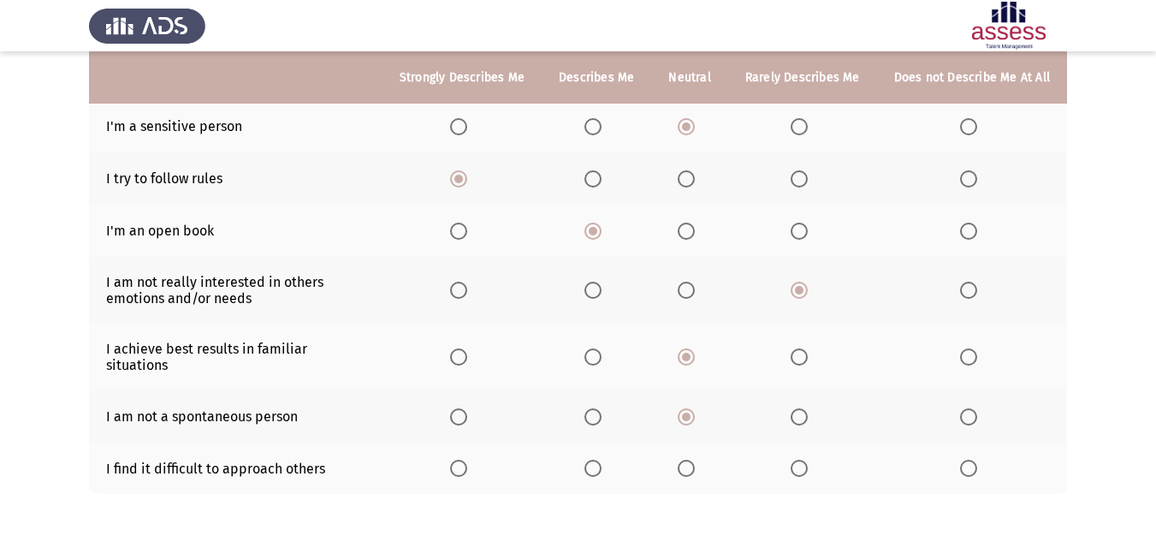
click at [795, 460] on input "Select an option" at bounding box center [799, 468] width 17 height 17
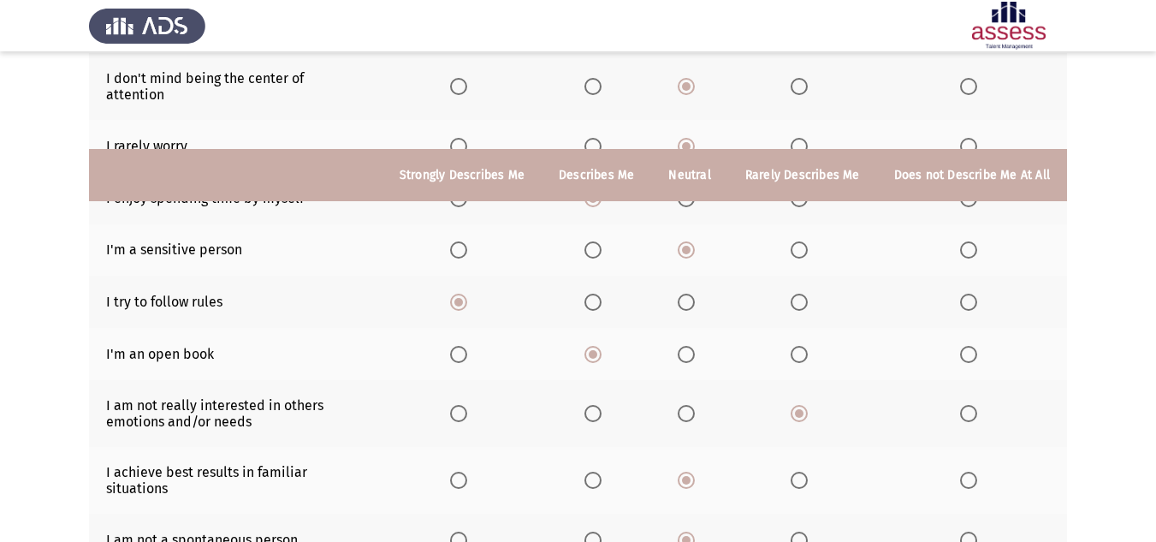
scroll to position [385, 0]
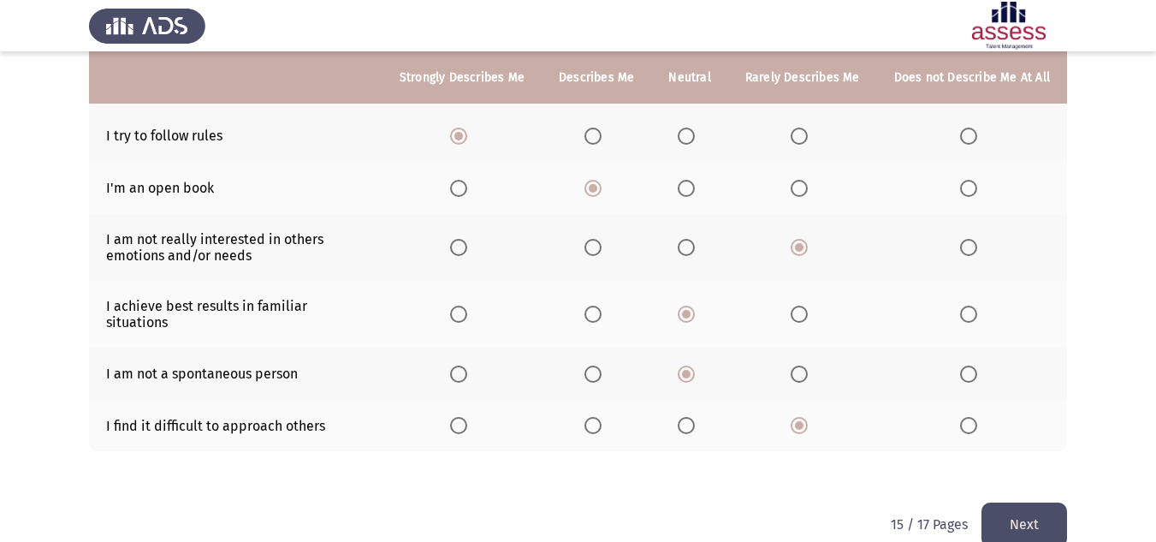
click at [1056, 502] on button "Next" at bounding box center [1024, 524] width 86 height 44
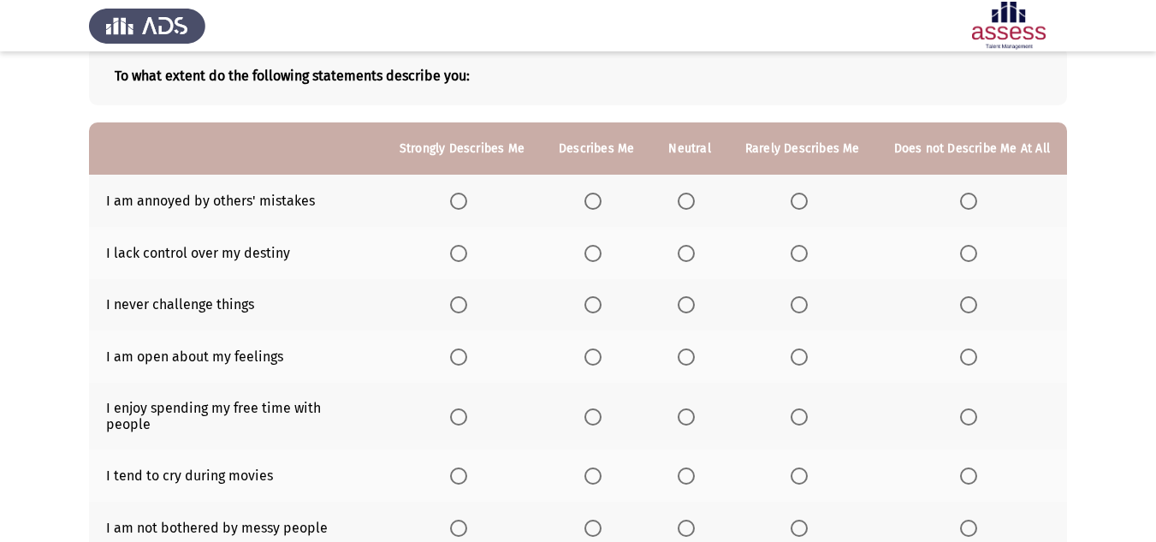
scroll to position [333, 0]
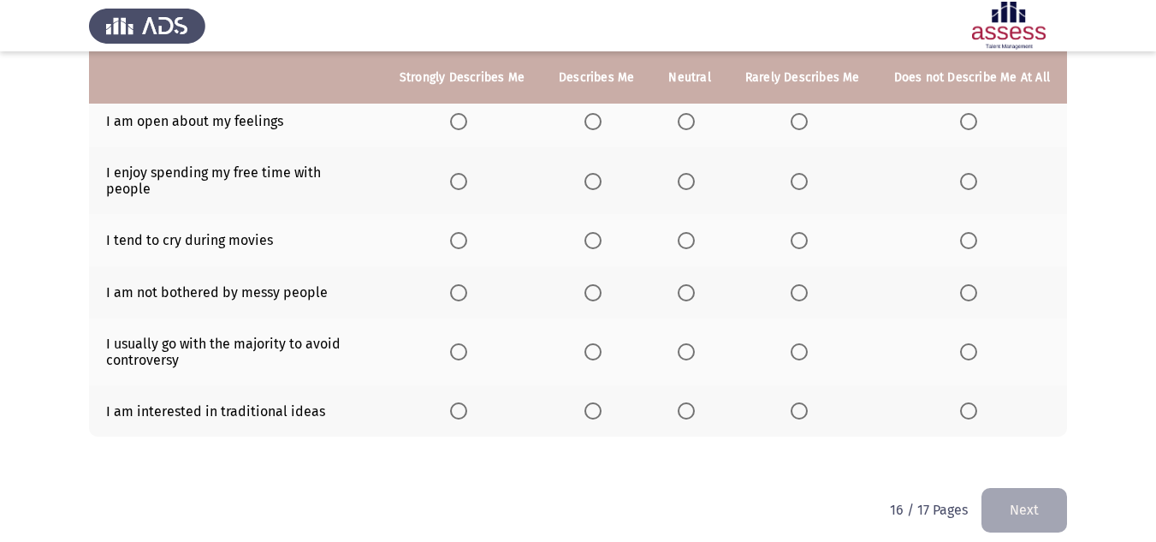
click at [813, 402] on label "Select an option" at bounding box center [803, 410] width 24 height 17
click at [808, 402] on input "Select an option" at bounding box center [799, 410] width 17 height 17
click at [689, 402] on span "Select an option" at bounding box center [686, 410] width 17 height 17
click at [689, 402] on input "Select an option" at bounding box center [686, 410] width 17 height 17
click at [807, 343] on span "Select an option" at bounding box center [799, 351] width 17 height 17
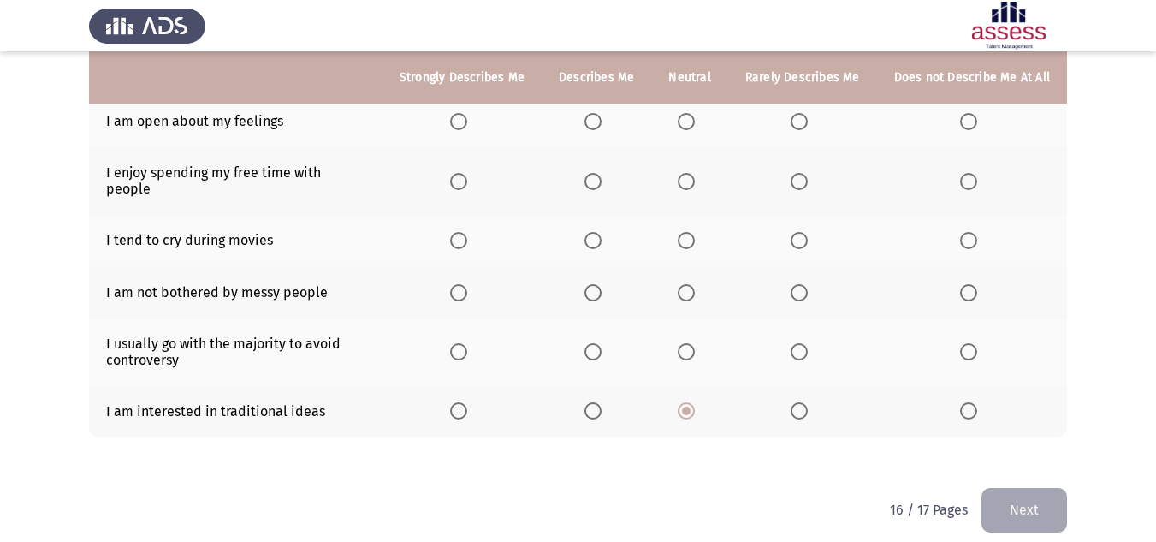
click at [807, 343] on input "Select an option" at bounding box center [799, 351] width 17 height 17
click at [815, 284] on label "Select an option" at bounding box center [803, 292] width 24 height 17
click at [808, 284] on input "Select an option" at bounding box center [799, 292] width 17 height 17
click at [971, 232] on span "Select an option" at bounding box center [968, 240] width 17 height 17
click at [971, 232] on input "Select an option" at bounding box center [968, 240] width 17 height 17
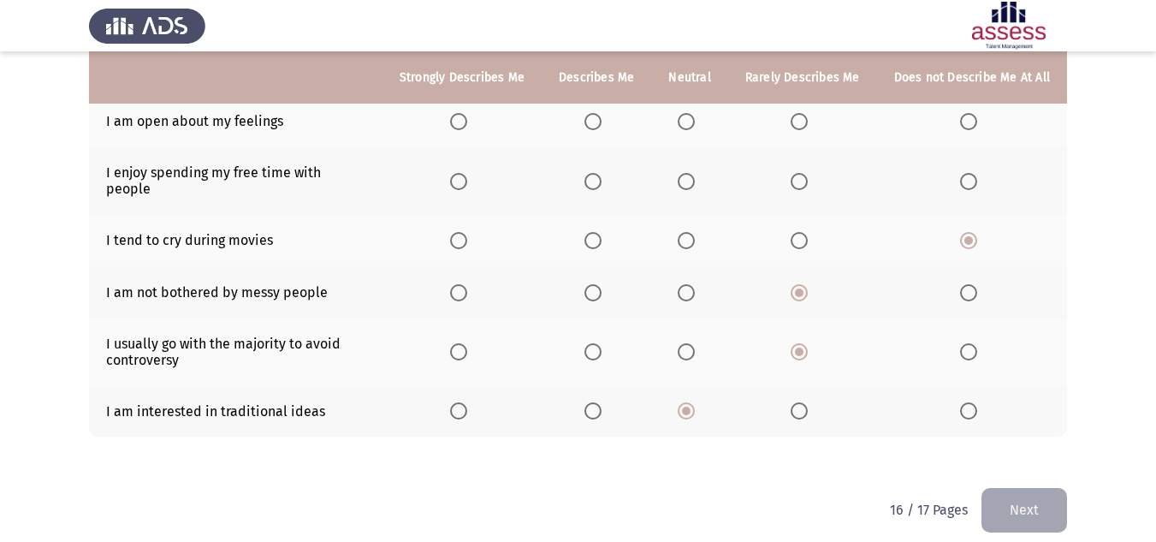
click at [686, 176] on span "Select an option" at bounding box center [686, 181] width 17 height 17
click at [686, 176] on input "Select an option" at bounding box center [686, 181] width 17 height 17
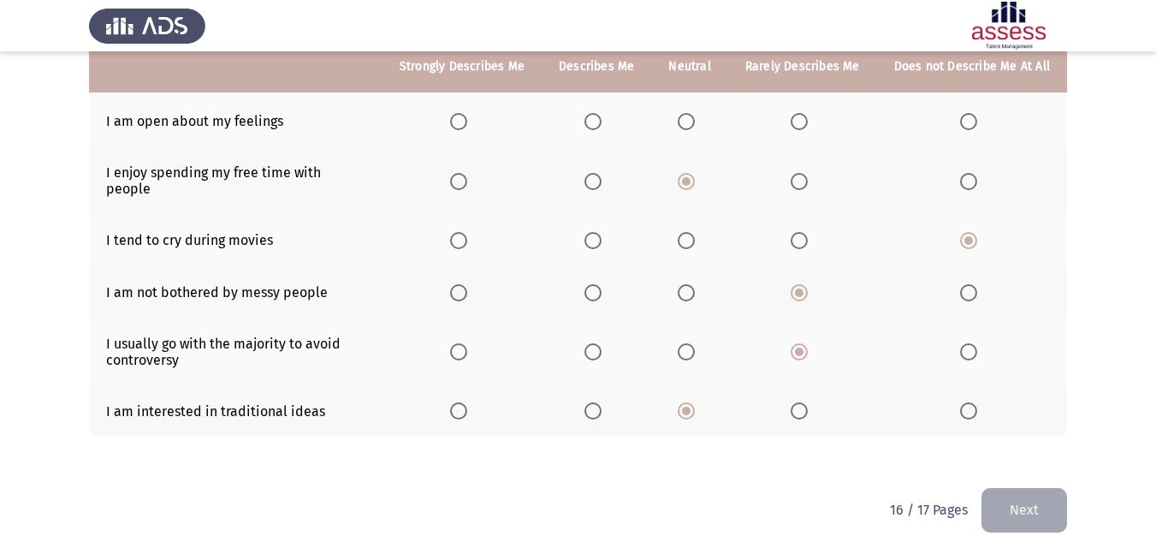
scroll to position [247, 0]
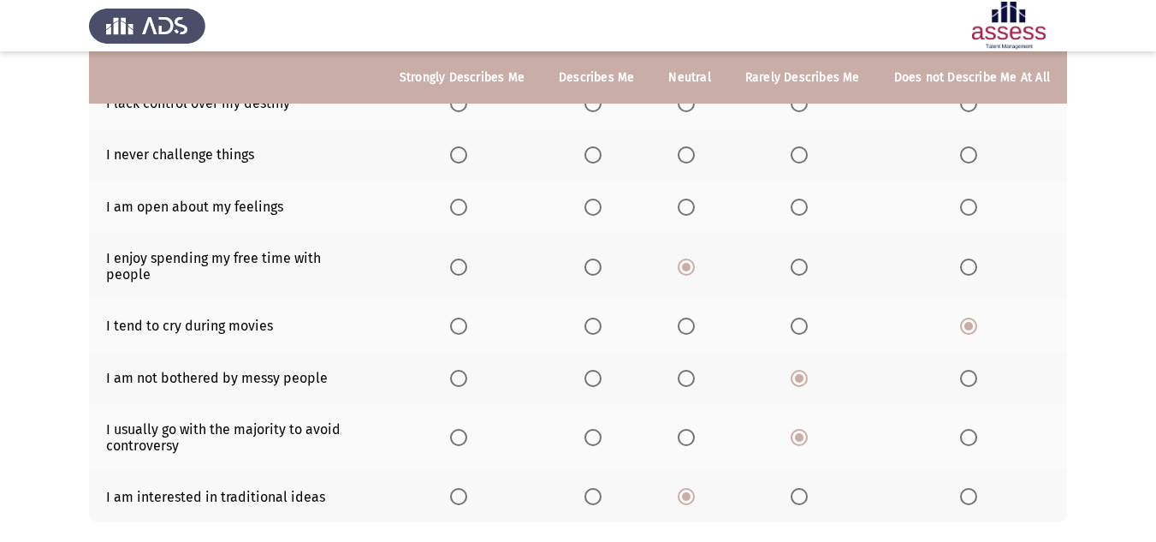
click at [802, 203] on span "Select an option" at bounding box center [799, 207] width 17 height 17
click at [802, 203] on input "Select an option" at bounding box center [799, 207] width 17 height 17
click at [803, 163] on span "Select an option" at bounding box center [799, 154] width 17 height 17
click at [803, 163] on input "Select an option" at bounding box center [799, 154] width 17 height 17
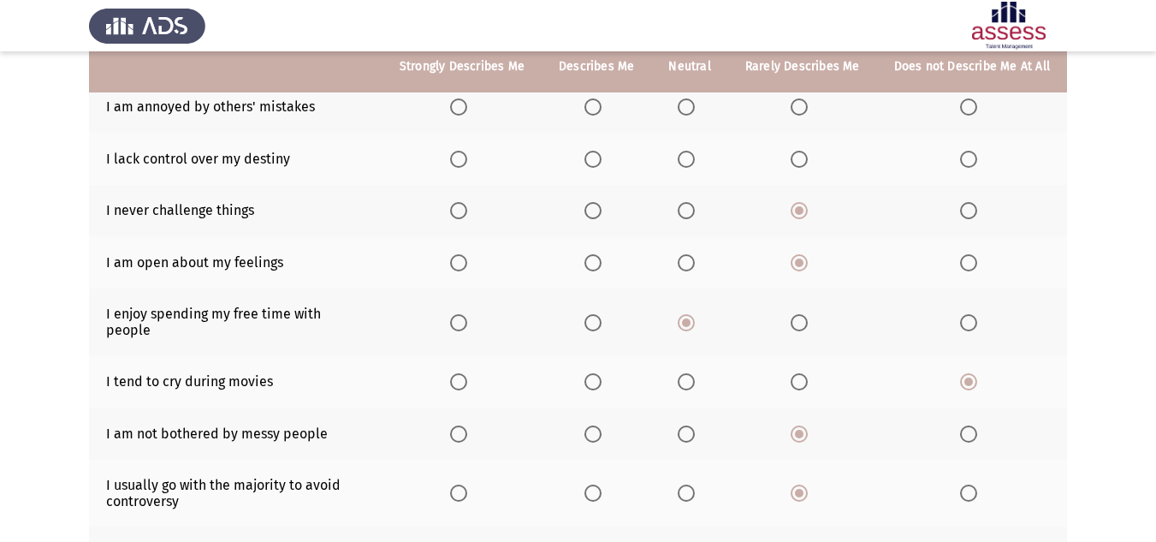
scroll to position [162, 0]
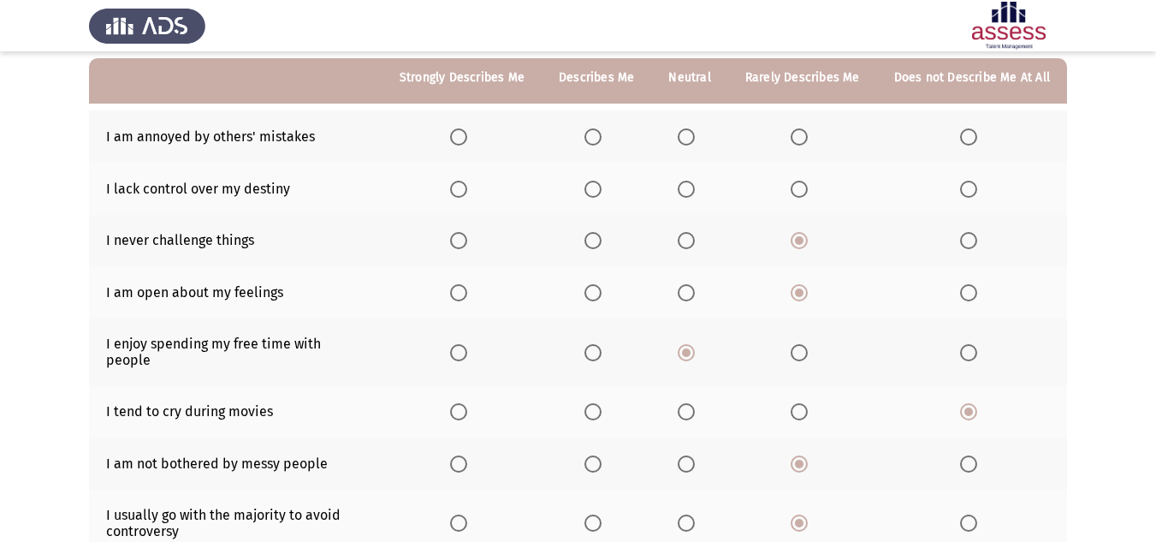
click at [802, 186] on span "Select an option" at bounding box center [799, 189] width 17 height 17
click at [802, 186] on input "Select an option" at bounding box center [799, 189] width 17 height 17
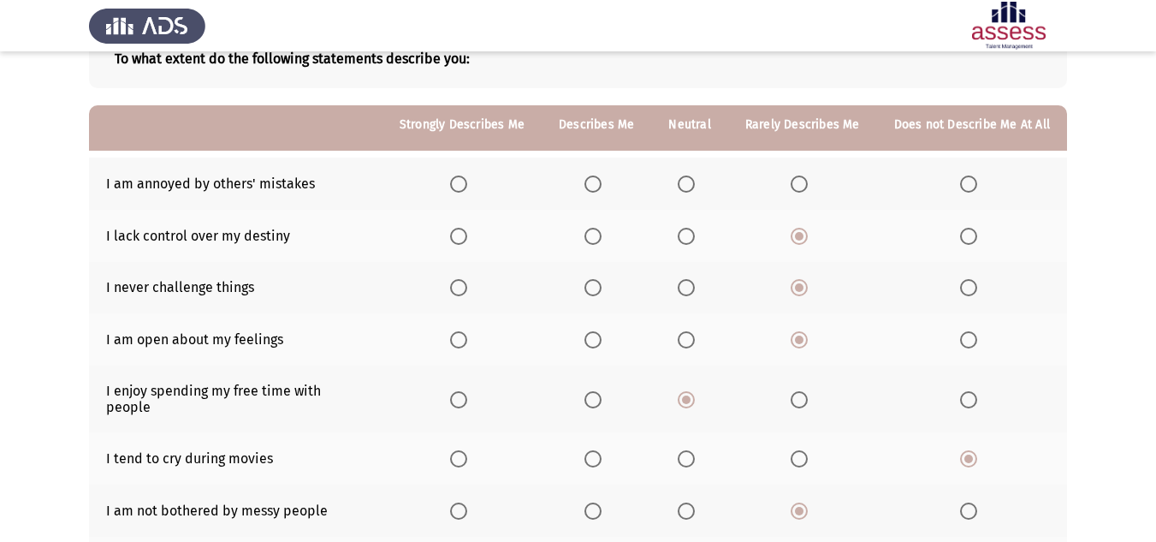
scroll to position [76, 0]
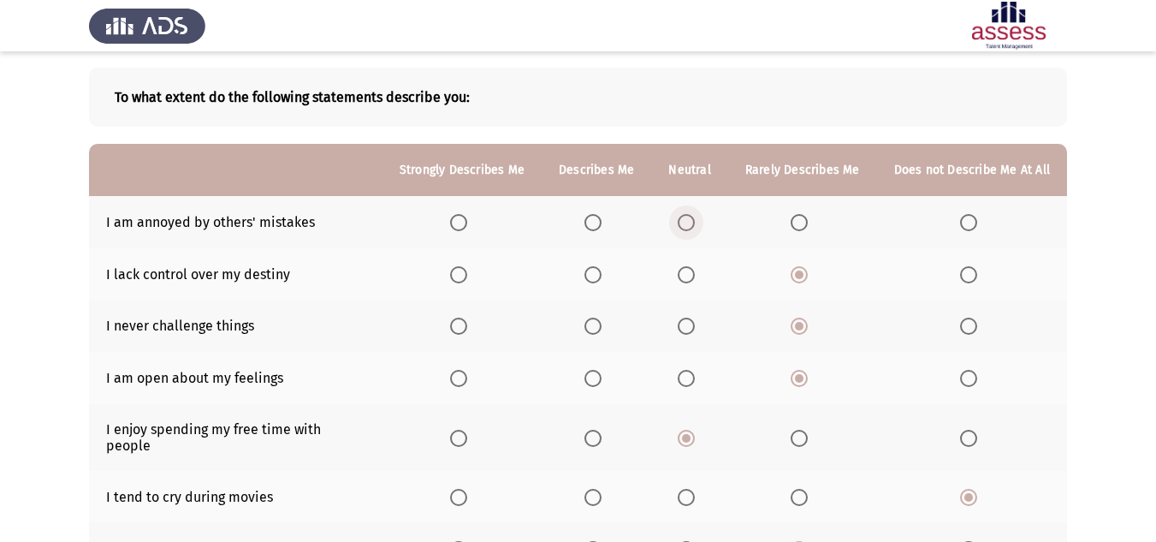
click at [685, 222] on span "Select an option" at bounding box center [686, 222] width 17 height 17
click at [685, 222] on input "Select an option" at bounding box center [686, 222] width 17 height 17
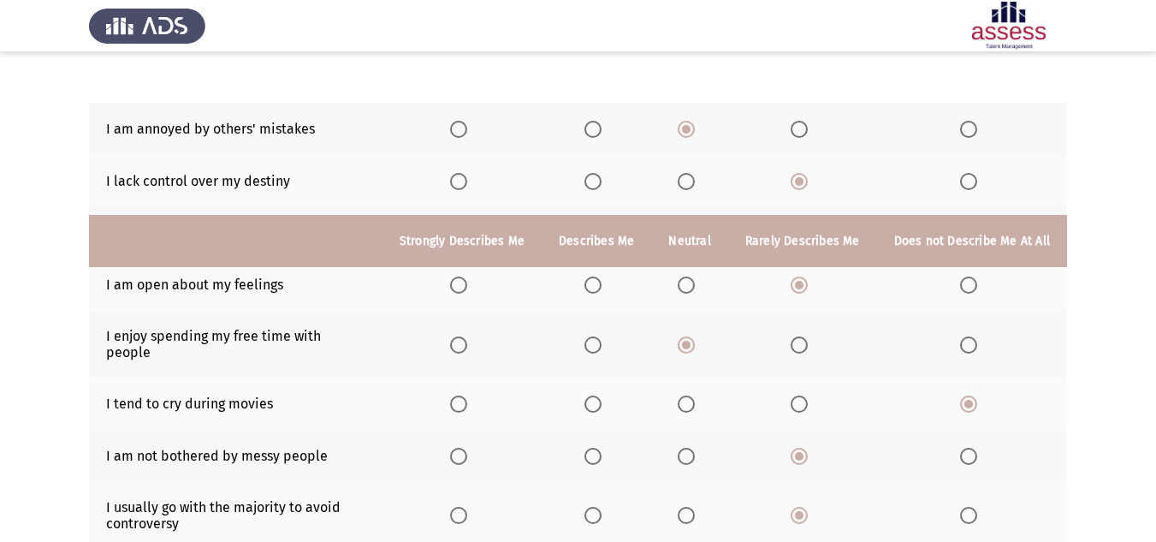
scroll to position [333, 0]
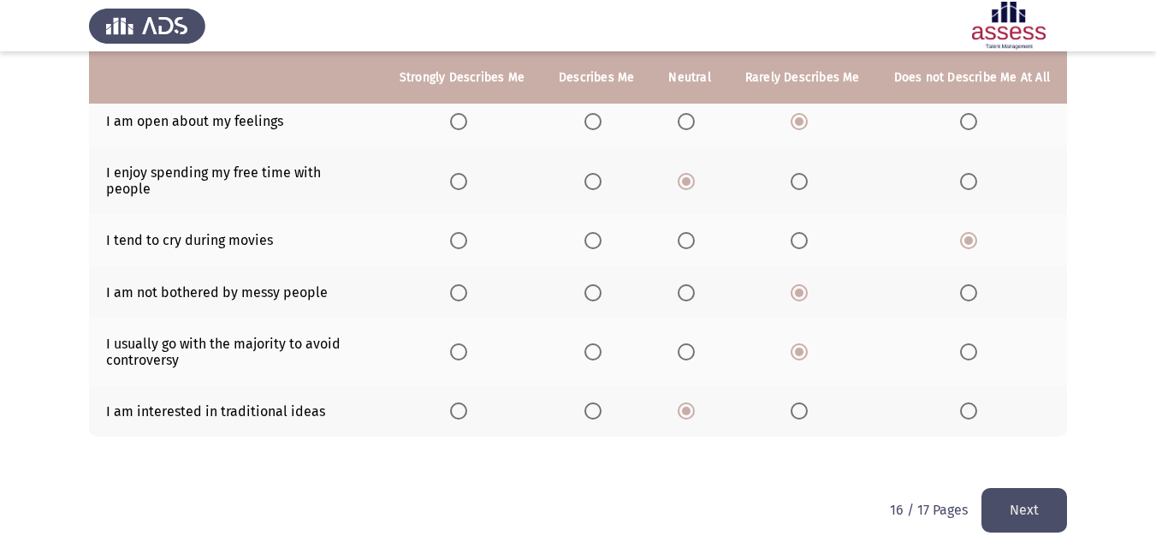
click at [1028, 495] on button "Next" at bounding box center [1024, 510] width 86 height 44
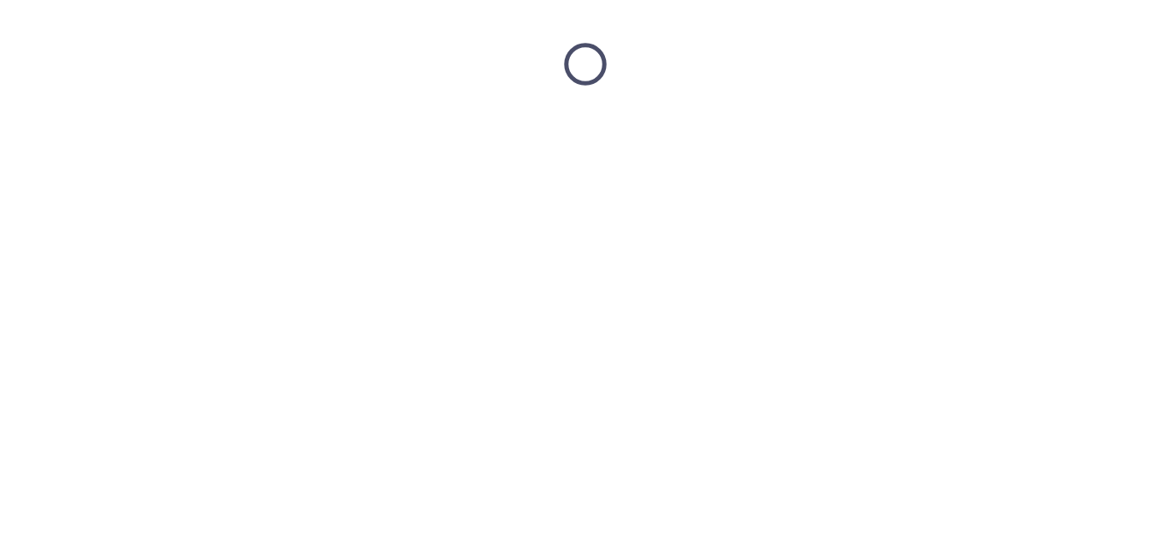
scroll to position [0, 0]
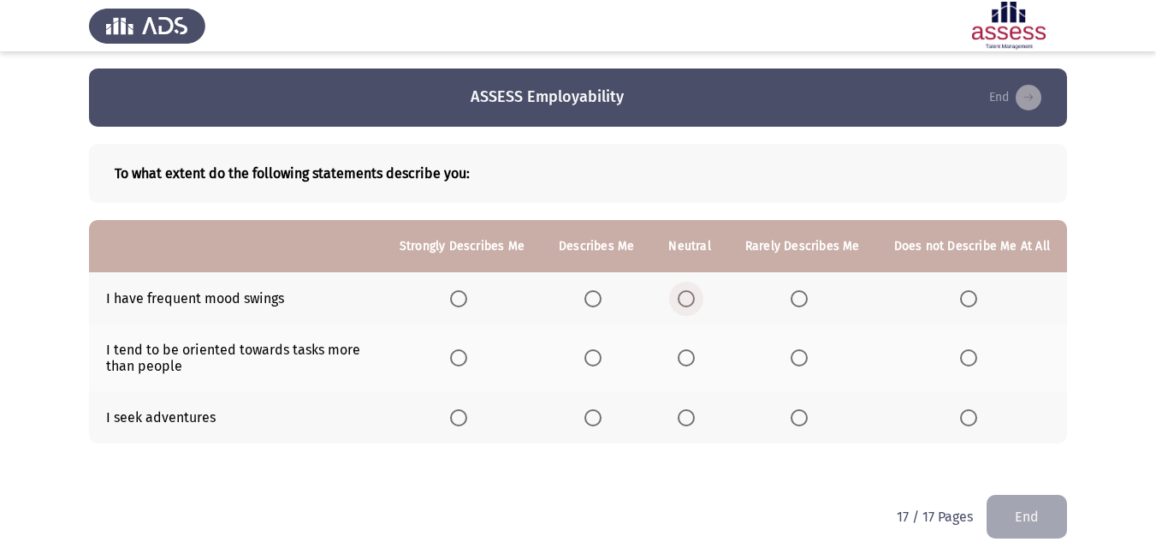
click at [695, 298] on span "Select an option" at bounding box center [686, 298] width 17 height 17
click at [695, 298] on input "Select an option" at bounding box center [686, 298] width 17 height 17
click at [598, 359] on span "Select an option" at bounding box center [592, 357] width 17 height 17
click at [598, 359] on input "Select an option" at bounding box center [592, 357] width 17 height 17
click at [684, 409] on span "Select an option" at bounding box center [686, 417] width 17 height 17
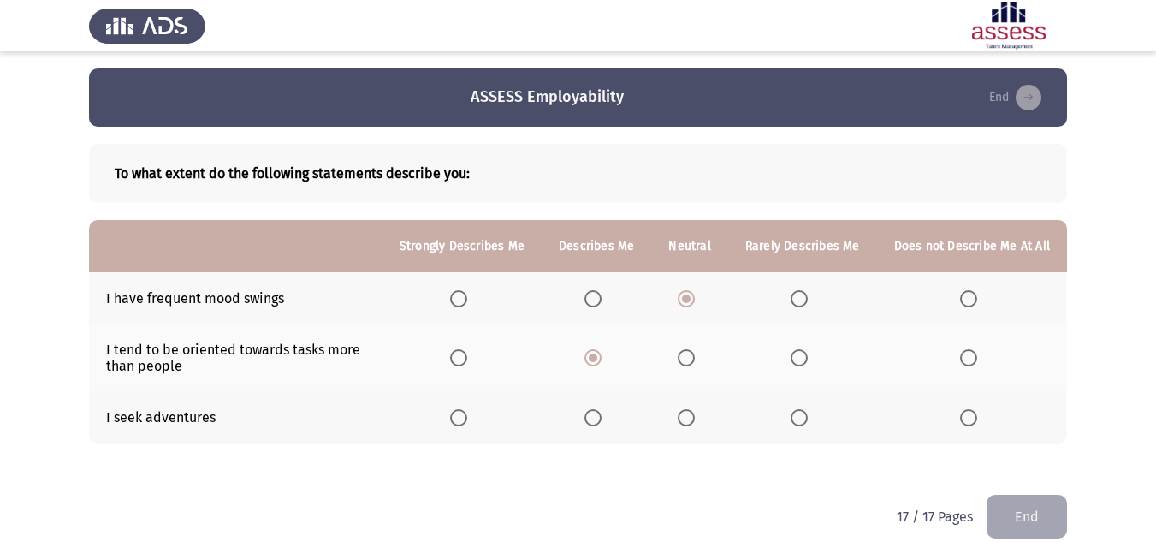
click at [684, 409] on input "Select an option" at bounding box center [686, 417] width 17 height 17
click at [1036, 516] on button "End" at bounding box center [1027, 517] width 80 height 44
